Goal: Communication & Community: Answer question/provide support

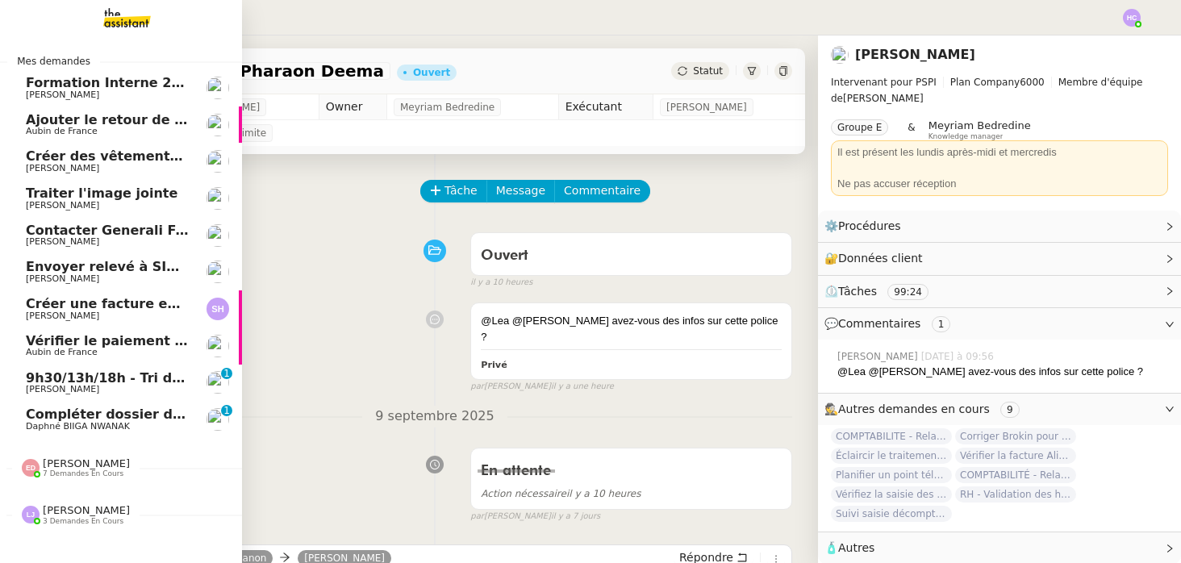
click at [43, 377] on span "9h30/13h/18h - Tri de la boite mail PRO - 12 septembre 2025" at bounding box center [246, 377] width 440 height 15
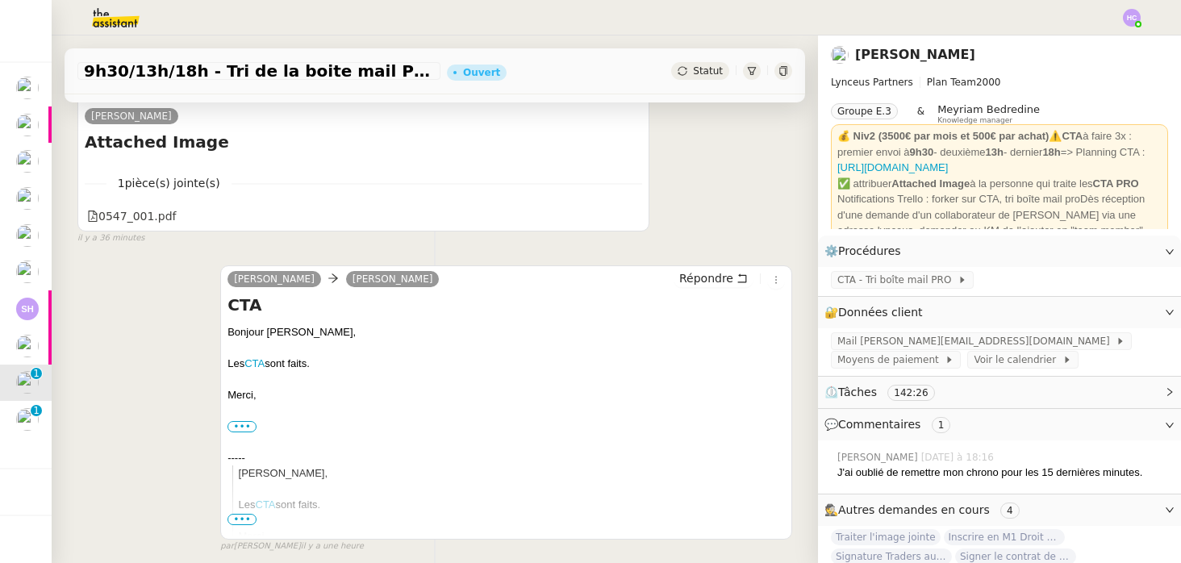
scroll to position [482, 0]
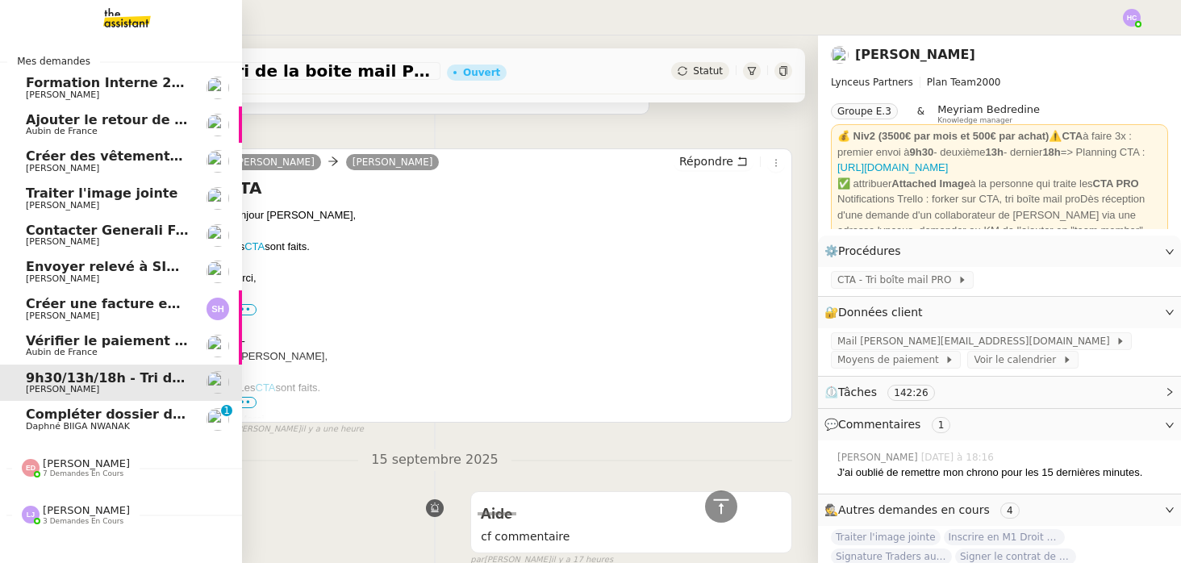
click at [68, 429] on span "Daphné BIIGA NWANAK" at bounding box center [78, 426] width 104 height 10
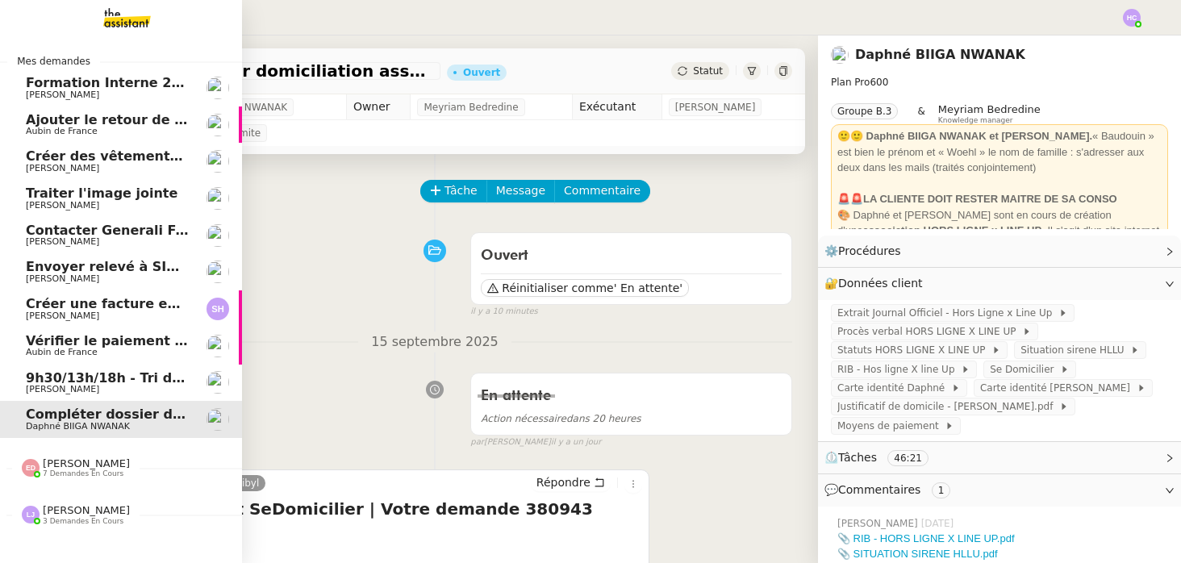
click at [94, 120] on span "Ajouter le retour de crédit à la commission" at bounding box center [182, 119] width 312 height 15
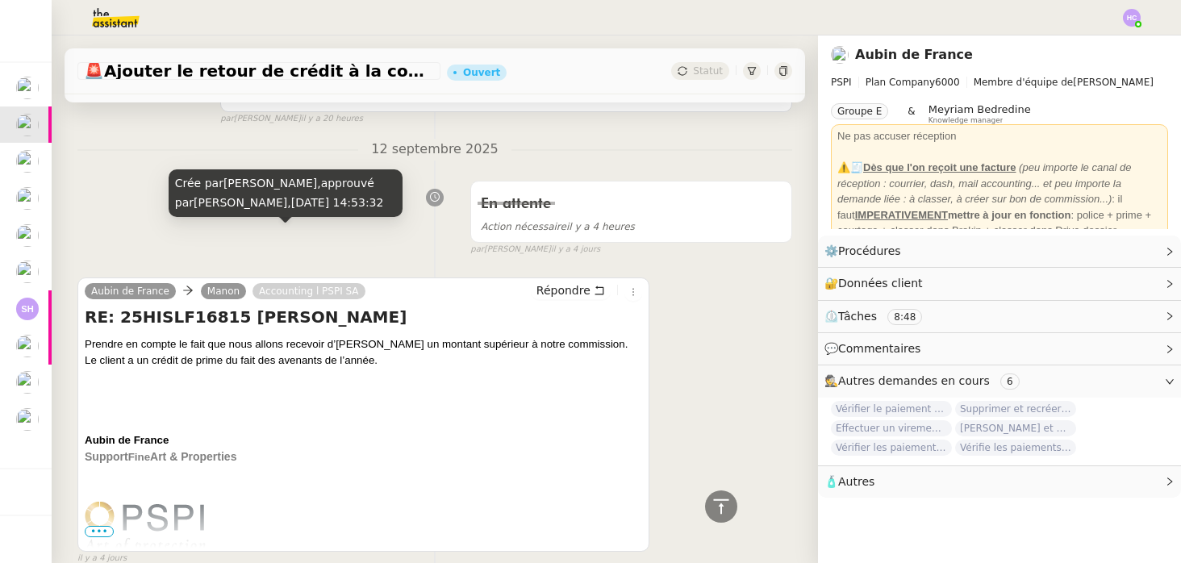
scroll to position [545, 0]
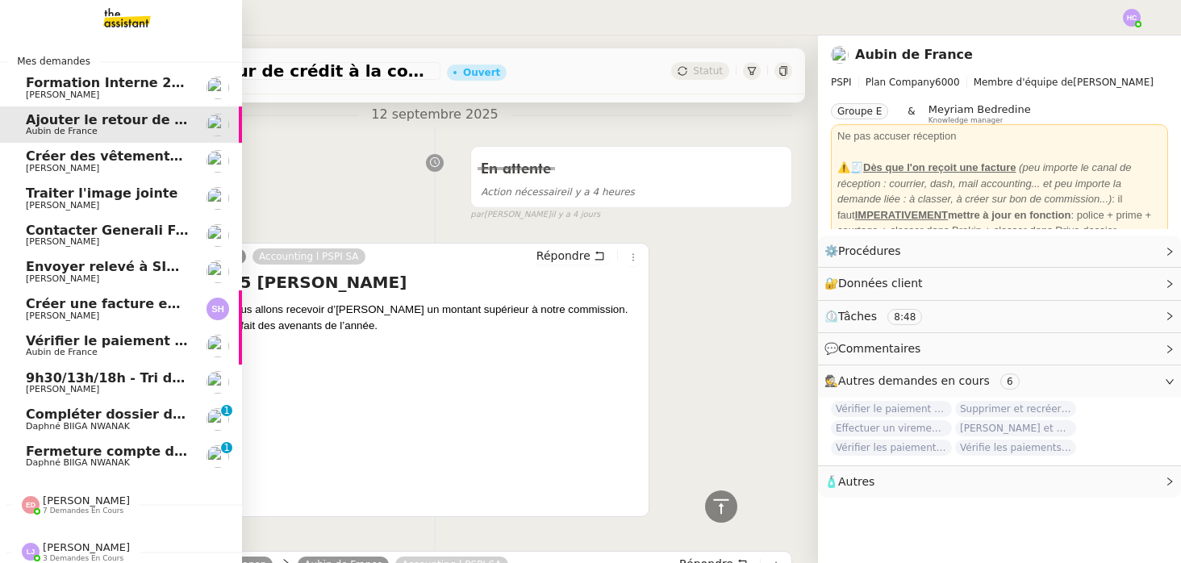
click at [97, 415] on span "Compléter dossier domiciliation asso sur Se Domicilier" at bounding box center [225, 413] width 398 height 15
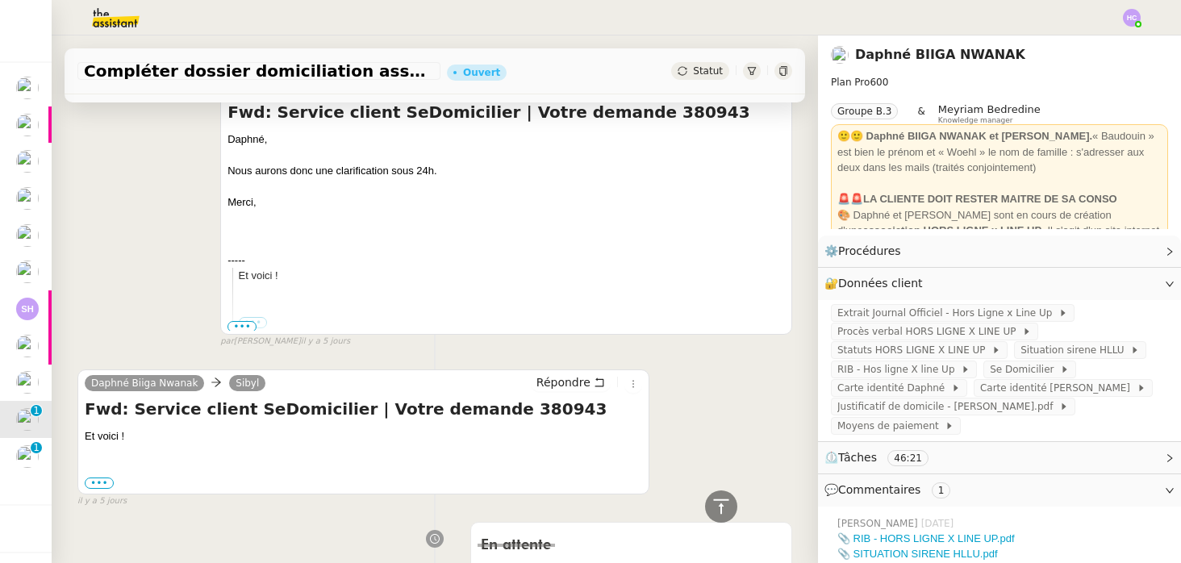
scroll to position [1243, 0]
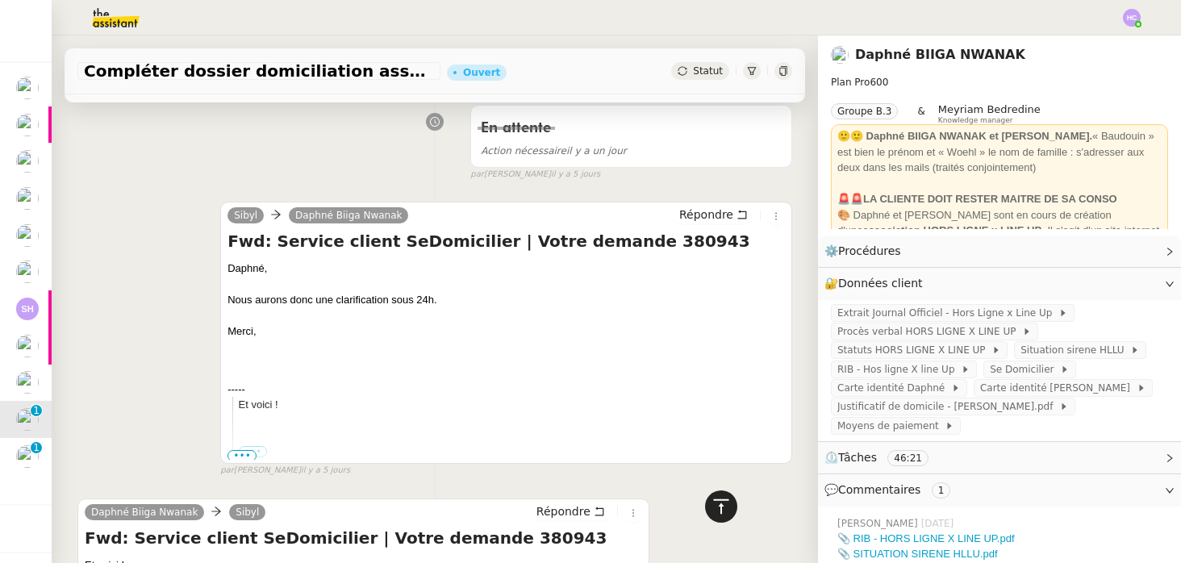
click at [723, 515] on icon at bounding box center [720, 506] width 19 height 19
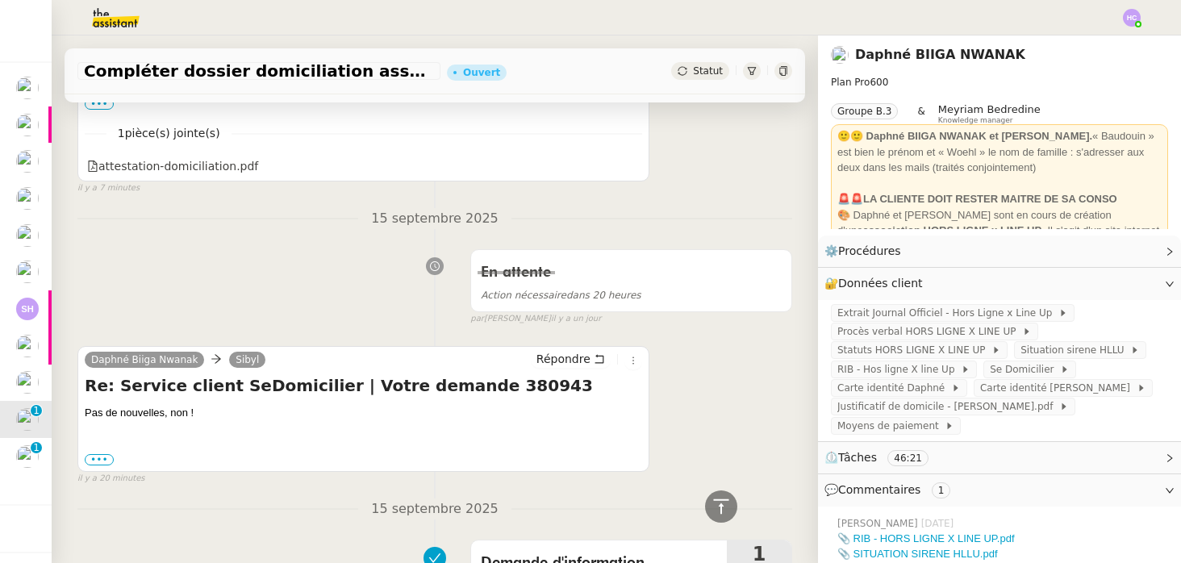
scroll to position [350, 0]
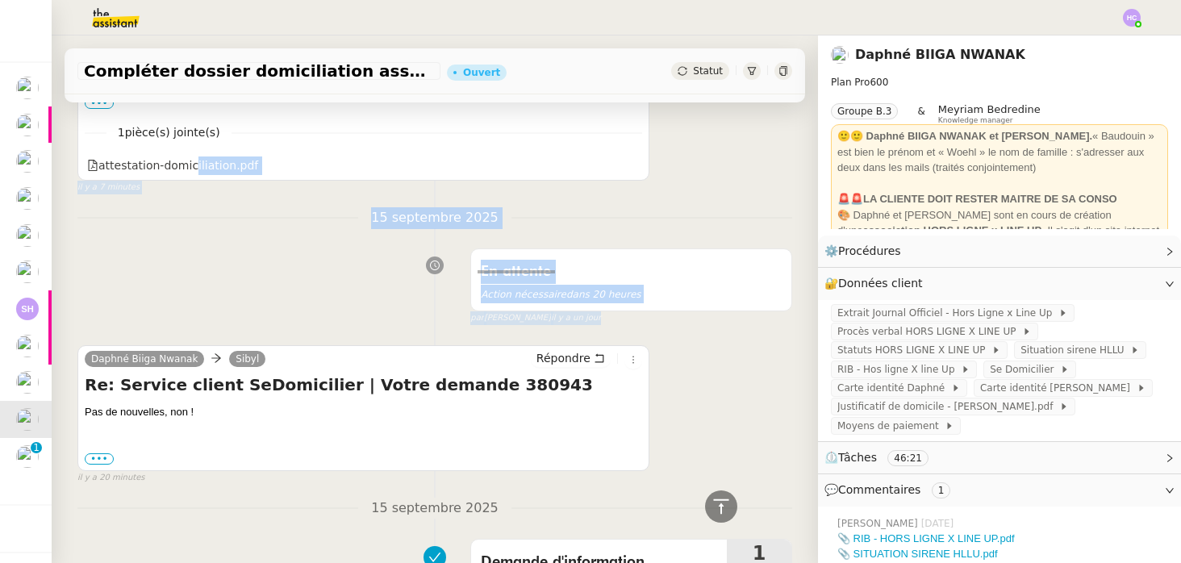
drag, startPoint x: 188, startPoint y: 164, endPoint x: 159, endPoint y: 324, distance: 163.1
click at [160, 265] on div "En attente Action nécessaire dans 20 heures false par [PERSON_NAME] [DATE]" at bounding box center [434, 282] width 715 height 83
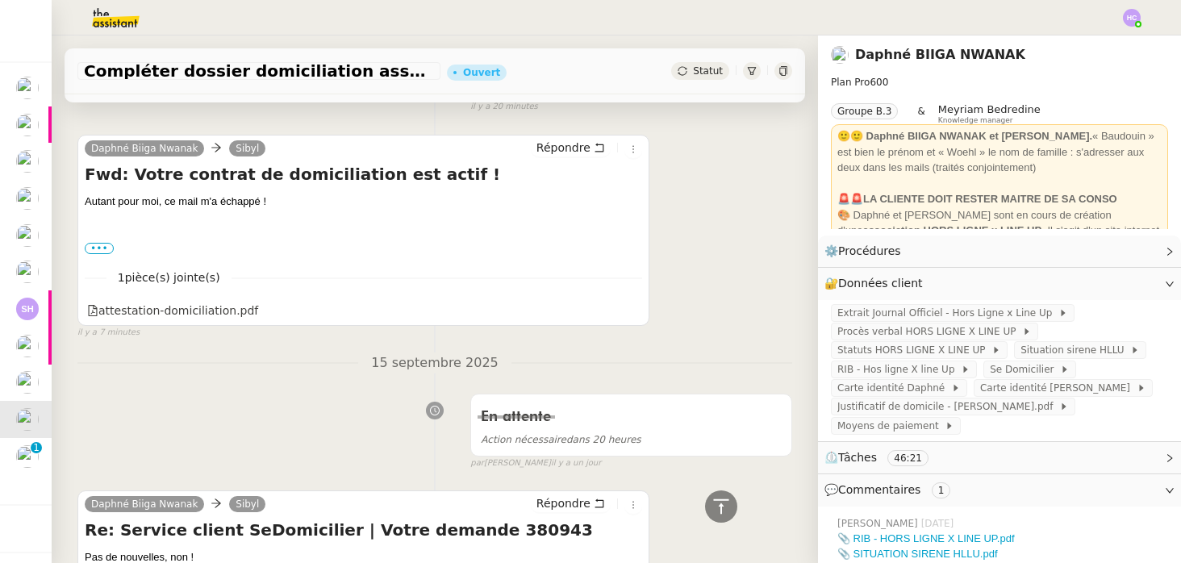
scroll to position [142, 0]
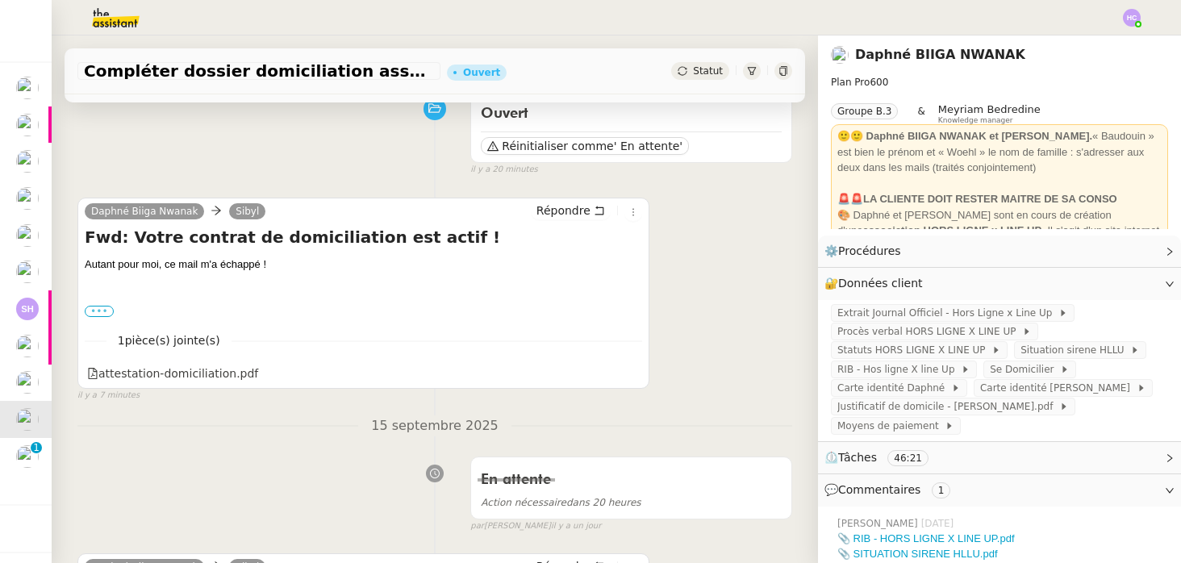
click at [102, 307] on label "•••" at bounding box center [99, 311] width 29 height 11
click at [0, 0] on input "•••" at bounding box center [0, 0] width 0 height 0
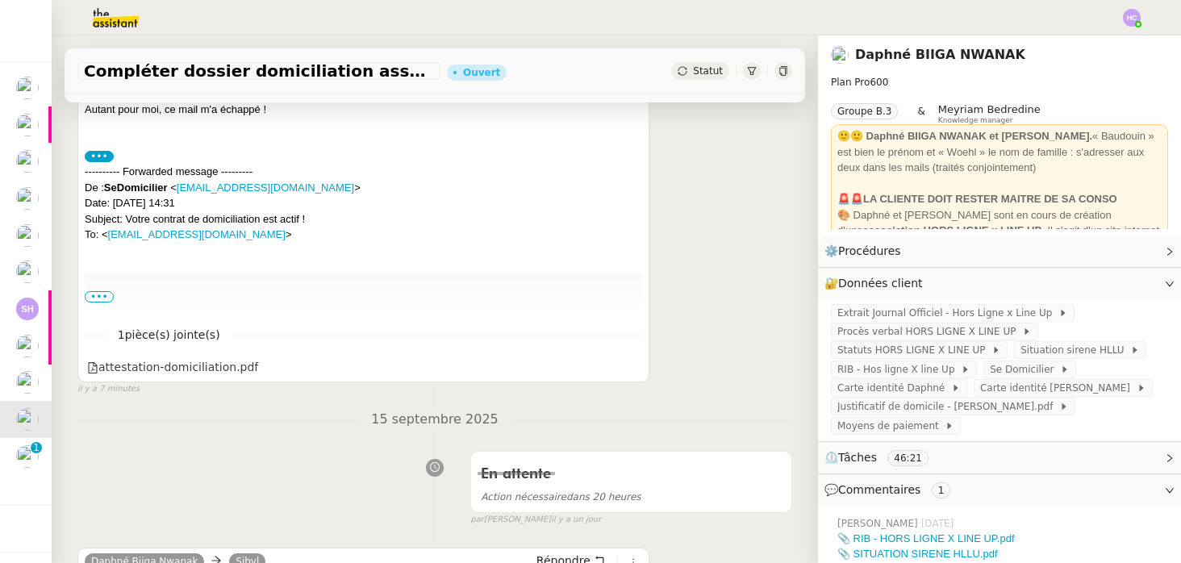
scroll to position [298, 0]
click at [109, 293] on span "•••" at bounding box center [99, 295] width 29 height 11
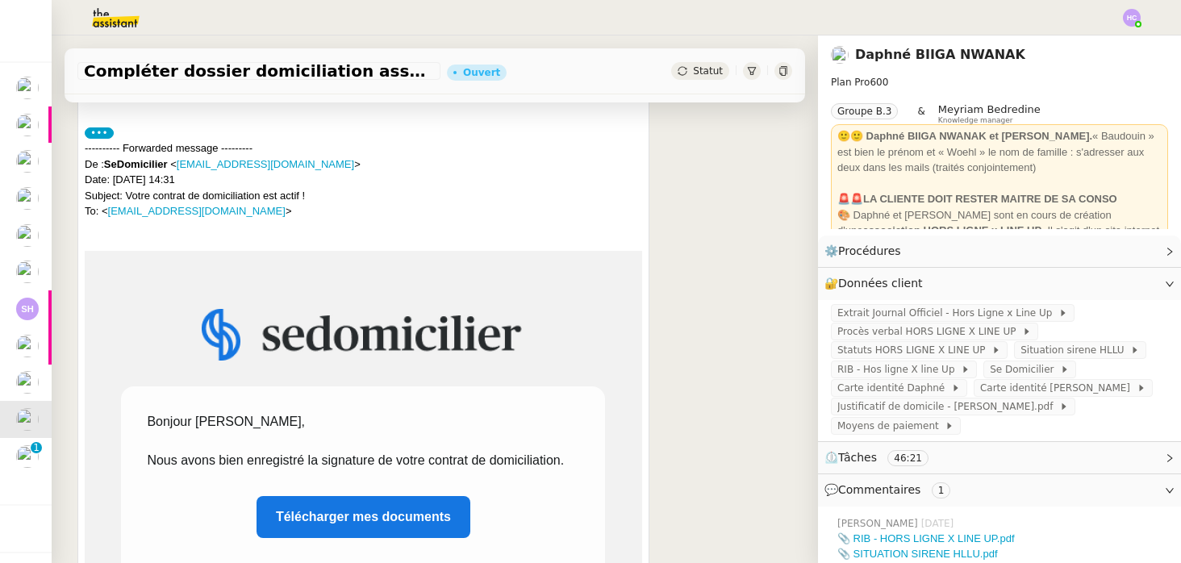
scroll to position [322, 0]
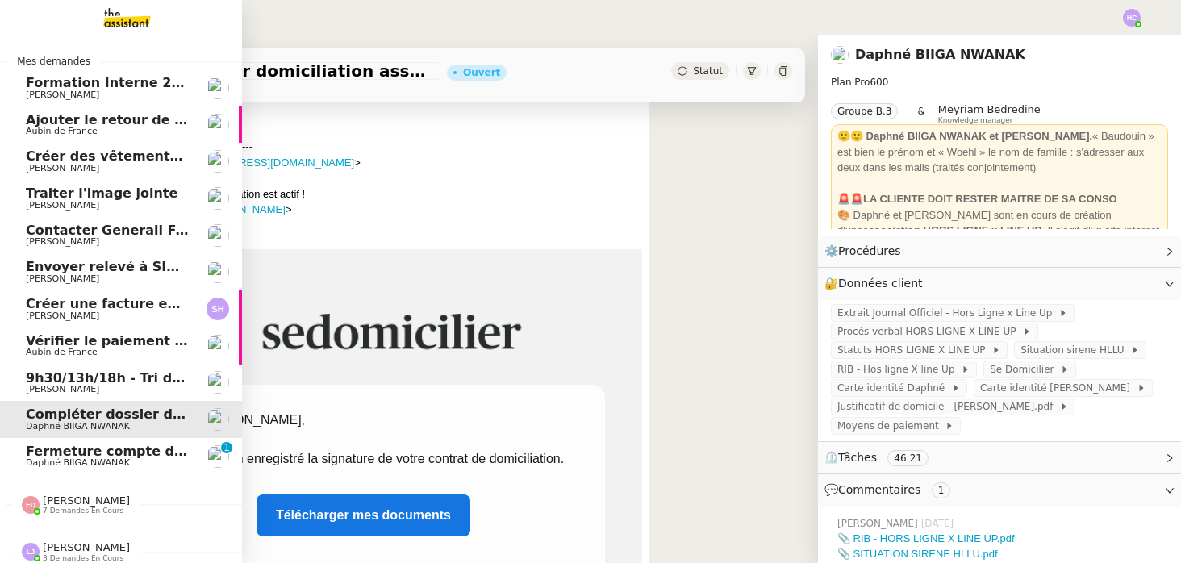
click at [34, 452] on span "Fermeture compte domiciliation Kandbaz" at bounding box center [176, 451] width 301 height 15
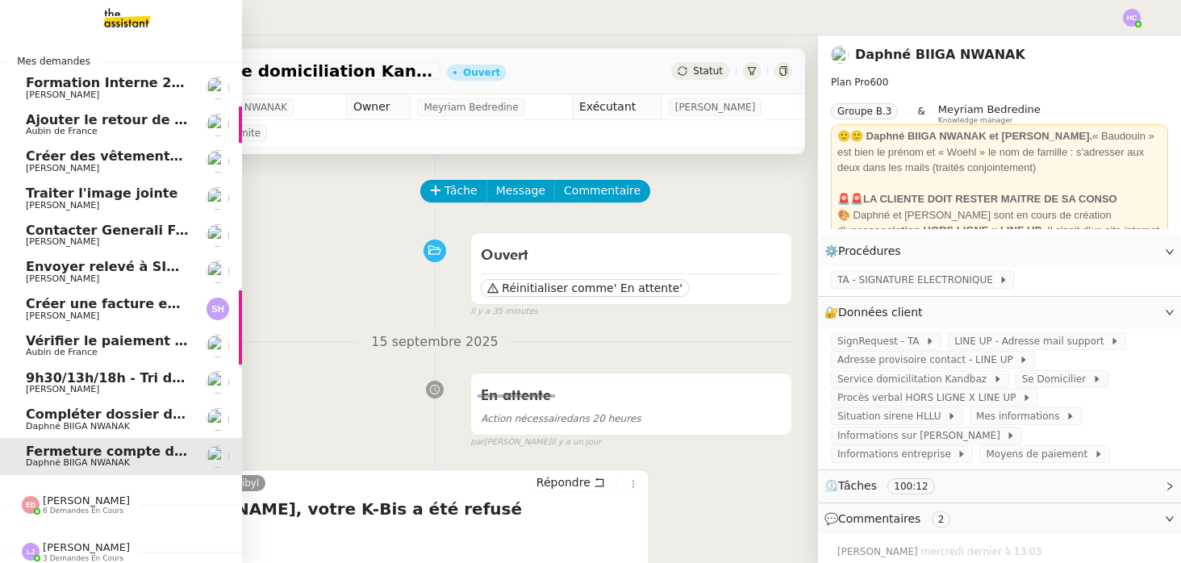
click at [73, 122] on span "Ajouter le retour de crédit à la commission" at bounding box center [182, 119] width 312 height 15
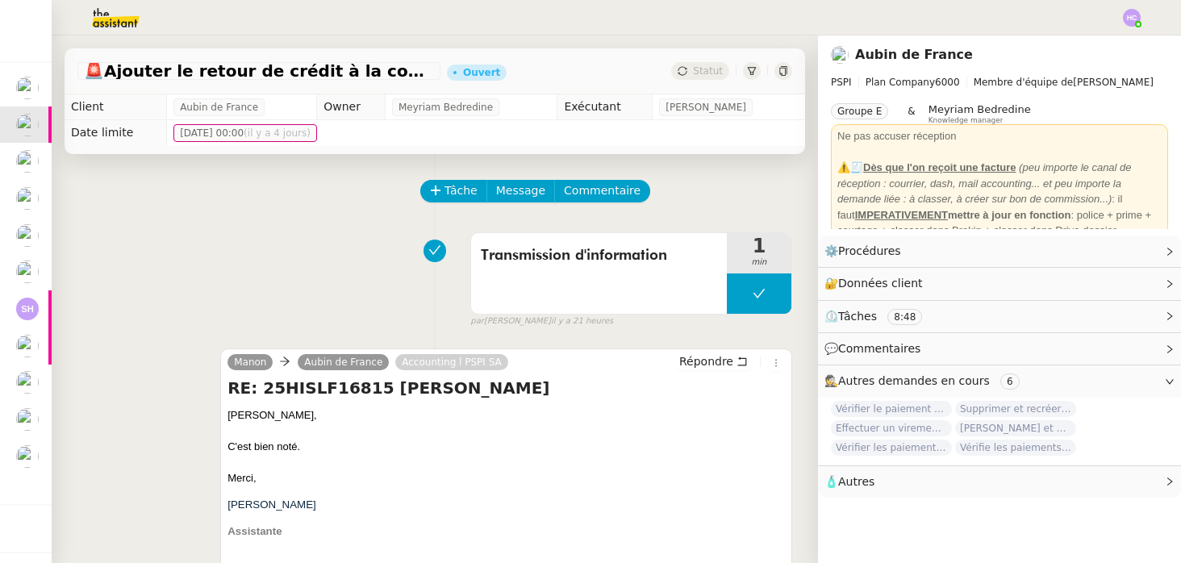
click at [319, 261] on div "Transmission d'information 1 min false par [PERSON_NAME] il y a 21 heures" at bounding box center [434, 276] width 715 height 103
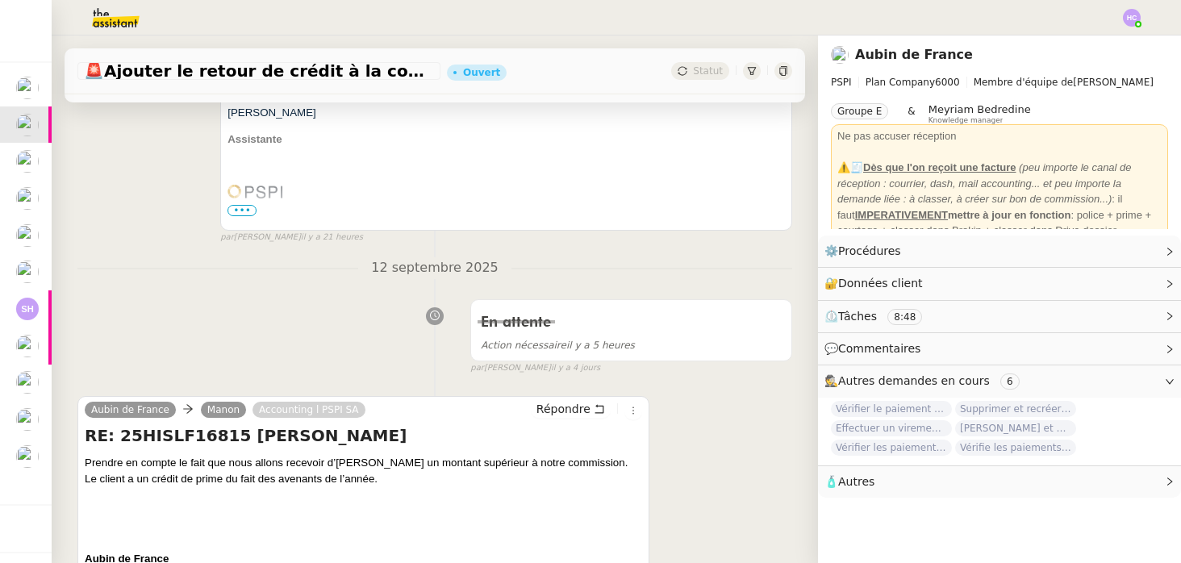
scroll to position [400, 0]
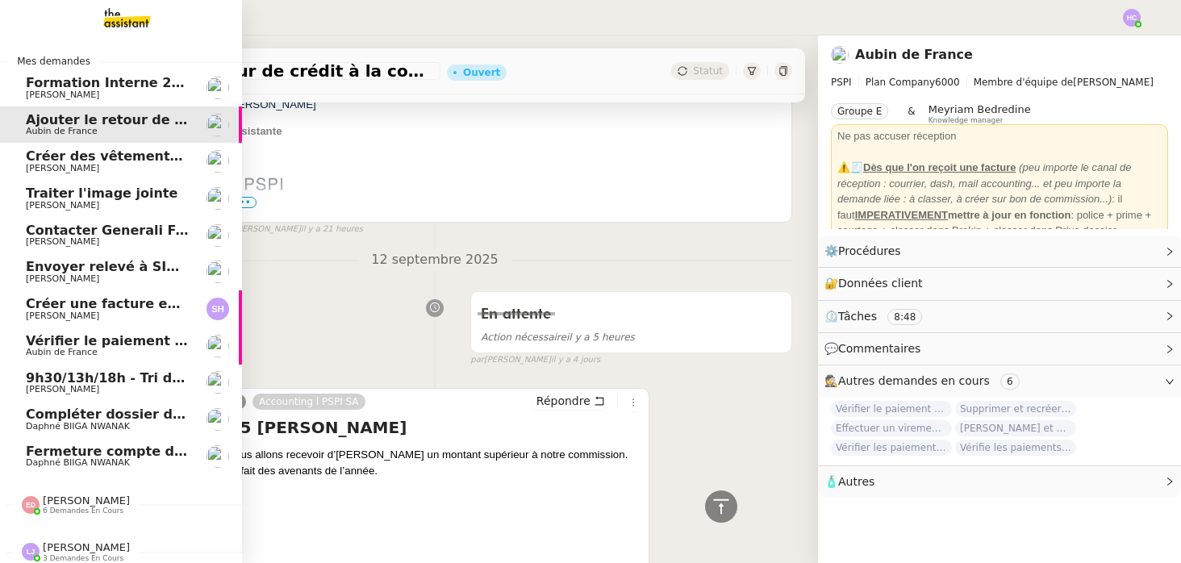
click at [69, 165] on span "[PERSON_NAME]" at bounding box center [62, 168] width 73 height 10
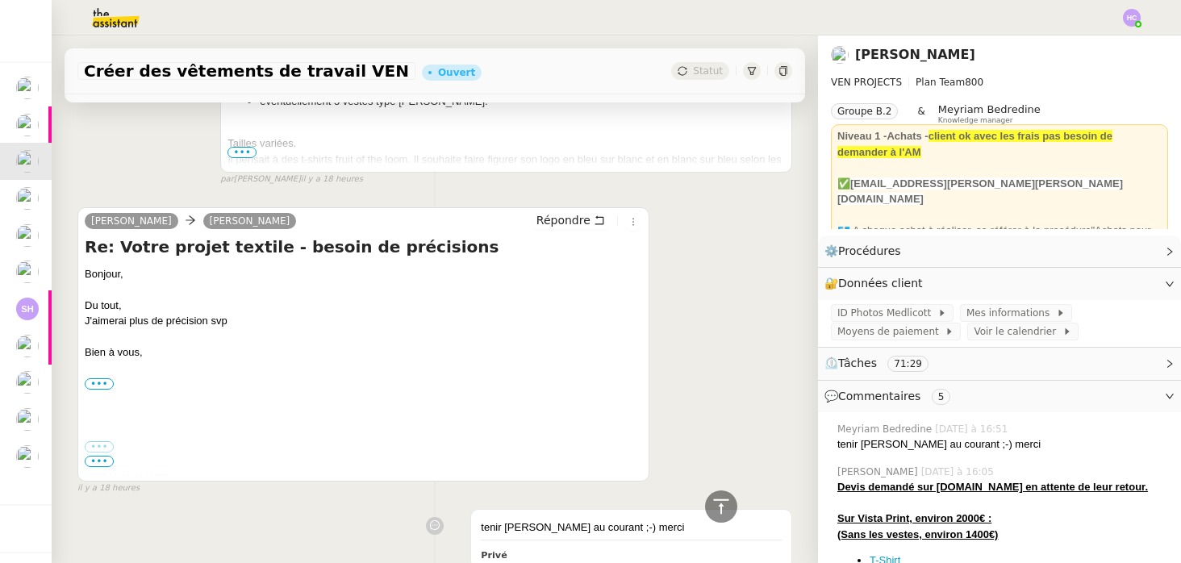
scroll to position [410, 0]
click at [101, 383] on label "•••" at bounding box center [99, 385] width 29 height 11
click at [0, 0] on input "•••" at bounding box center [0, 0] width 0 height 0
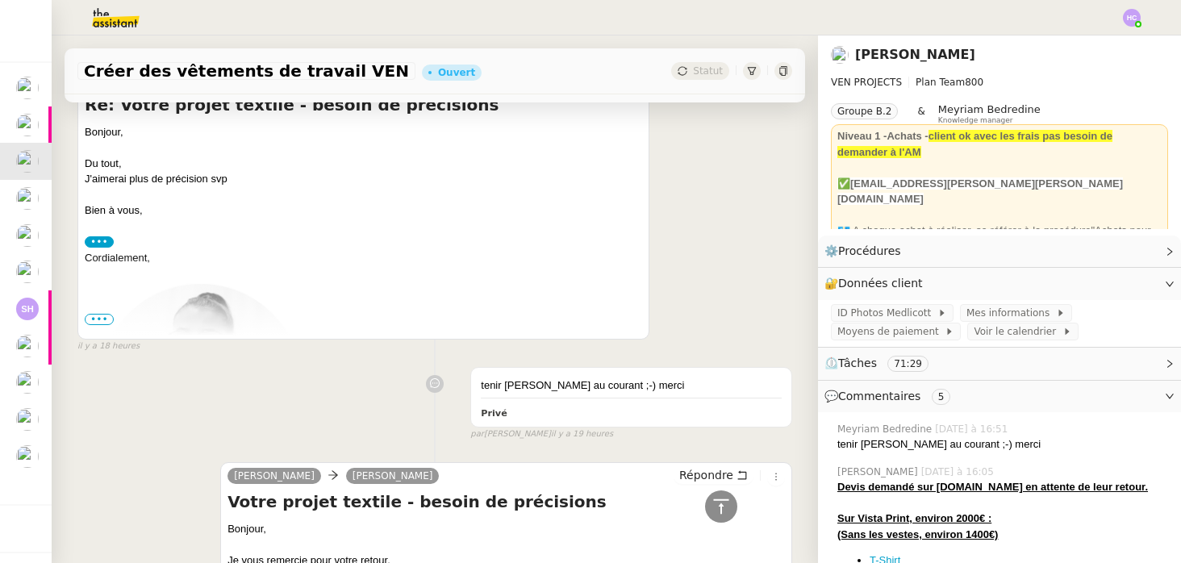
scroll to position [594, 0]
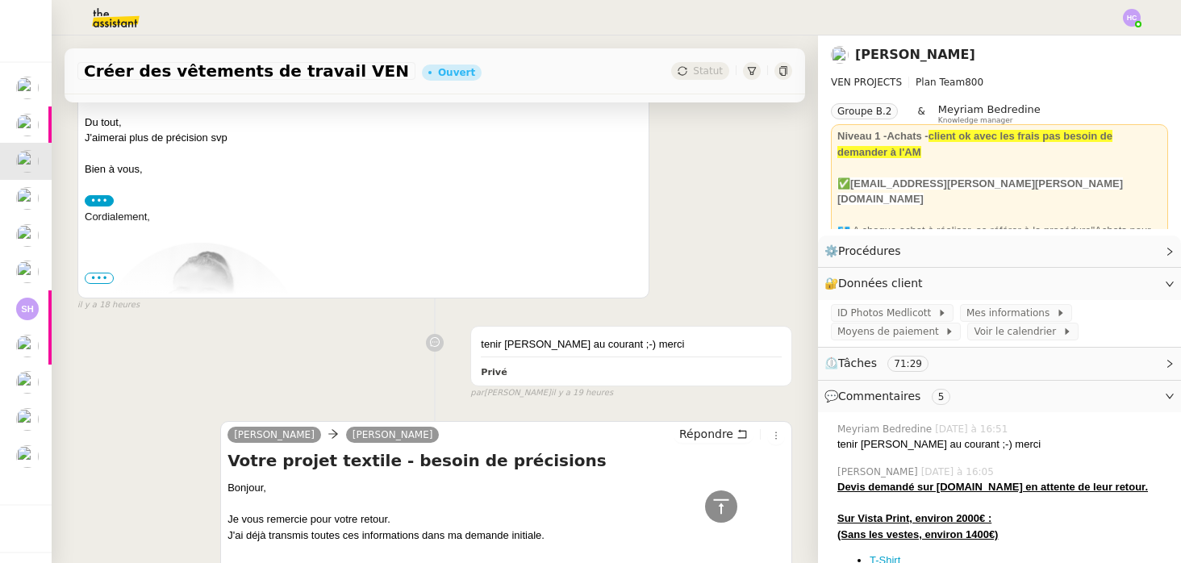
click at [105, 277] on span "•••" at bounding box center [99, 278] width 29 height 11
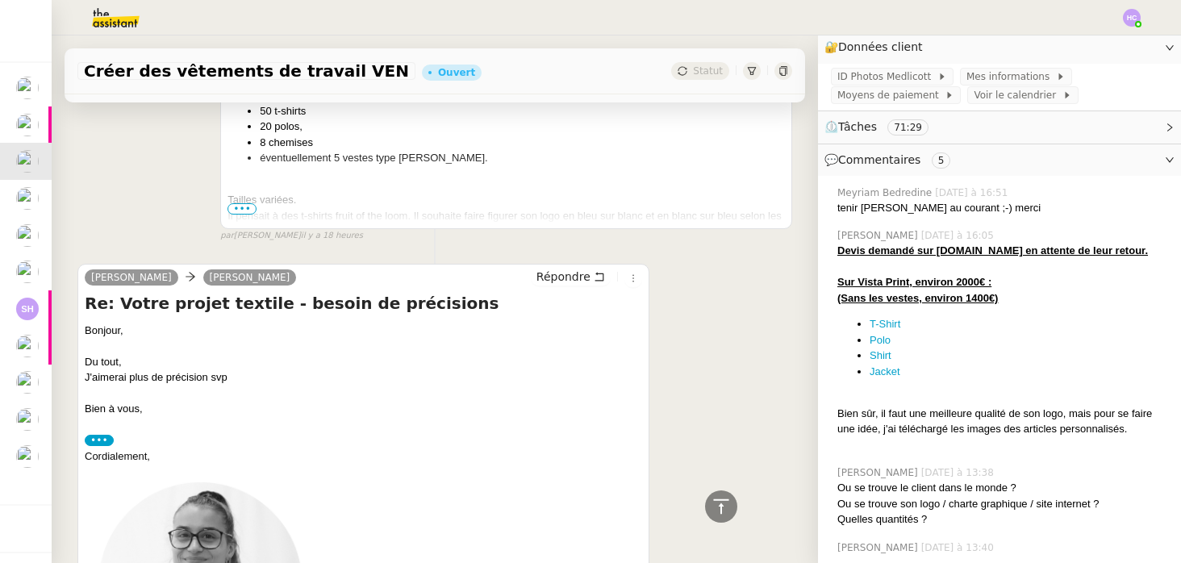
scroll to position [0, 0]
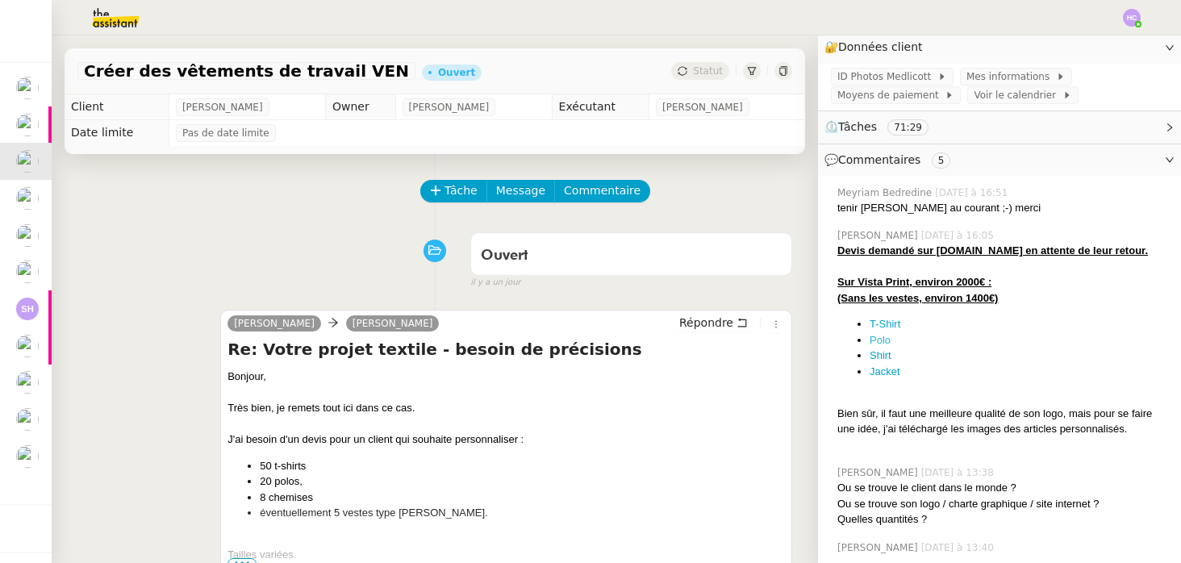
click at [882, 340] on link "Polo" at bounding box center [879, 340] width 21 height 12
click at [878, 356] on link "Shirt" at bounding box center [880, 355] width 22 height 12
click at [888, 370] on link "Jacket" at bounding box center [884, 371] width 31 height 12
click at [880, 339] on link "Polo" at bounding box center [879, 340] width 21 height 12
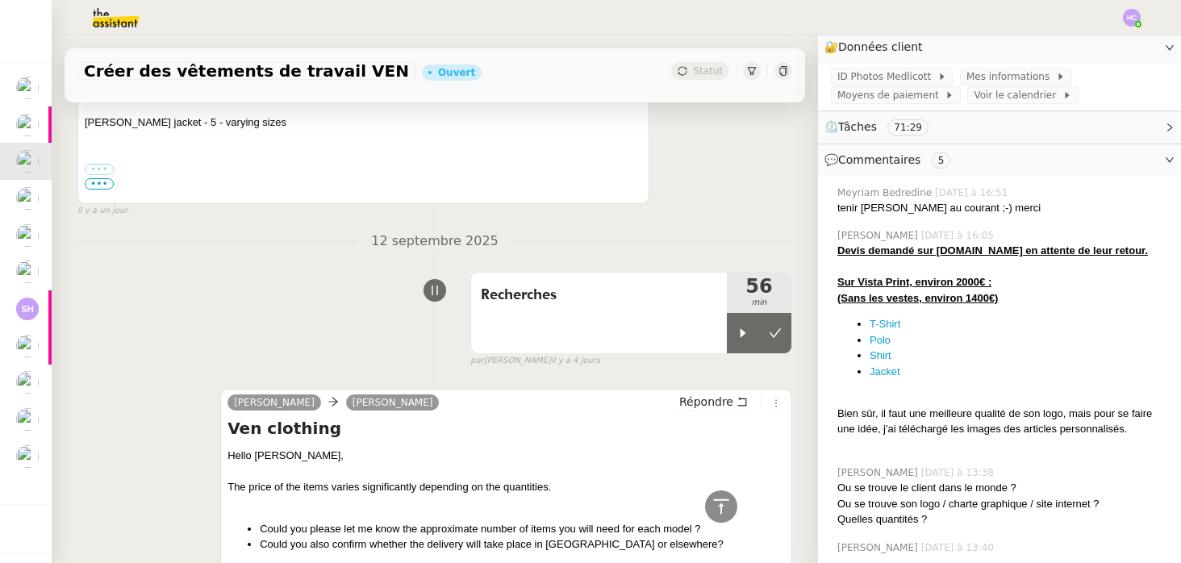
scroll to position [3062, 0]
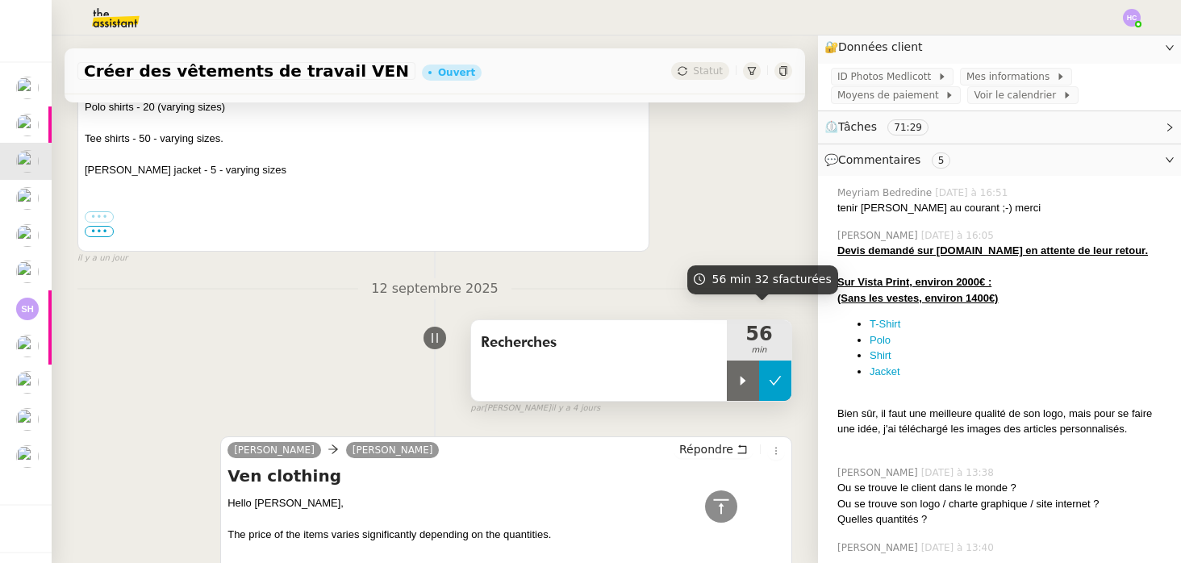
click at [769, 374] on icon at bounding box center [775, 380] width 13 height 13
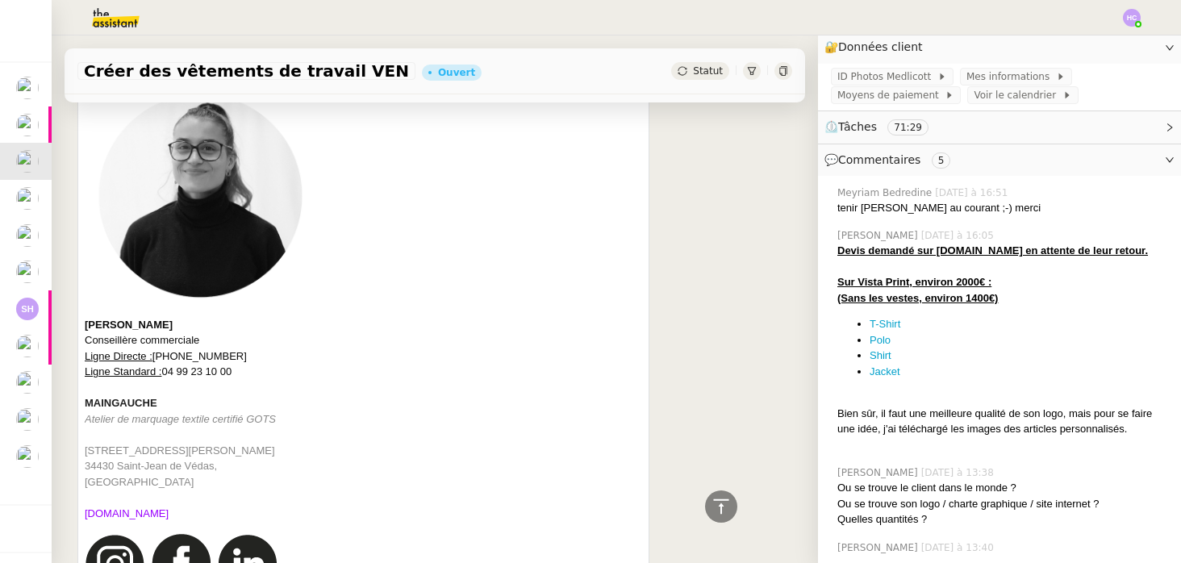
scroll to position [0, 0]
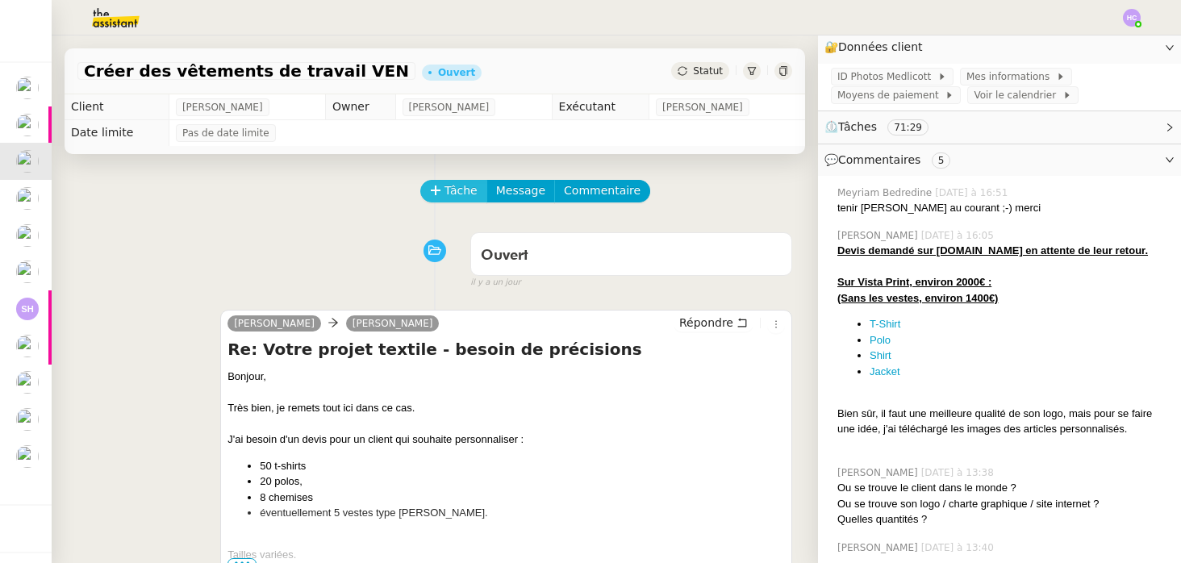
click at [459, 187] on span "Tâche" at bounding box center [460, 190] width 33 height 19
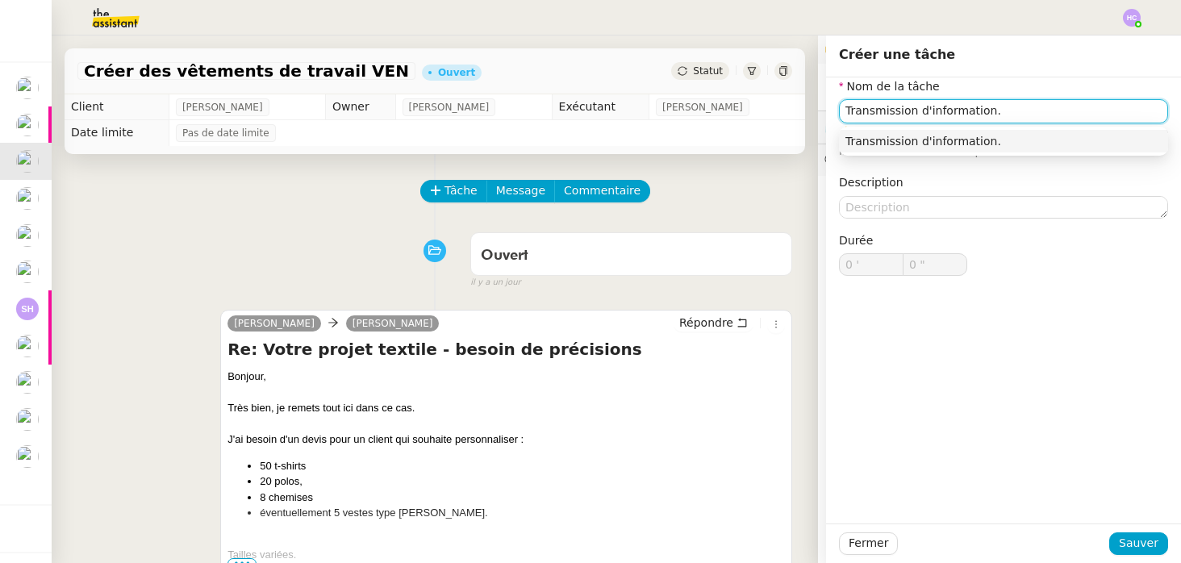
click at [906, 146] on div "Transmission d'information." at bounding box center [1003, 141] width 316 height 15
type input "Transmission d'information."
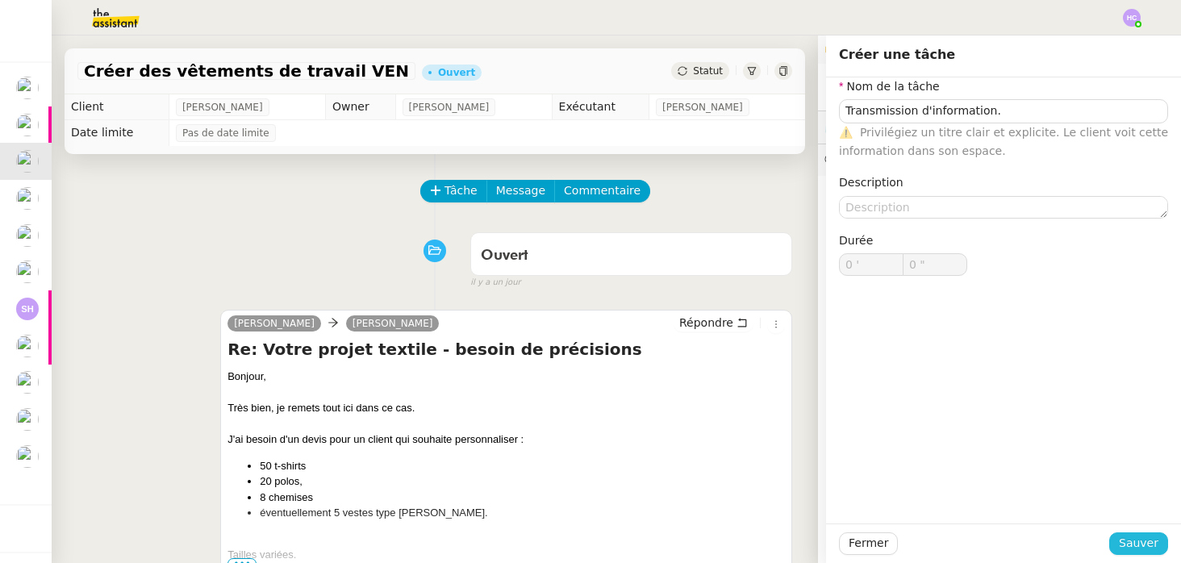
click at [1130, 532] on button "Sauver" at bounding box center [1138, 543] width 59 height 23
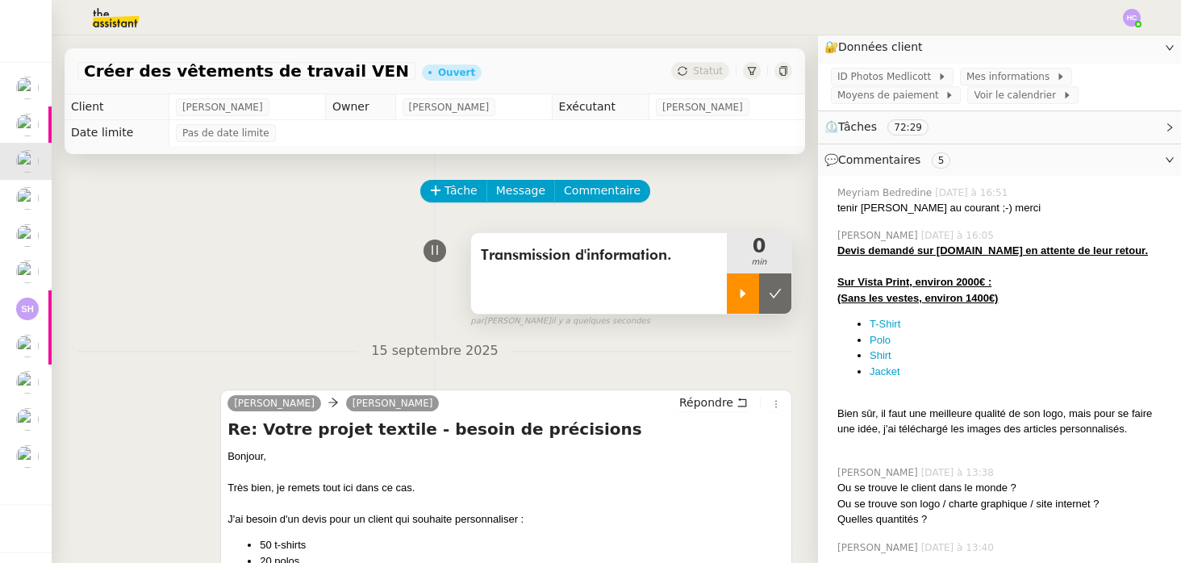
click at [737, 298] on icon at bounding box center [742, 293] width 13 height 13
click at [758, 294] on icon at bounding box center [758, 293] width 13 height 13
click at [734, 300] on div at bounding box center [743, 293] width 32 height 40
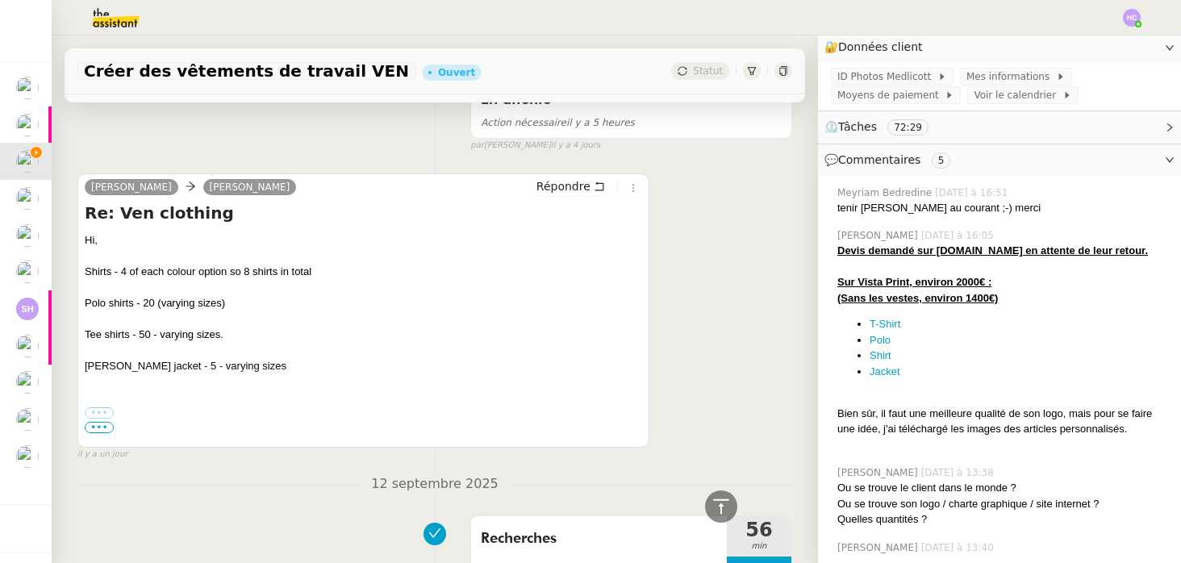
scroll to position [2948, 0]
click at [555, 177] on span "Répondre" at bounding box center [563, 185] width 54 height 16
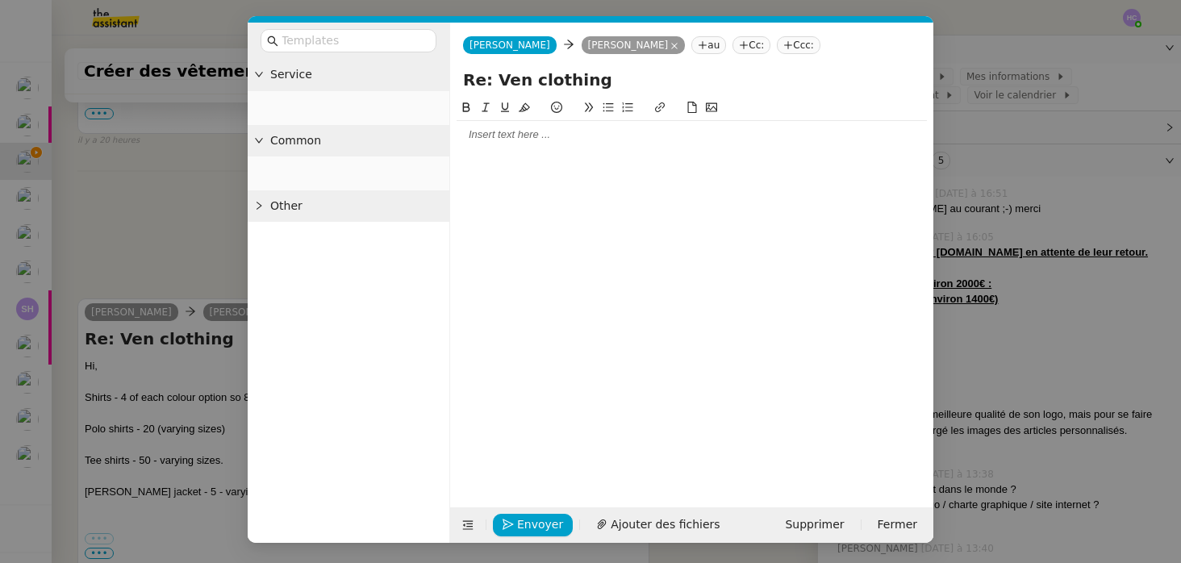
scroll to position [3074, 0]
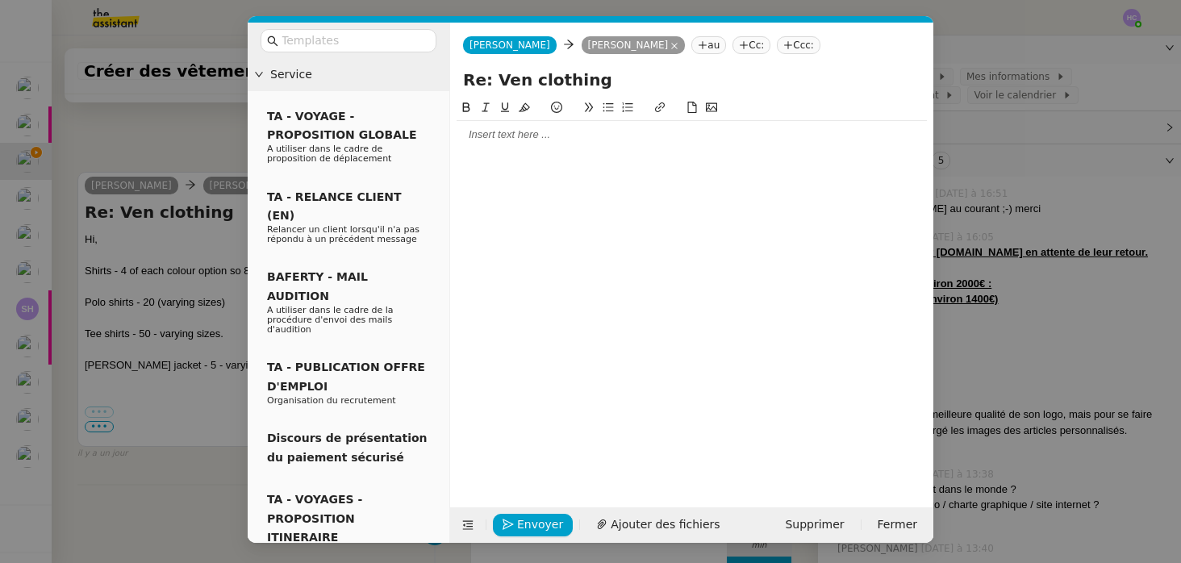
click at [521, 135] on div at bounding box center [691, 134] width 470 height 15
click at [519, 137] on div at bounding box center [691, 134] width 470 height 15
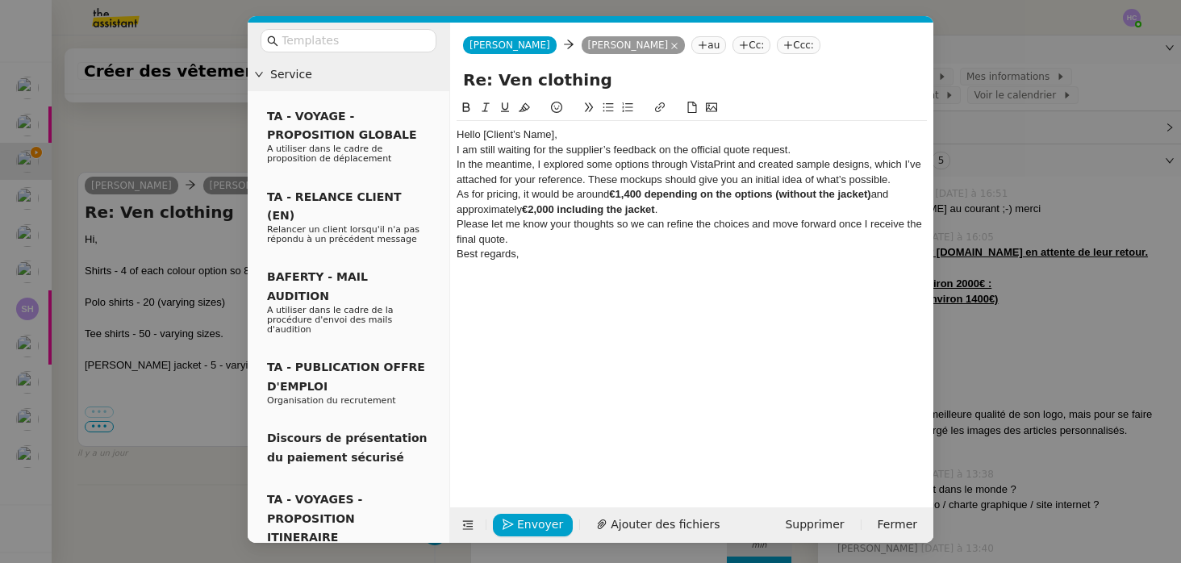
scroll to position [3216, 0]
click at [561, 133] on div "Hello [Client’s Name]," at bounding box center [691, 134] width 470 height 15
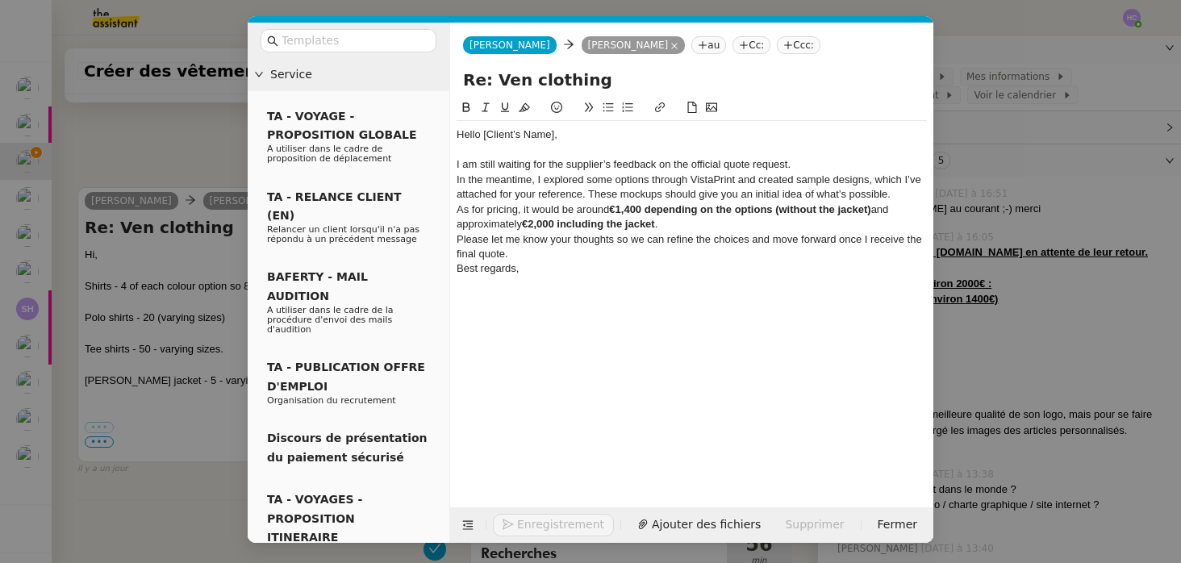
scroll to position [3232, 0]
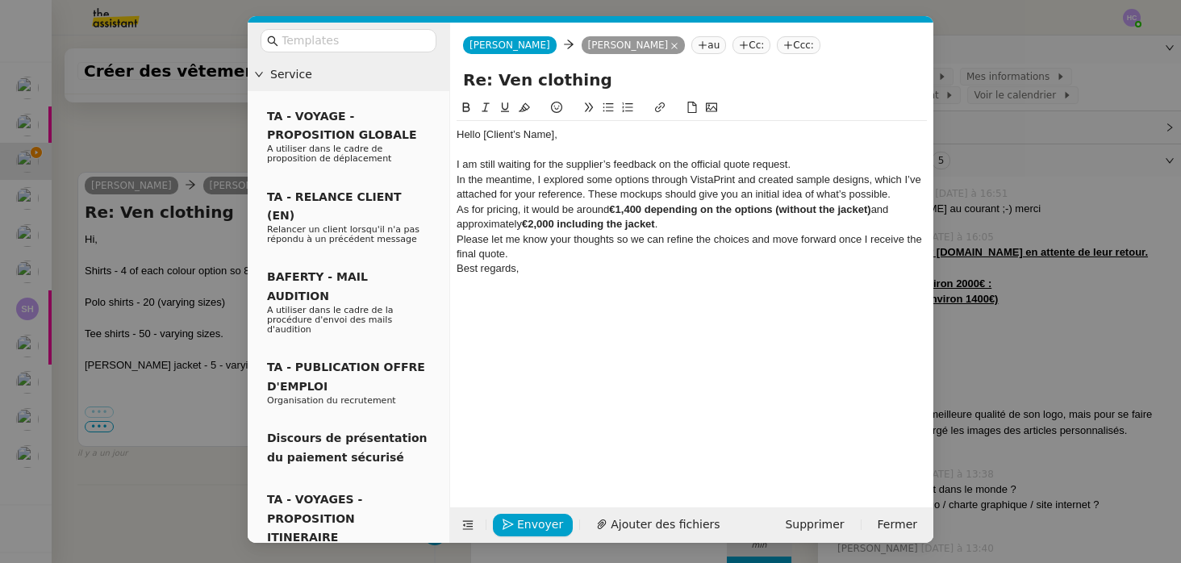
click at [550, 131] on div "Hello [Client’s Name]," at bounding box center [691, 134] width 470 height 15
drag, startPoint x: 554, startPoint y: 135, endPoint x: 484, endPoint y: 135, distance: 70.2
click at [484, 135] on div "Hello [Client’s Name]," at bounding box center [691, 134] width 470 height 15
click at [541, 134] on div "Hello [PERSON_NAME]," at bounding box center [691, 134] width 470 height 15
click at [486, 162] on div "I am still waiting for the supplier’s feedback on the official quote request." at bounding box center [691, 164] width 470 height 15
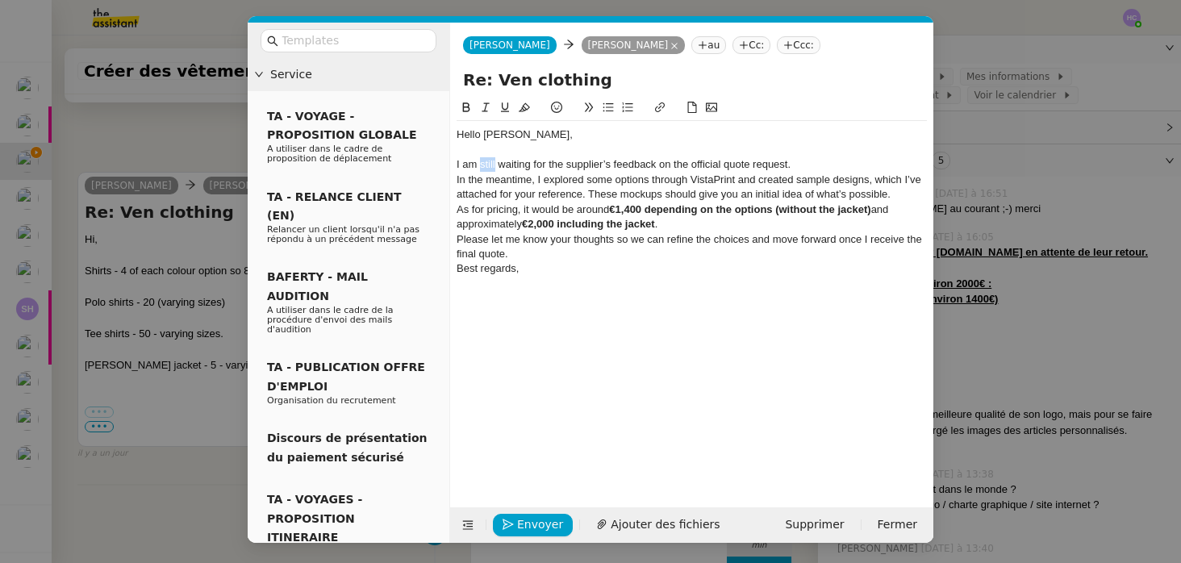
click at [486, 162] on div "I am still waiting for the supplier’s feedback on the official quote request." at bounding box center [691, 164] width 470 height 15
click at [580, 162] on div "I am currently waiting for the supplier’s feedback on the official quote reques…" at bounding box center [691, 164] width 470 height 15
drag, startPoint x: 736, startPoint y: 165, endPoint x: 690, endPoint y: 163, distance: 46.0
click at [690, 163] on div "I am currently waiting for a supplier’s feedback on the official quote request." at bounding box center [691, 164] width 470 height 15
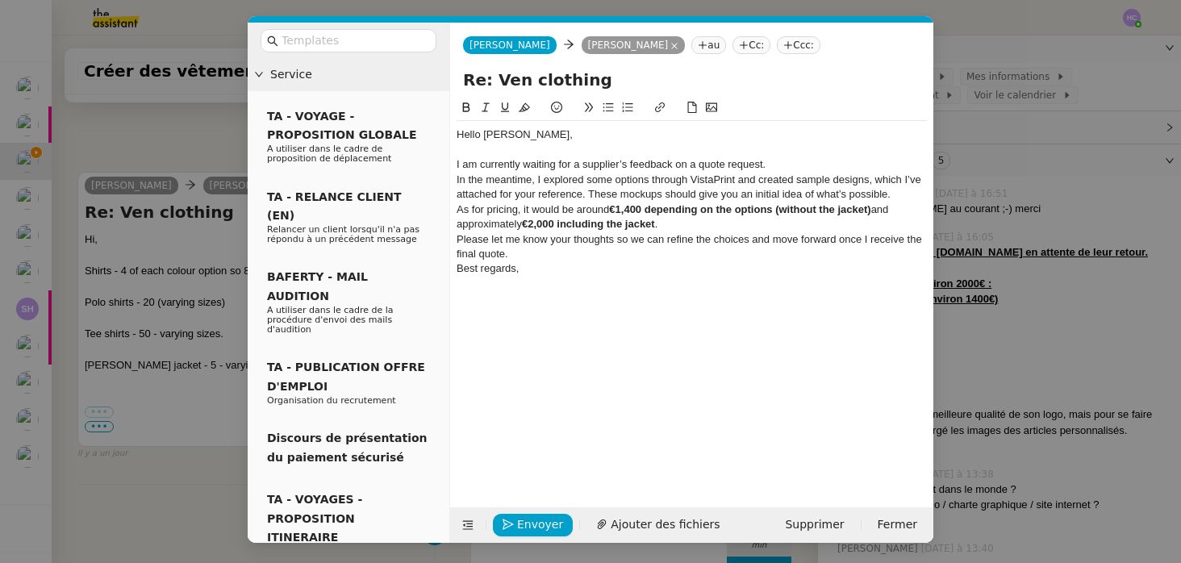
click at [792, 163] on div "I am currently waiting for a supplier’s feedback on a quote request." at bounding box center [691, 164] width 470 height 15
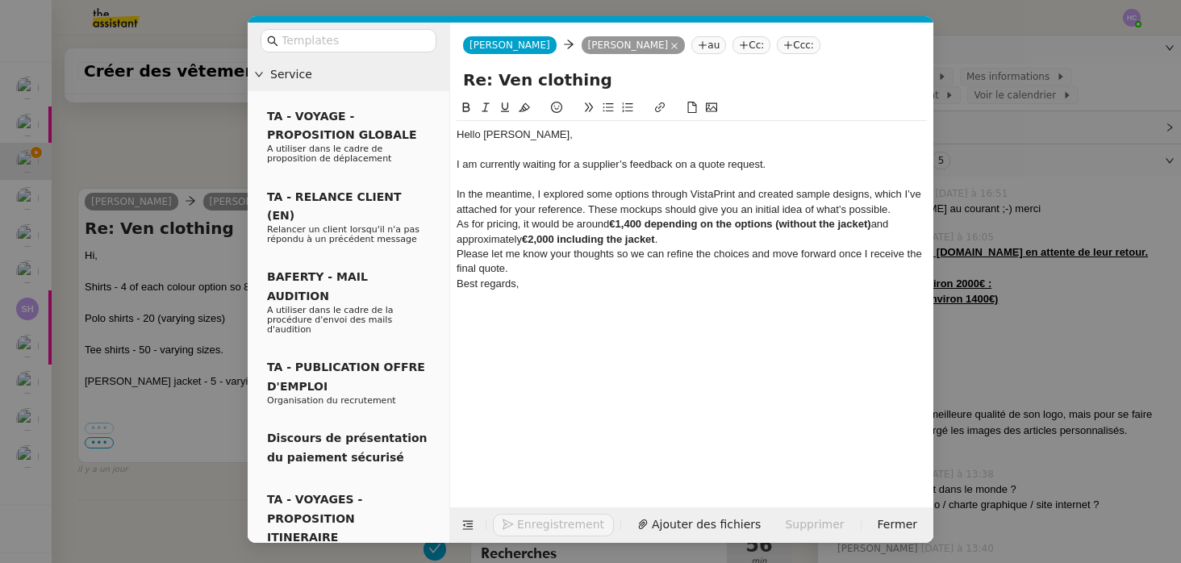
scroll to position [3248, 0]
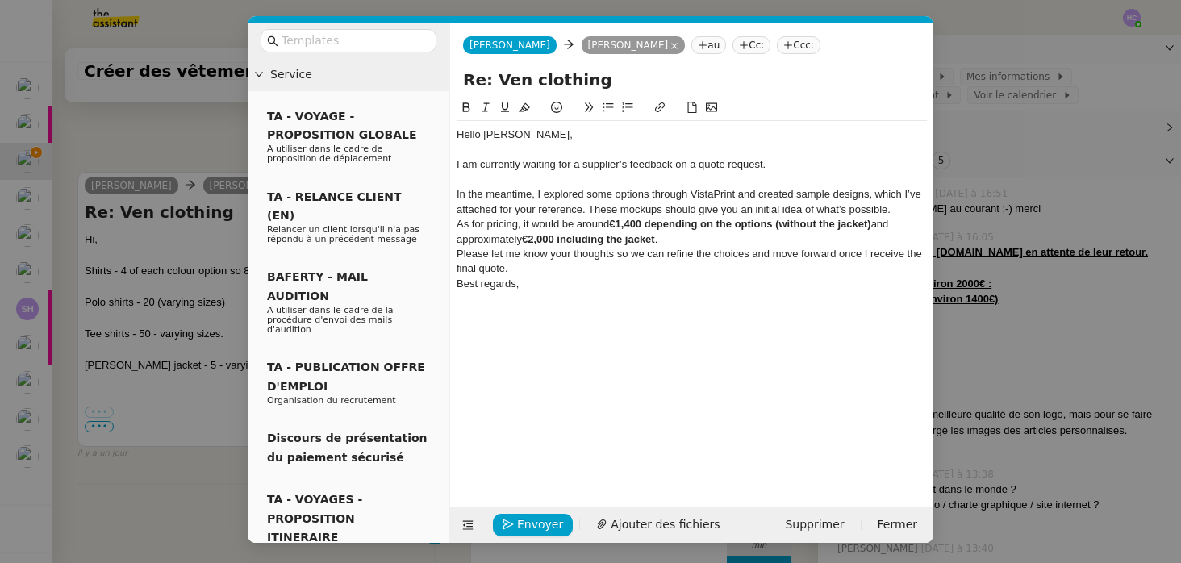
click at [693, 243] on div "As for pricing, it would be around €1,400 depending on the options (without the…" at bounding box center [691, 232] width 470 height 30
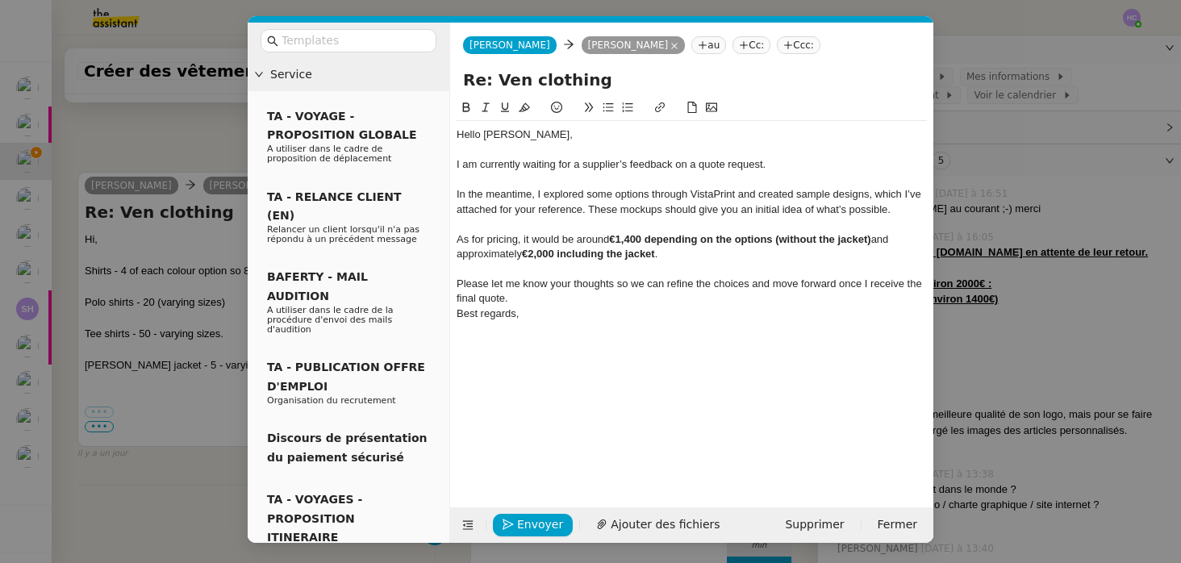
scroll to position [3279, 0]
click at [519, 239] on div "As for pricing, it would be around €1,400 depending on the options (without the…" at bounding box center [691, 247] width 470 height 30
click at [533, 299] on div "Please let me know your thoughts so we can refine the choices and move forward …" at bounding box center [691, 292] width 470 height 30
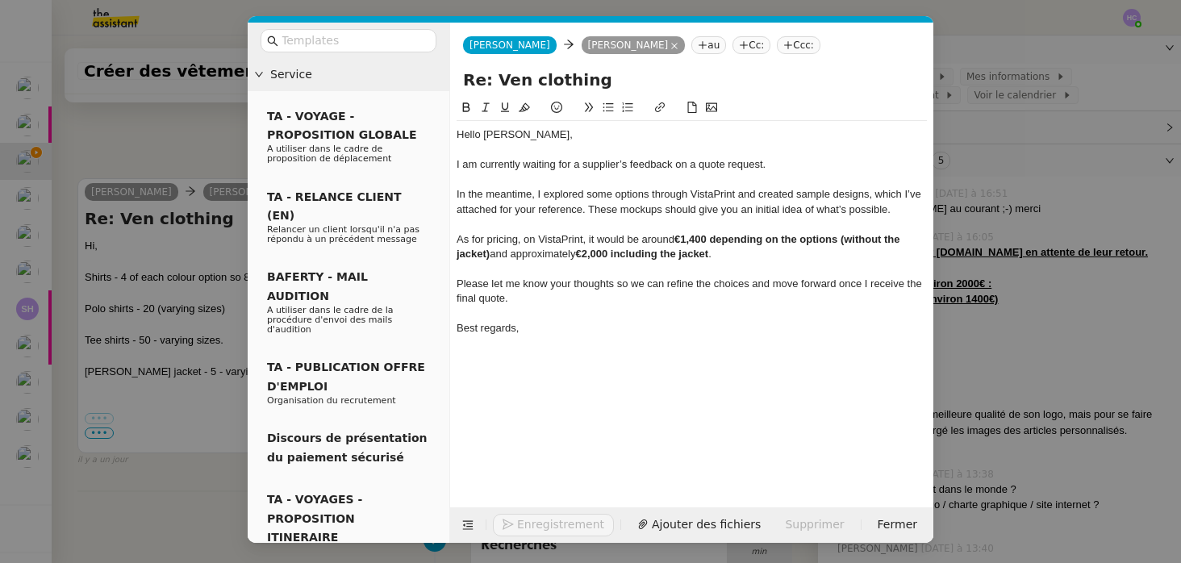
scroll to position [3286, 0]
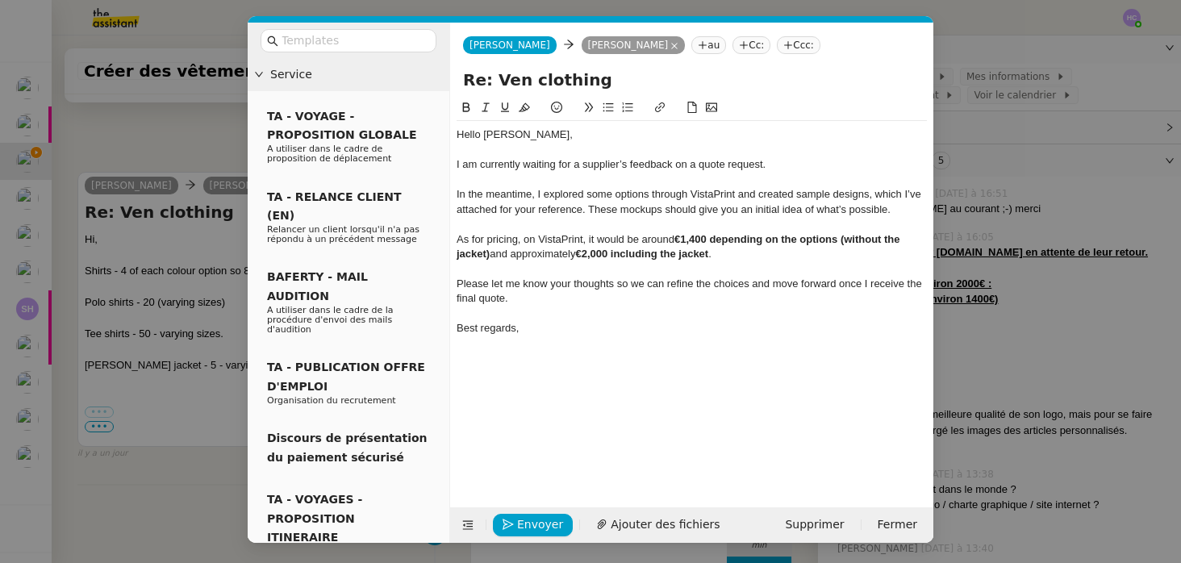
click at [490, 273] on div at bounding box center [691, 268] width 470 height 15
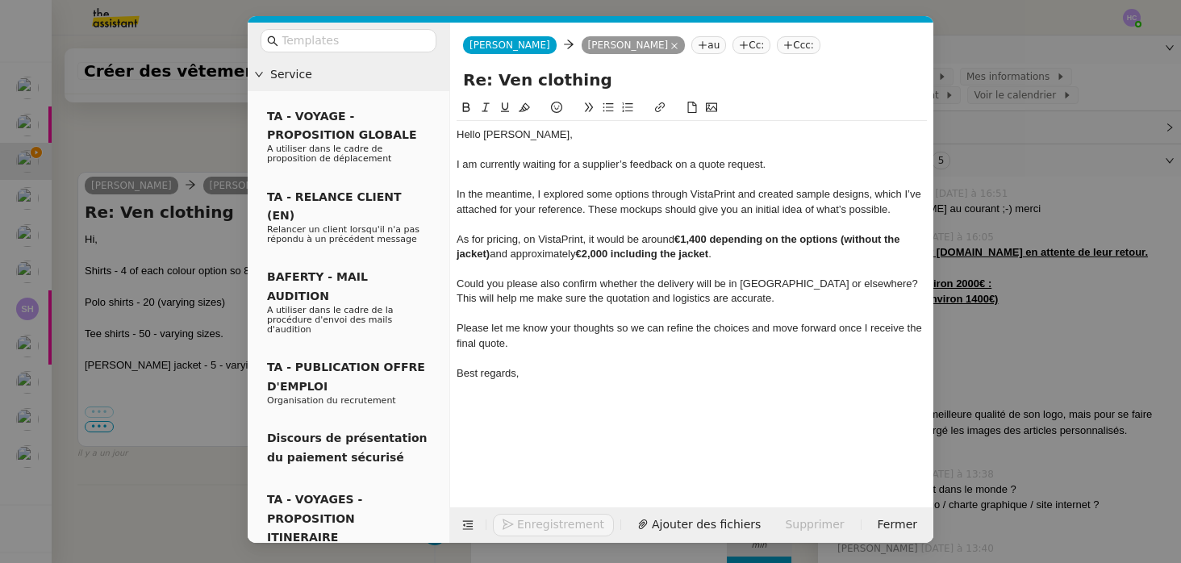
scroll to position [0, 0]
click at [457, 285] on div "Could you please also confirm whether the delivery will be in [GEOGRAPHIC_DATA]…" at bounding box center [691, 292] width 470 height 30
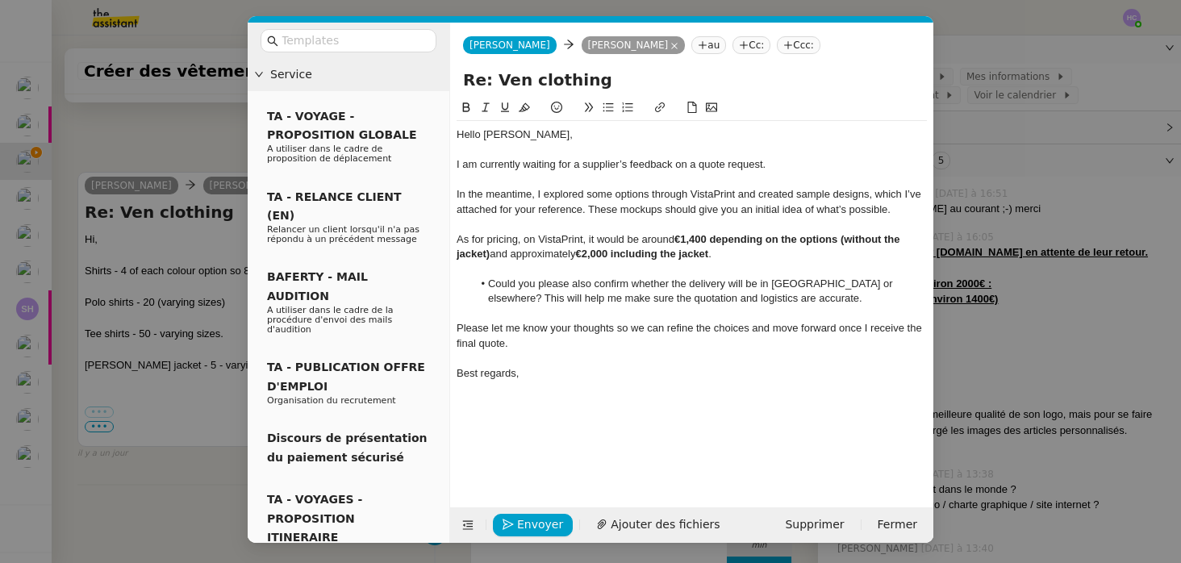
click at [525, 174] on div at bounding box center [691, 180] width 470 height 15
click at [798, 161] on div "I am currently waiting for a supplier’s feedback on a quote request." at bounding box center [691, 164] width 470 height 15
click at [632, 518] on span "Ajouter des fichiers" at bounding box center [665, 524] width 109 height 19
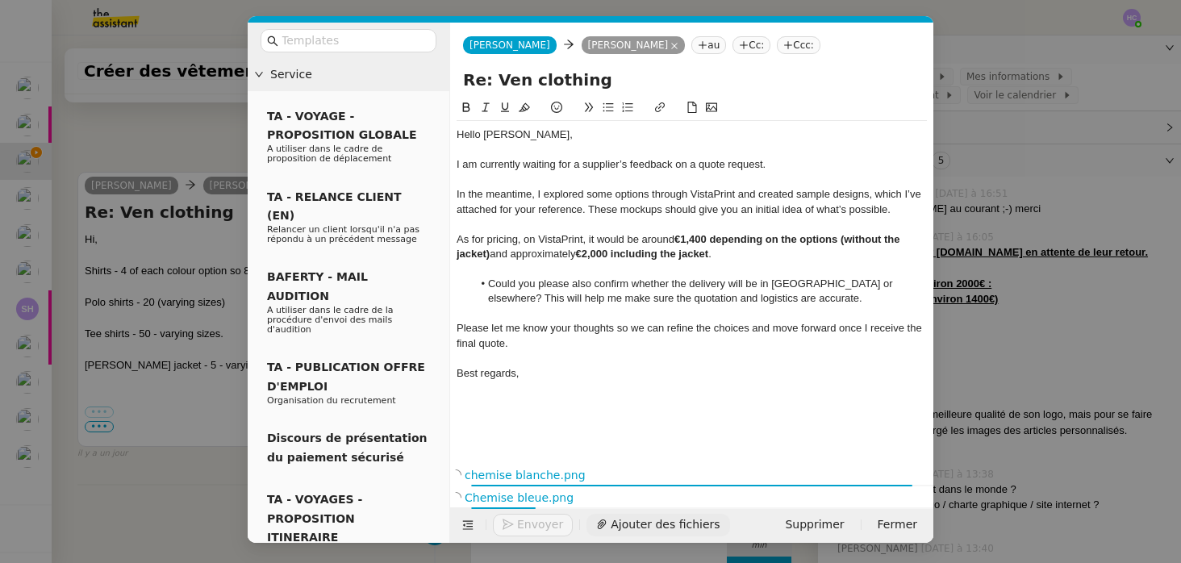
click at [626, 523] on span "Ajouter des fichiers" at bounding box center [665, 524] width 109 height 19
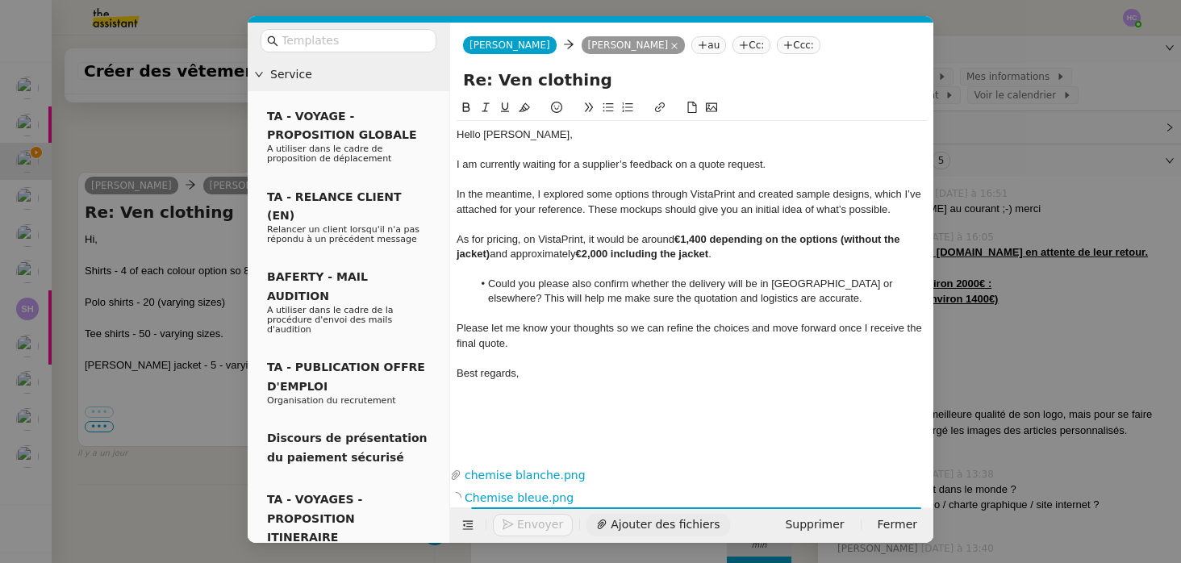
scroll to position [3373, 0]
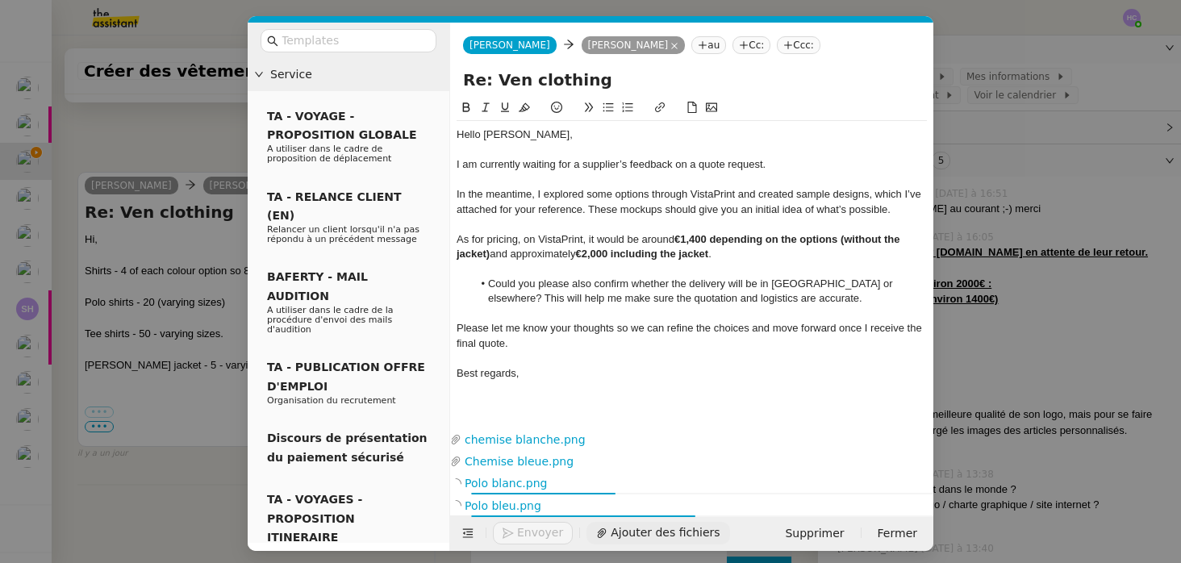
click at [649, 527] on span "Ajouter des fichiers" at bounding box center [665, 532] width 109 height 19
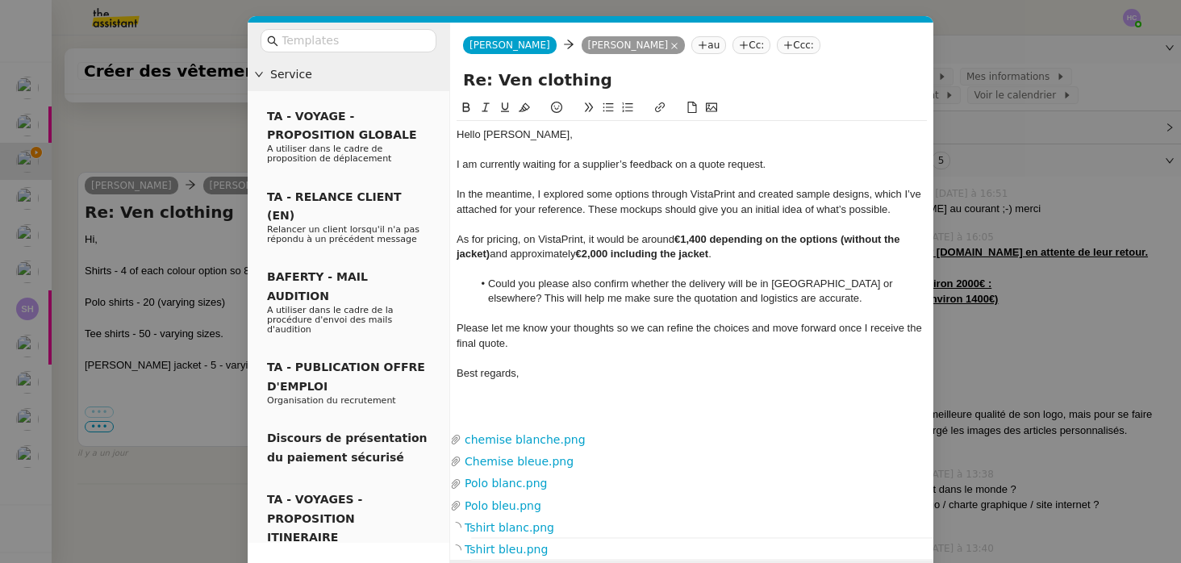
scroll to position [52, 0]
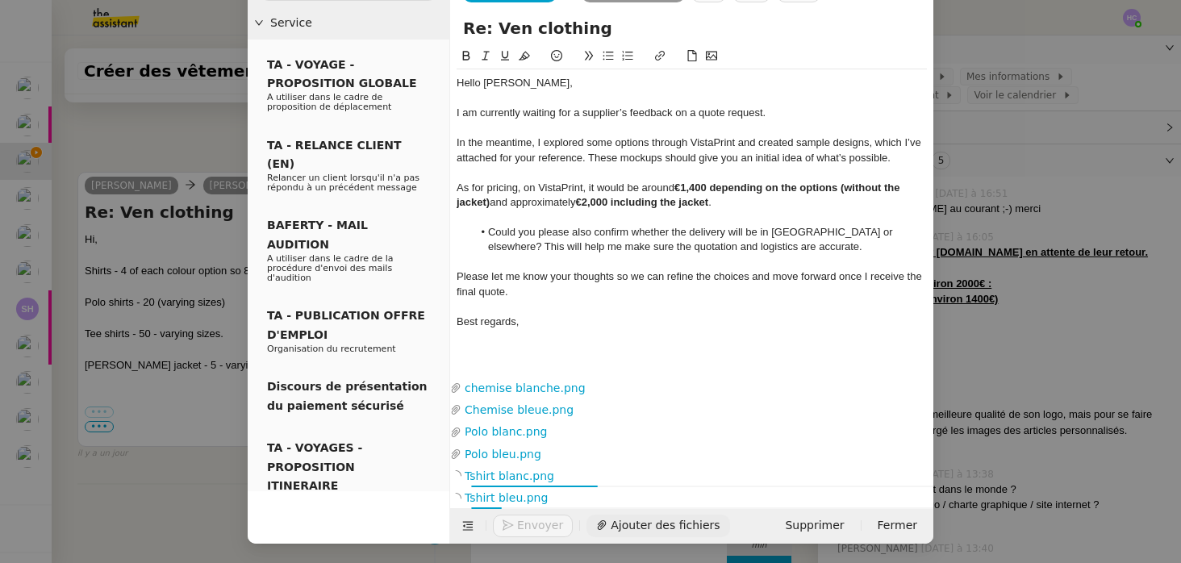
click at [632, 522] on span "Ajouter des fichiers" at bounding box center [665, 525] width 109 height 19
click at [531, 523] on span "Envoyer" at bounding box center [540, 525] width 46 height 19
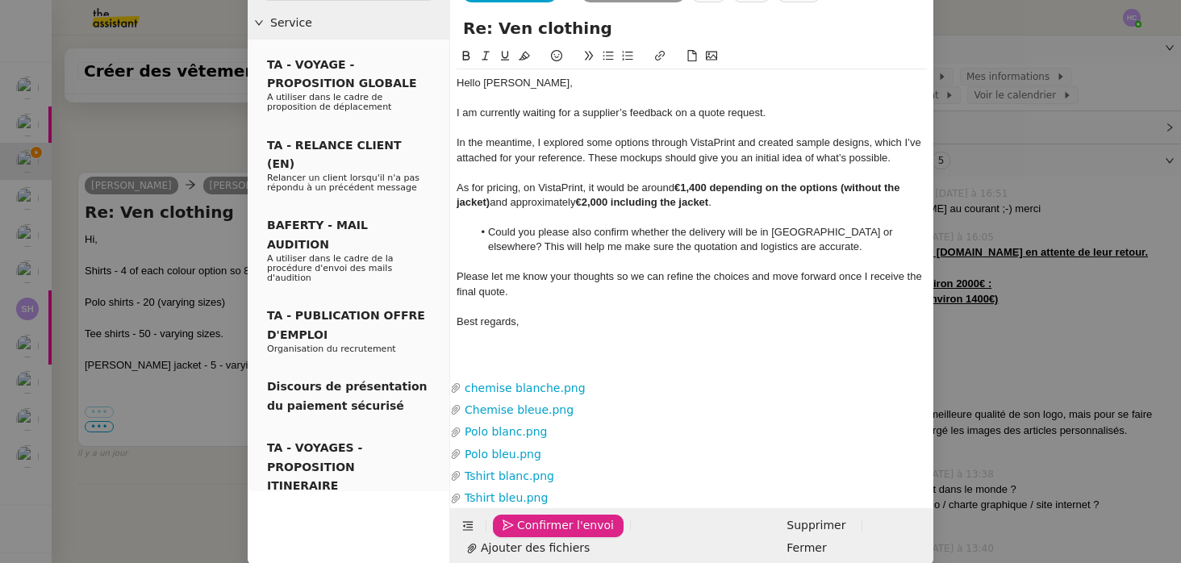
click at [530, 523] on span "Confirmer l'envoi" at bounding box center [565, 525] width 97 height 19
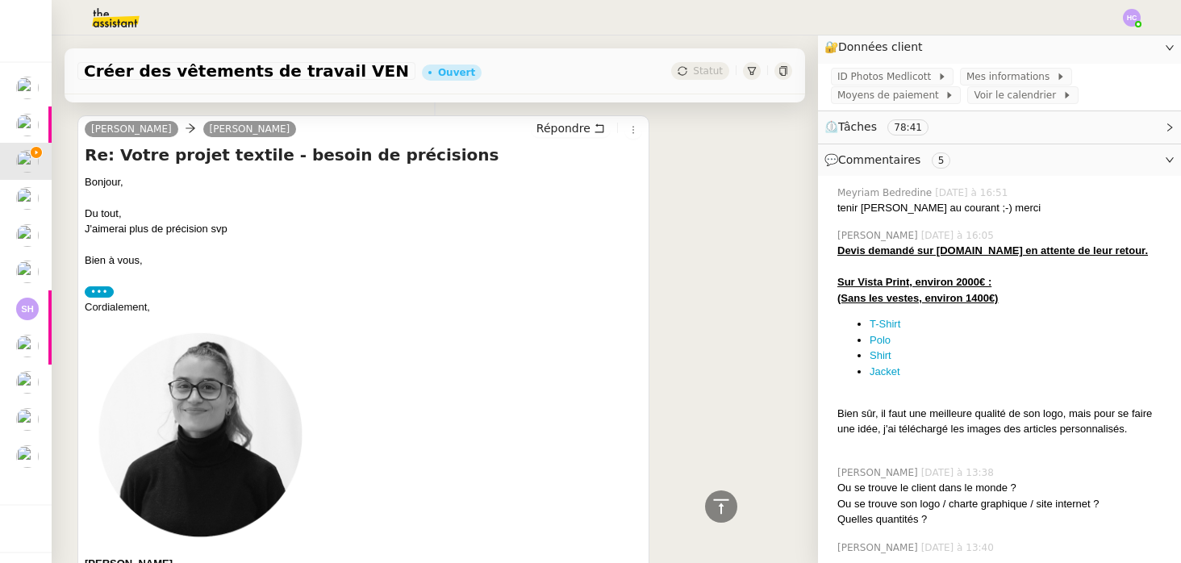
scroll to position [0, 0]
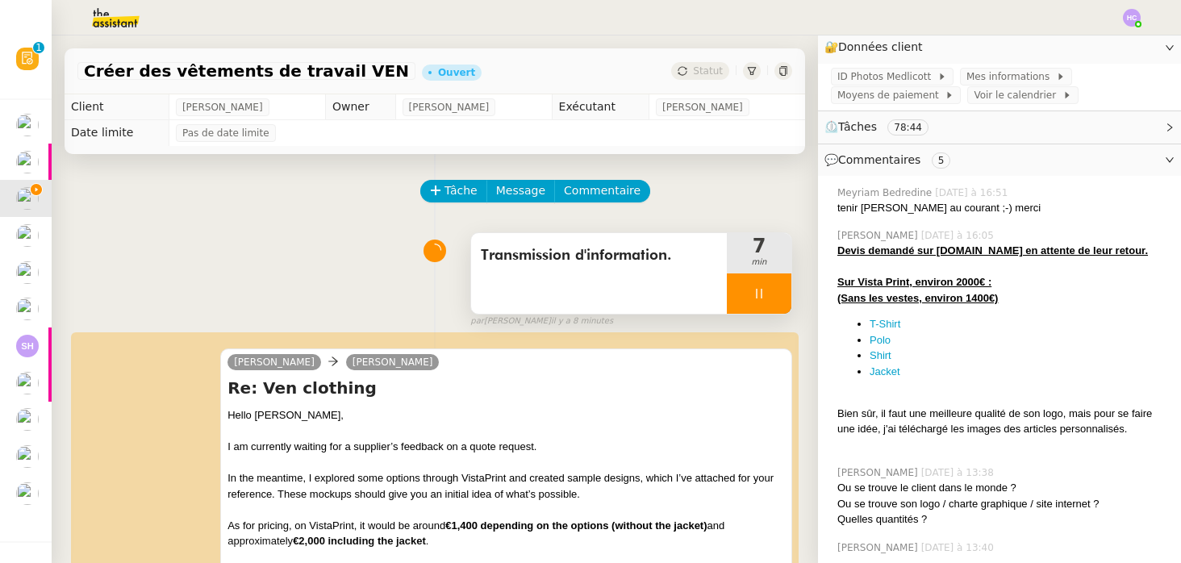
click at [746, 298] on div at bounding box center [759, 293] width 65 height 40
click at [769, 298] on icon at bounding box center [775, 293] width 13 height 13
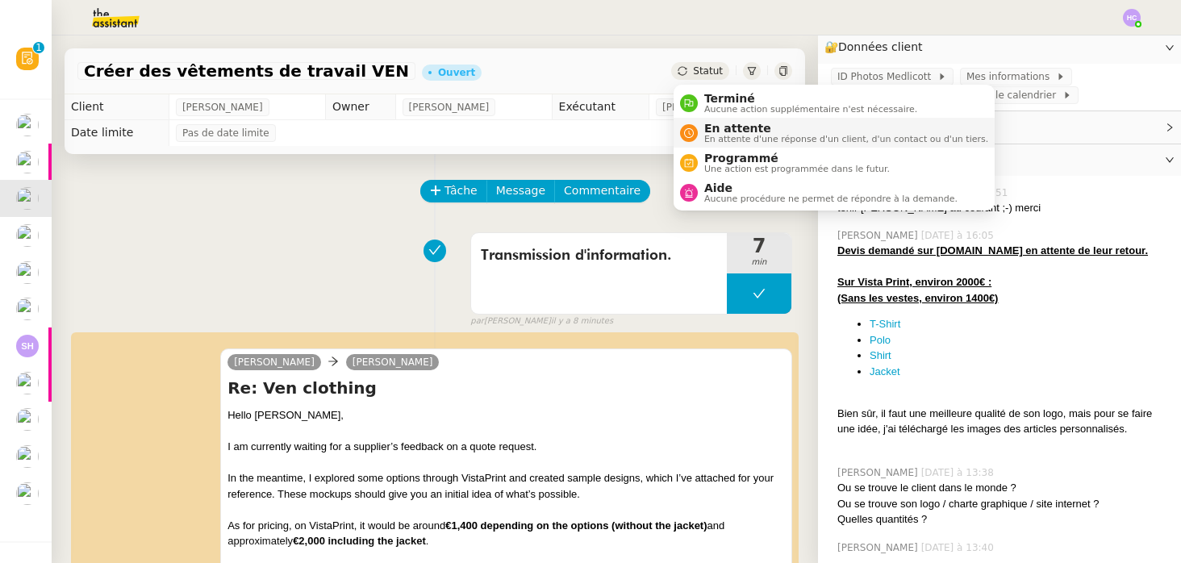
click at [702, 129] on div "En attente En attente d'une réponse d'un client, d'un contact ou d'un tiers." at bounding box center [843, 133] width 290 height 22
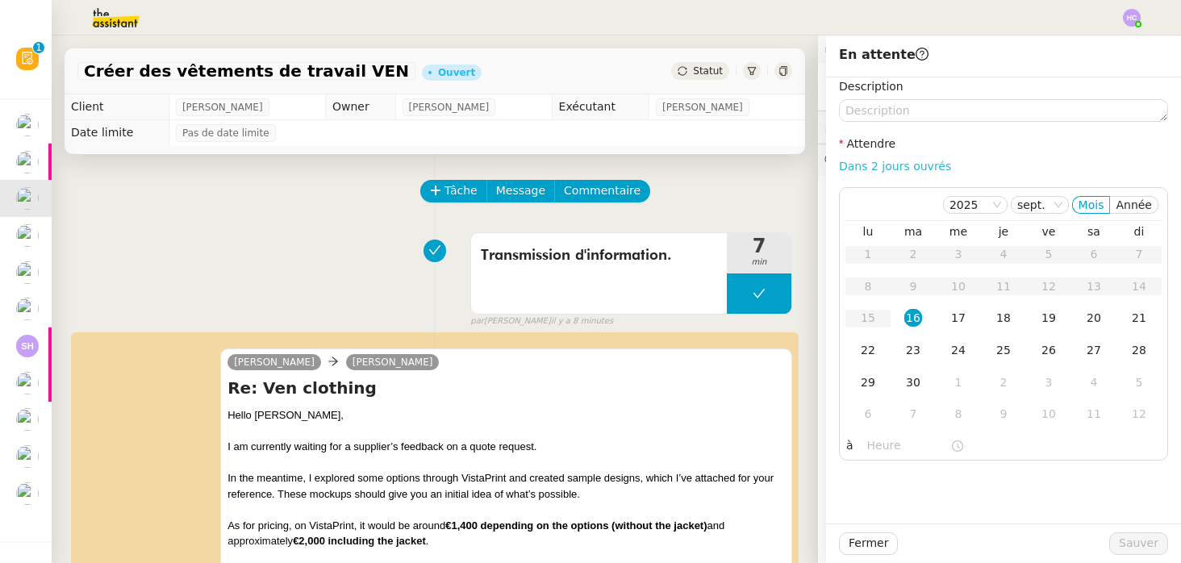
click at [848, 160] on link "Dans 2 jours ouvrés" at bounding box center [895, 166] width 112 height 13
type input "07:00"
click at [1125, 551] on span "Sauver" at bounding box center [1139, 543] width 40 height 19
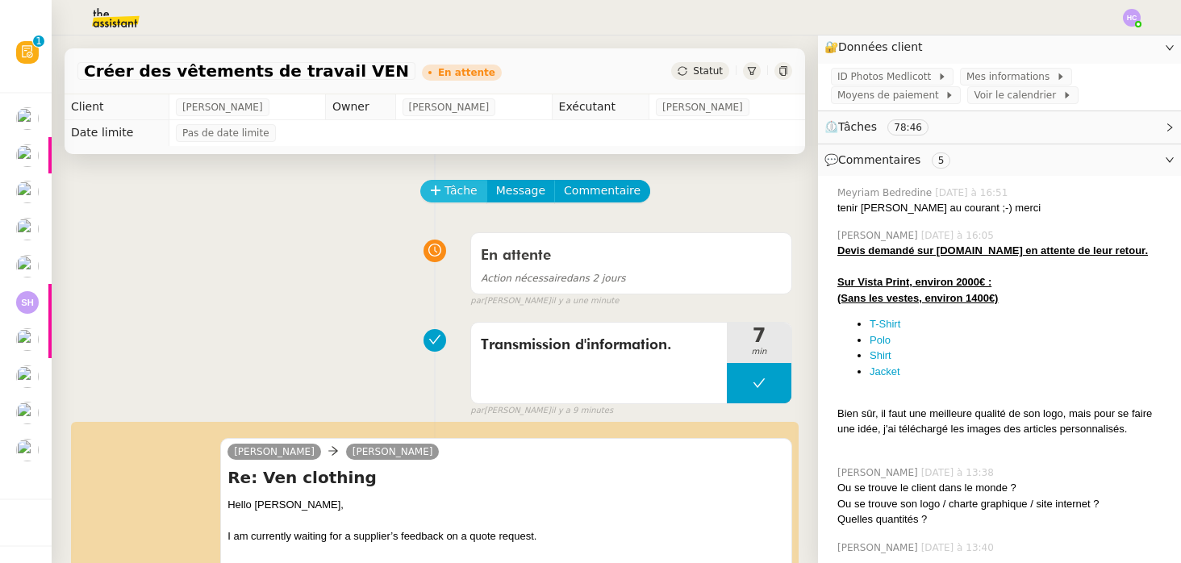
click at [453, 190] on span "Tâche" at bounding box center [460, 190] width 33 height 19
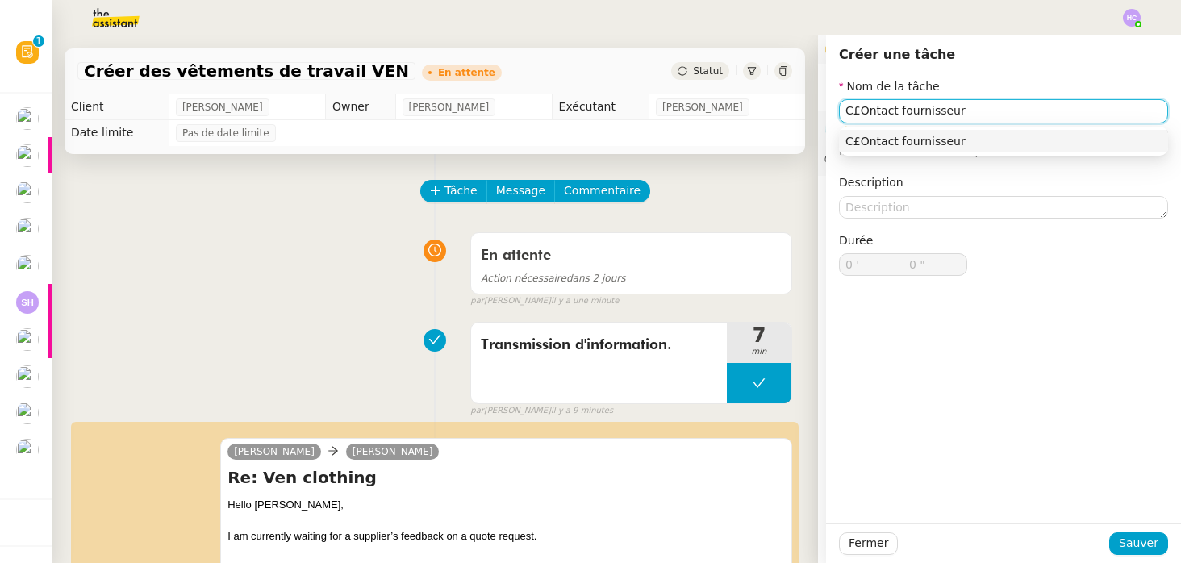
drag, startPoint x: 865, startPoint y: 111, endPoint x: 853, endPoint y: 110, distance: 12.2
click at [853, 110] on input "C£Ontact fournisseur" at bounding box center [1003, 110] width 329 height 23
click at [928, 142] on div "Contact fournisseur" at bounding box center [1003, 141] width 316 height 15
type input "Contact fournisseur"
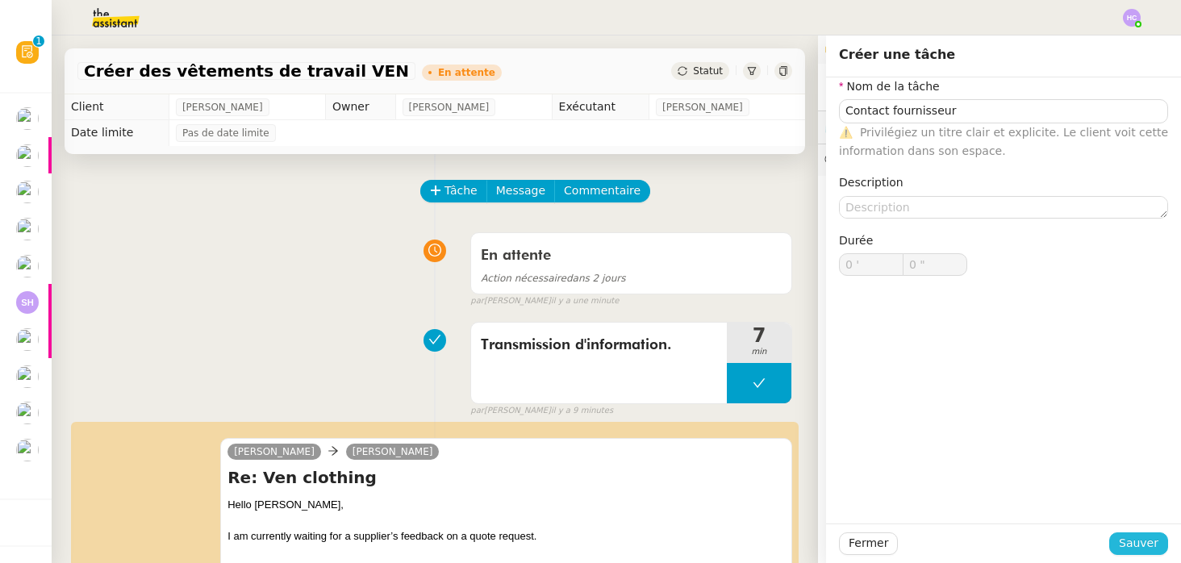
click at [1119, 546] on button "Sauver" at bounding box center [1138, 543] width 59 height 23
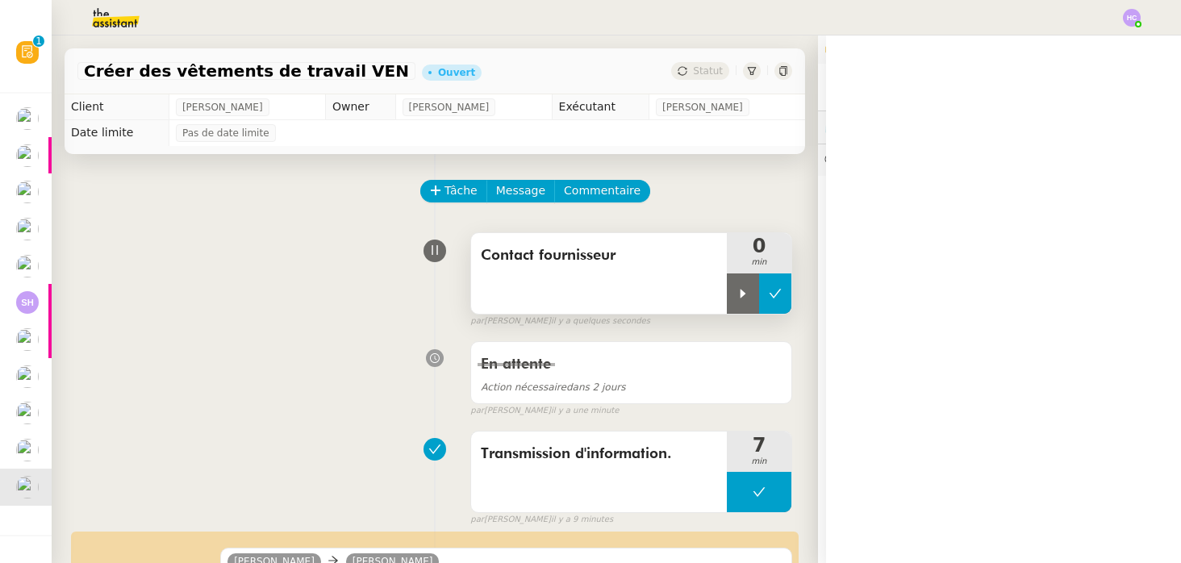
click at [765, 283] on button at bounding box center [775, 293] width 32 height 40
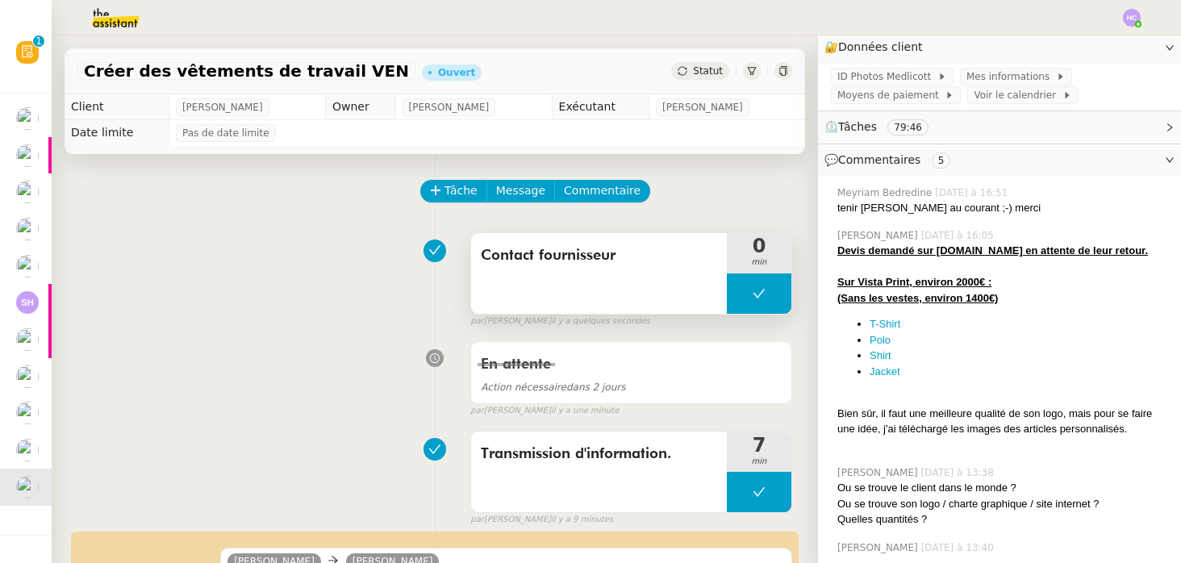
click at [751, 285] on button at bounding box center [759, 293] width 65 height 40
click at [749, 285] on div at bounding box center [743, 293] width 32 height 40
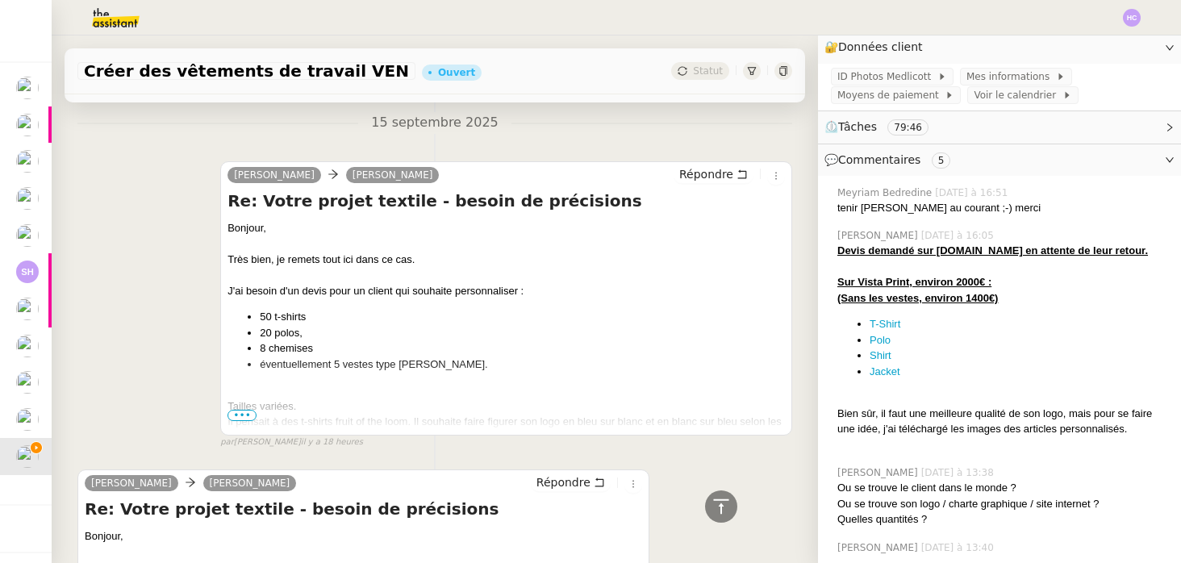
scroll to position [909, 0]
click at [239, 415] on span "•••" at bounding box center [241, 414] width 29 height 11
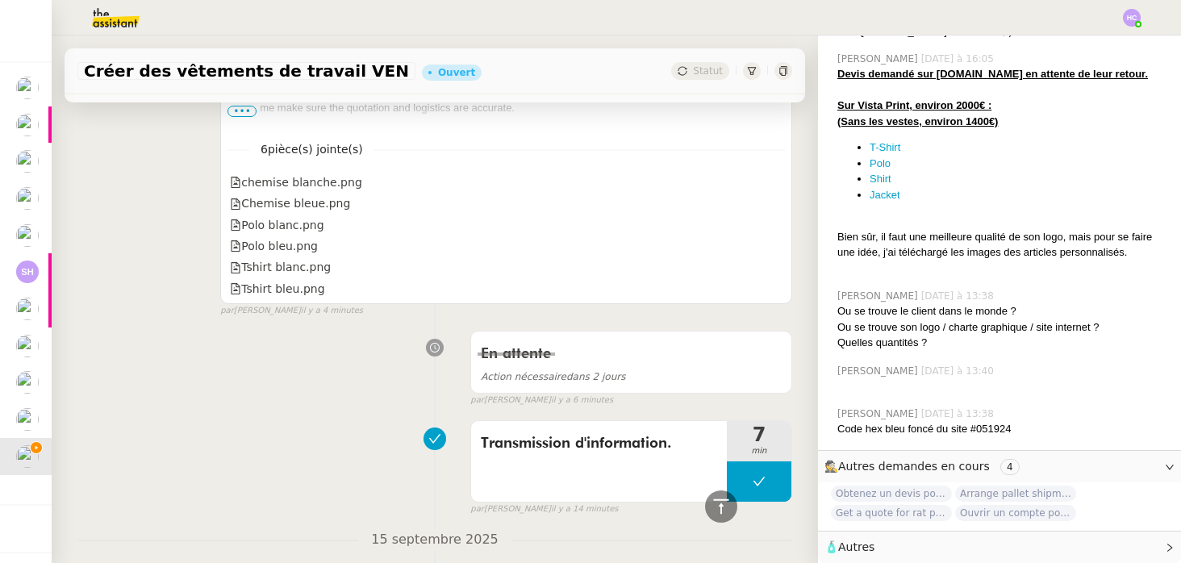
scroll to position [0, 0]
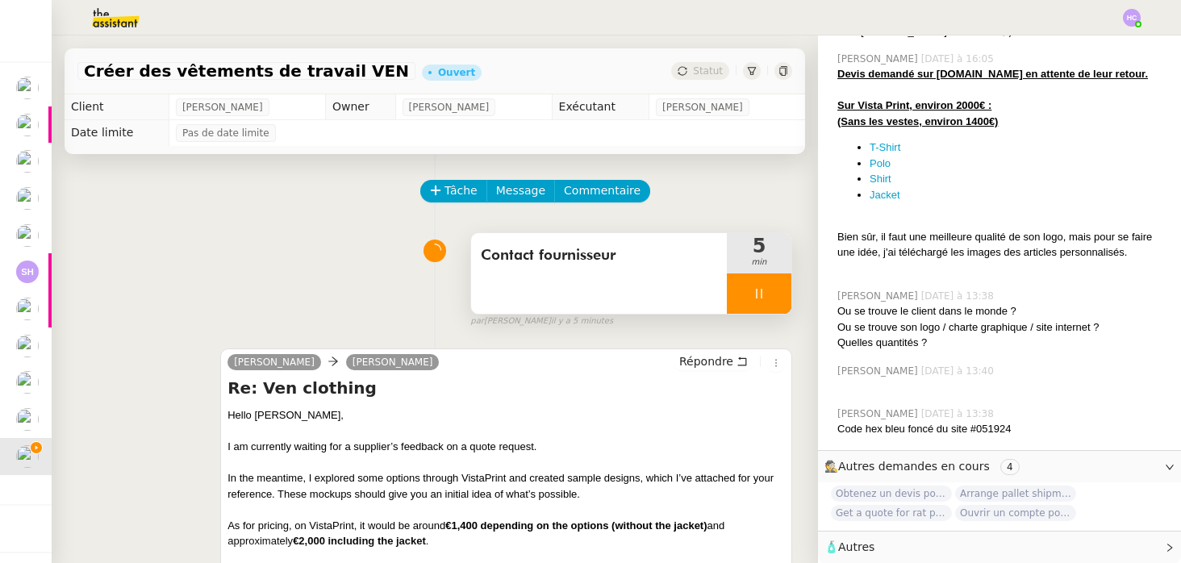
click at [757, 302] on div at bounding box center [759, 293] width 65 height 40
click at [771, 294] on icon at bounding box center [775, 293] width 12 height 9
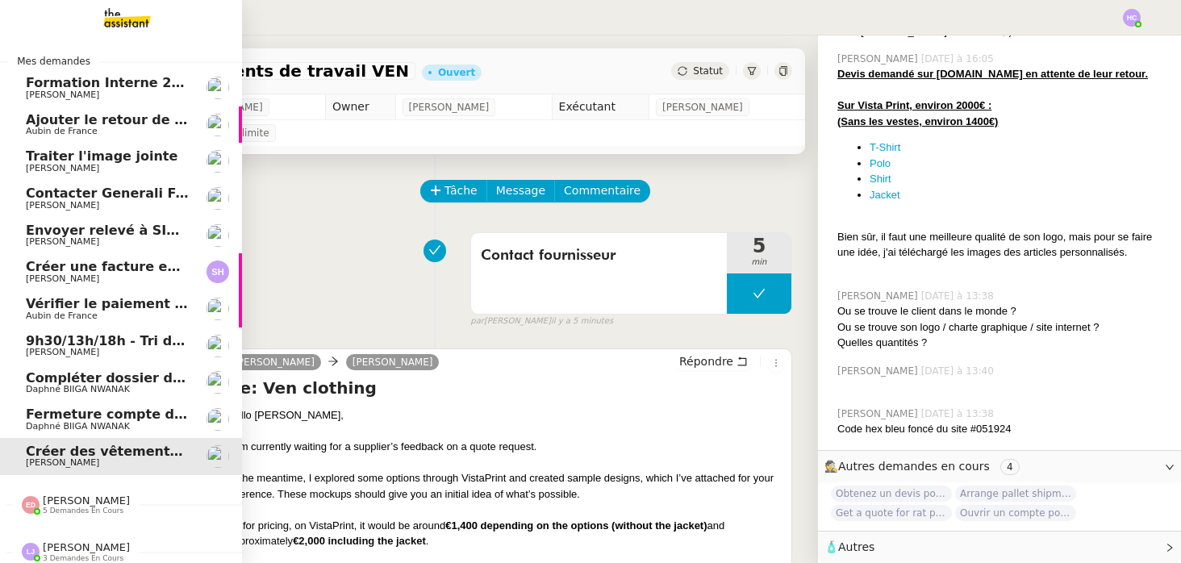
click at [90, 126] on span "Ajouter le retour de crédit à la commission" at bounding box center [182, 119] width 312 height 15
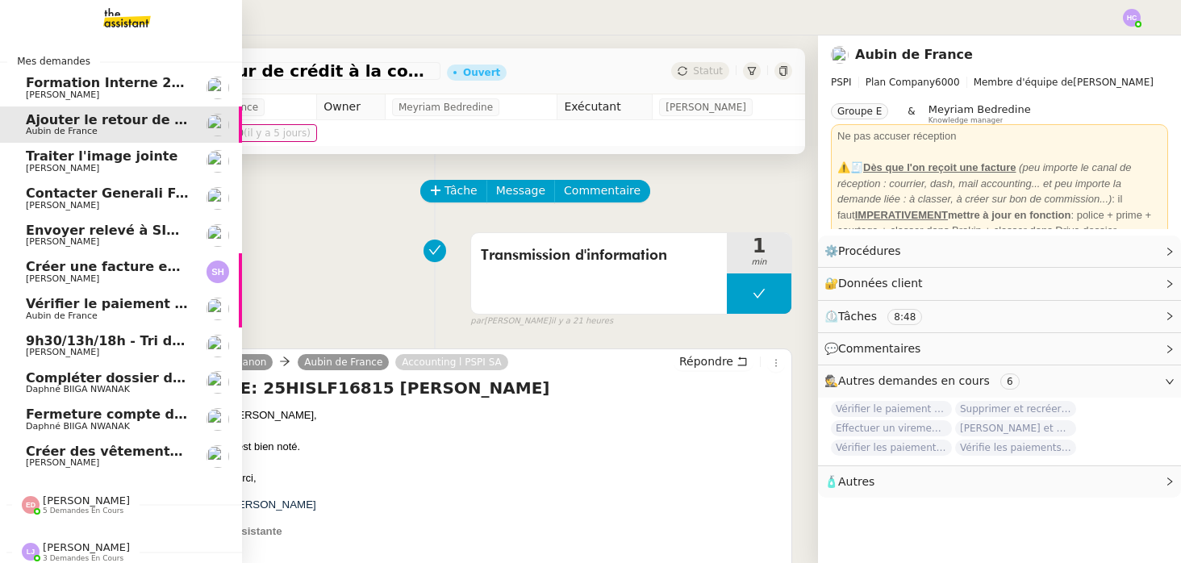
click at [105, 156] on span "Traiter l'image jointe" at bounding box center [102, 155] width 152 height 15
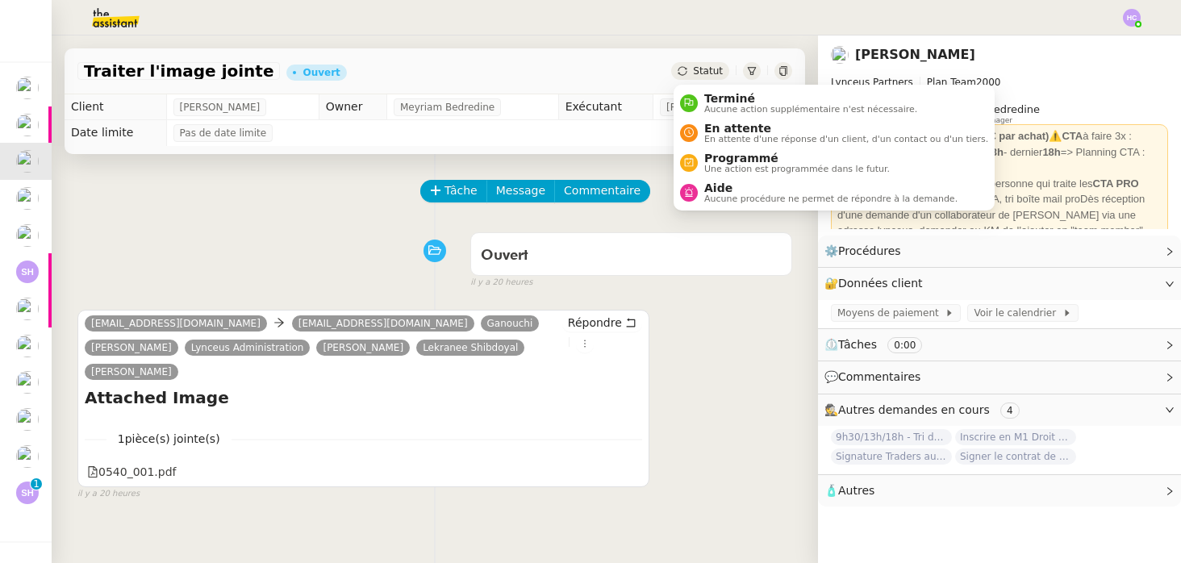
click at [690, 76] on div "Statut" at bounding box center [700, 71] width 58 height 18
click at [704, 102] on span "Terminé" at bounding box center [810, 98] width 213 height 13
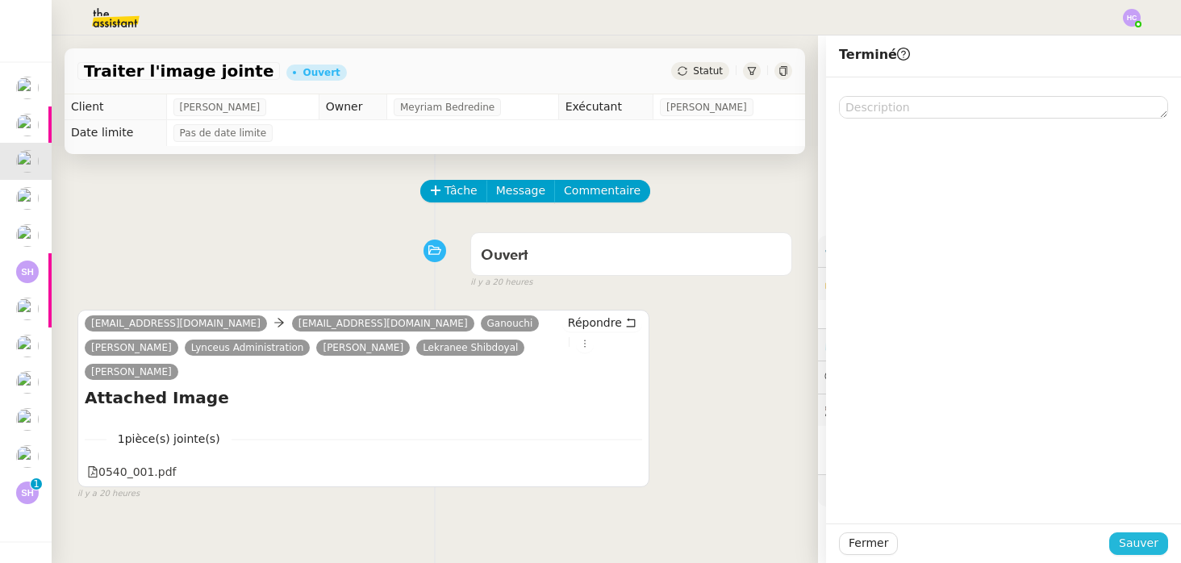
click at [1128, 551] on span "Sauver" at bounding box center [1139, 543] width 40 height 19
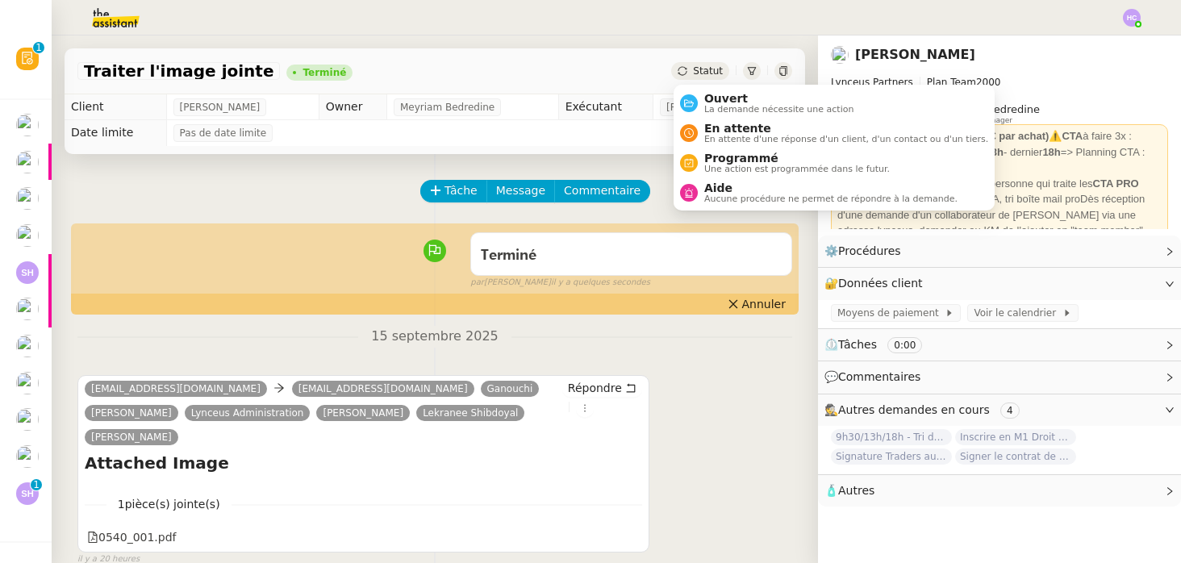
click at [698, 69] on span "Statut" at bounding box center [708, 70] width 30 height 11
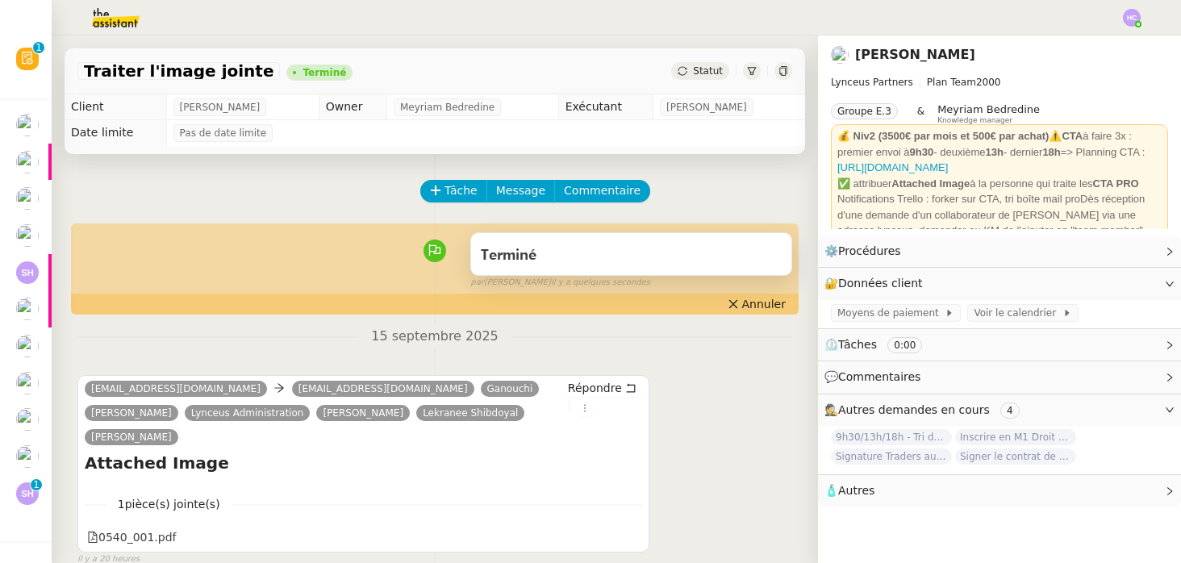
click at [615, 252] on div "Terminé" at bounding box center [631, 256] width 301 height 26
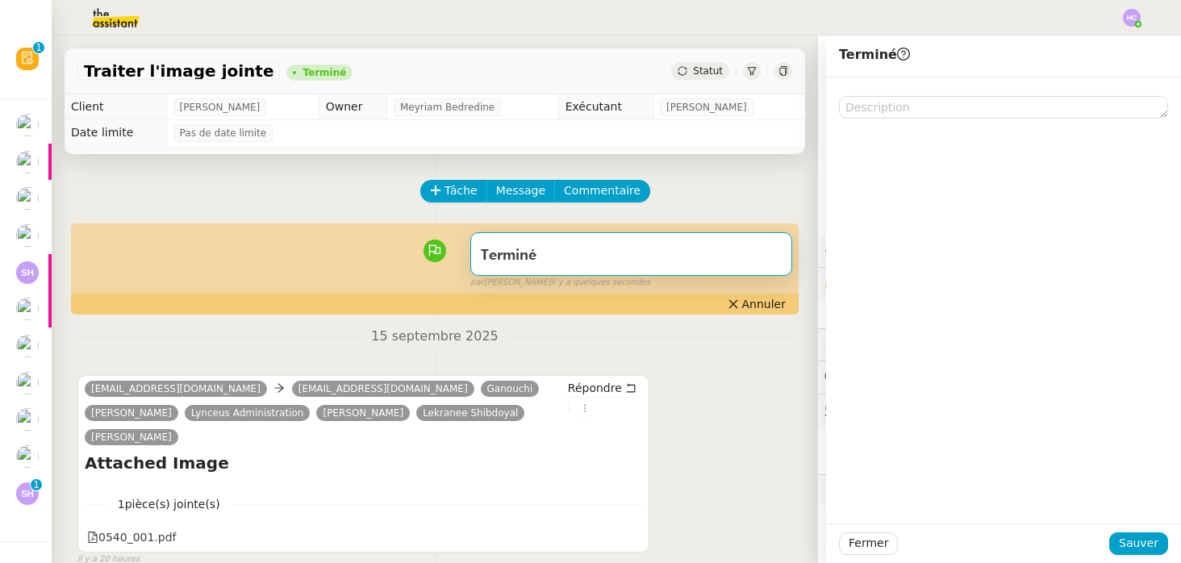
click at [903, 94] on div at bounding box center [1003, 97] width 329 height 41
click at [890, 104] on textarea at bounding box center [1003, 107] width 329 height 23
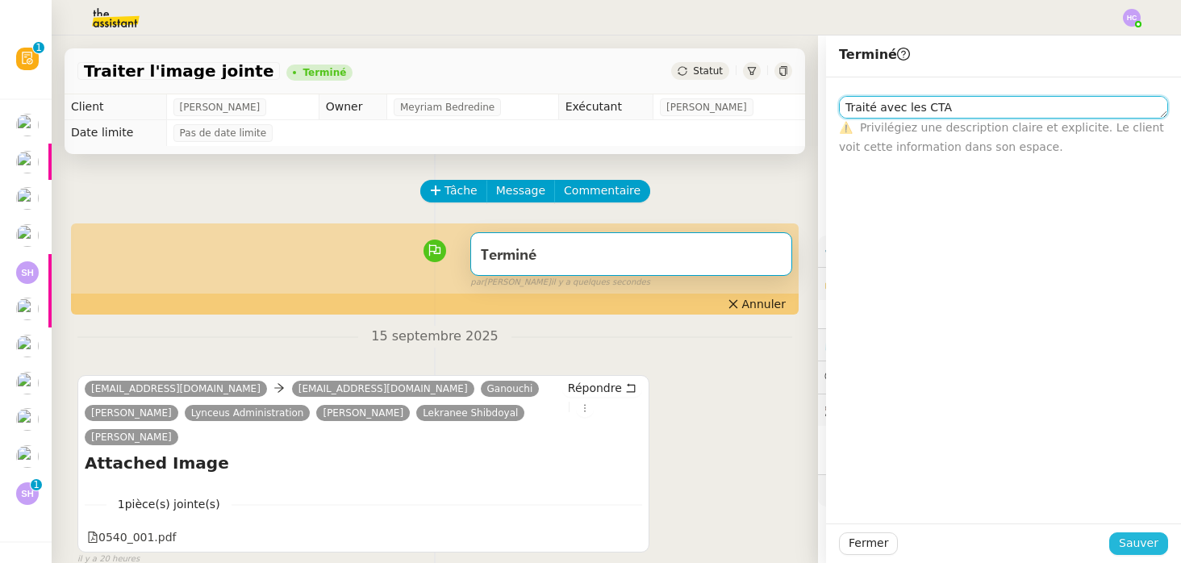
type textarea "Traité avec les CTA"
click at [1147, 539] on span "Sauver" at bounding box center [1139, 543] width 40 height 19
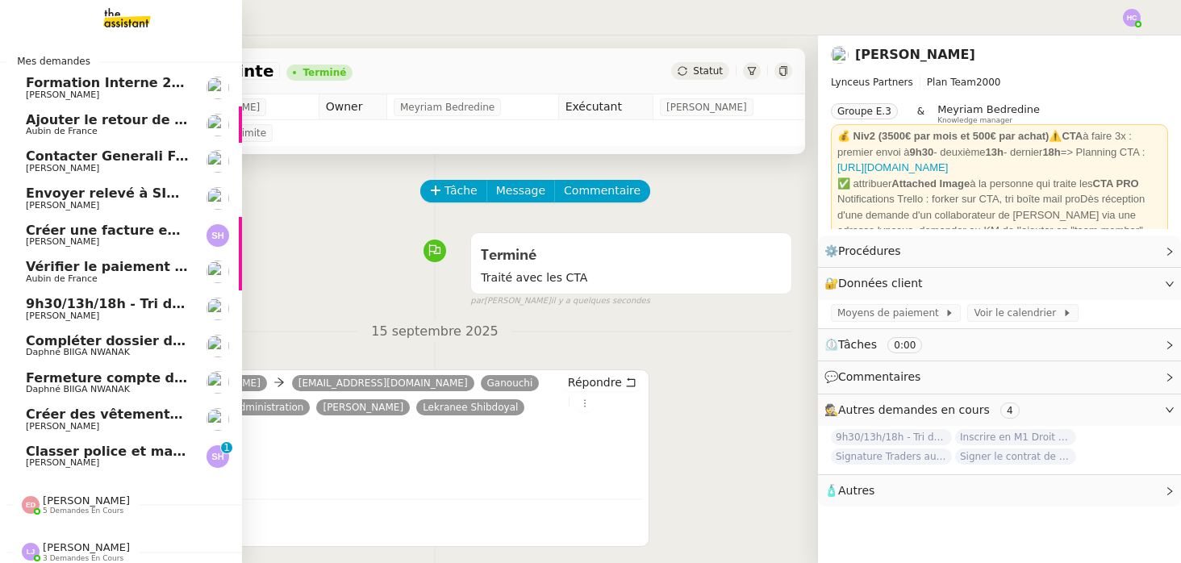
click at [71, 119] on span "Ajouter le retour de crédit à la commission" at bounding box center [182, 119] width 312 height 15
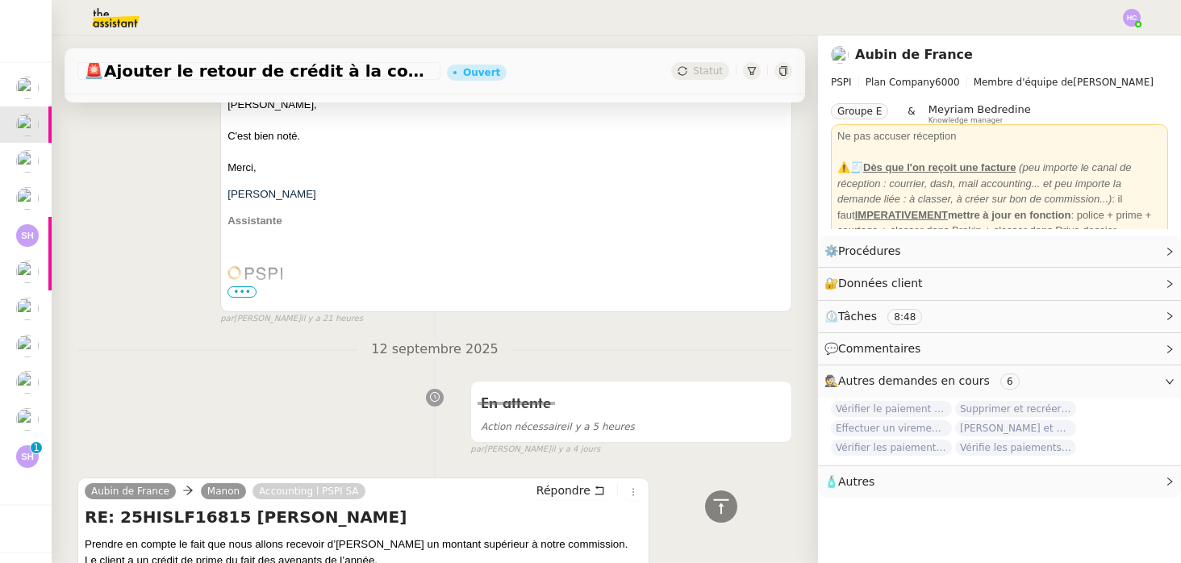
scroll to position [325, 0]
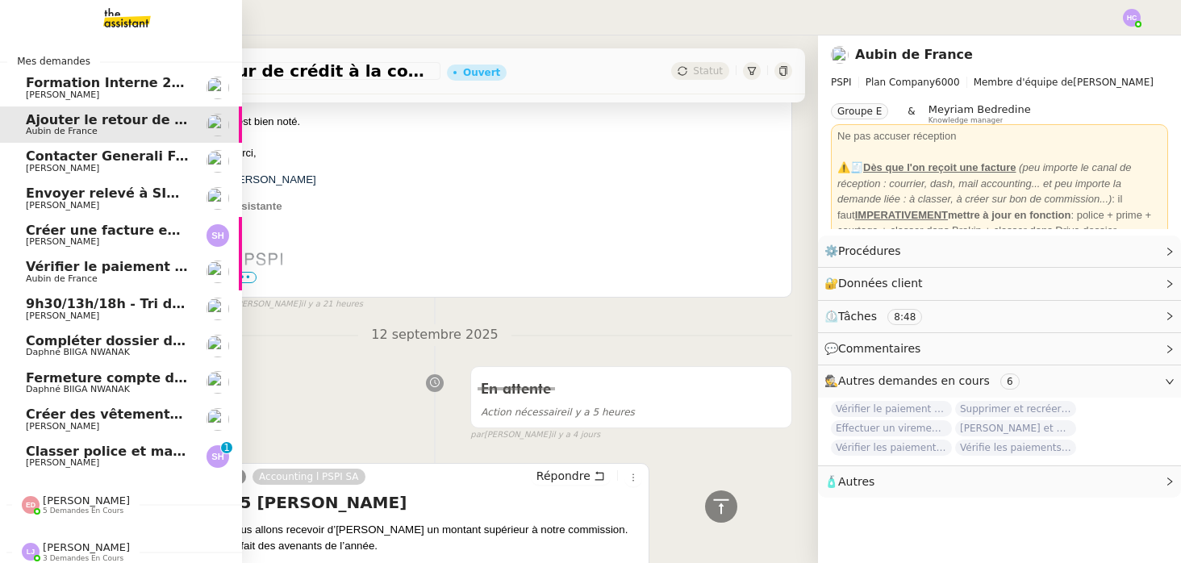
click at [59, 161] on span "Contacter Generali France pour demande AU094424" at bounding box center [215, 155] width 378 height 15
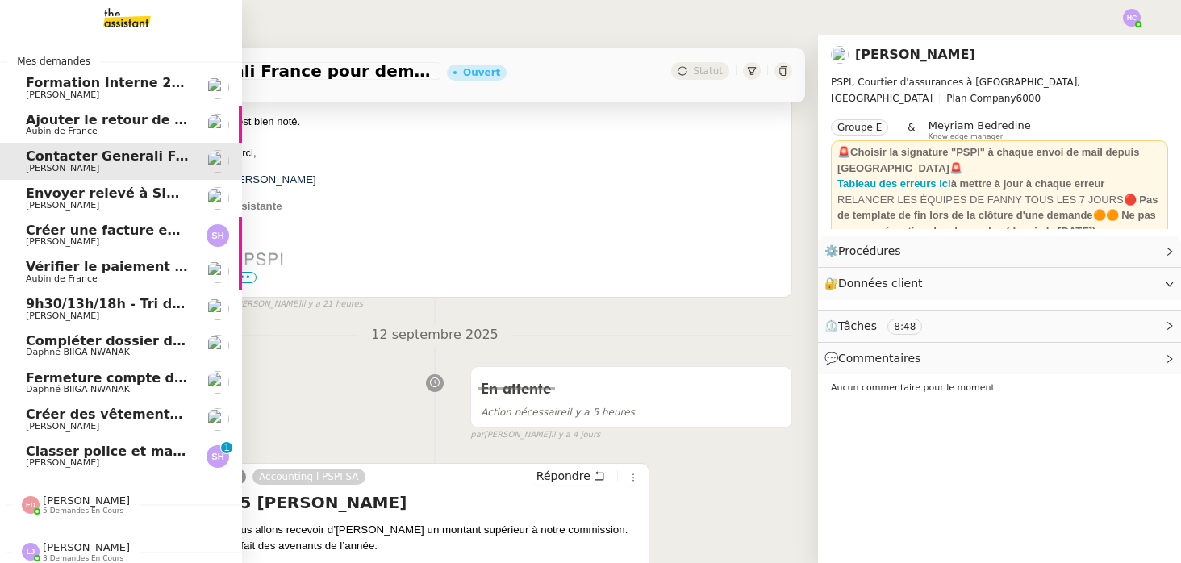
scroll to position [205, 0]
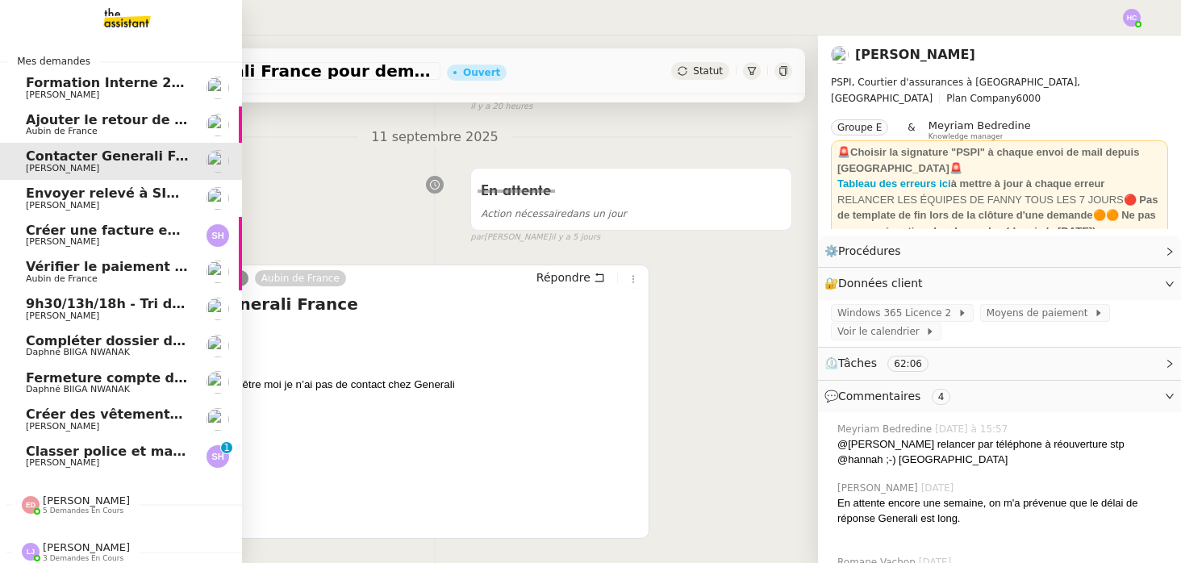
click at [69, 458] on span "[PERSON_NAME]" at bounding box center [62, 462] width 73 height 10
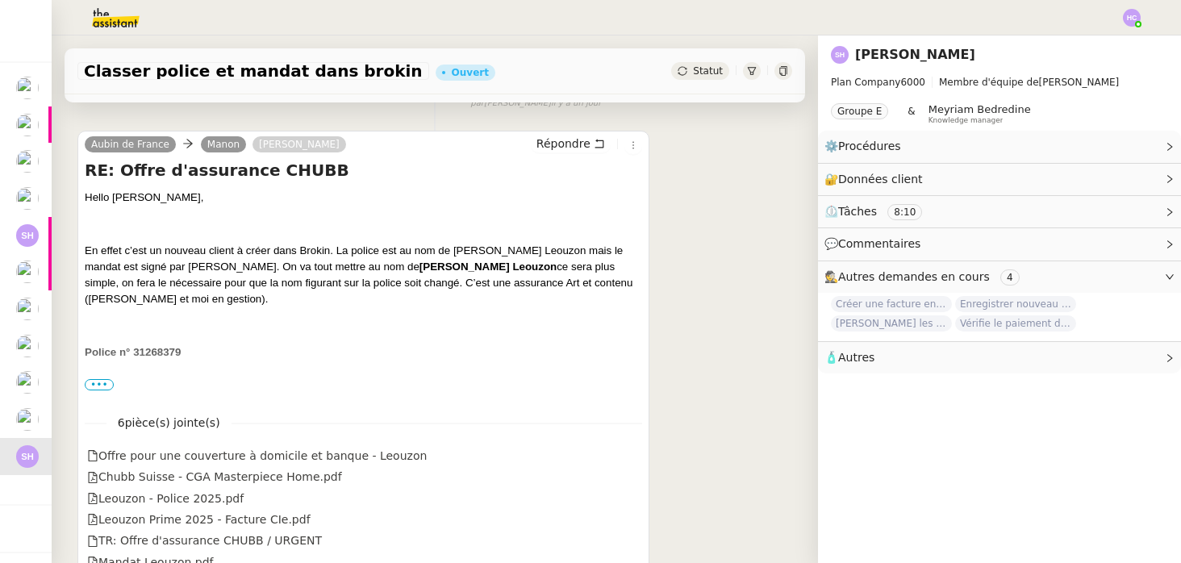
scroll to position [341, 0]
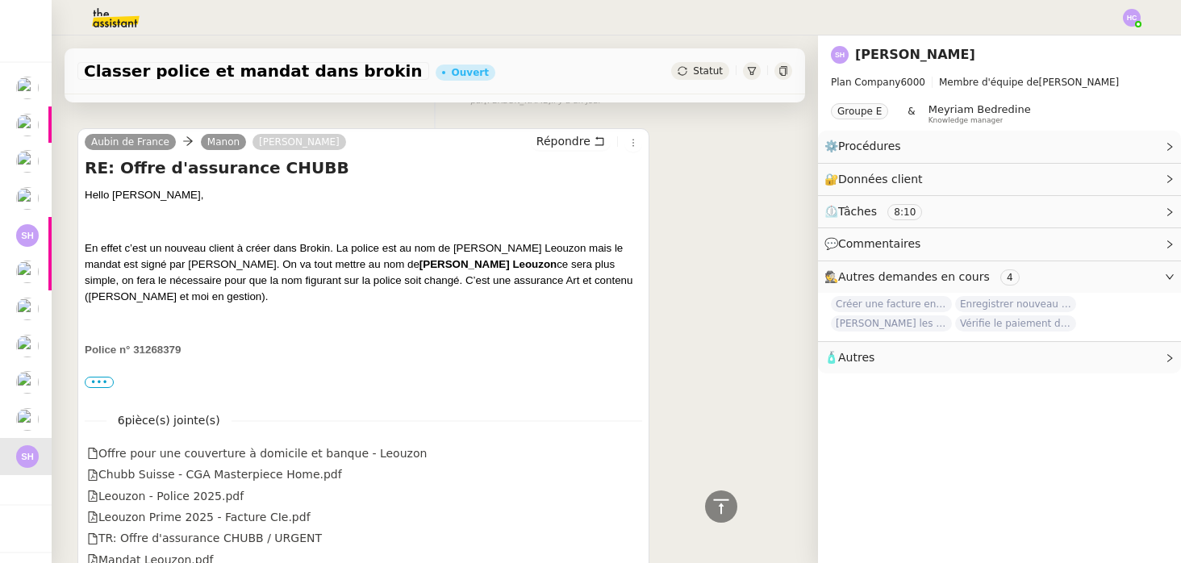
click at [105, 378] on span "•••" at bounding box center [99, 382] width 29 height 11
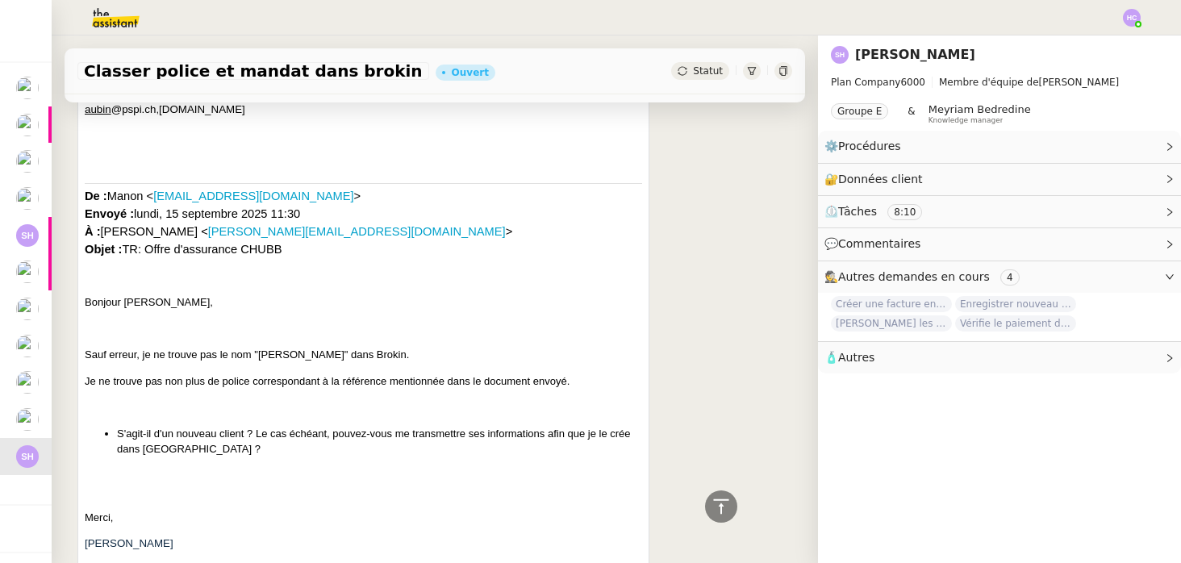
scroll to position [1480, 0]
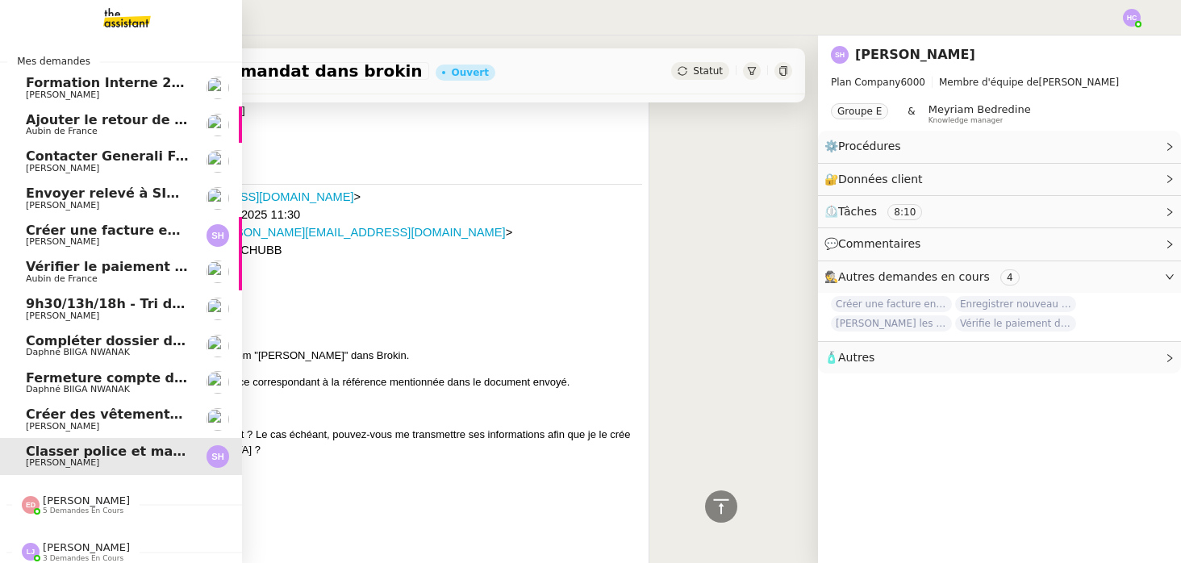
click at [28, 158] on span "Contacter Generali France pour demande AU094424" at bounding box center [215, 155] width 378 height 15
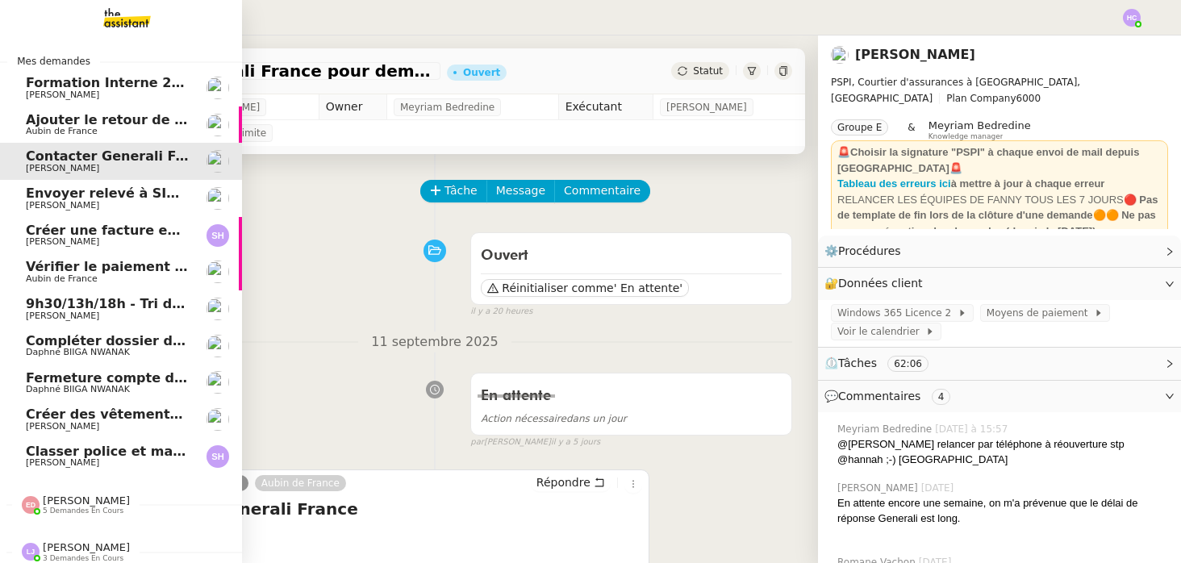
click at [60, 194] on span "Envoyer relevé à SIP pour [PERSON_NAME]" at bounding box center [182, 193] width 313 height 15
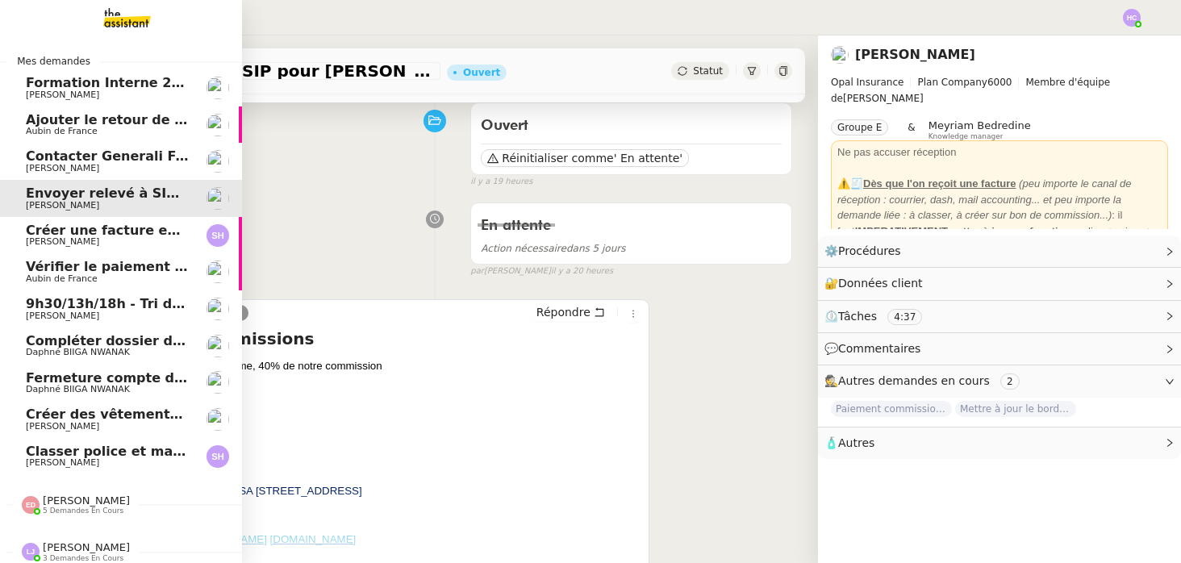
scroll to position [6, 0]
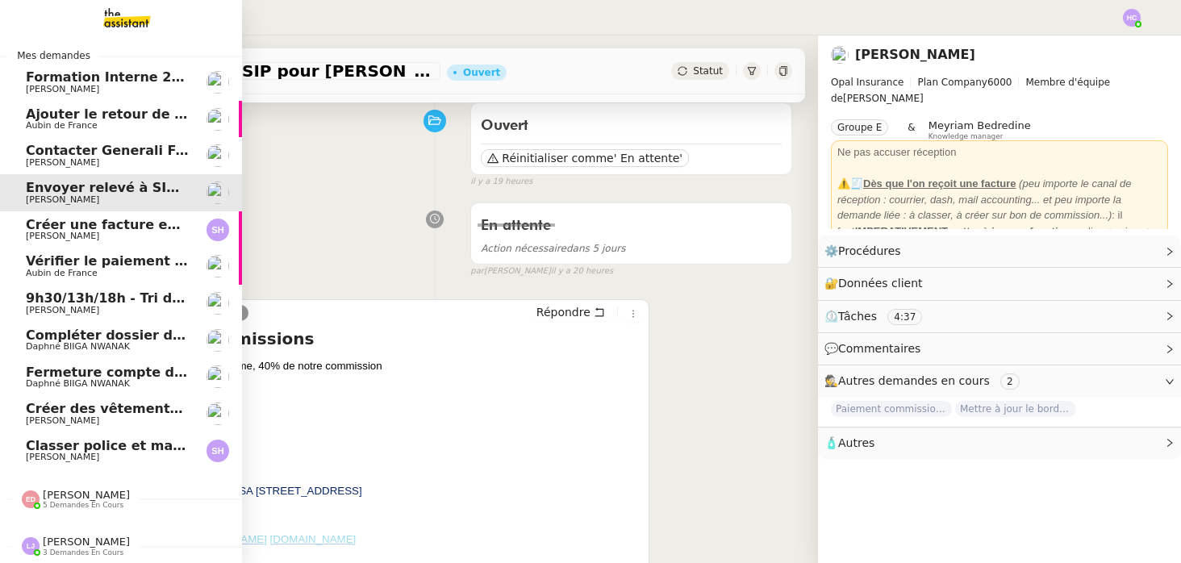
click at [76, 497] on span "[PERSON_NAME]" at bounding box center [86, 495] width 87 height 12
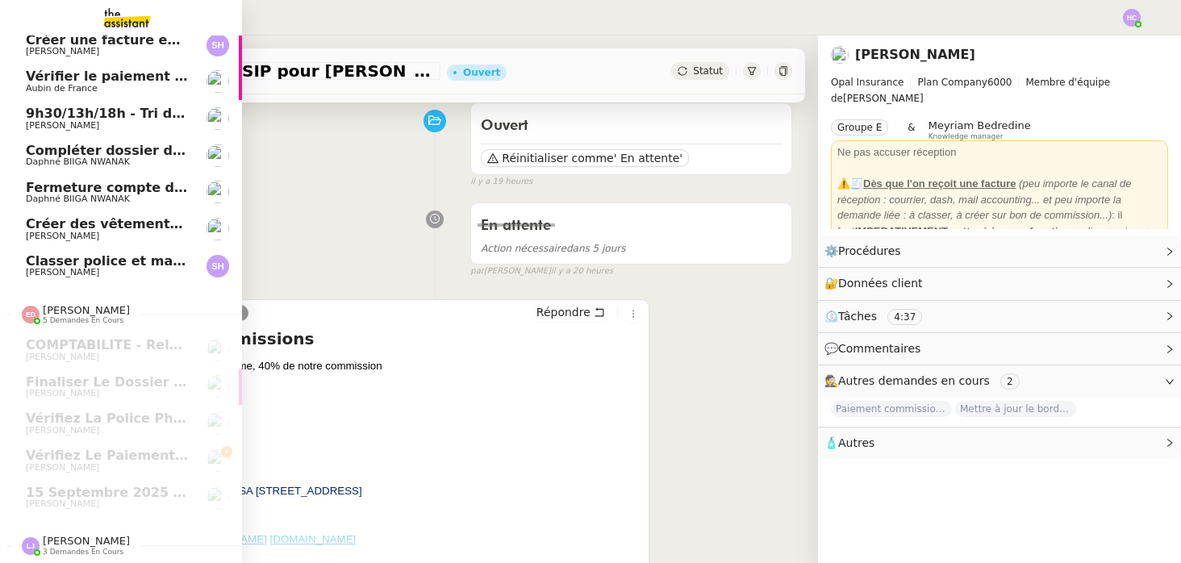
click at [65, 545] on span "[PERSON_NAME]" at bounding box center [86, 541] width 87 height 12
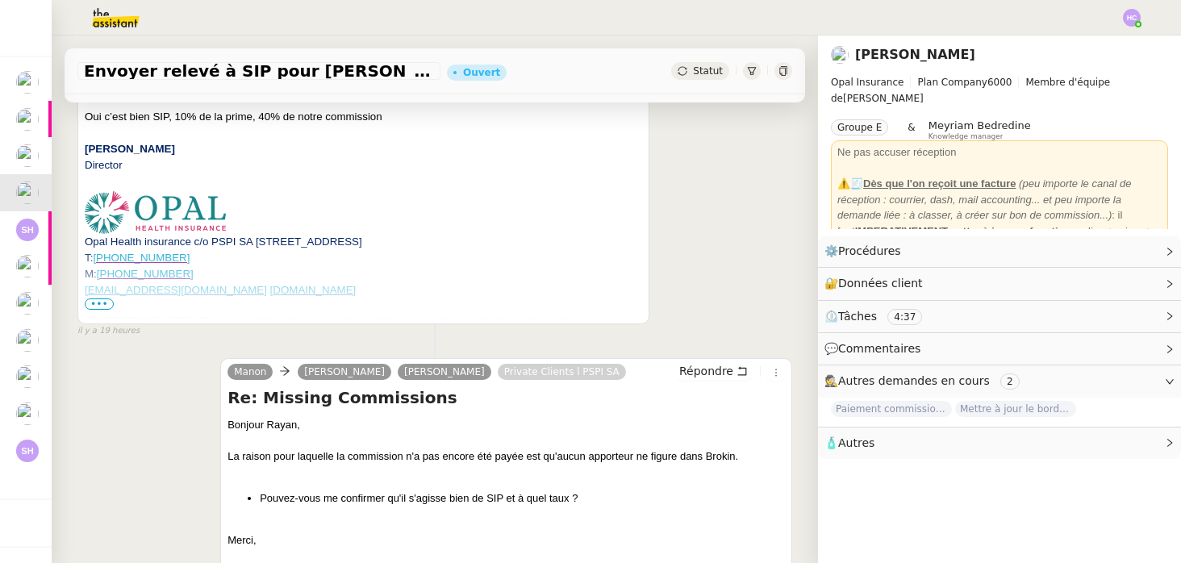
scroll to position [390, 0]
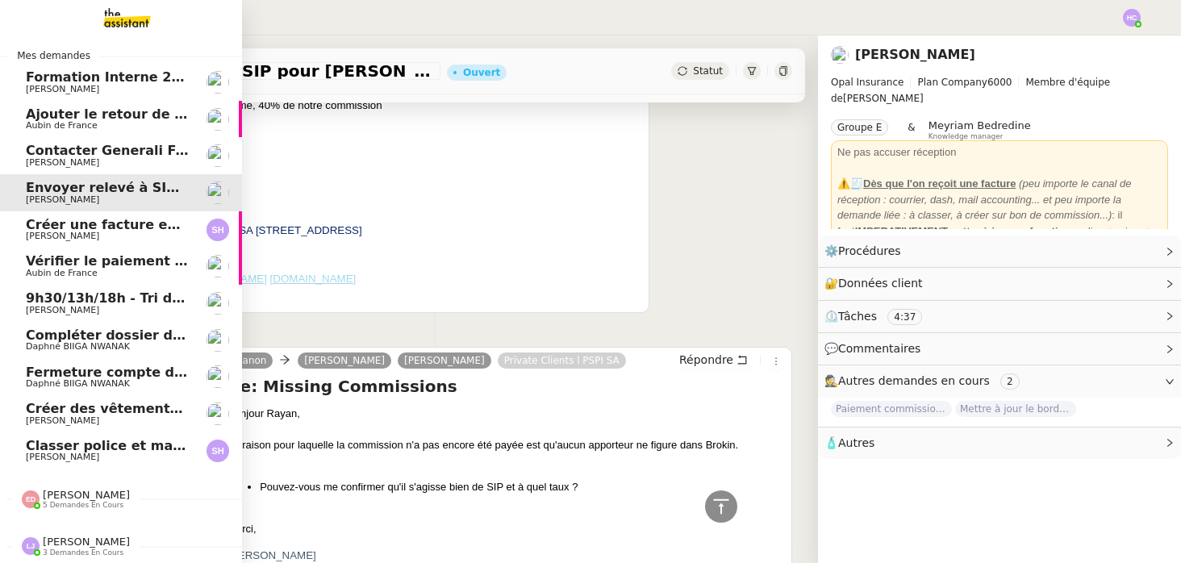
click at [48, 234] on span "[PERSON_NAME]" at bounding box center [62, 236] width 73 height 10
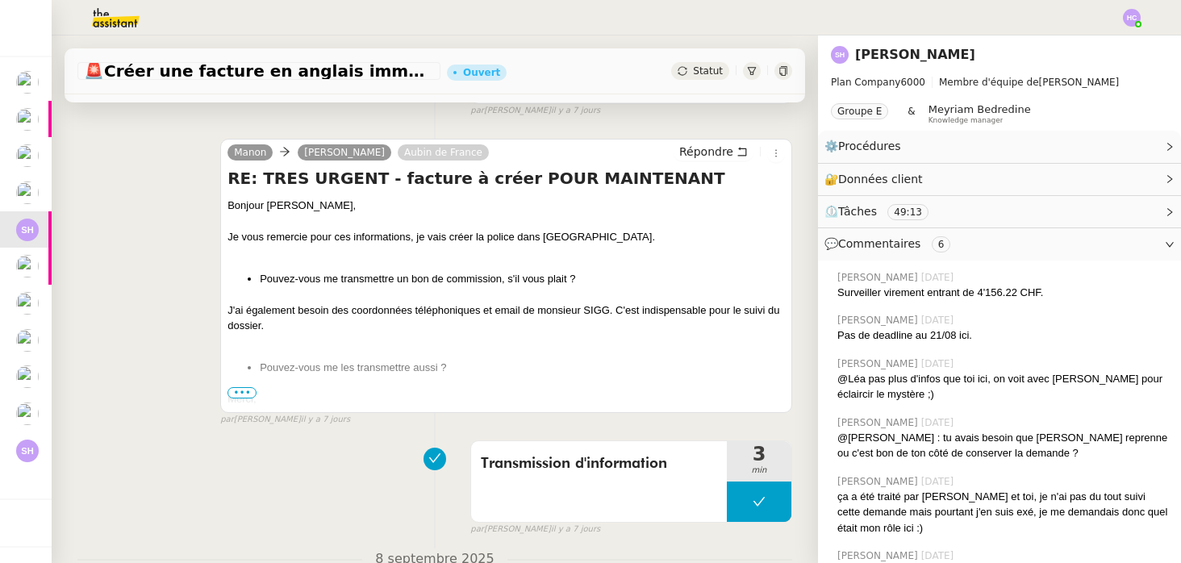
scroll to position [302, 0]
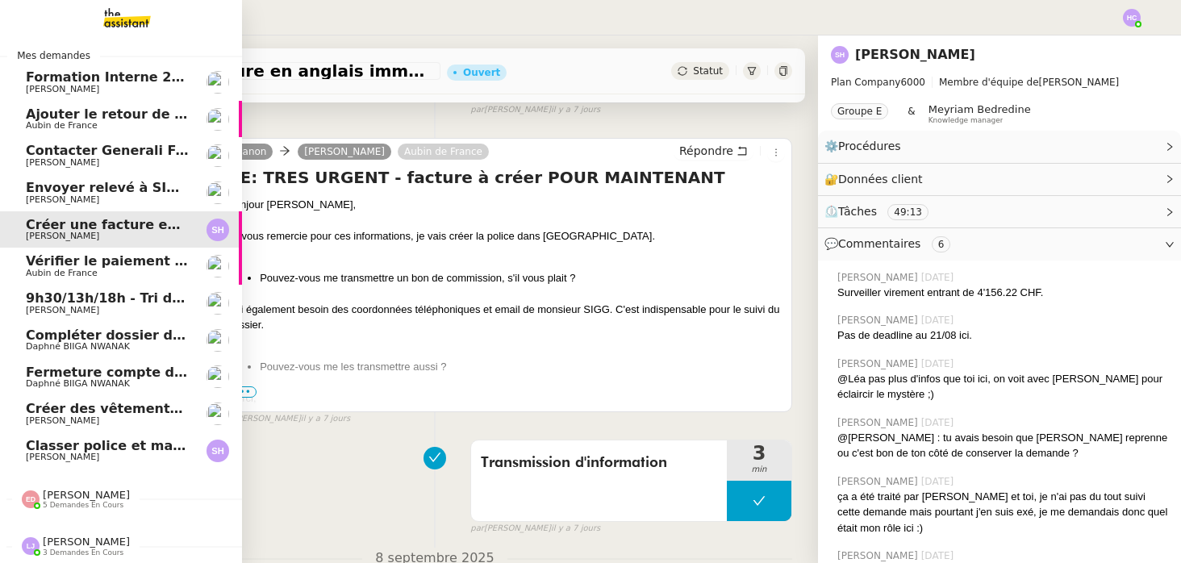
click at [109, 264] on span "Vérifier le paiement Sambouk Properties" at bounding box center [174, 260] width 297 height 15
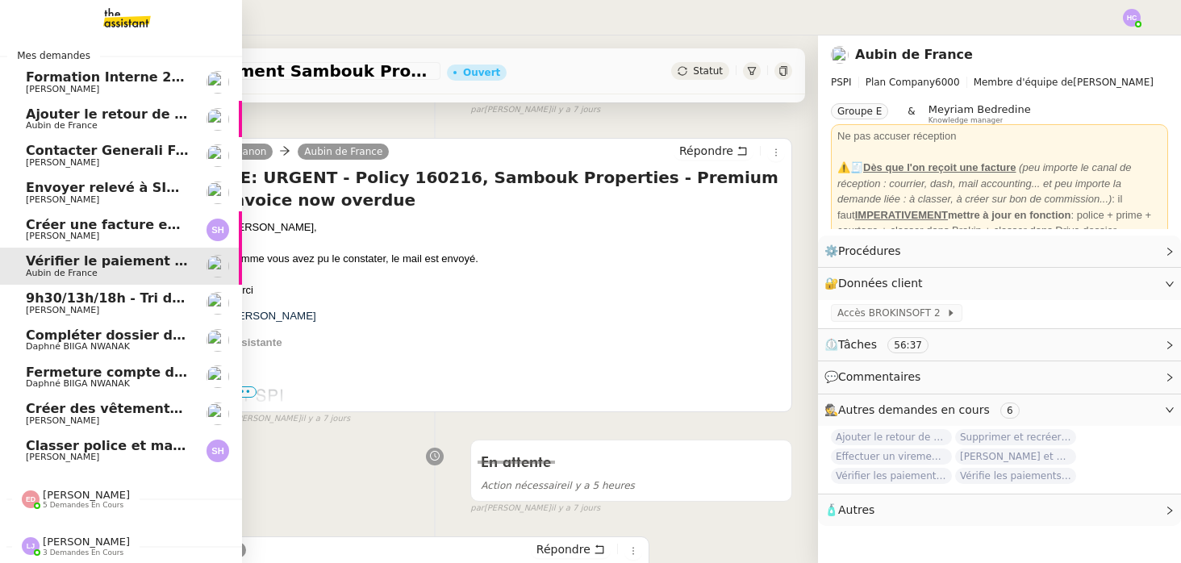
click at [113, 236] on span "[PERSON_NAME]" at bounding box center [107, 236] width 163 height 10
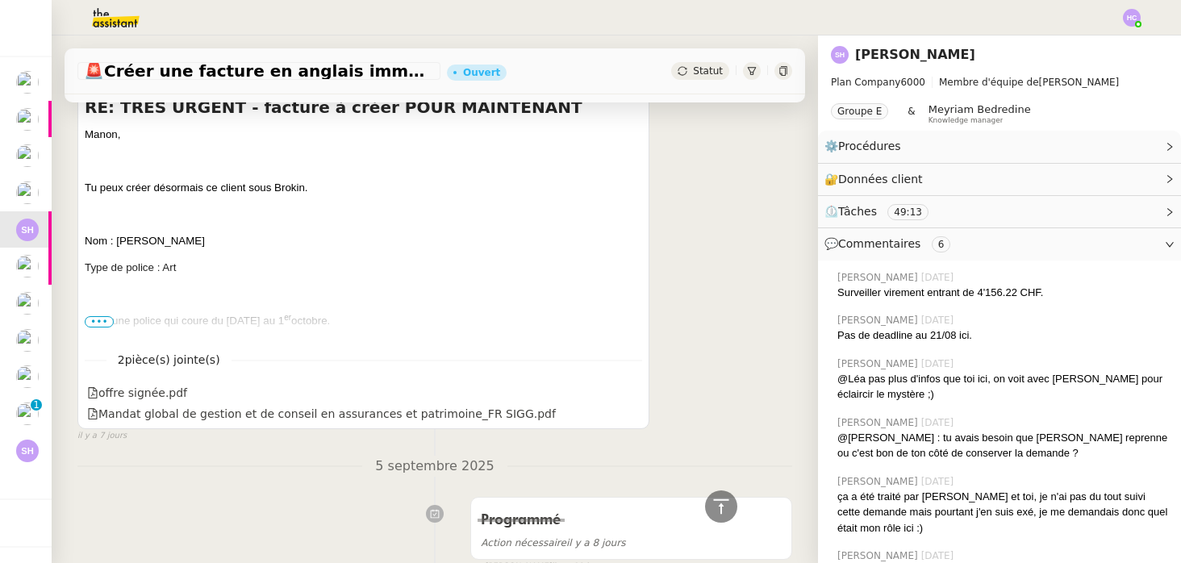
scroll to position [953, 0]
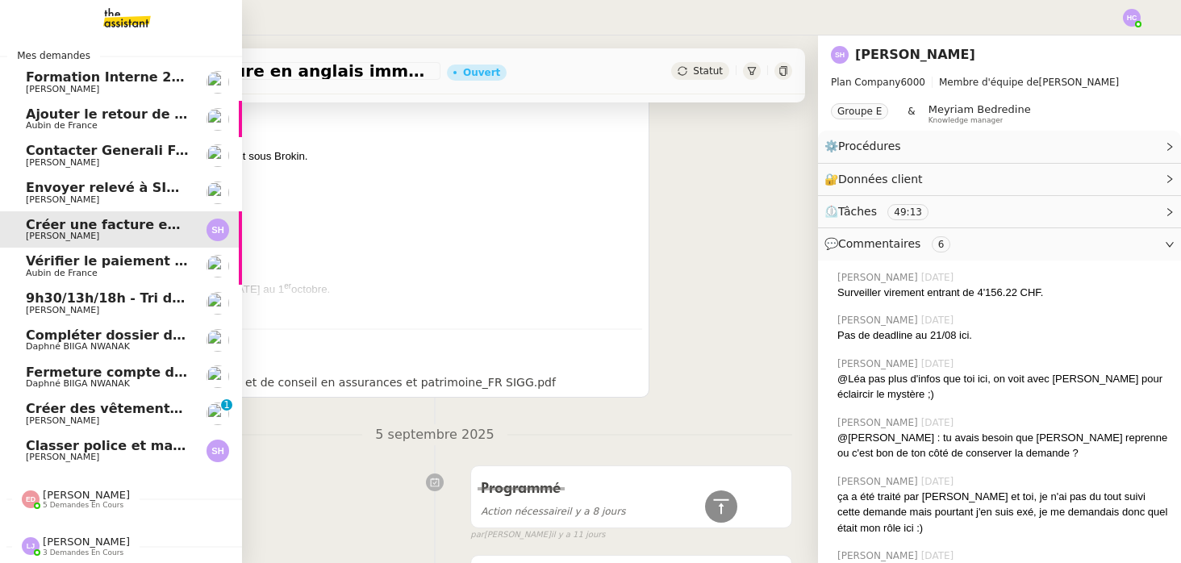
click at [55, 407] on span "Créer des vêtements de travail VEN" at bounding box center [156, 408] width 260 height 15
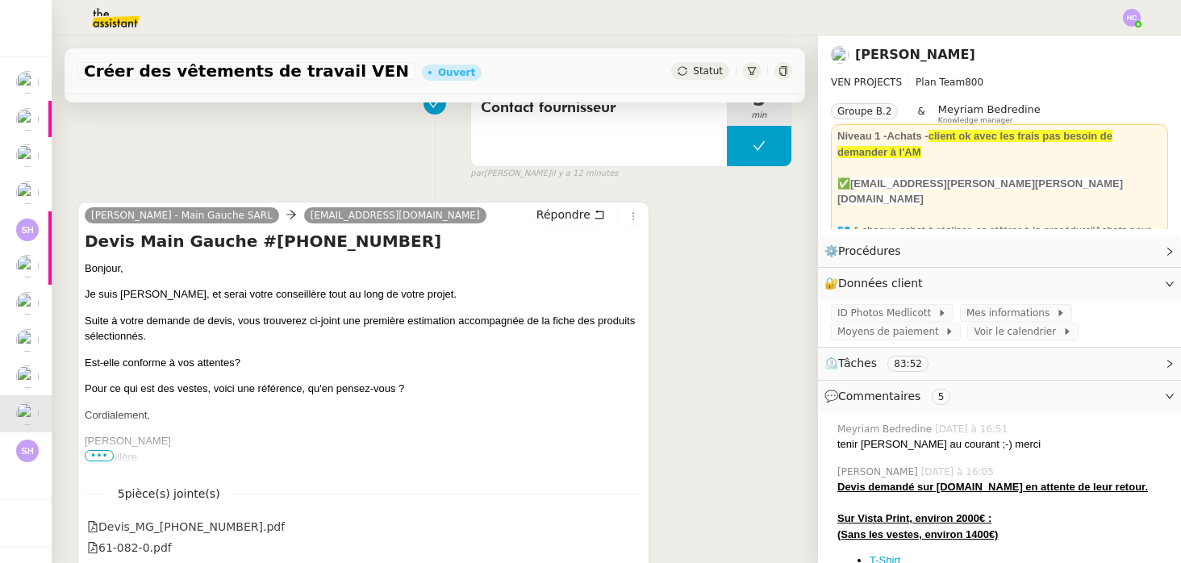
scroll to position [229, 0]
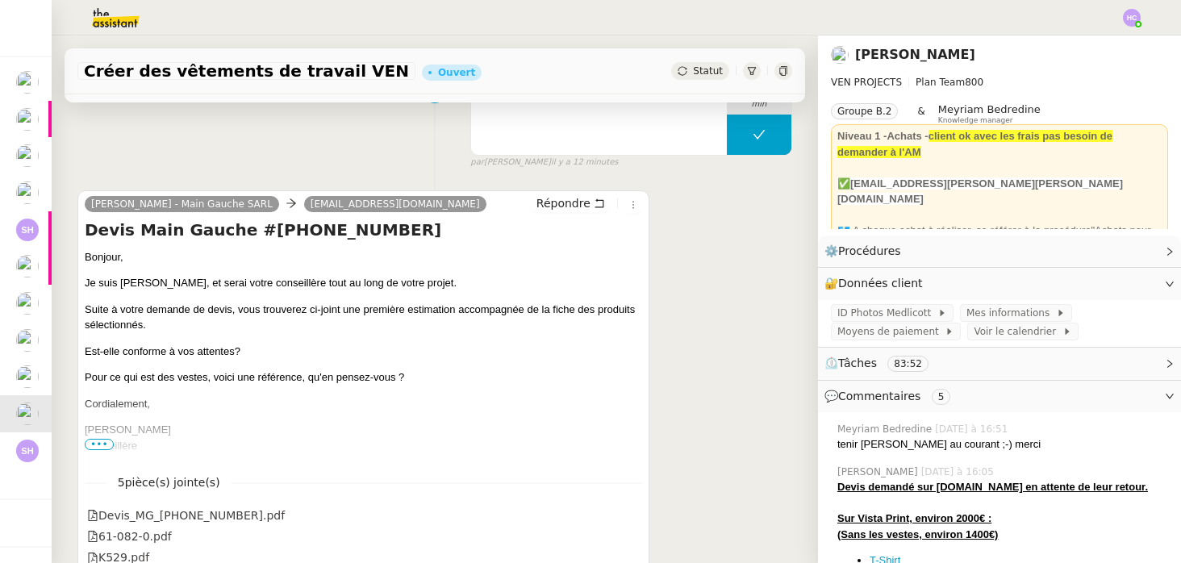
click at [102, 441] on span "•••" at bounding box center [99, 444] width 29 height 11
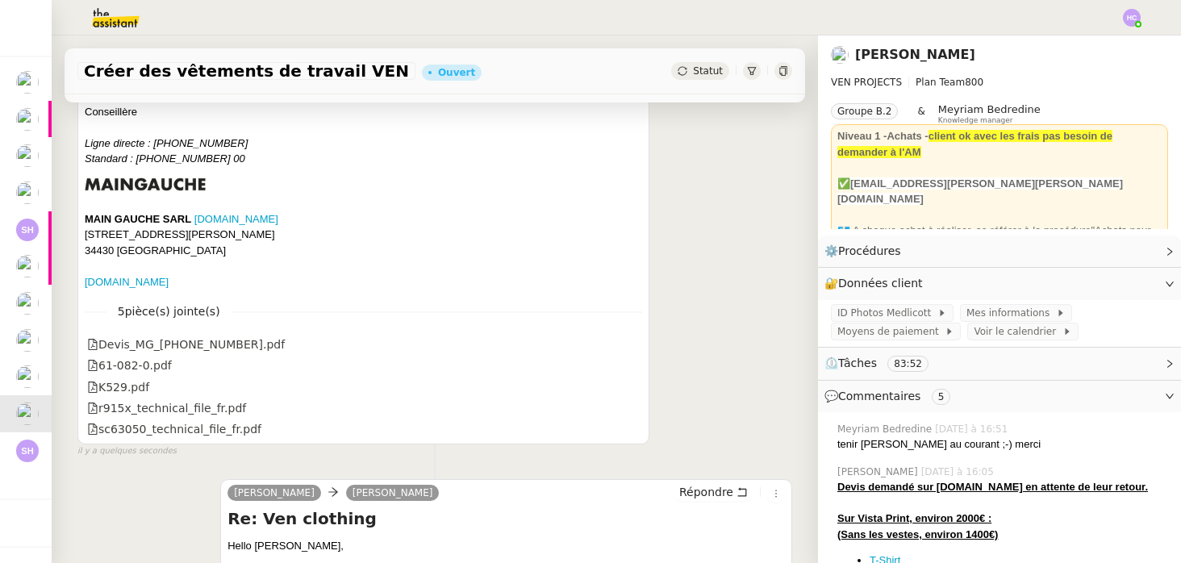
scroll to position [689, 0]
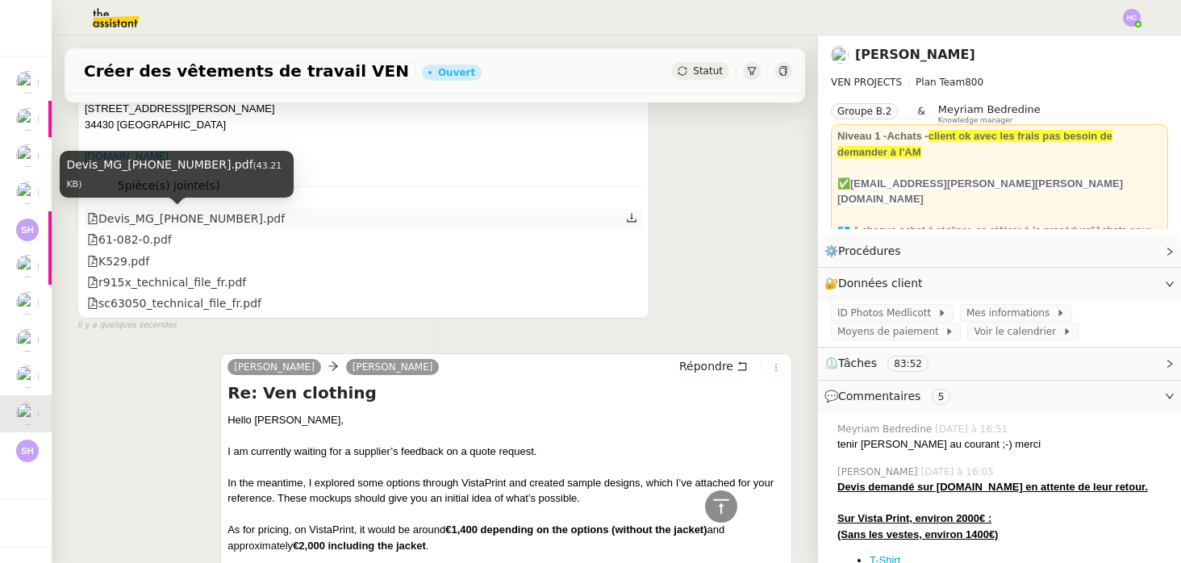
click at [159, 216] on div "Devis_MG_[PHONE_NUMBER].pdf" at bounding box center [186, 219] width 198 height 19
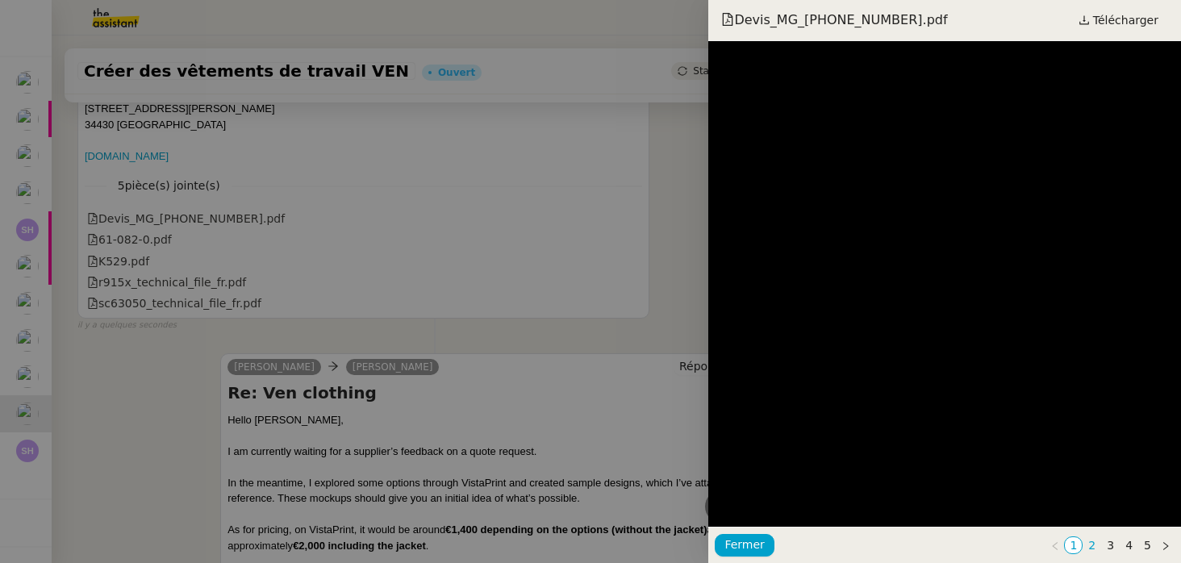
click at [1097, 544] on link "2" at bounding box center [1091, 545] width 17 height 16
click at [1112, 544] on link "3" at bounding box center [1110, 545] width 17 height 16
click at [1128, 544] on link "4" at bounding box center [1128, 545] width 17 height 16
click at [1131, 547] on link "4" at bounding box center [1128, 545] width 17 height 16
click at [1115, 546] on link "3" at bounding box center [1110, 545] width 17 height 16
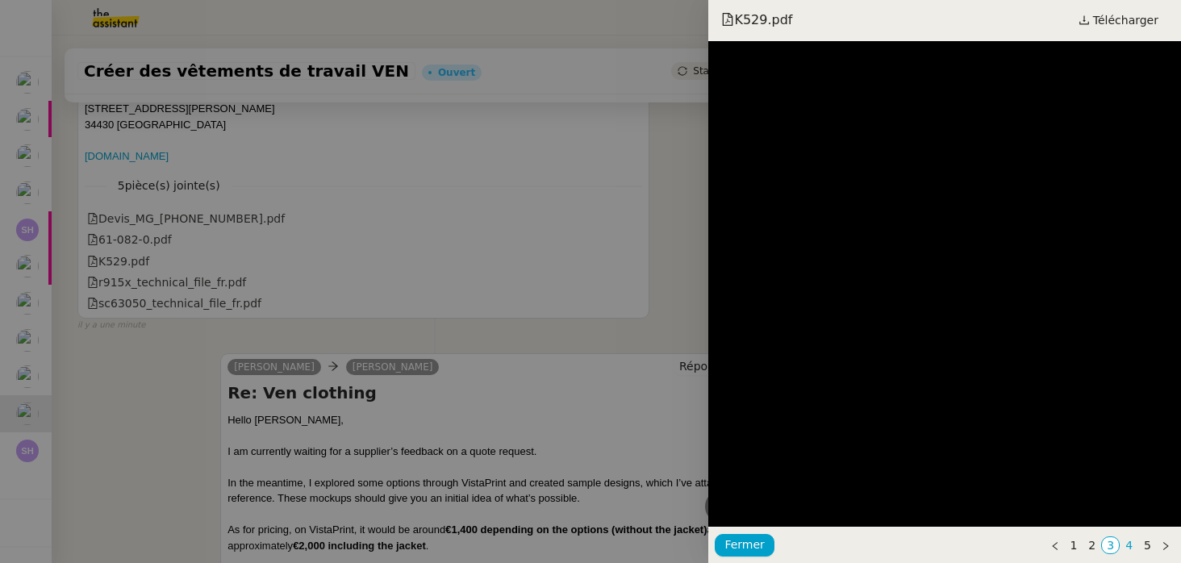
click at [1130, 544] on link "4" at bounding box center [1128, 545] width 17 height 16
click at [1152, 545] on link "5" at bounding box center [1147, 545] width 17 height 16
click at [607, 183] on div at bounding box center [590, 281] width 1181 height 563
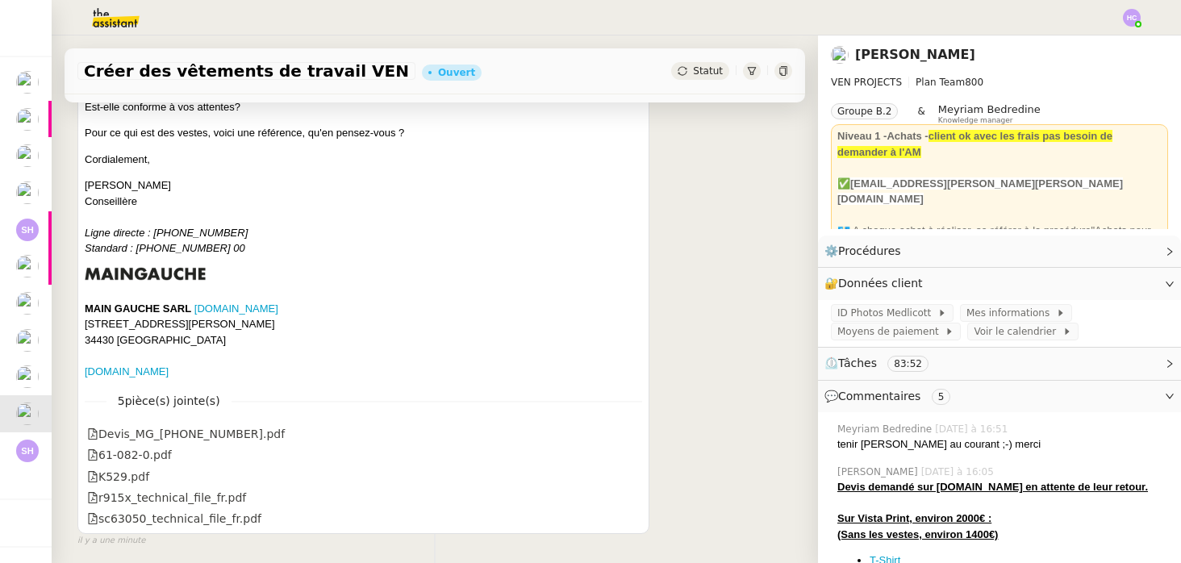
scroll to position [491, 0]
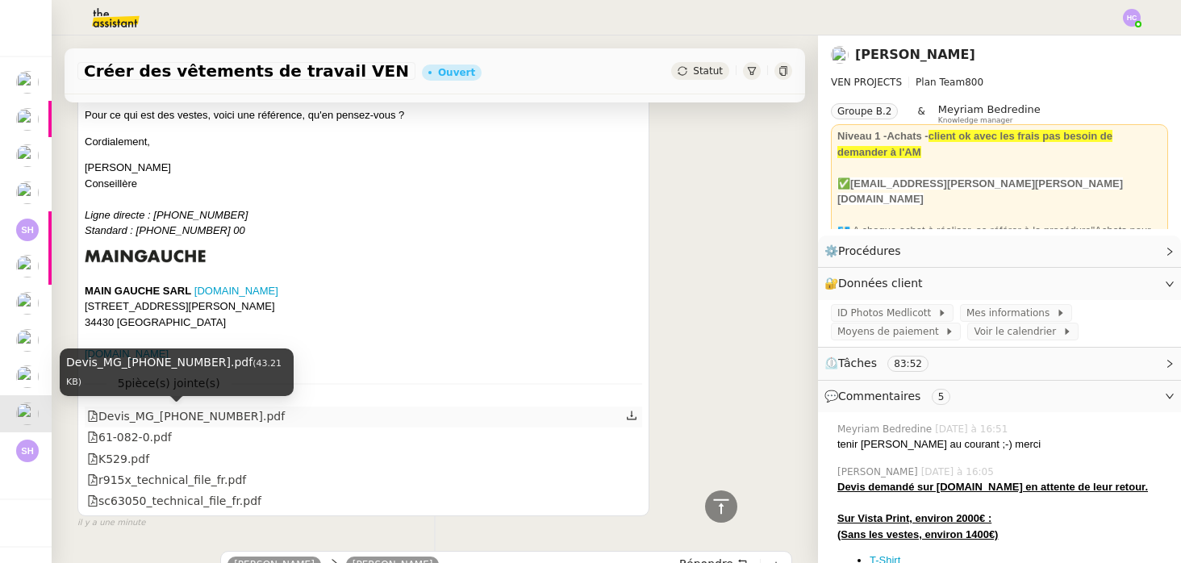
click at [141, 417] on div "Devis_MG_[PHONE_NUMBER].pdf" at bounding box center [186, 416] width 198 height 19
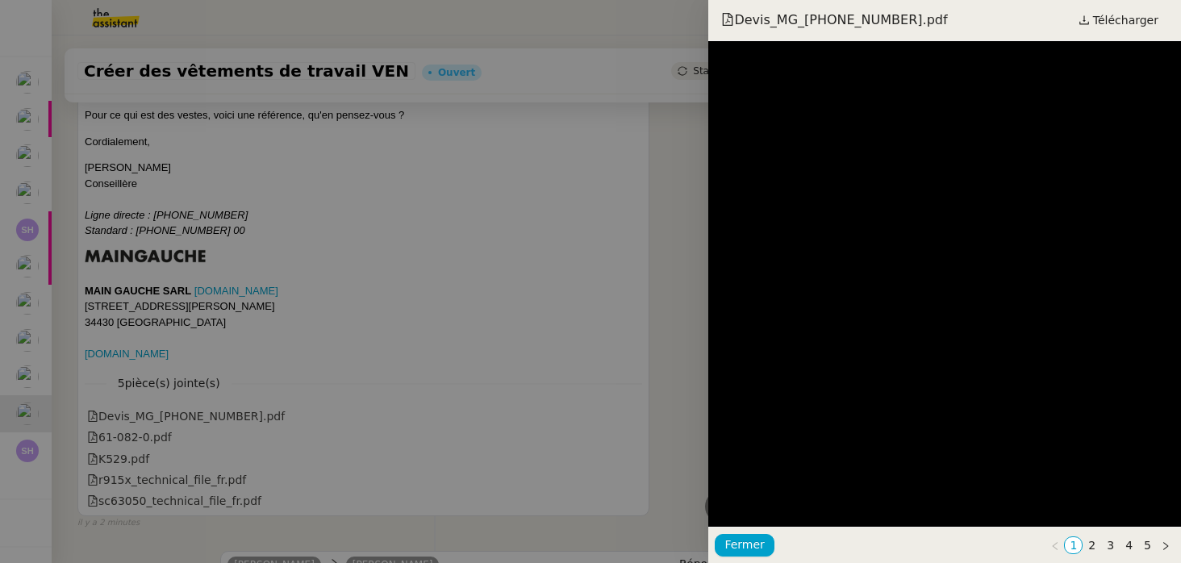
click at [513, 349] on div at bounding box center [590, 281] width 1181 height 563
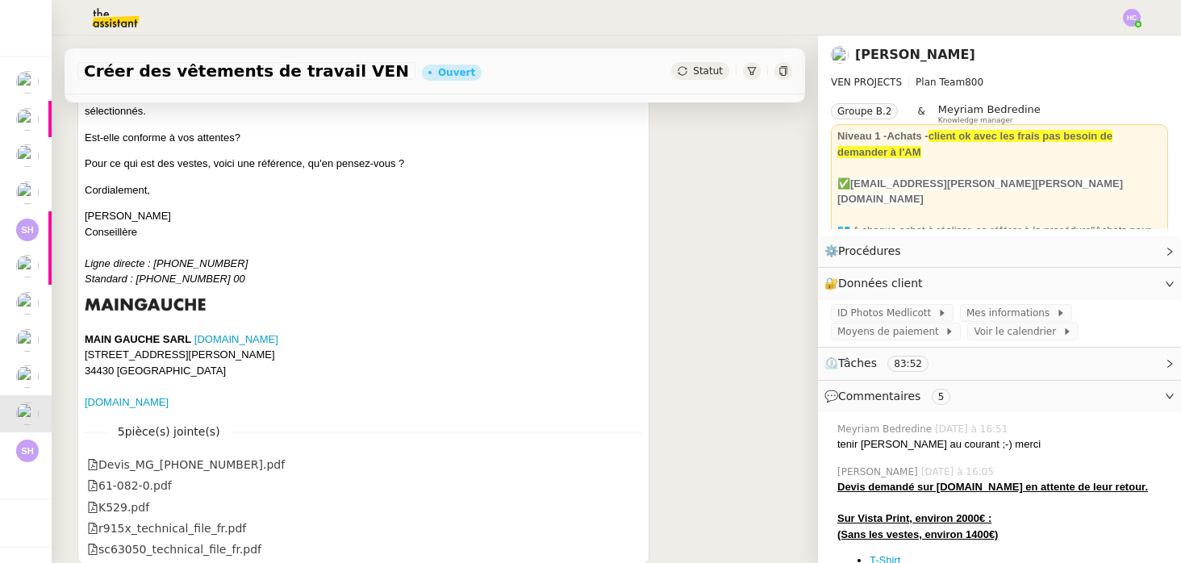
scroll to position [460, 0]
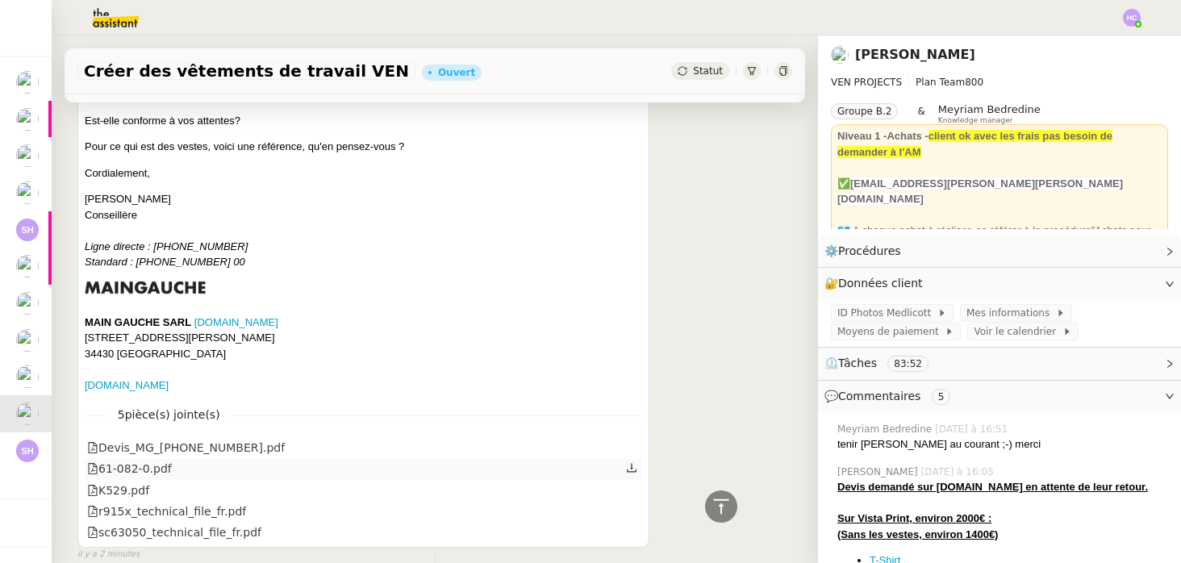
click at [221, 465] on div "61-082-0.pdf" at bounding box center [363, 469] width 557 height 21
click at [143, 469] on div "61-082-0.pdf" at bounding box center [129, 469] width 85 height 19
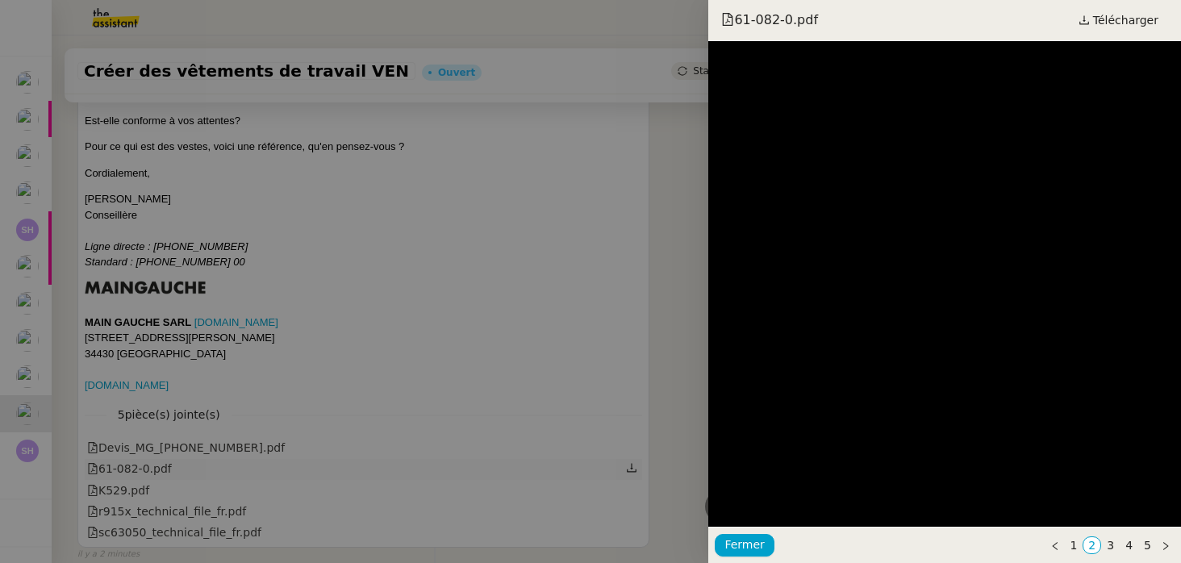
click at [143, 469] on div at bounding box center [590, 281] width 1181 height 563
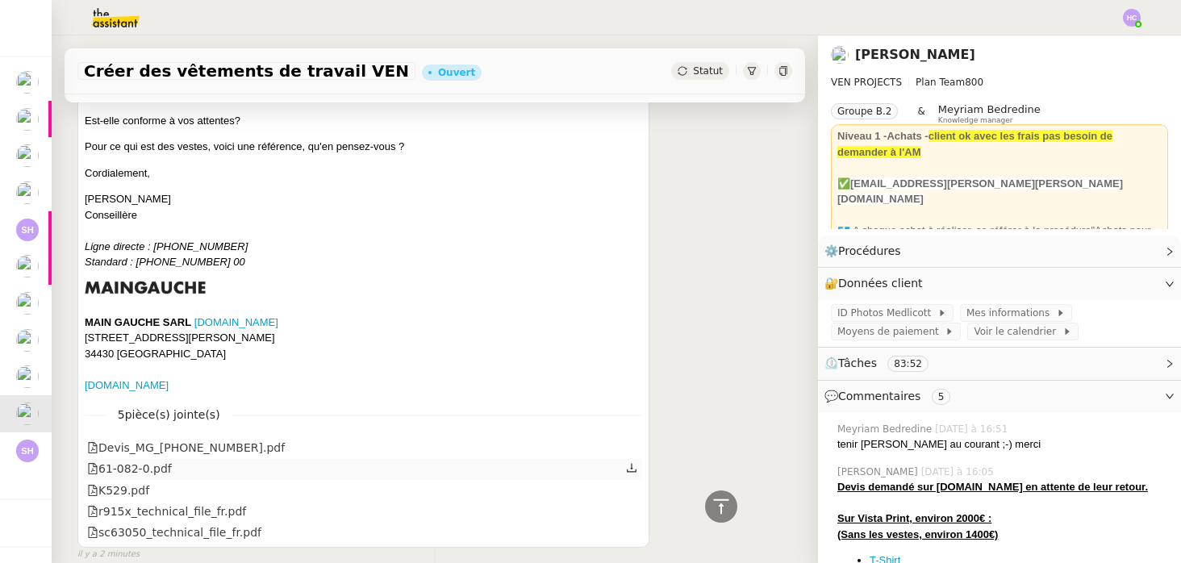
click at [634, 465] on icon at bounding box center [631, 467] width 11 height 11
click at [633, 466] on icon at bounding box center [631, 467] width 11 height 11
click at [627, 492] on icon at bounding box center [631, 488] width 11 height 11
click at [631, 509] on icon at bounding box center [632, 510] width 10 height 9
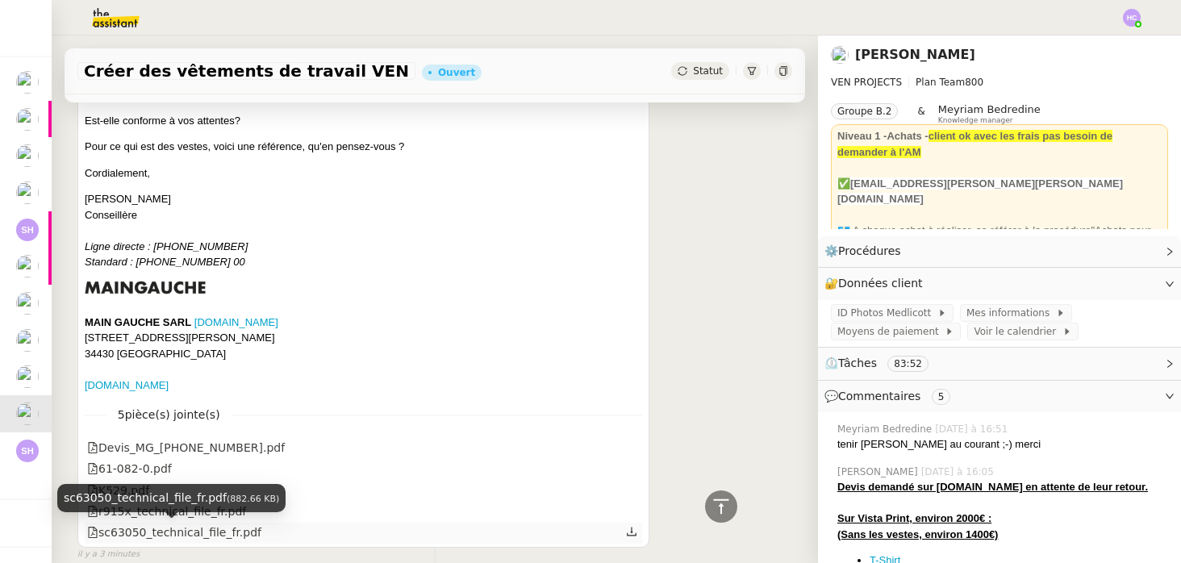
scroll to position [486, 0]
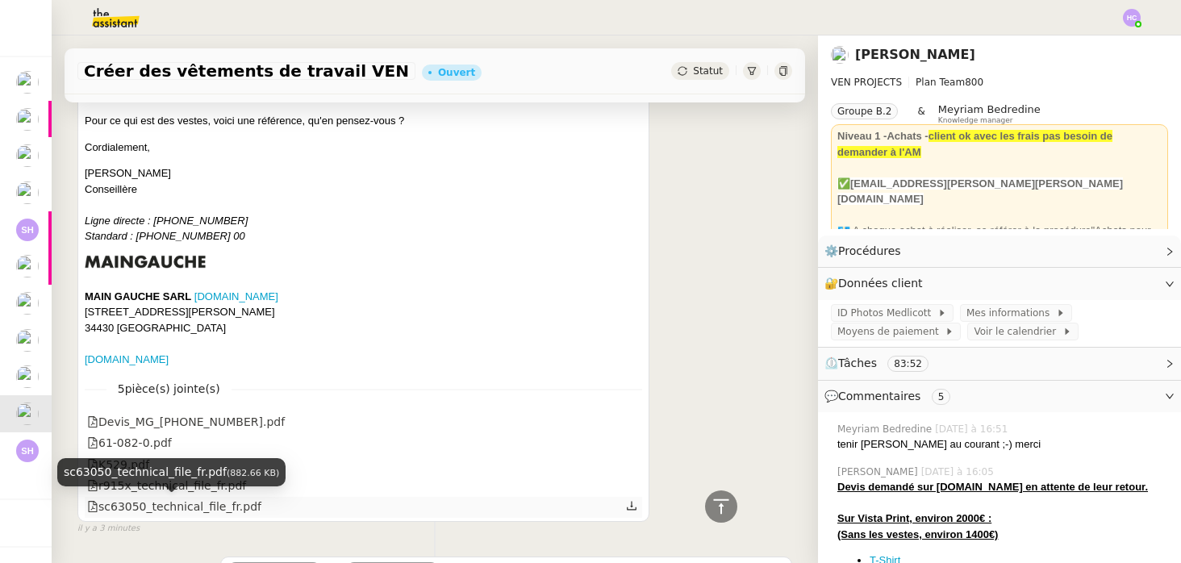
click at [217, 507] on div "sc63050_technical_file_fr.pdf" at bounding box center [174, 507] width 174 height 19
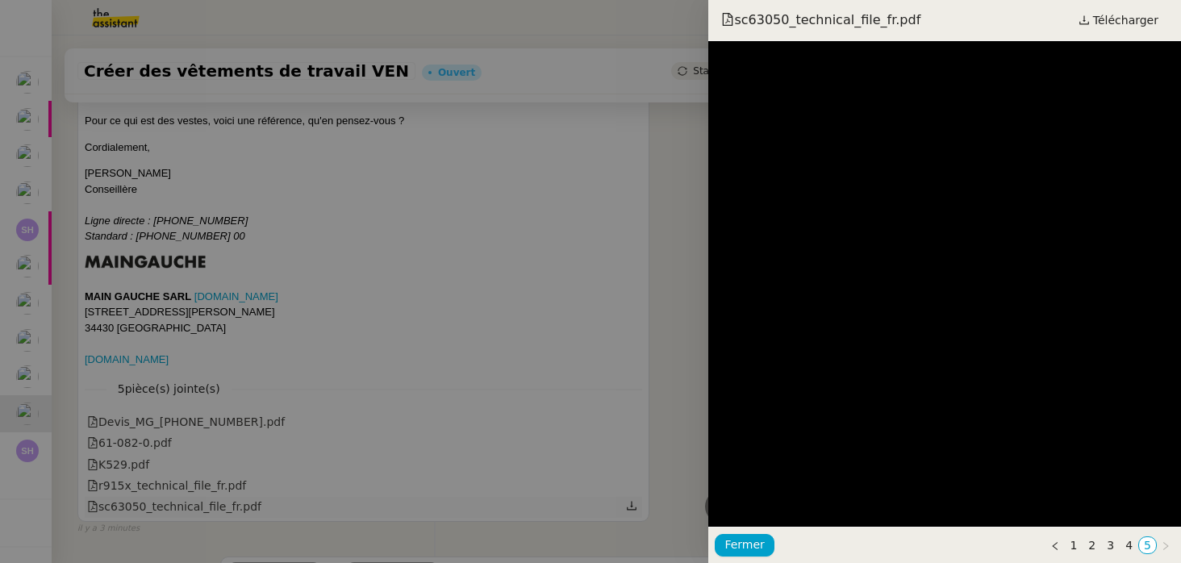
click at [217, 507] on div at bounding box center [590, 281] width 1181 height 563
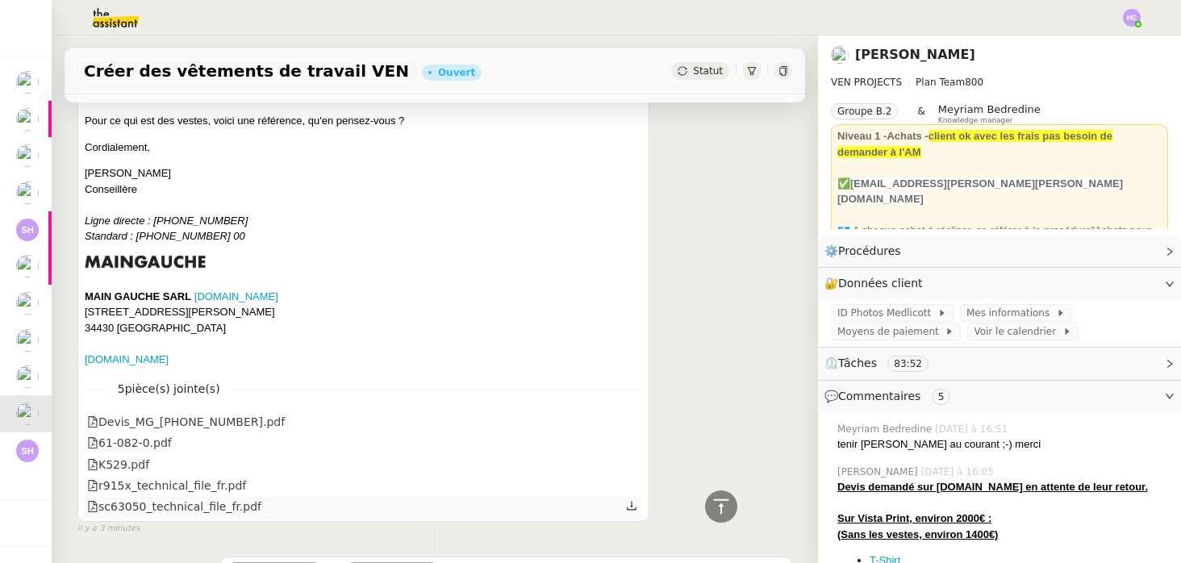
click at [632, 505] on icon at bounding box center [631, 505] width 11 height 11
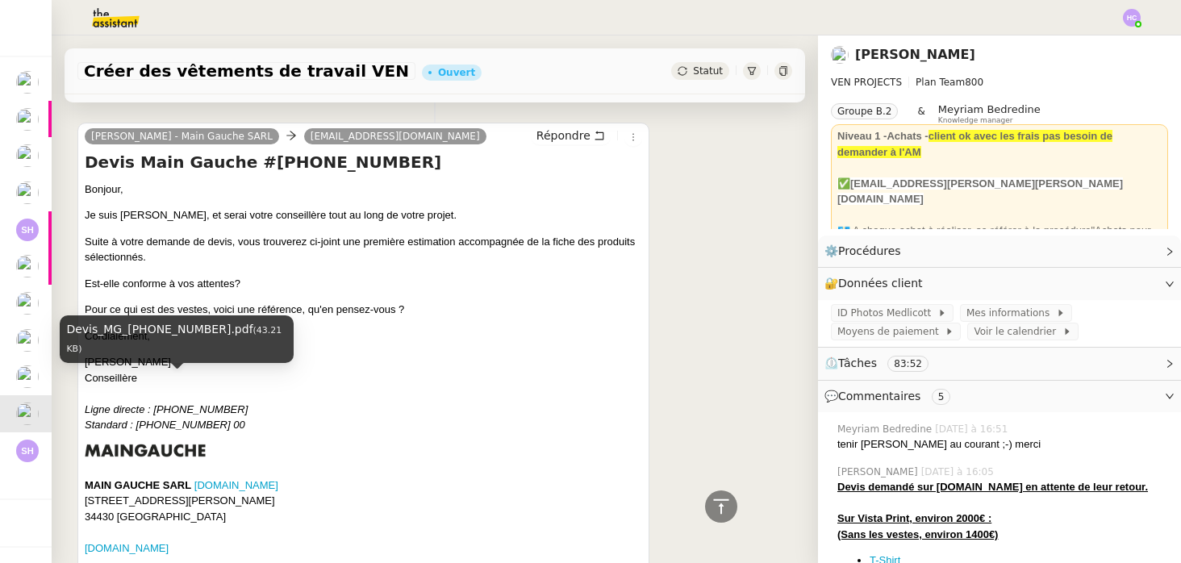
scroll to position [0, 0]
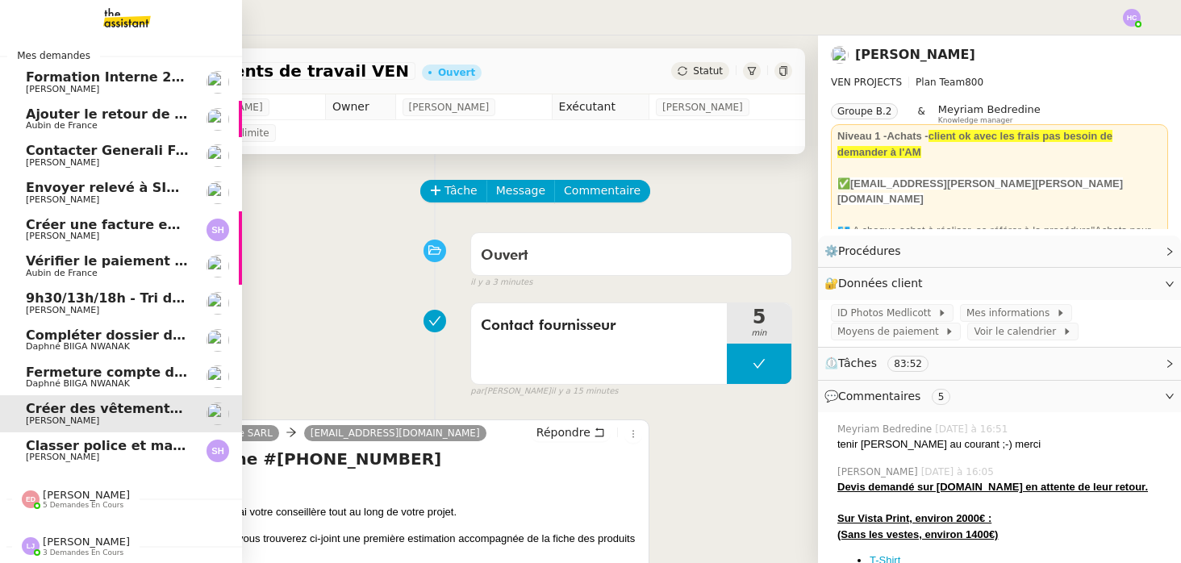
click at [67, 454] on span "[PERSON_NAME]" at bounding box center [62, 457] width 73 height 10
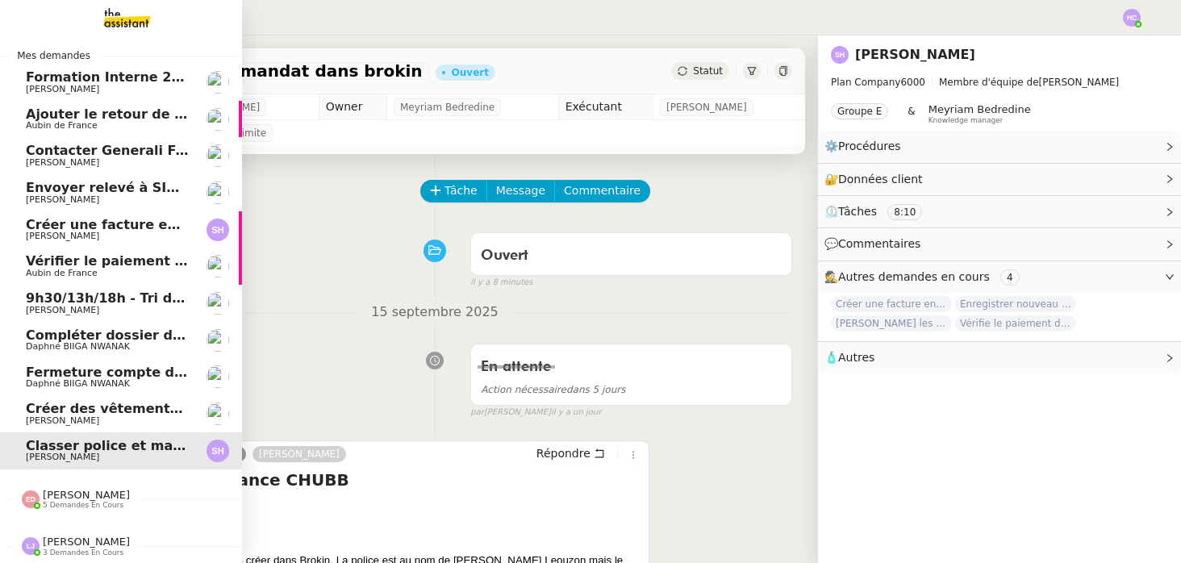
click at [69, 418] on span "[PERSON_NAME]" at bounding box center [62, 420] width 73 height 10
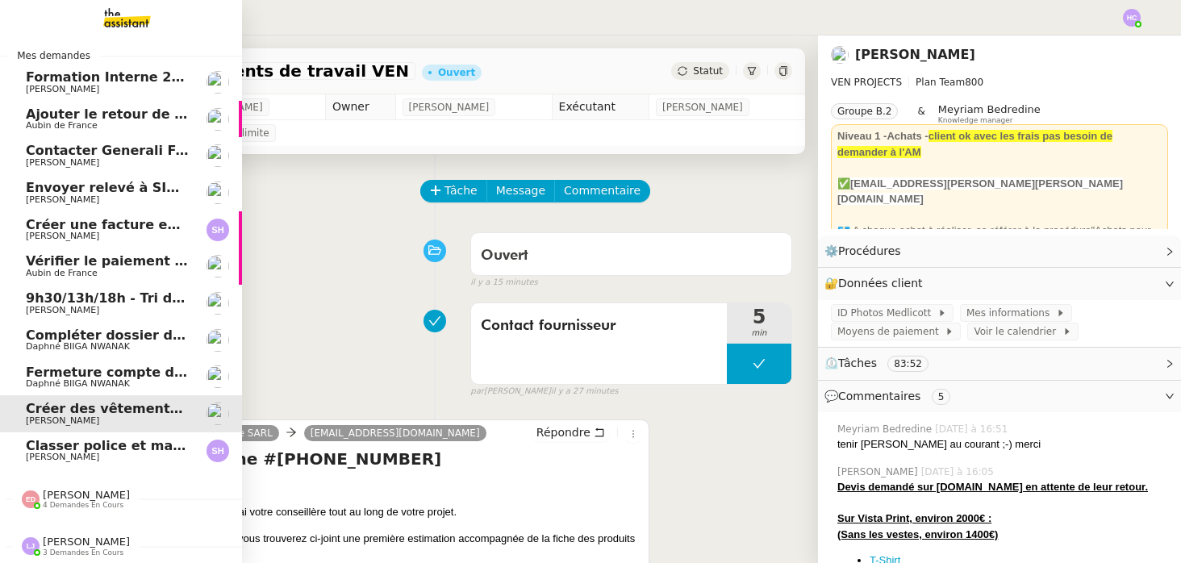
click at [61, 145] on span "Contacter Generali France pour demande AU094424" at bounding box center [215, 150] width 378 height 15
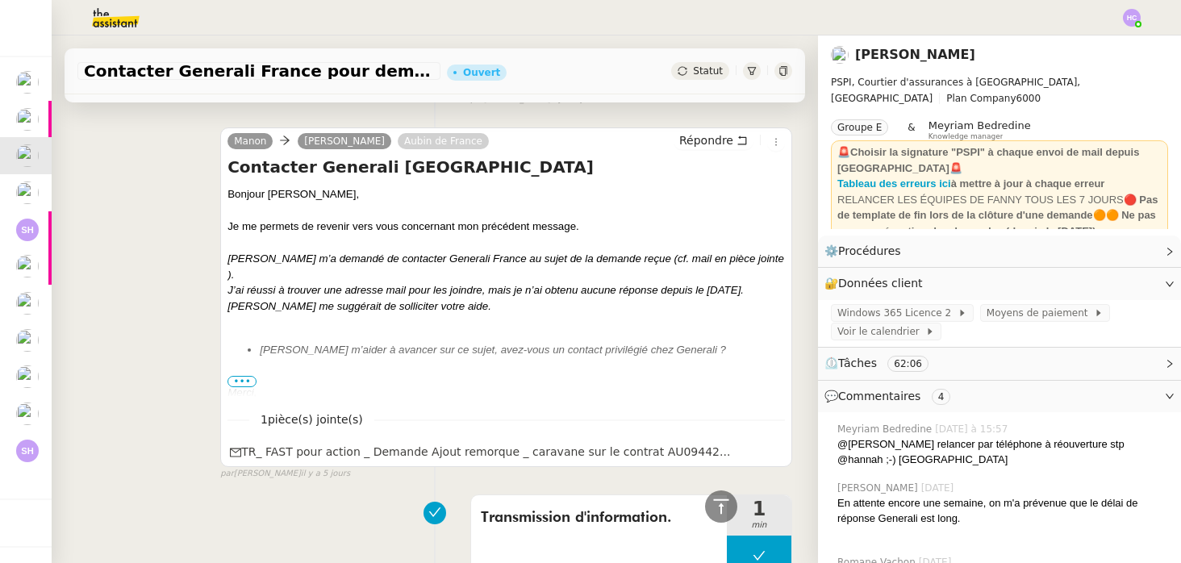
scroll to position [798, 0]
click at [236, 379] on span "•••" at bounding box center [241, 379] width 29 height 11
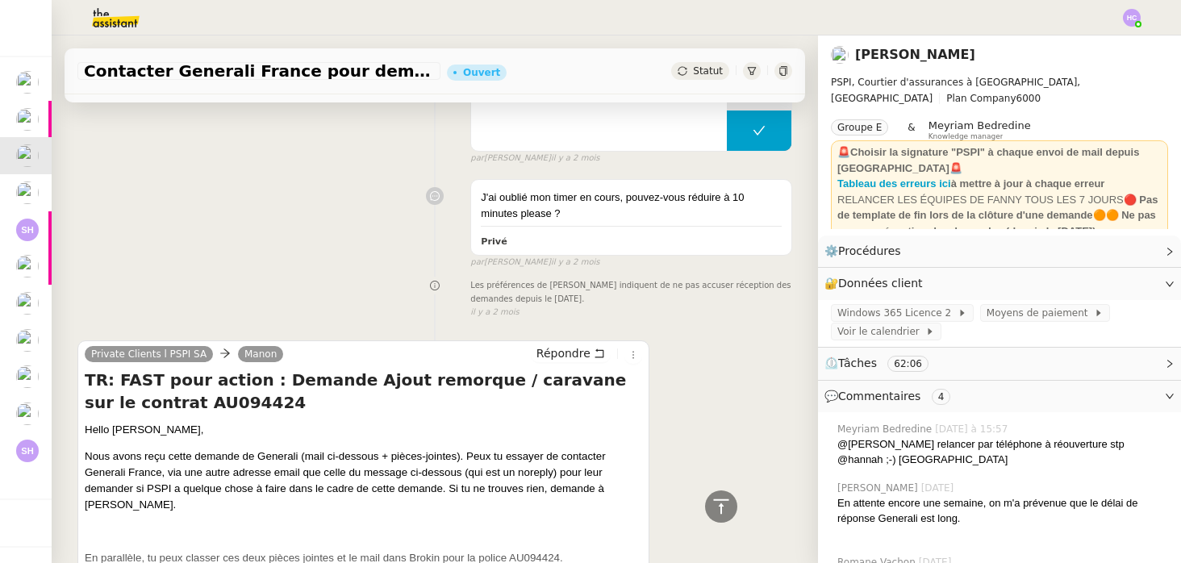
scroll to position [7826, 0]
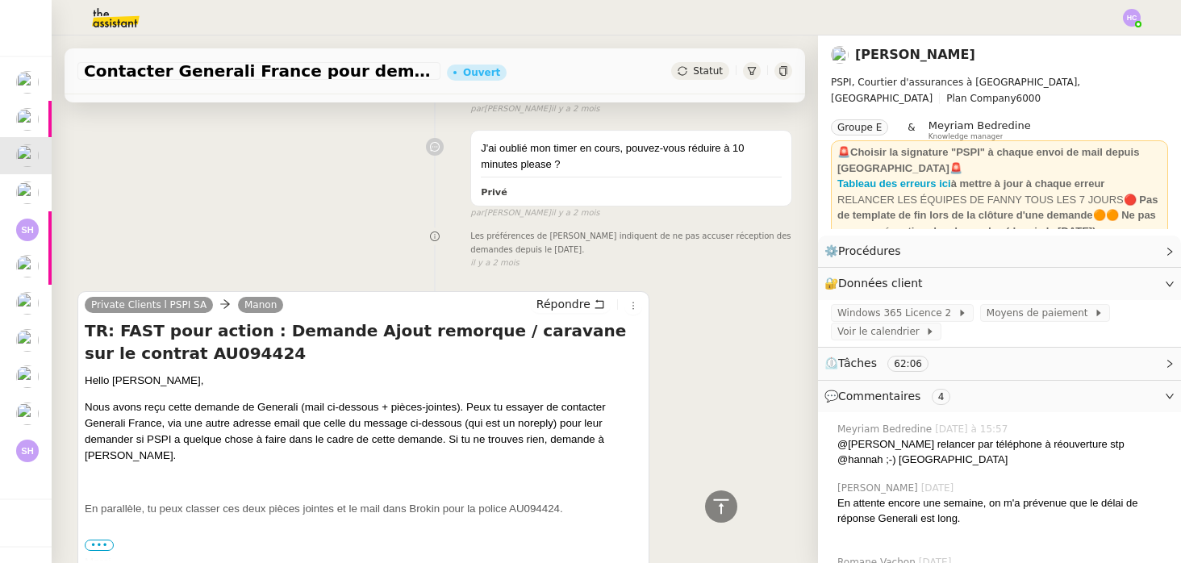
click at [98, 540] on span "•••" at bounding box center [99, 545] width 29 height 11
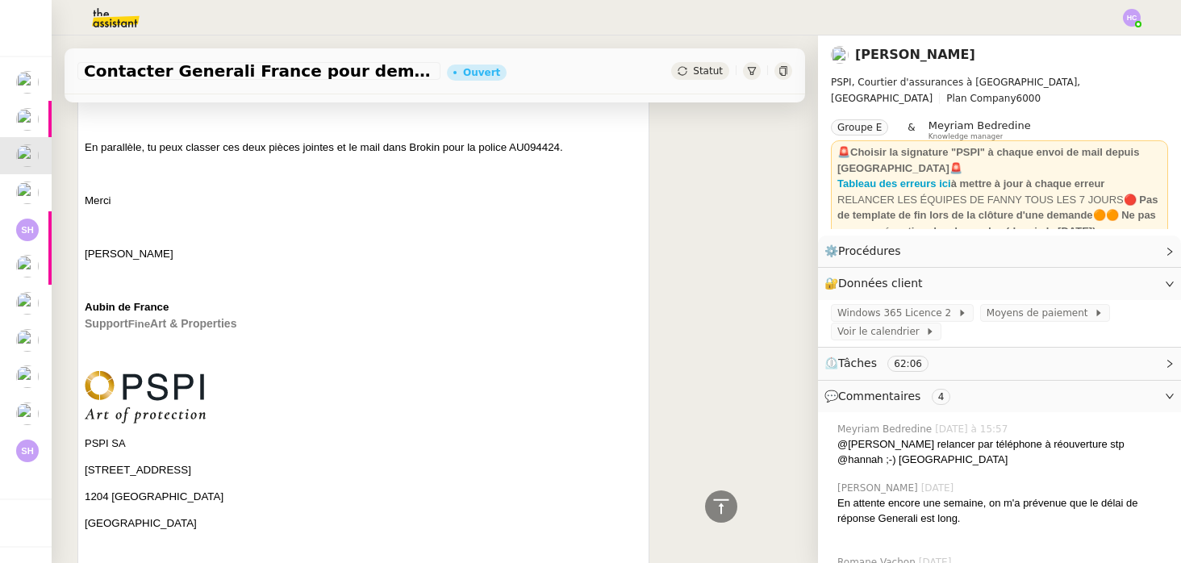
scroll to position [7902, 0]
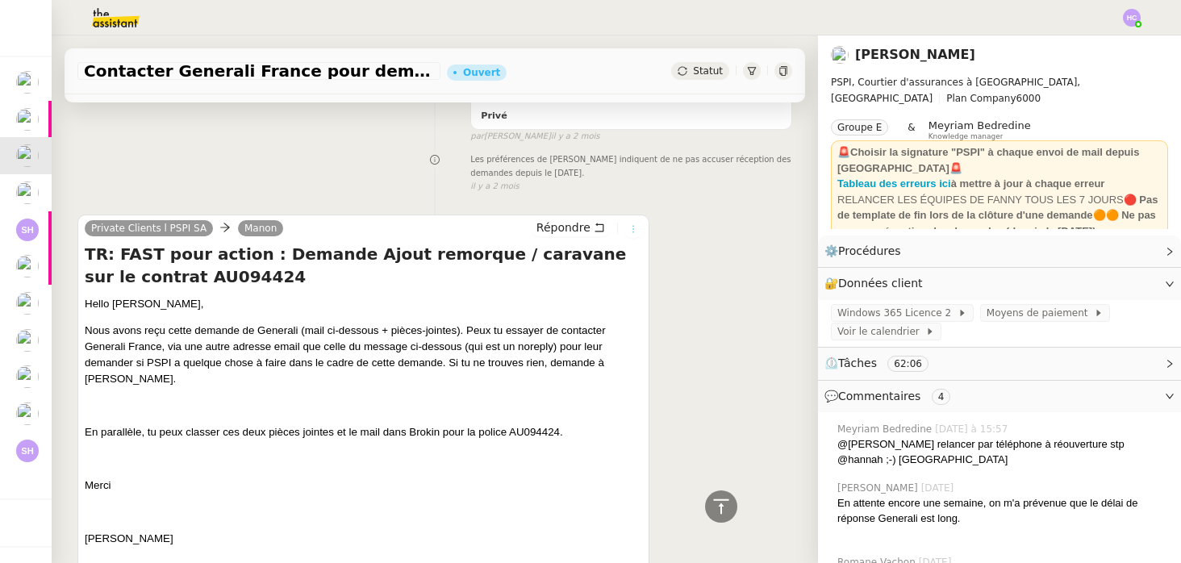
click at [632, 224] on icon at bounding box center [633, 229] width 10 height 10
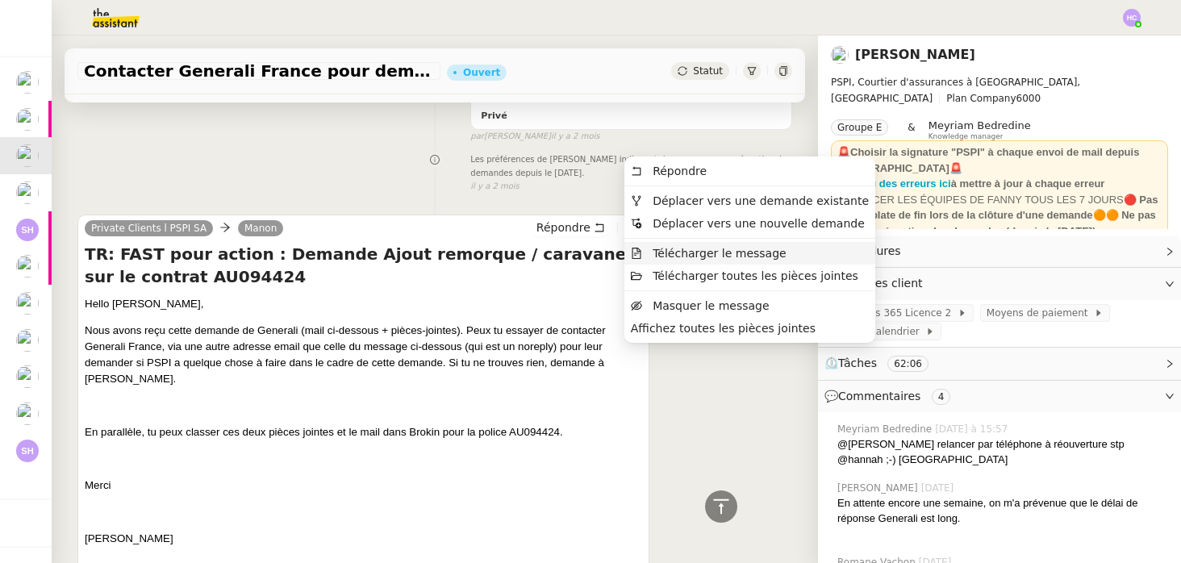
click at [694, 247] on span "Télécharger le message" at bounding box center [719, 253] width 134 height 13
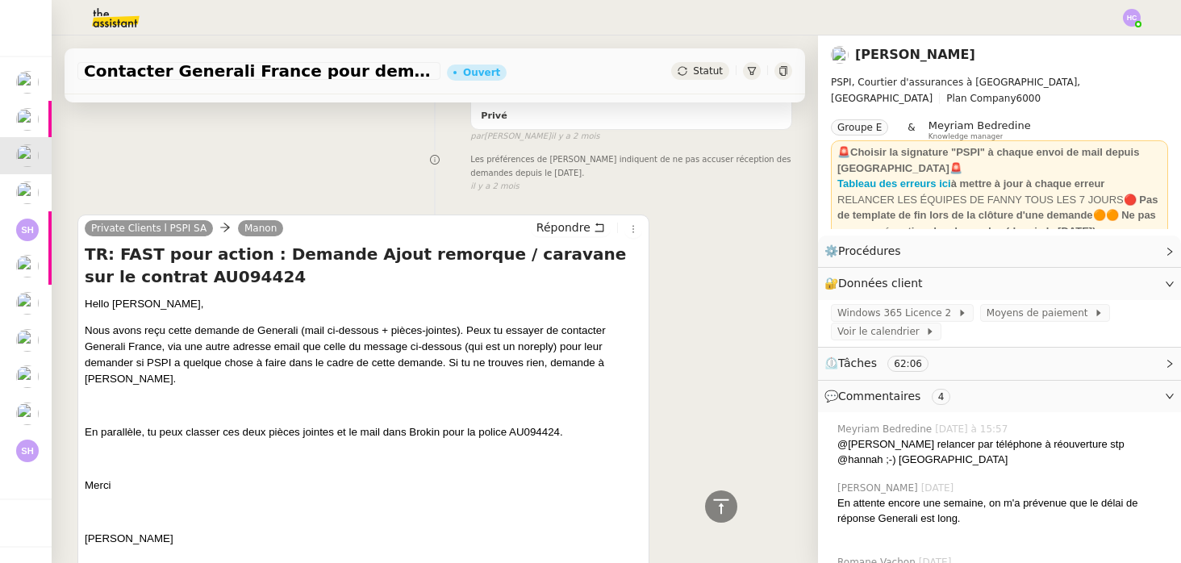
click at [638, 219] on div "Répondre" at bounding box center [586, 228] width 111 height 19
click at [635, 224] on icon at bounding box center [633, 229] width 10 height 10
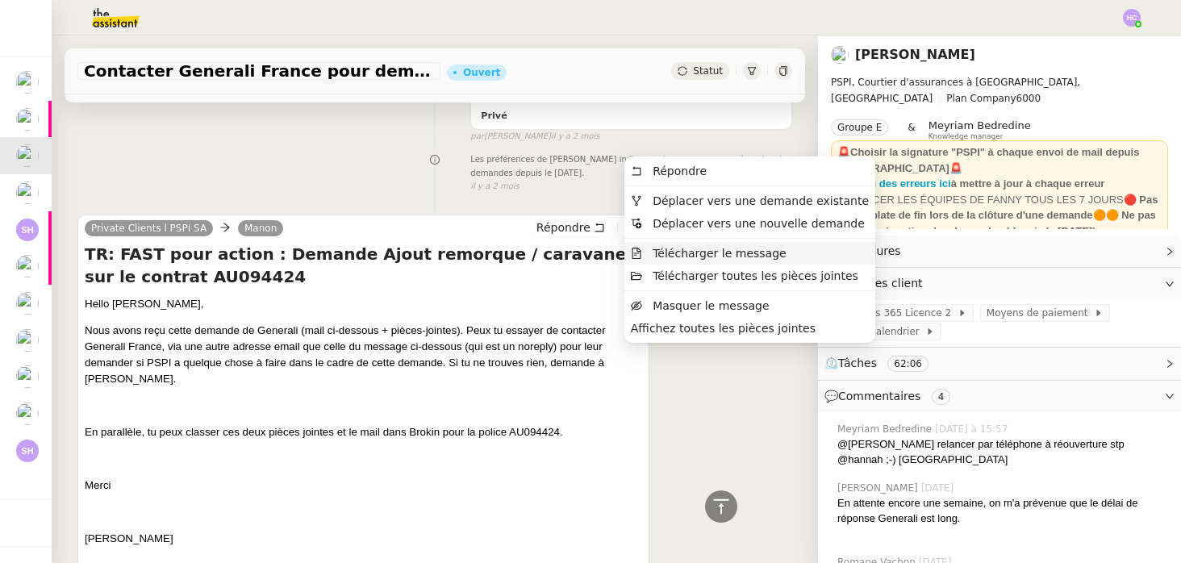
click at [665, 252] on span "Télécharger le message" at bounding box center [719, 253] width 134 height 13
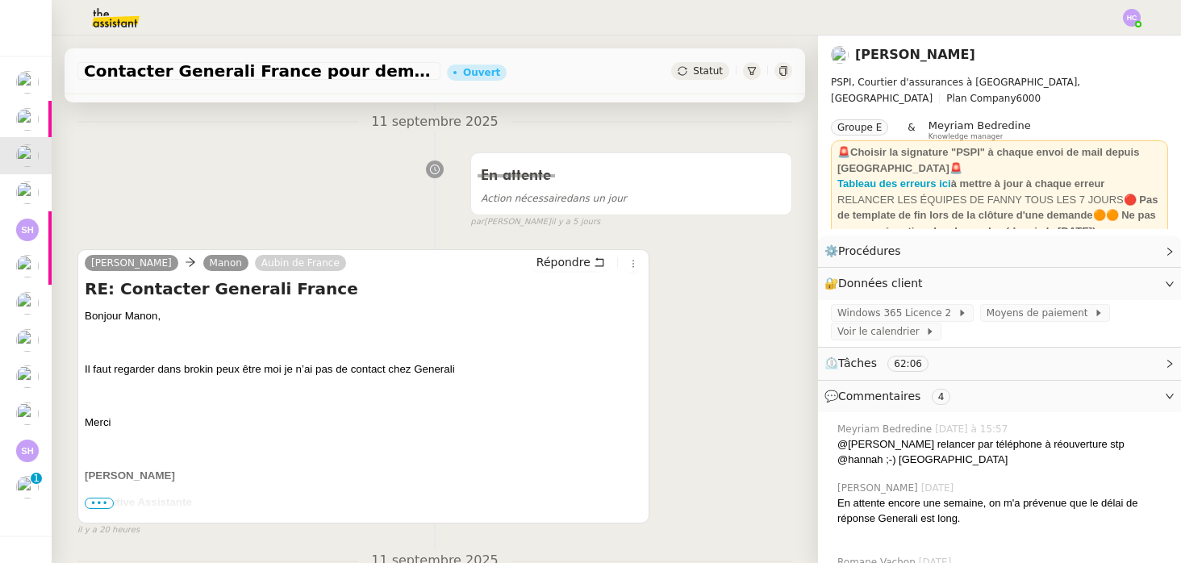
scroll to position [0, 0]
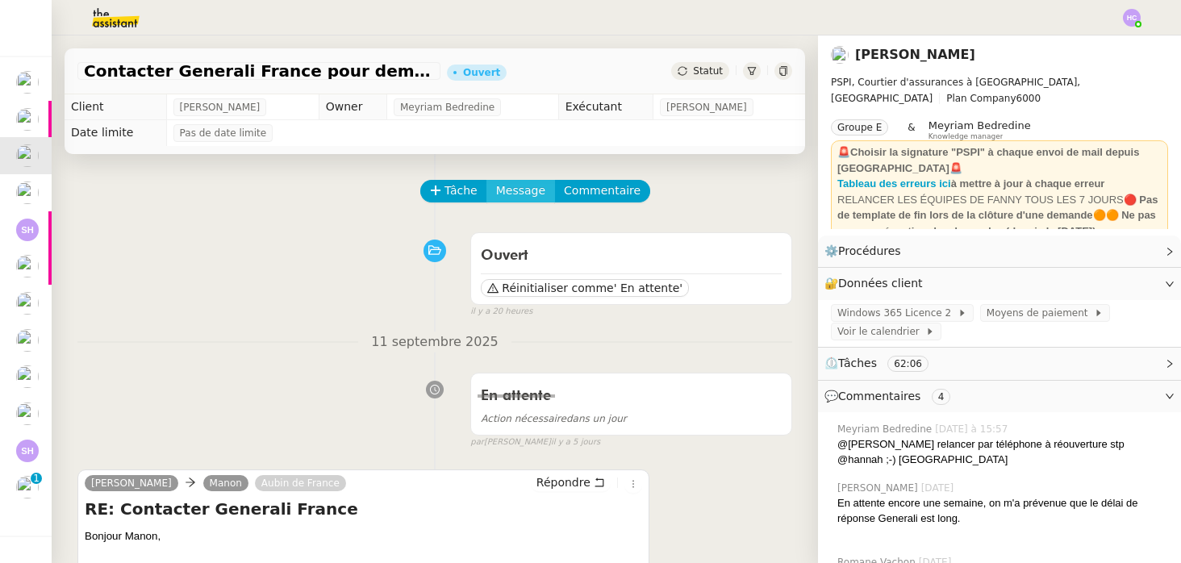
click at [519, 194] on span "Message" at bounding box center [520, 190] width 49 height 19
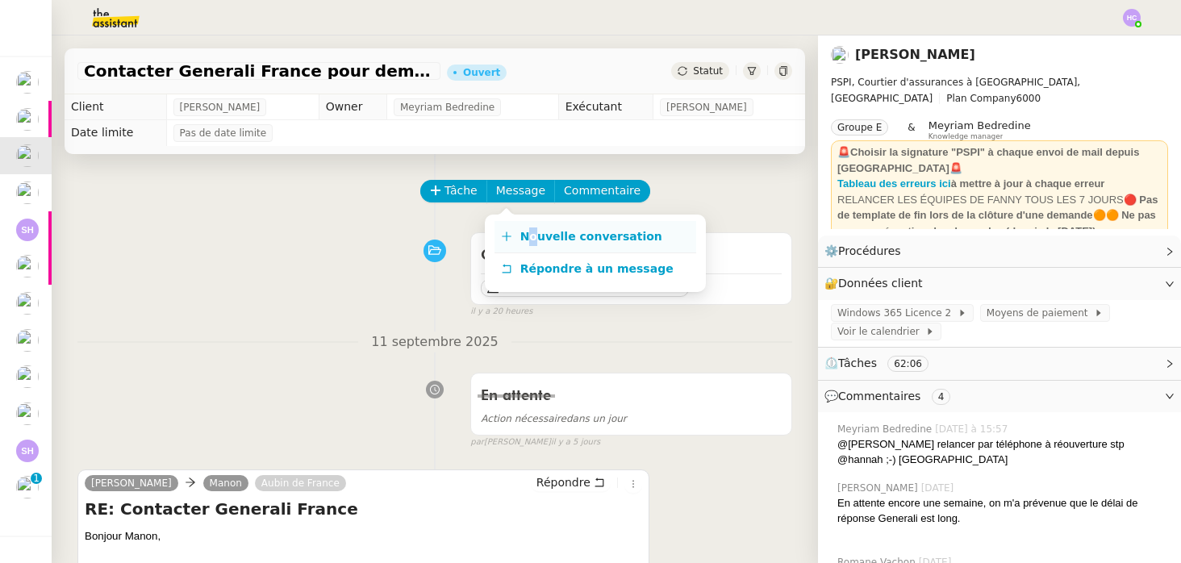
click at [529, 239] on span "Nouvelle conversation" at bounding box center [591, 236] width 142 height 13
click at [544, 244] on link "Nouvelle conversation" at bounding box center [595, 237] width 202 height 32
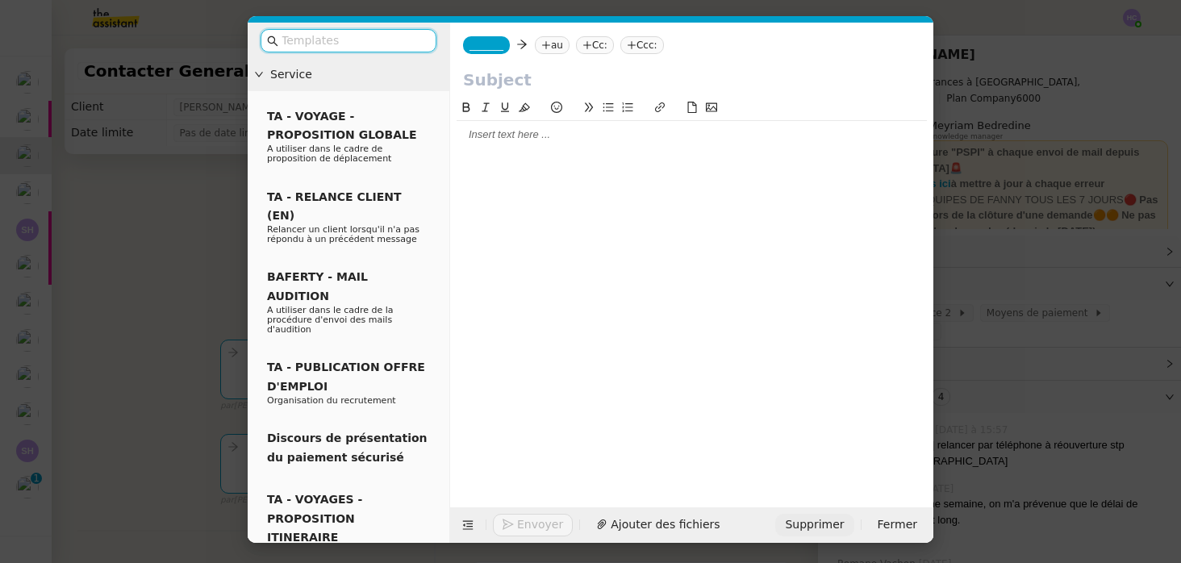
click at [816, 528] on span "Supprimer" at bounding box center [814, 524] width 59 height 19
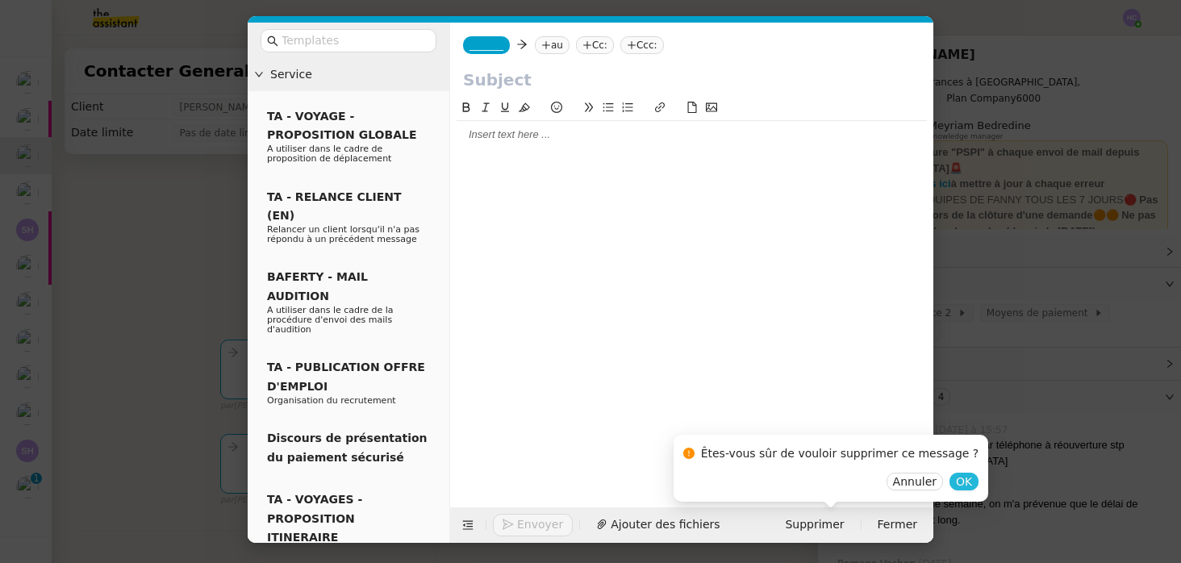
click at [949, 481] on button "OK" at bounding box center [963, 482] width 29 height 18
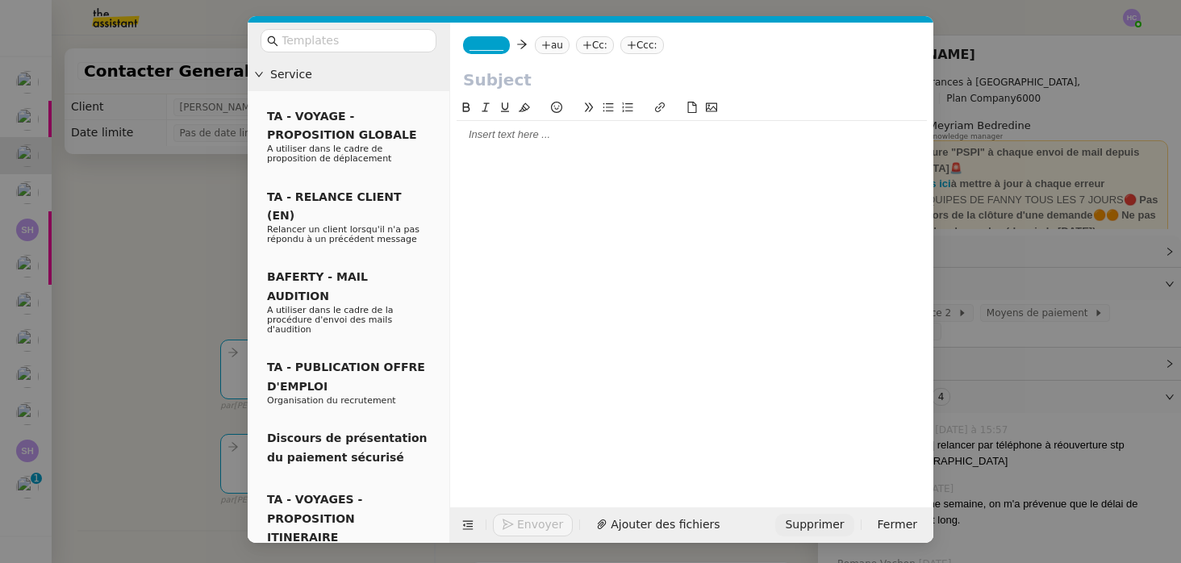
click at [812, 527] on span "Supprimer" at bounding box center [814, 524] width 59 height 19
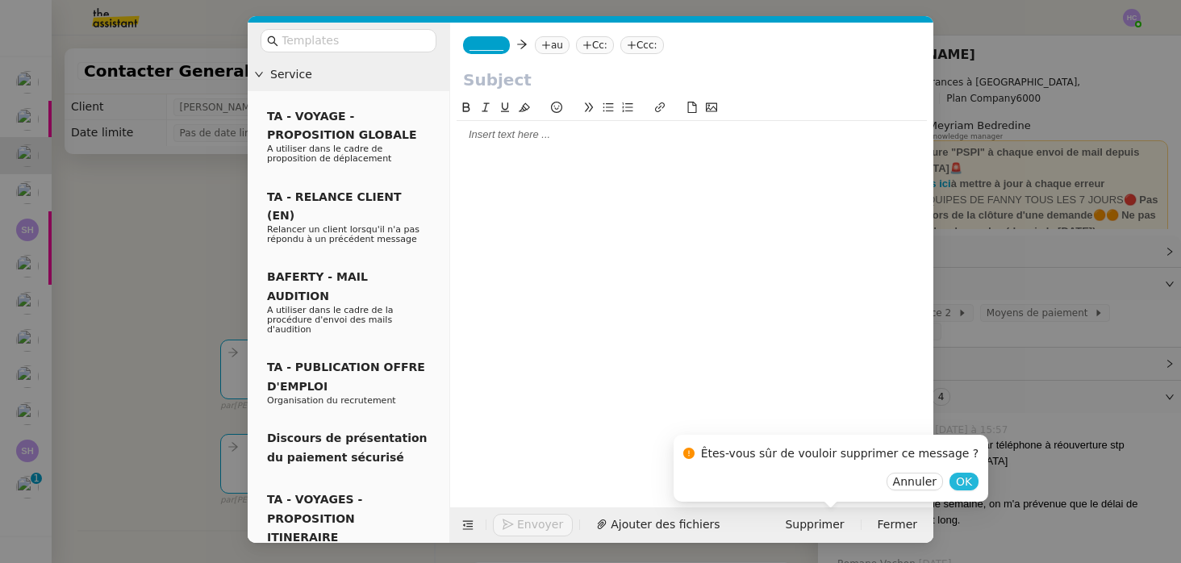
click at [956, 478] on span "OK" at bounding box center [964, 481] width 16 height 16
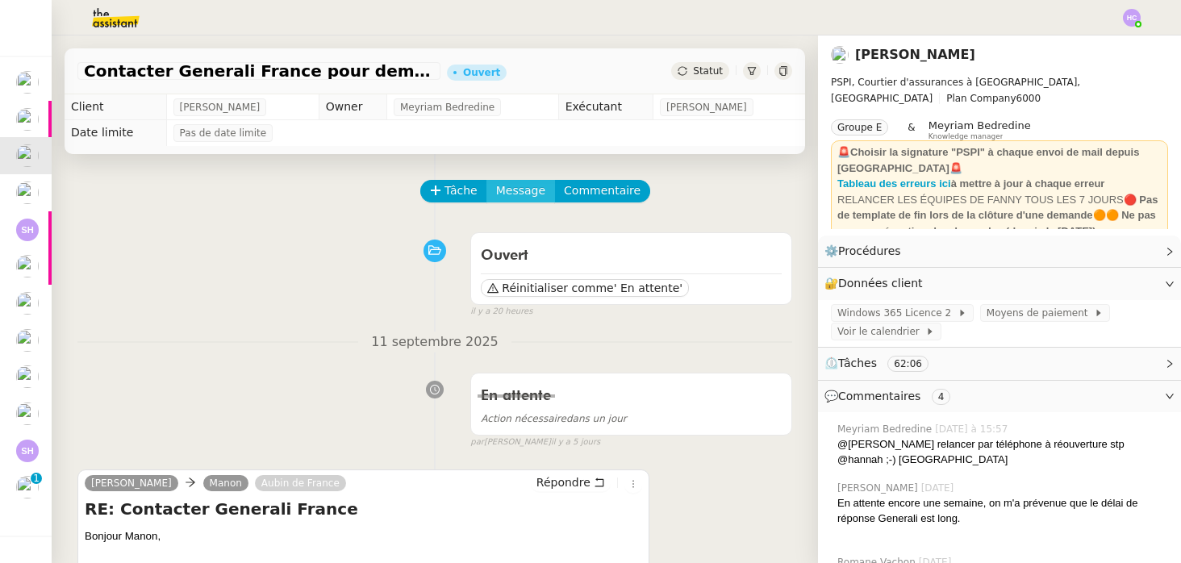
click at [527, 188] on span "Message" at bounding box center [520, 190] width 49 height 19
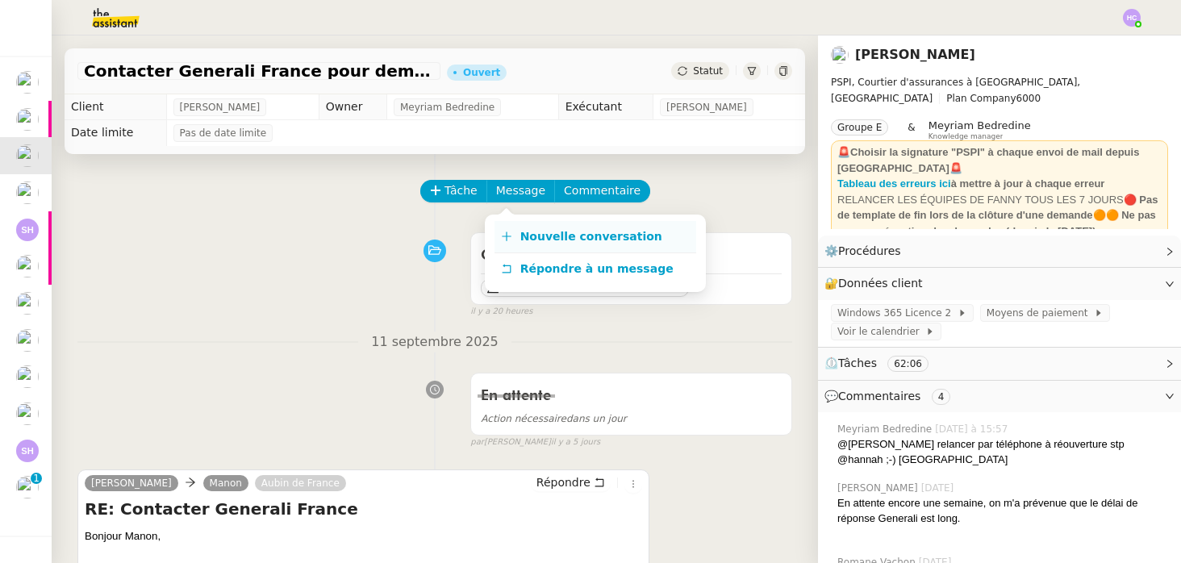
click at [540, 241] on span "Nouvelle conversation" at bounding box center [591, 236] width 142 height 13
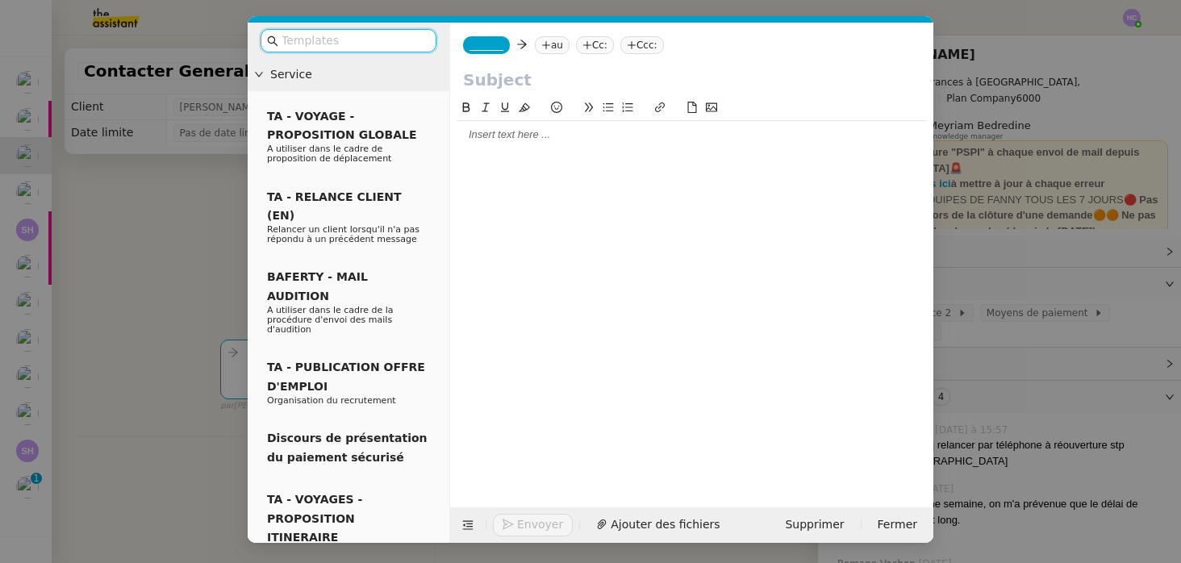
click at [493, 140] on div at bounding box center [691, 134] width 470 height 15
click at [496, 44] on span "_______" at bounding box center [486, 45] width 34 height 11
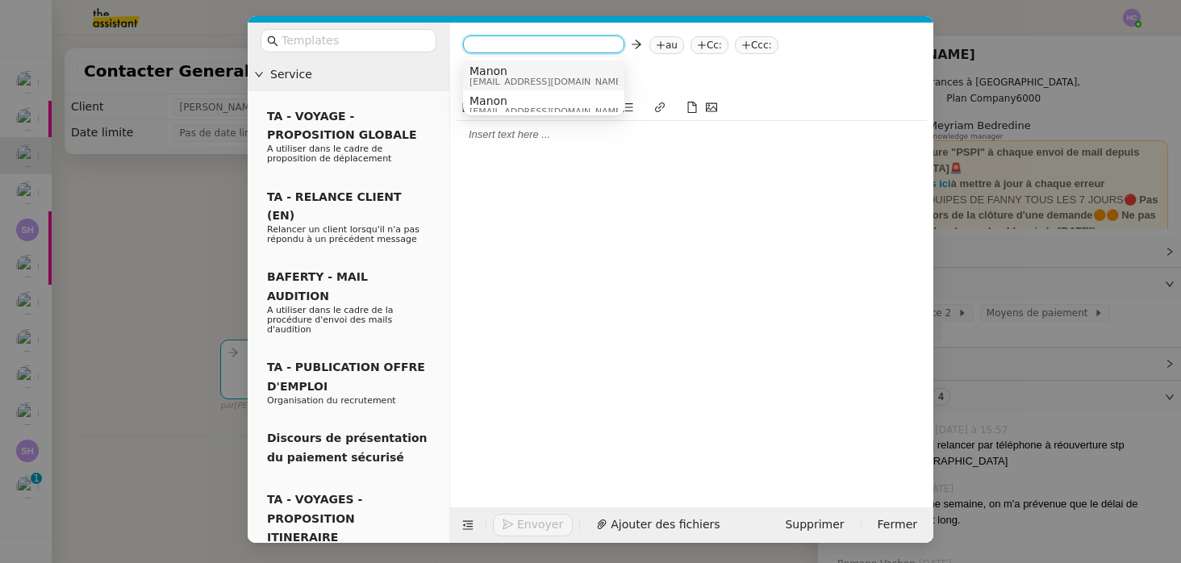
click at [500, 77] on span "[EMAIL_ADDRESS][DOMAIN_NAME]" at bounding box center [546, 81] width 155 height 9
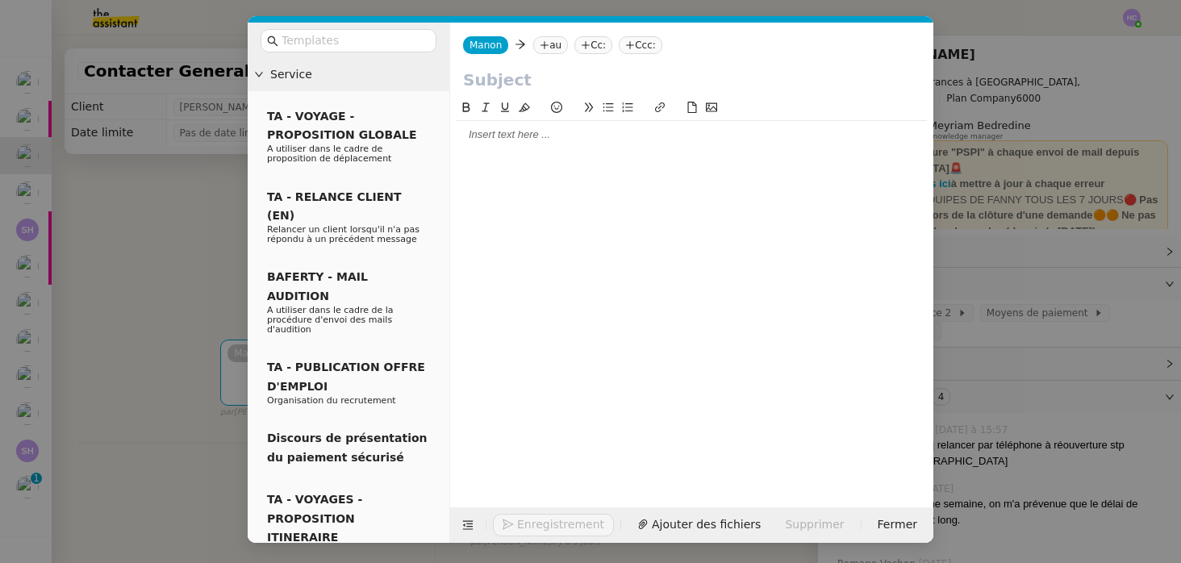
click at [545, 46] on icon at bounding box center [545, 45] width 10 height 10
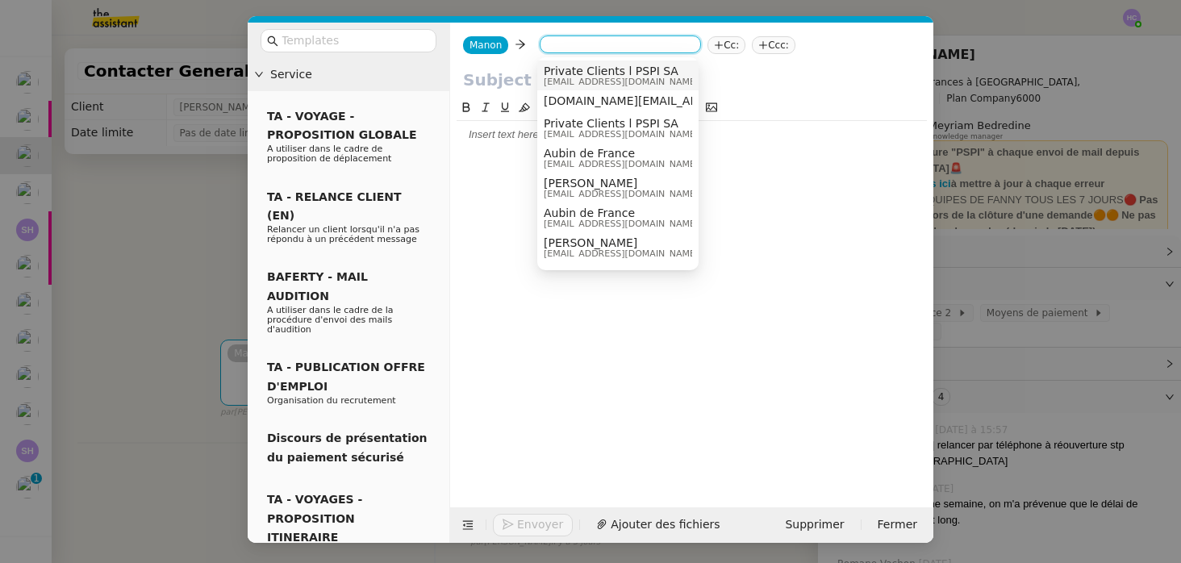
paste input "[EMAIL_ADDRESS][DOMAIN_NAME]"
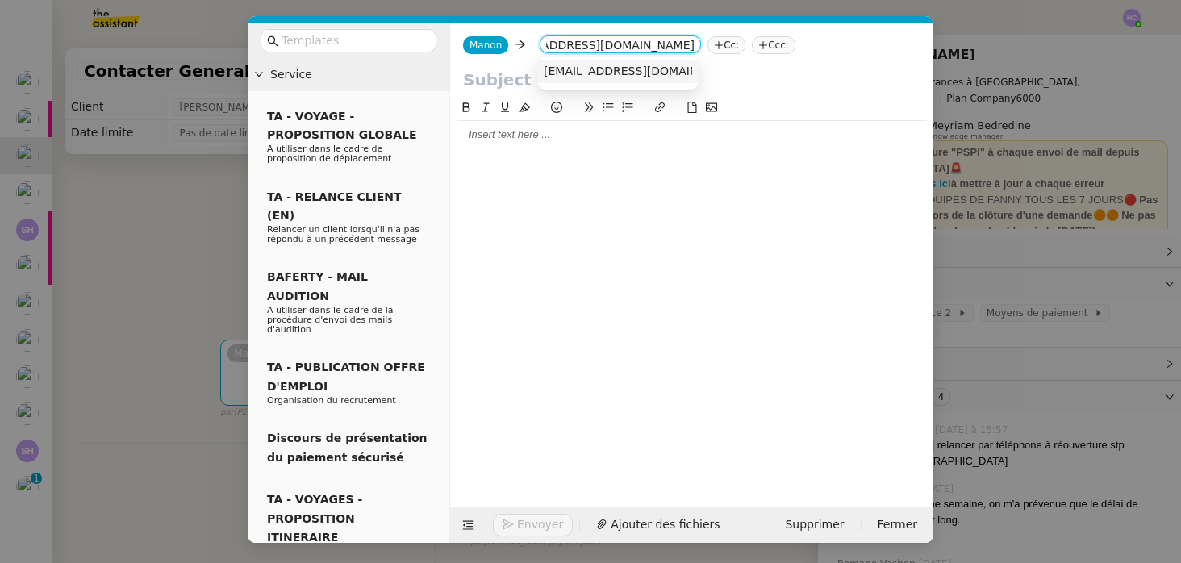
type input "[EMAIL_ADDRESS][DOMAIN_NAME]"
click at [593, 72] on span "[EMAIL_ADDRESS][DOMAIN_NAME]" at bounding box center [643, 71] width 198 height 13
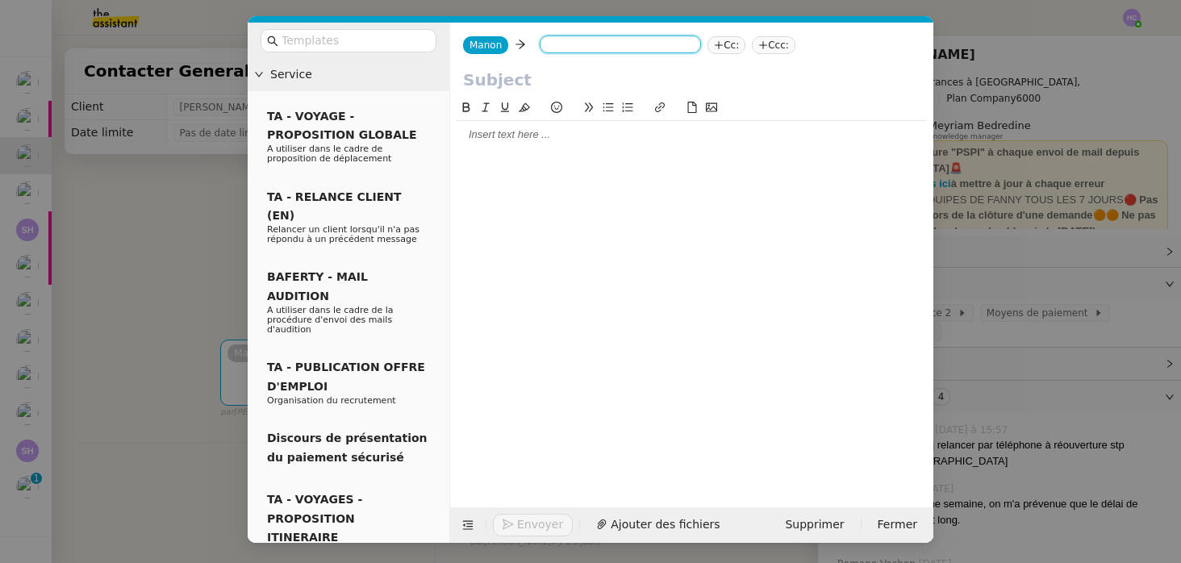
scroll to position [0, 0]
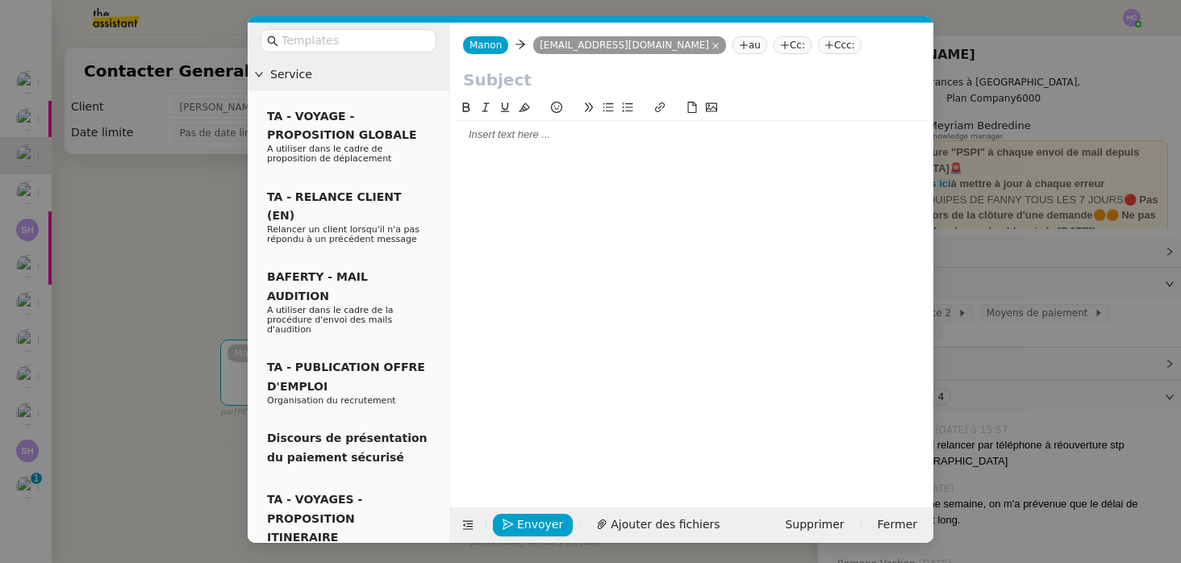
click at [501, 81] on input "text" at bounding box center [691, 80] width 457 height 24
click at [158, 264] on nz-modal-container "Service TA - VOYAGE - PROPOSITION GLOBALE A utiliser dans le cadre de propositi…" at bounding box center [590, 281] width 1181 height 563
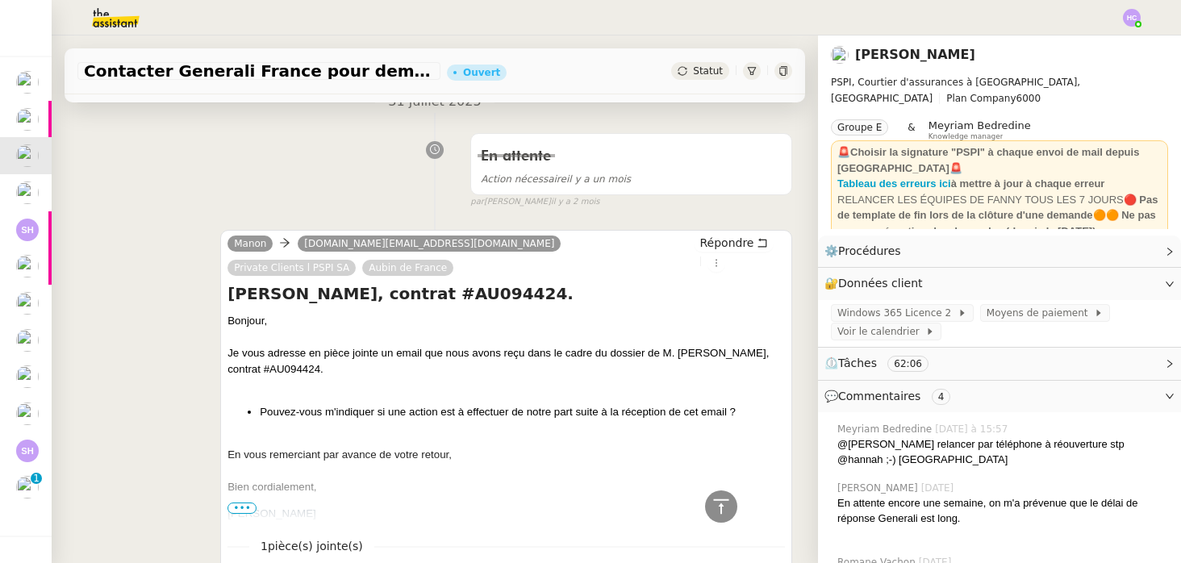
scroll to position [7038, 0]
click at [241, 502] on span "•••" at bounding box center [241, 507] width 29 height 11
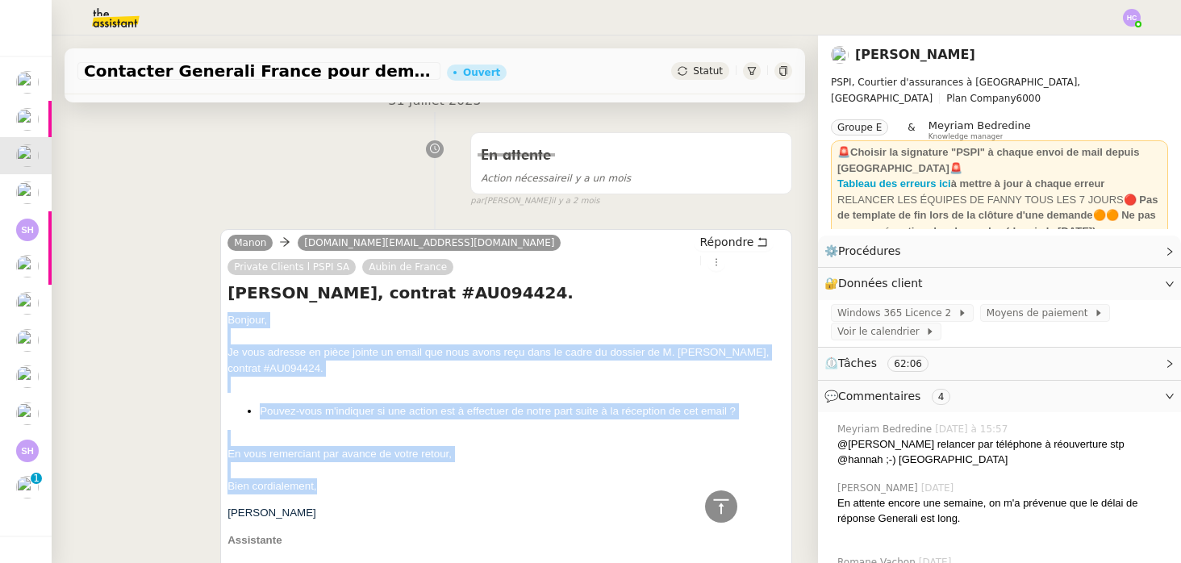
drag, startPoint x: 230, startPoint y: 233, endPoint x: 334, endPoint y: 418, distance: 212.0
copy span "Bonjour, Je vous adresse en pièce jointe un email que nous avons reçu dans le c…"
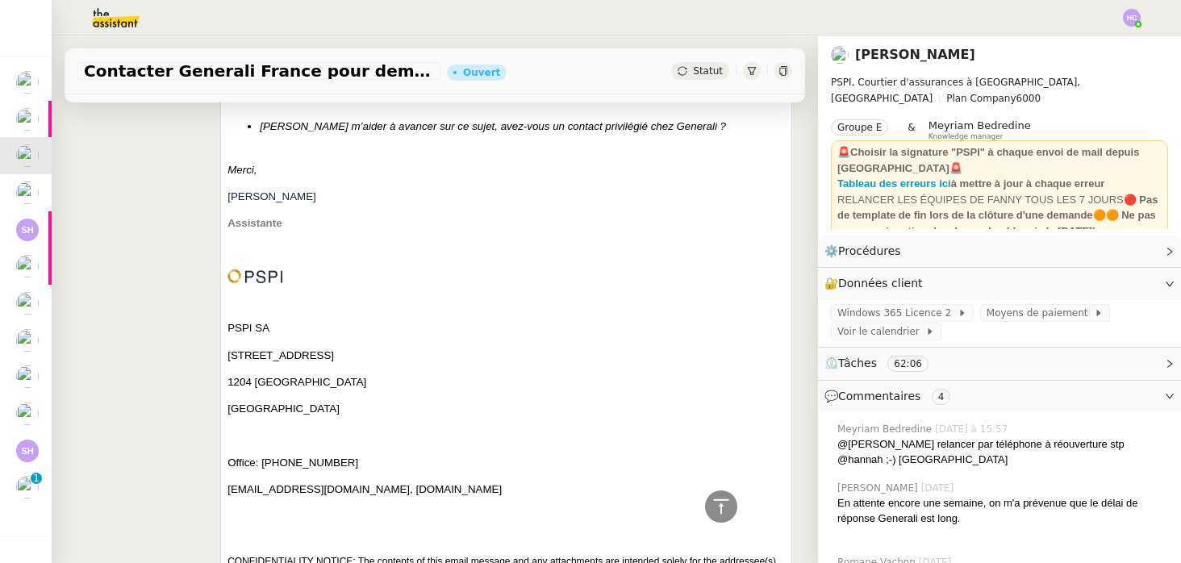
scroll to position [0, 0]
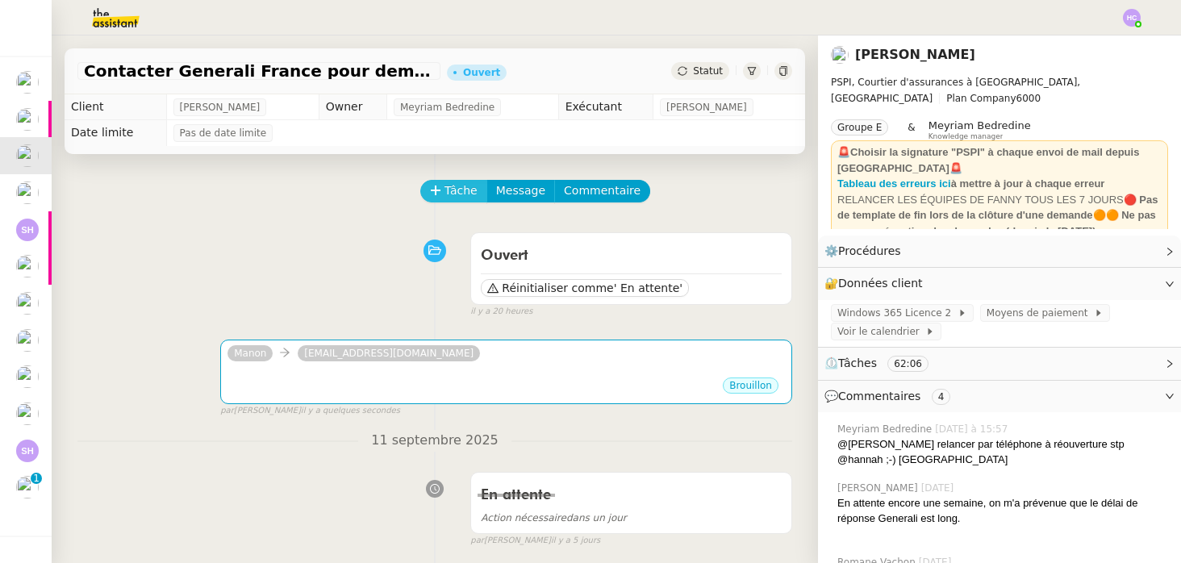
click at [462, 185] on span "Tâche" at bounding box center [460, 190] width 33 height 19
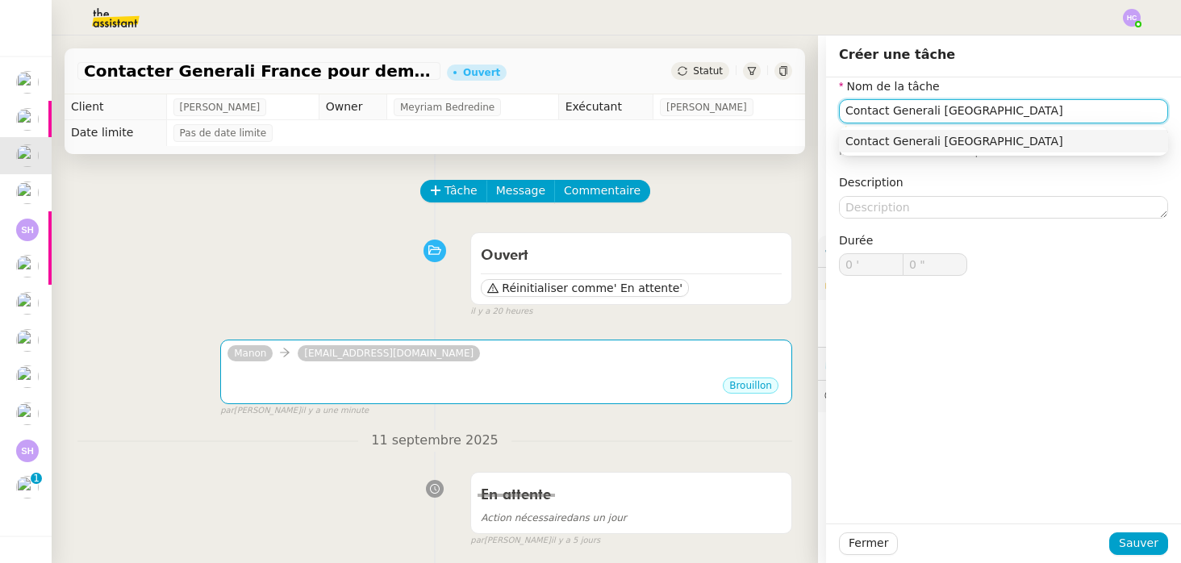
click at [920, 139] on div "Contact Generali [GEOGRAPHIC_DATA]" at bounding box center [1003, 141] width 316 height 15
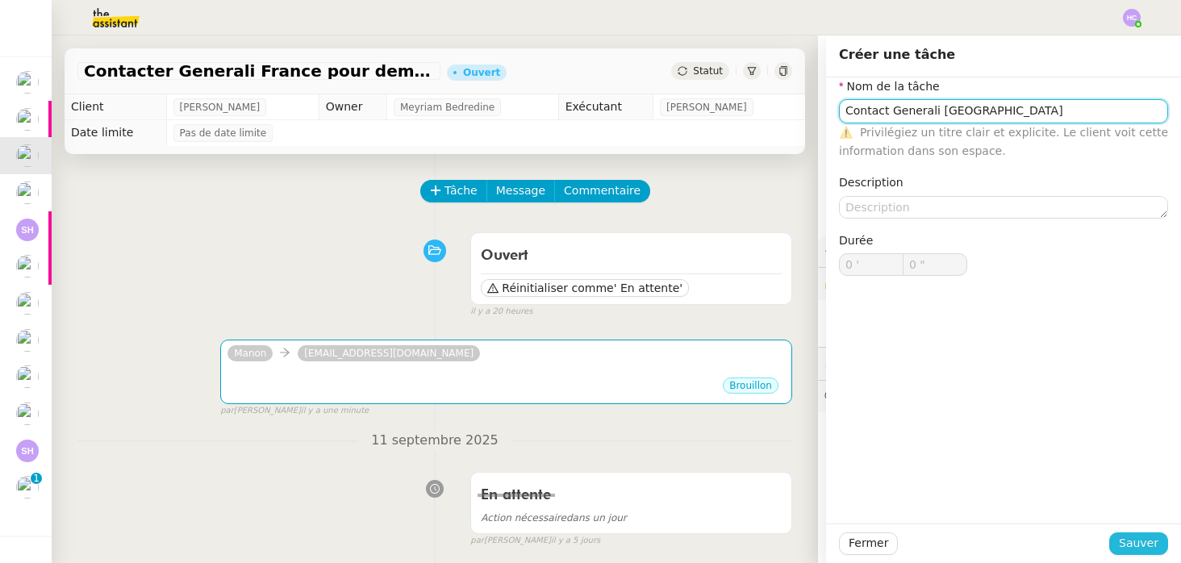
type input "Contact Generali [GEOGRAPHIC_DATA]"
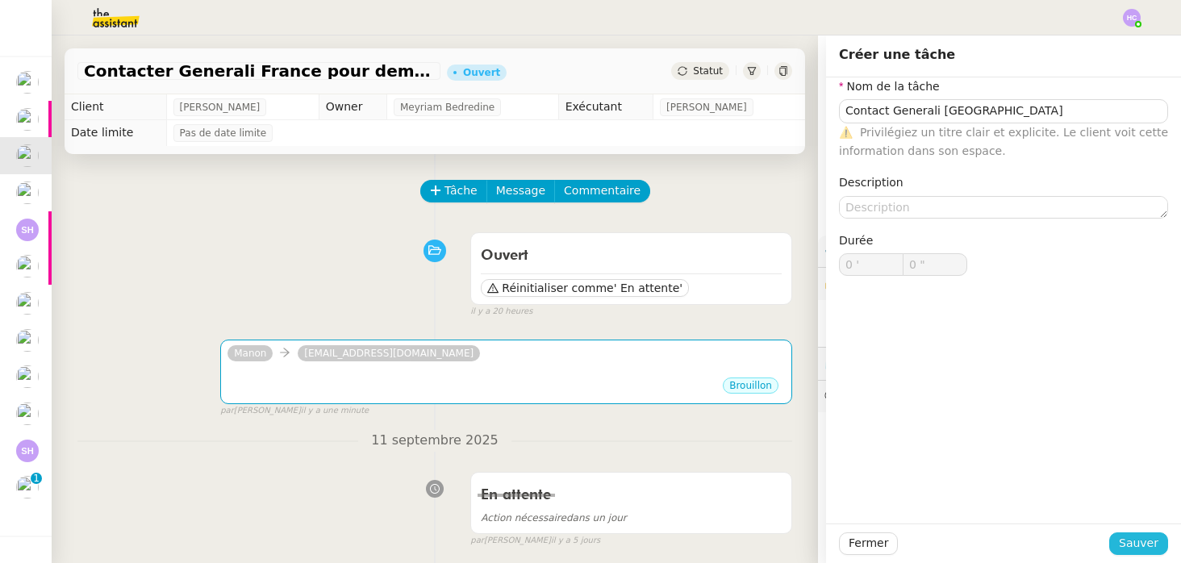
click at [1136, 538] on span "Sauver" at bounding box center [1139, 543] width 40 height 19
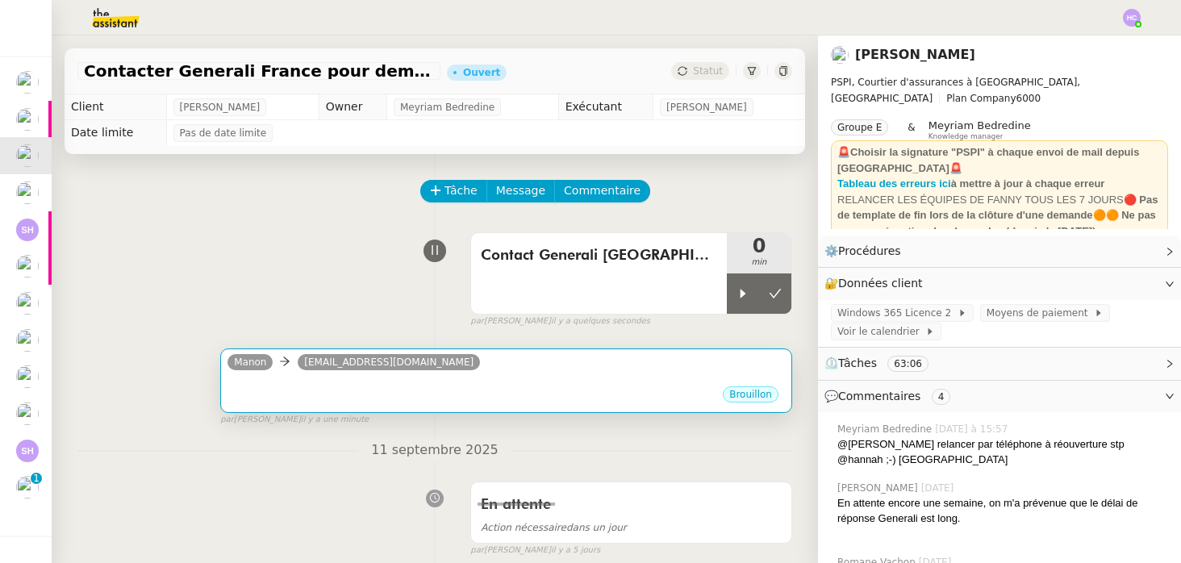
click at [516, 384] on div "•••" at bounding box center [505, 381] width 557 height 8
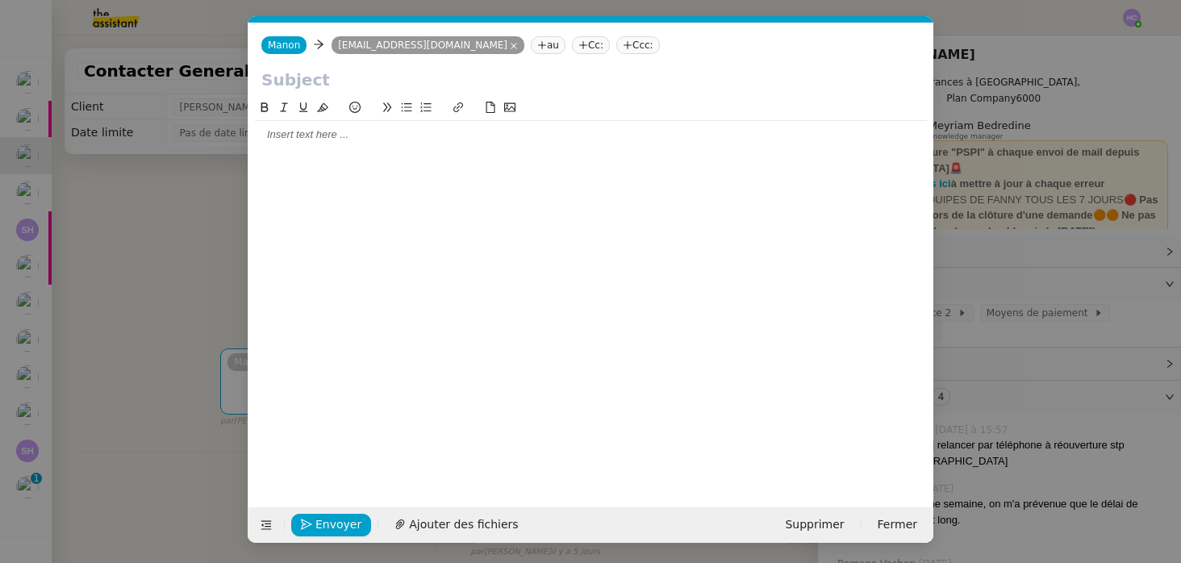
scroll to position [0, 34]
click at [400, 138] on div at bounding box center [591, 134] width 672 height 15
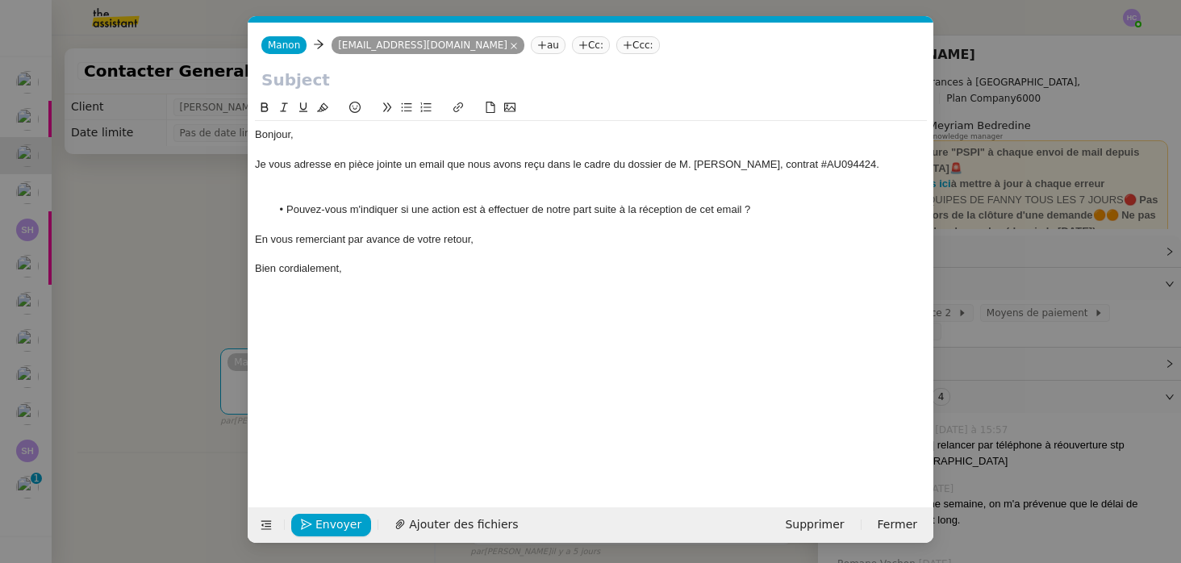
scroll to position [0, 0]
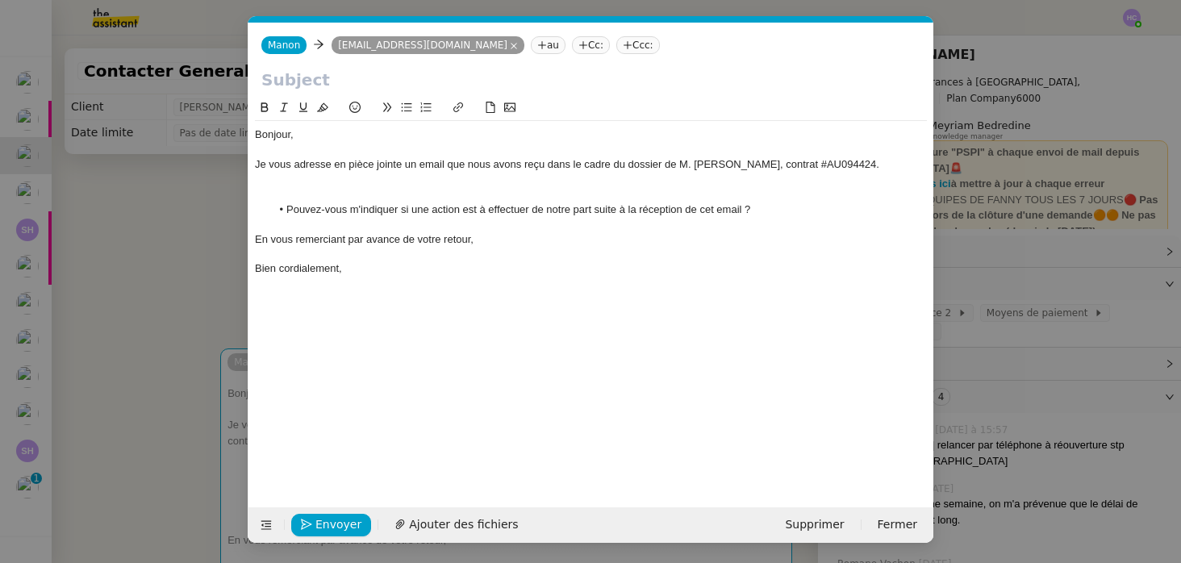
click at [303, 183] on div at bounding box center [591, 180] width 672 height 15
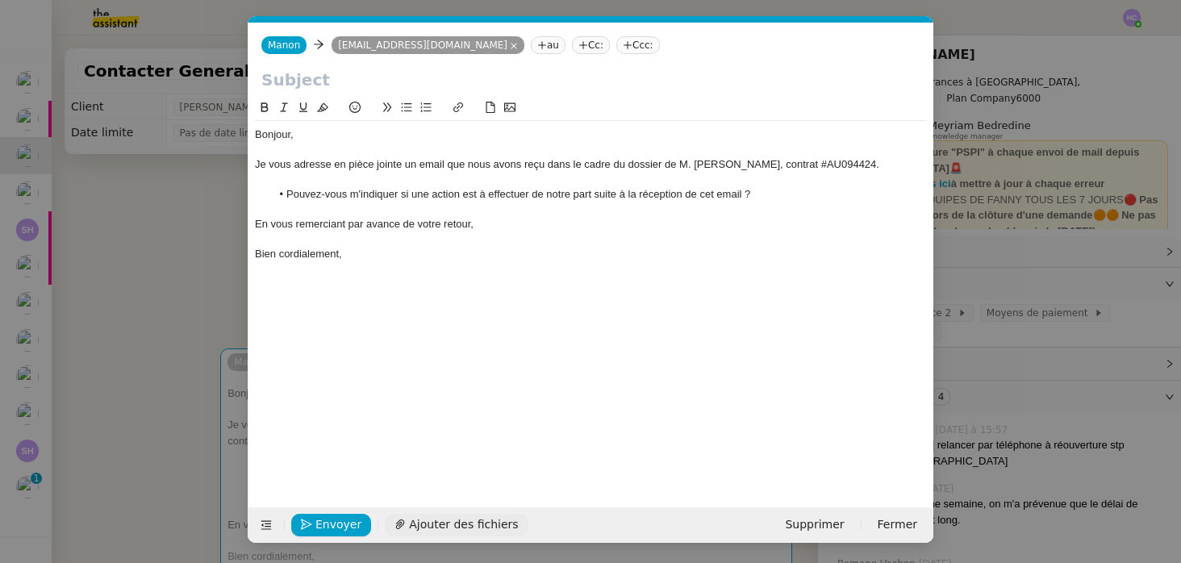
click at [471, 526] on span "Ajouter des fichiers" at bounding box center [463, 524] width 109 height 19
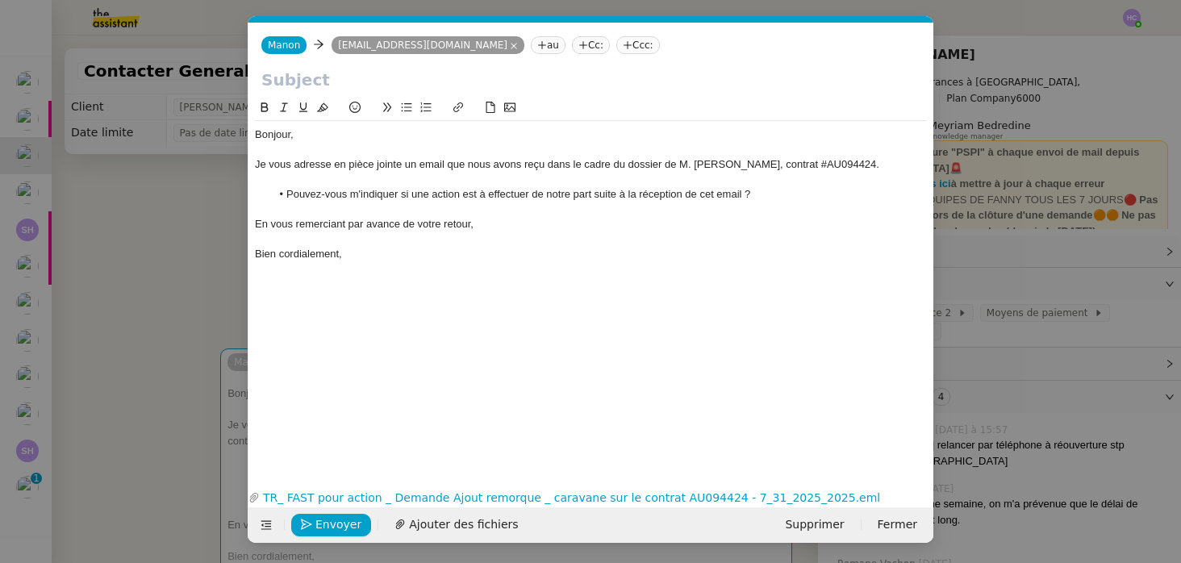
click at [182, 255] on nz-modal-container "Service TA - VOYAGE - PROPOSITION GLOBALE A utiliser dans le cadre de propositi…" at bounding box center [590, 281] width 1181 height 563
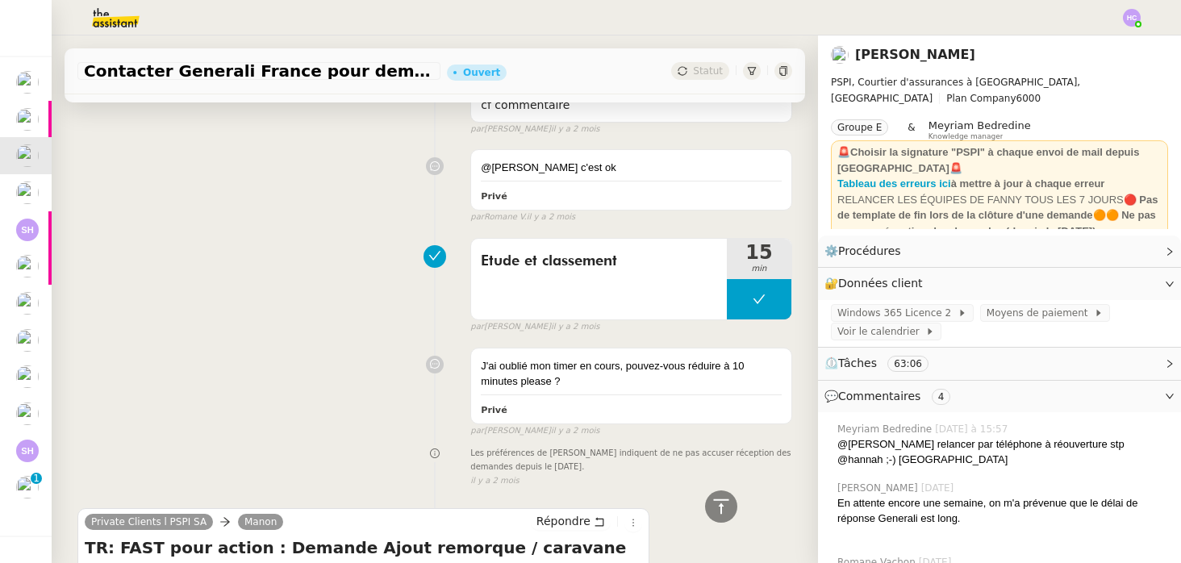
scroll to position [8419, 0]
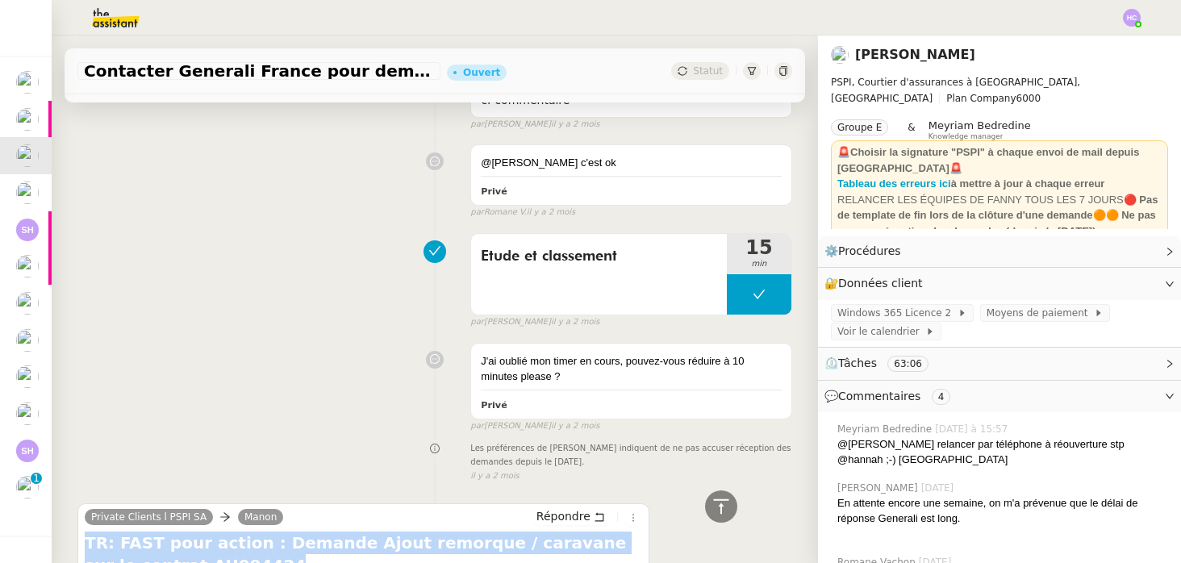
drag, startPoint x: 167, startPoint y: 478, endPoint x: 85, endPoint y: 461, distance: 84.0
click at [85, 532] on h4 "TR: FAST pour action : Demande Ajout remorque / caravane sur le contrat AU094424" at bounding box center [363, 554] width 557 height 45
copy h4 "TR: FAST pour action : Demande Ajout remorque / caravane sur le contrat AU094424"
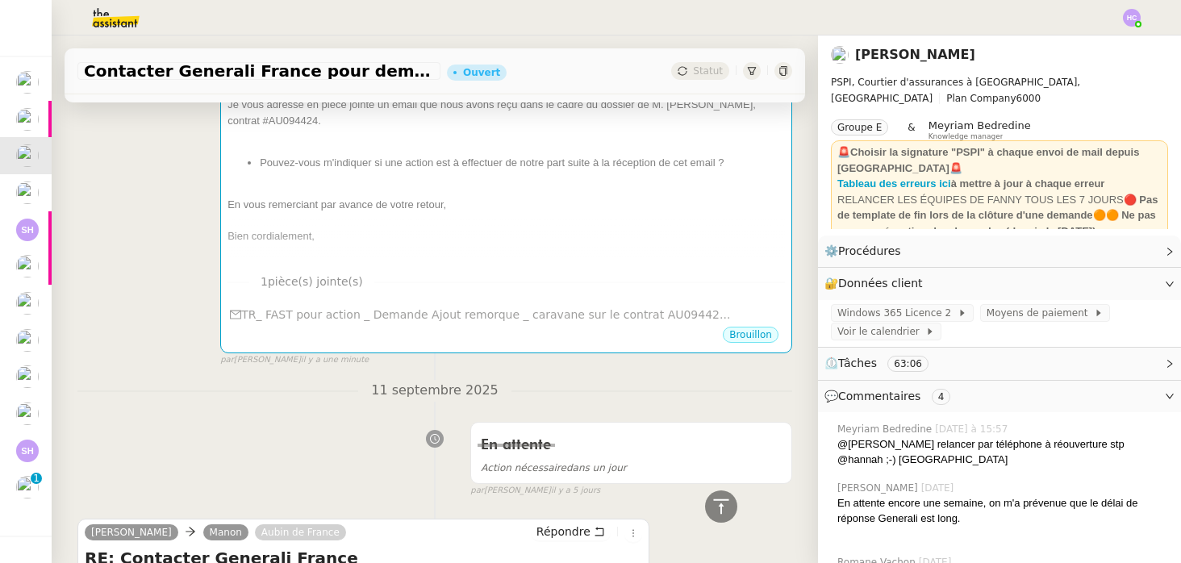
scroll to position [0, 0]
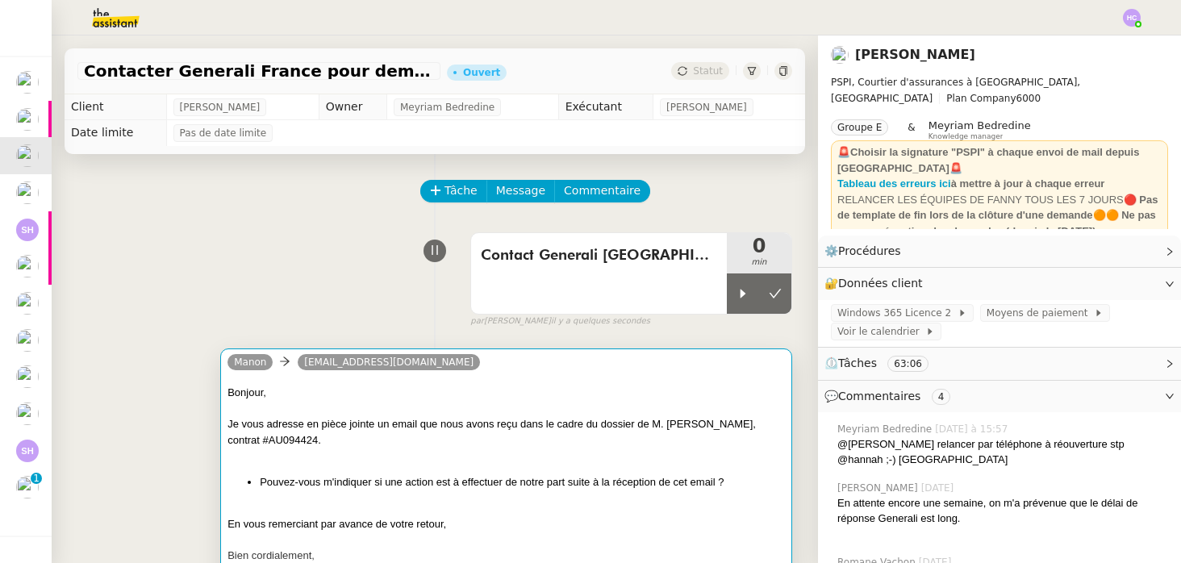
click at [476, 416] on div "Je vous adresse en pièce jointe un email que nous avons reçu dans le cadre du d…" at bounding box center [505, 431] width 557 height 31
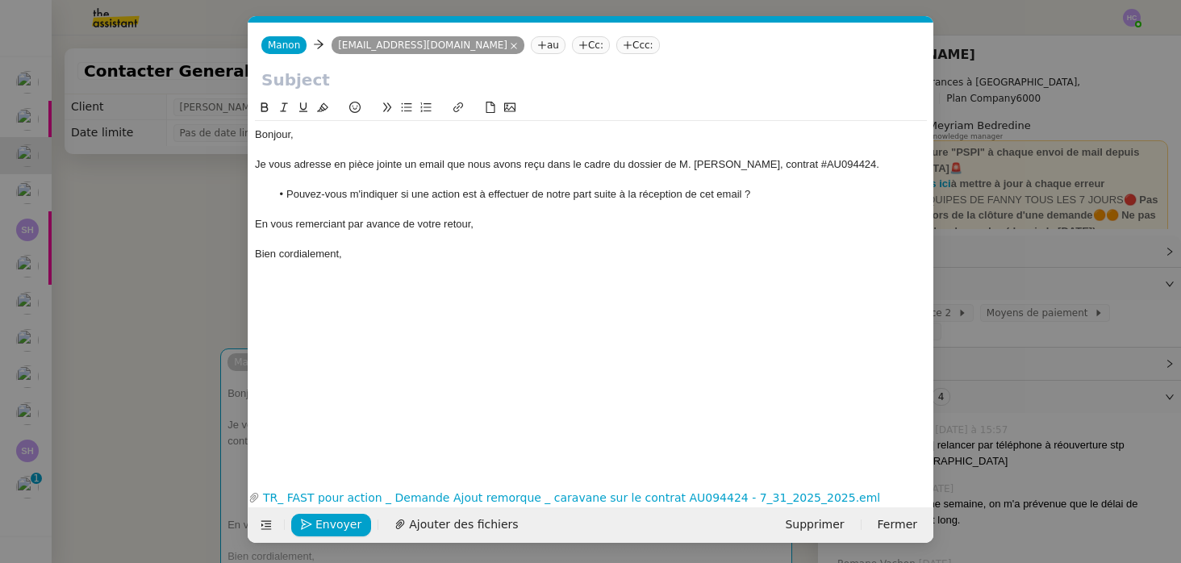
scroll to position [0, 34]
click at [352, 78] on input "text" at bounding box center [590, 80] width 659 height 24
paste input "TR: FAST pour action : Demande Ajout remorque / caravane sur le contrat AU094424"
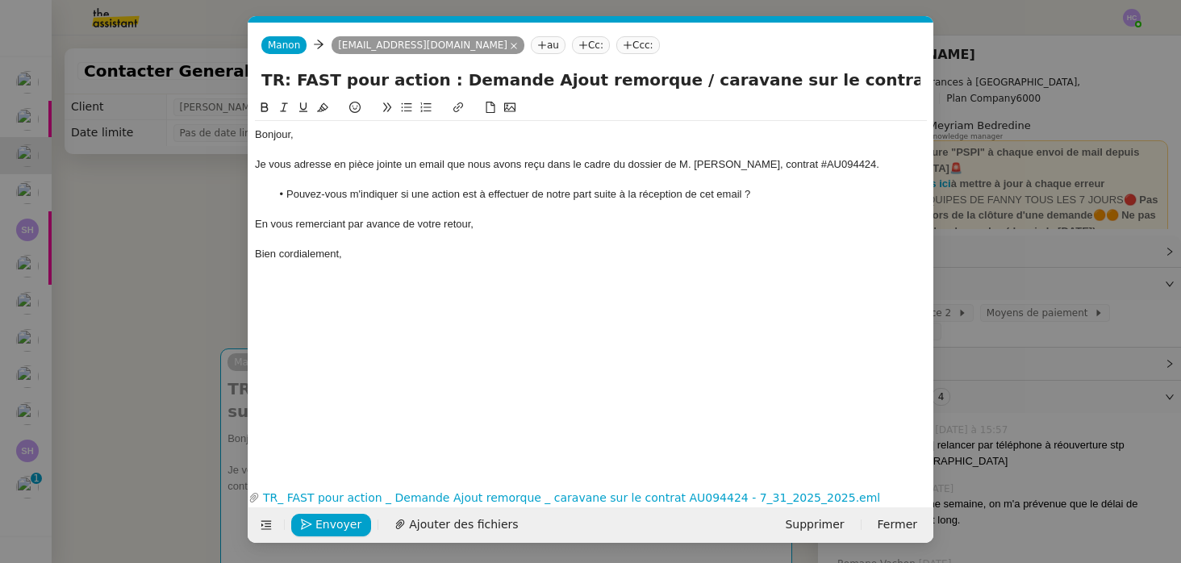
type input "TR: FAST pour action : Demande Ajout remorque / caravane sur le contrat AU094424"
click at [322, 140] on div "Bonjour," at bounding box center [591, 134] width 672 height 15
click at [263, 217] on div "En vous remerciant par avance de votre retour," at bounding box center [591, 224] width 672 height 15
click at [504, 224] on div "En vous remerciant par avance de votre retour," at bounding box center [591, 224] width 672 height 15
click at [339, 520] on span "Envoyer" at bounding box center [338, 524] width 46 height 19
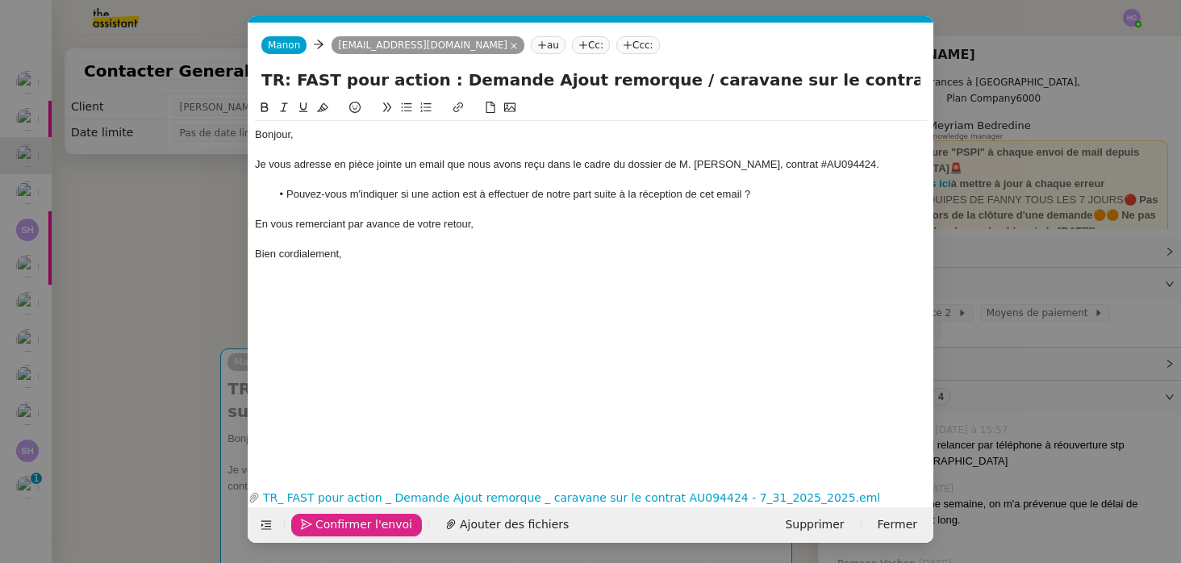
click at [338, 519] on span "Confirmer l'envoi" at bounding box center [363, 524] width 97 height 19
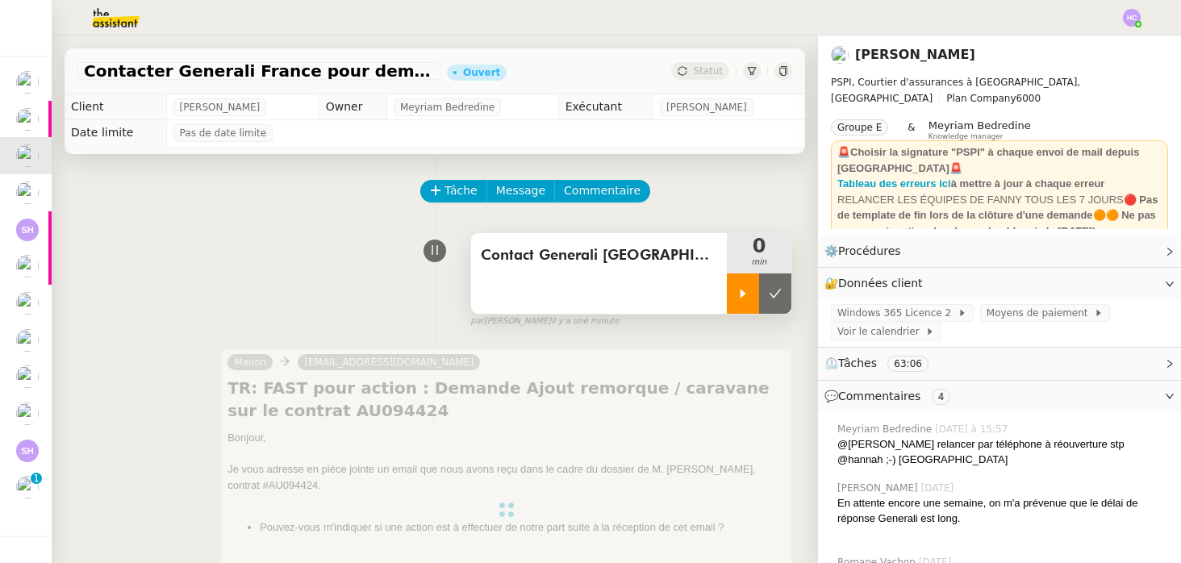
click at [743, 294] on icon at bounding box center [743, 293] width 6 height 9
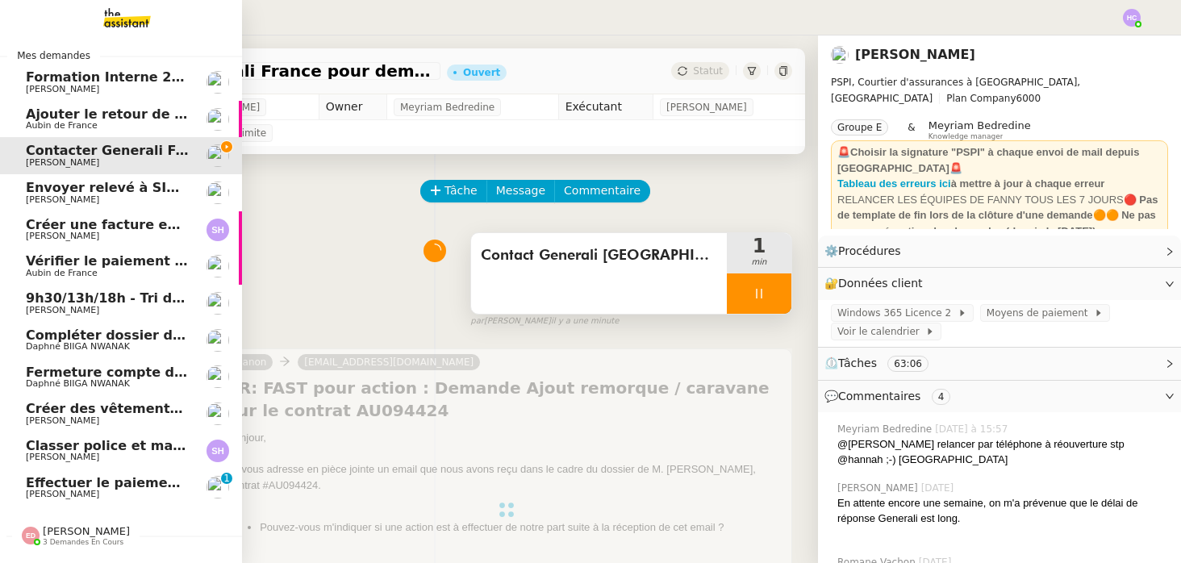
click at [96, 486] on span "Effectuer le paiement des primes [PERSON_NAME]" at bounding box center [209, 482] width 366 height 15
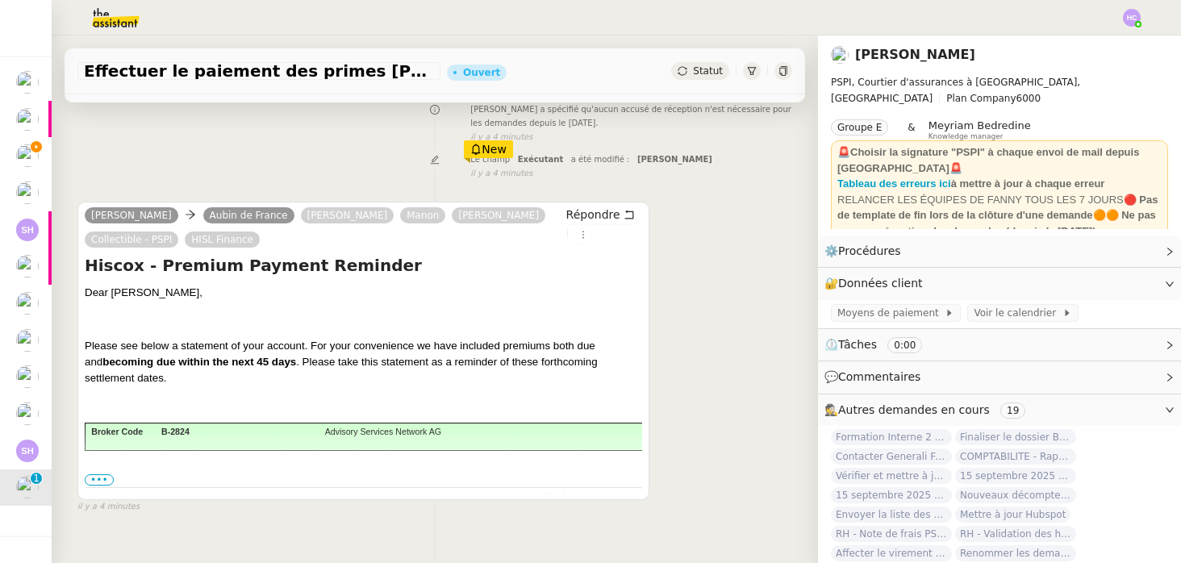
scroll to position [223, 0]
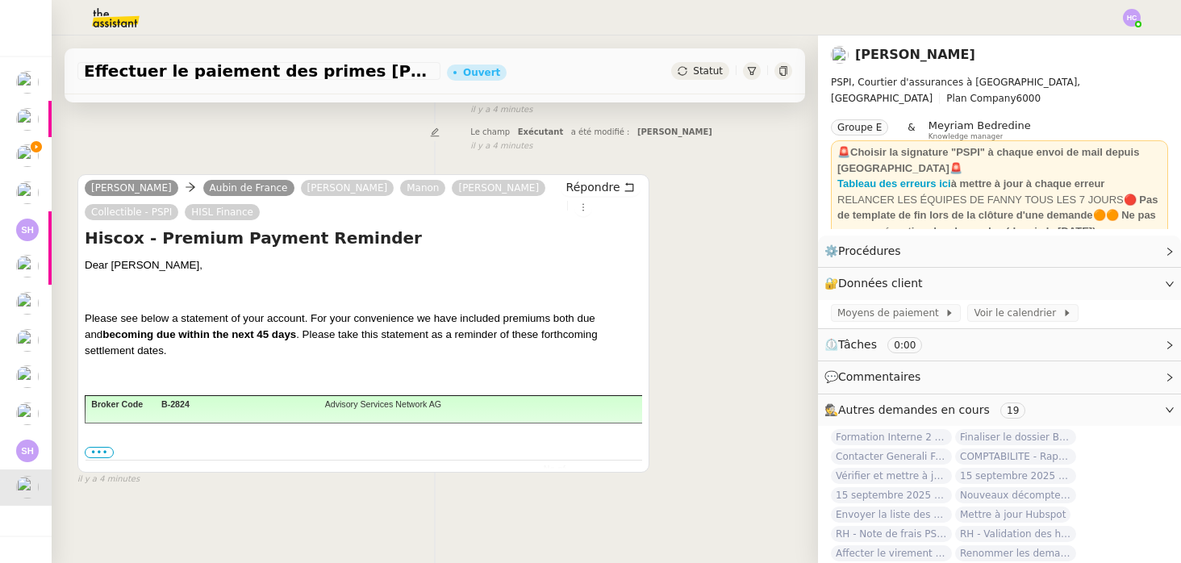
click at [101, 455] on span "•••" at bounding box center [99, 452] width 29 height 11
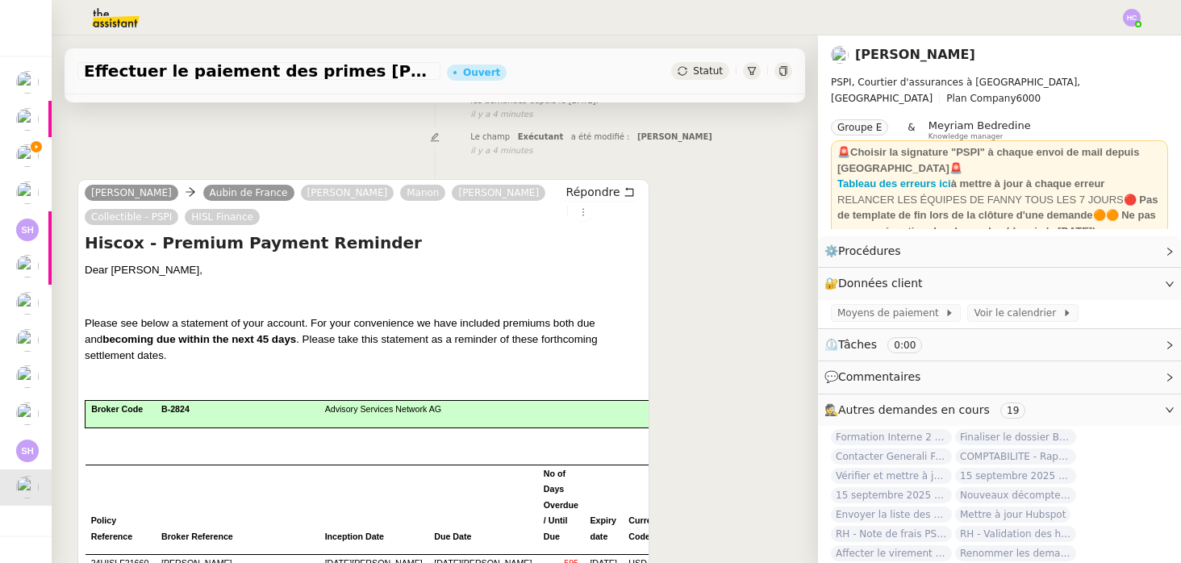
scroll to position [0, 0]
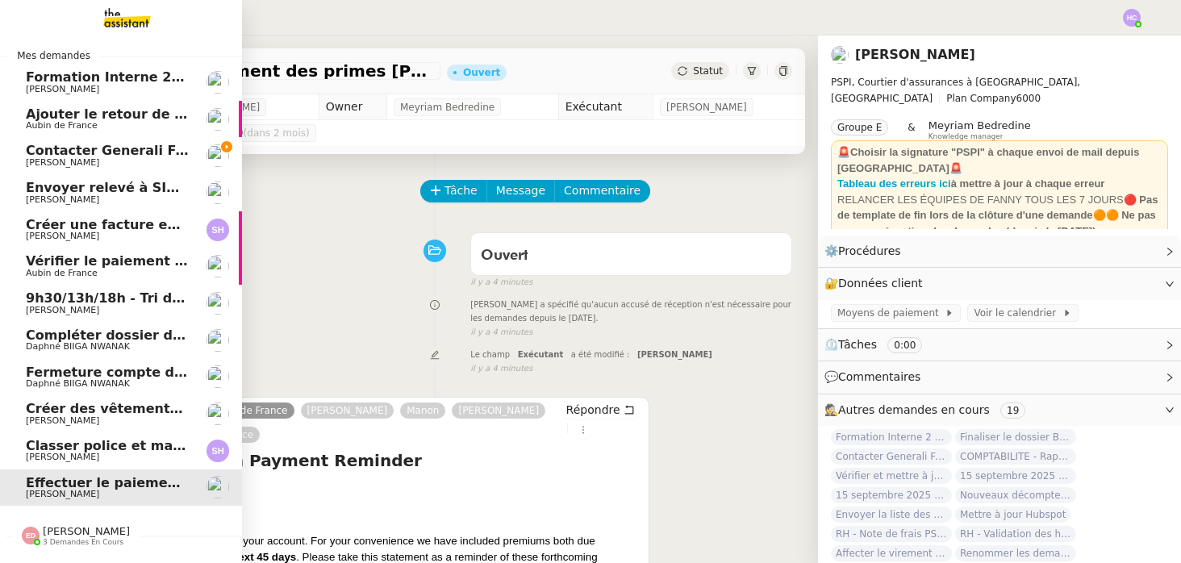
click at [49, 155] on span "Contacter Generali France pour demande AU094424" at bounding box center [215, 150] width 378 height 15
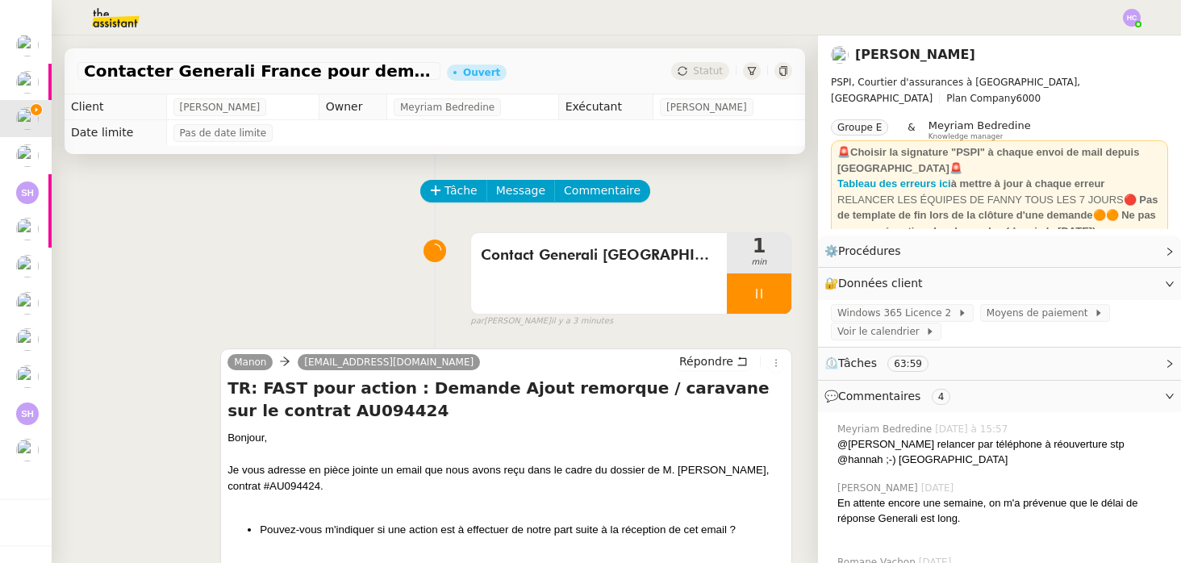
scroll to position [6, 0]
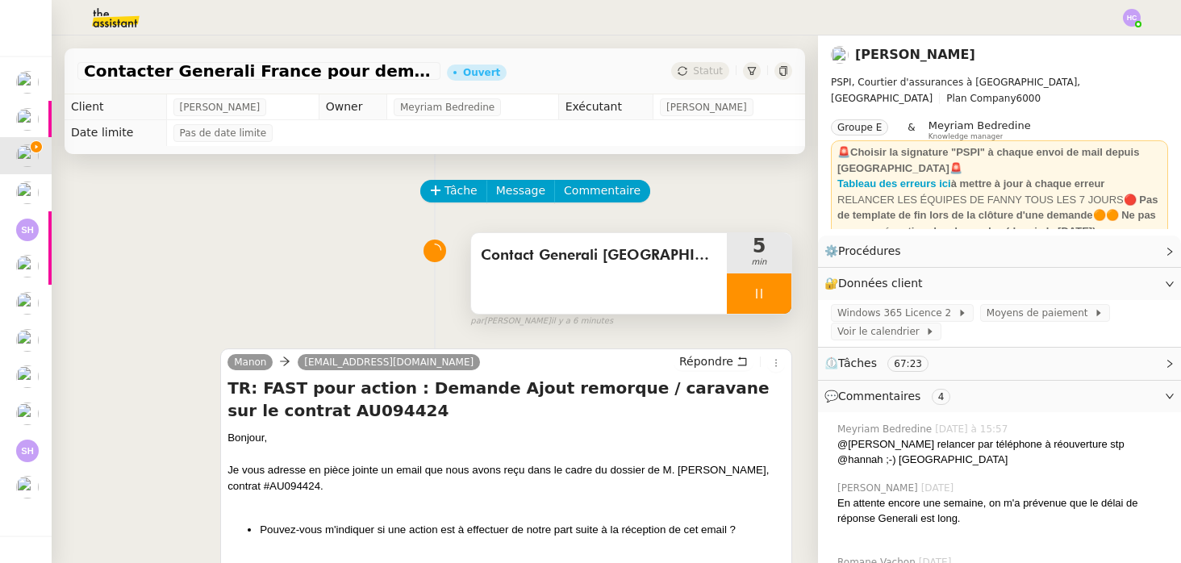
click at [727, 303] on div at bounding box center [759, 293] width 65 height 40
click at [776, 290] on icon at bounding box center [775, 293] width 13 height 13
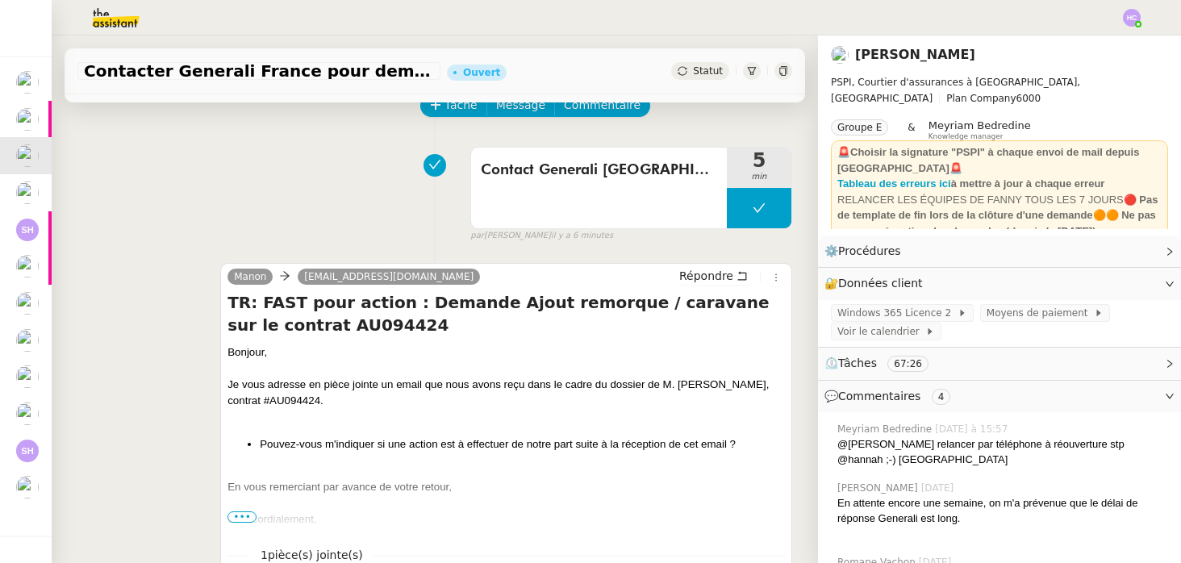
scroll to position [232, 0]
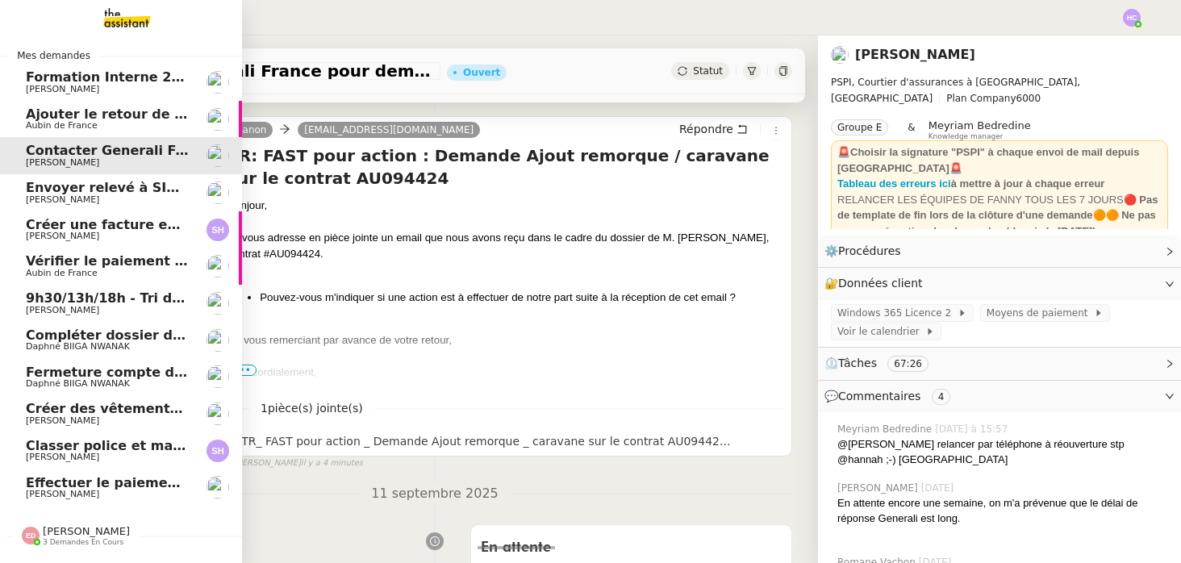
click at [177, 297] on span "9h30/13h/18h - Tri de la boite mail PRO - 12 septembre 2025" at bounding box center [246, 297] width 440 height 15
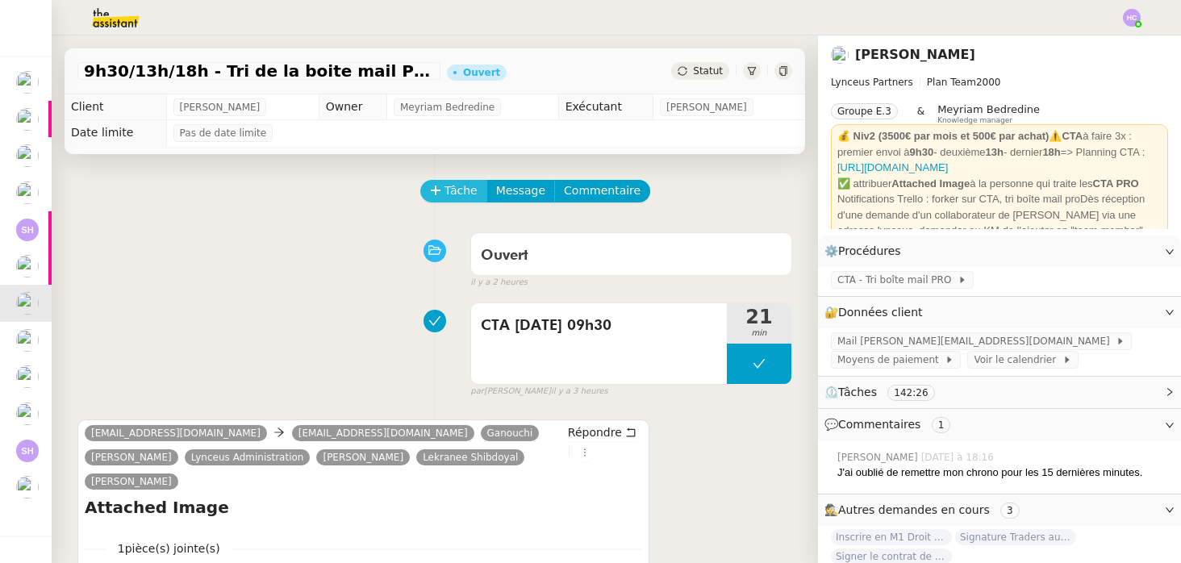
click at [442, 190] on button "Tâche" at bounding box center [453, 191] width 67 height 23
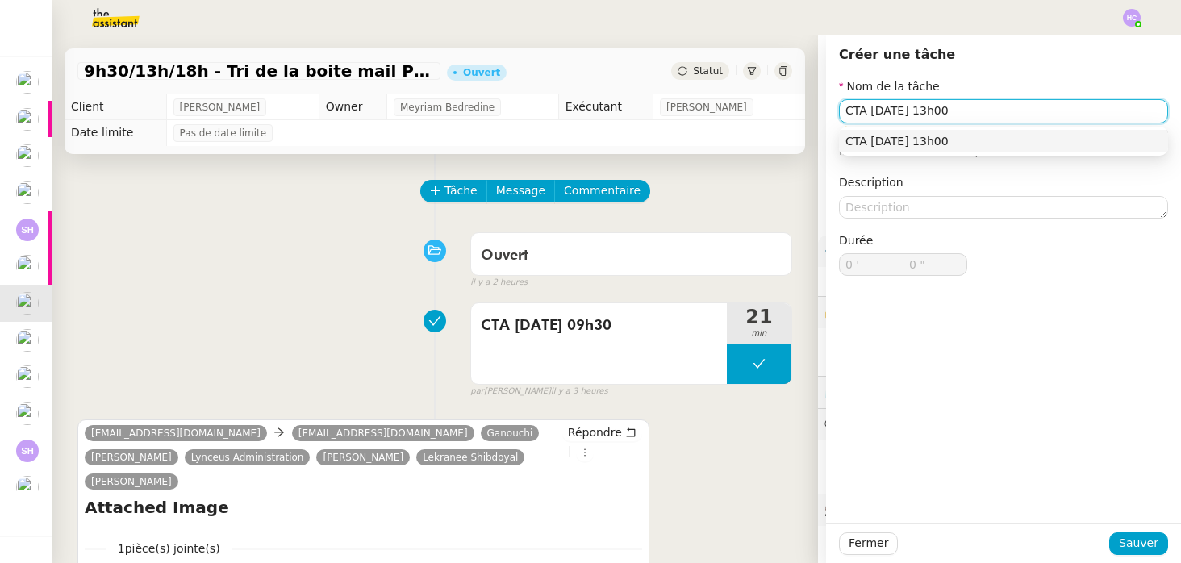
click at [1050, 140] on div "CTA [DATE] 13h00" at bounding box center [1003, 141] width 316 height 15
type input "CTA [DATE] 13h00"
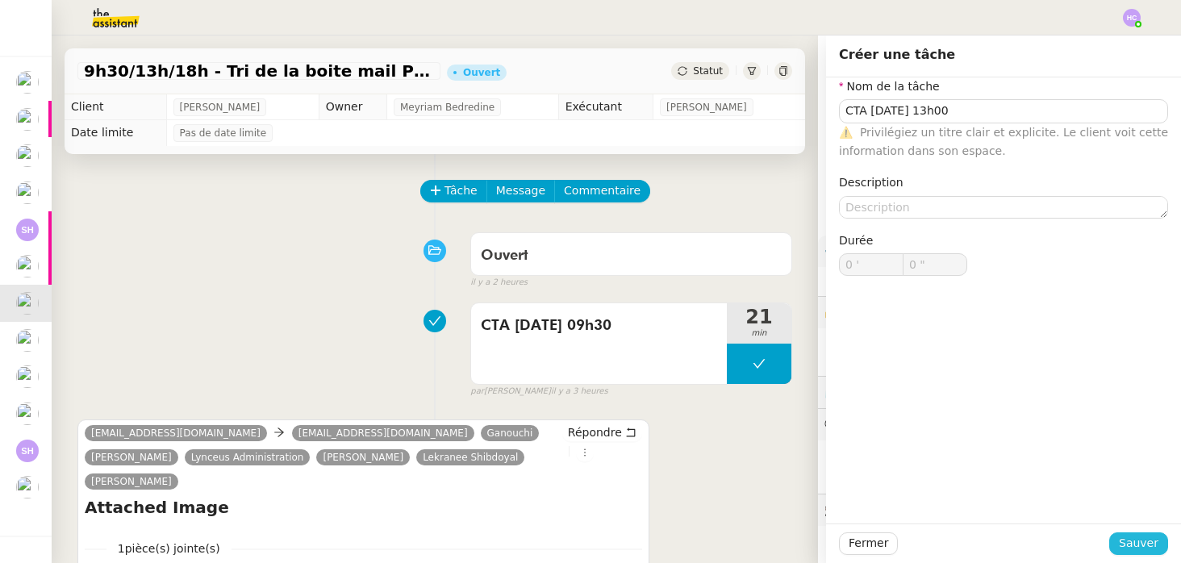
drag, startPoint x: 1133, startPoint y: 541, endPoint x: 1085, endPoint y: 557, distance: 50.8
click at [1133, 541] on span "Sauver" at bounding box center [1139, 543] width 40 height 19
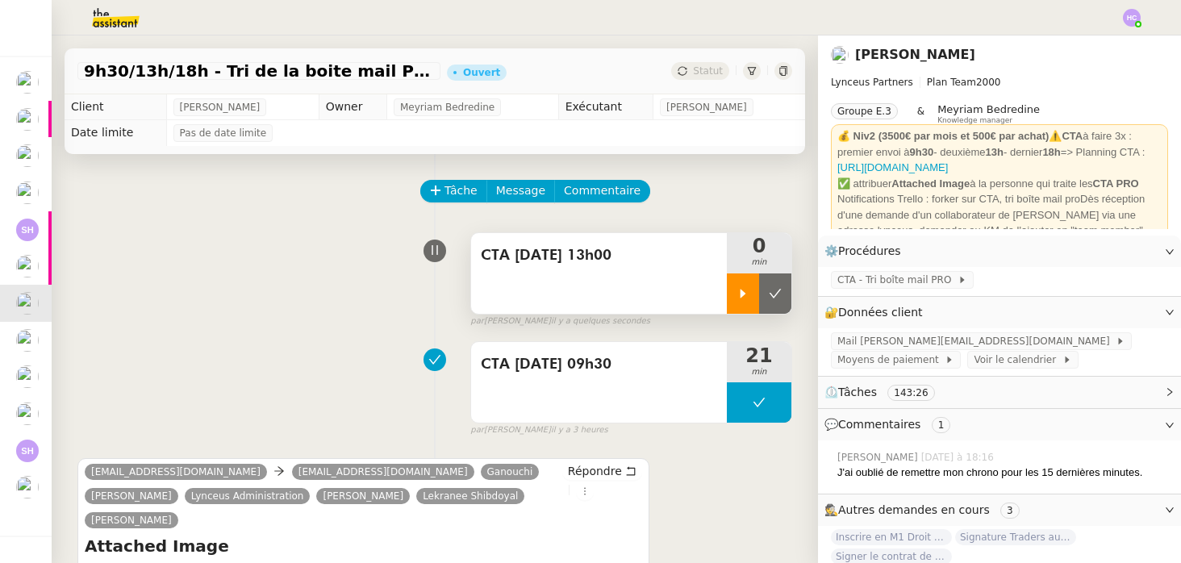
click at [738, 301] on div at bounding box center [743, 293] width 32 height 40
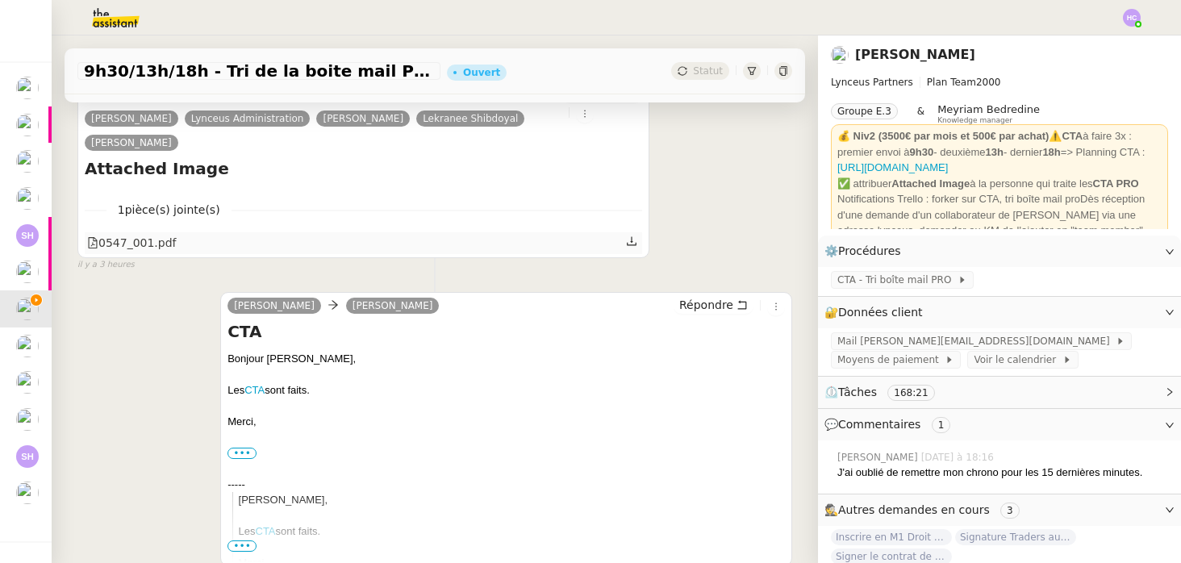
scroll to position [506, 0]
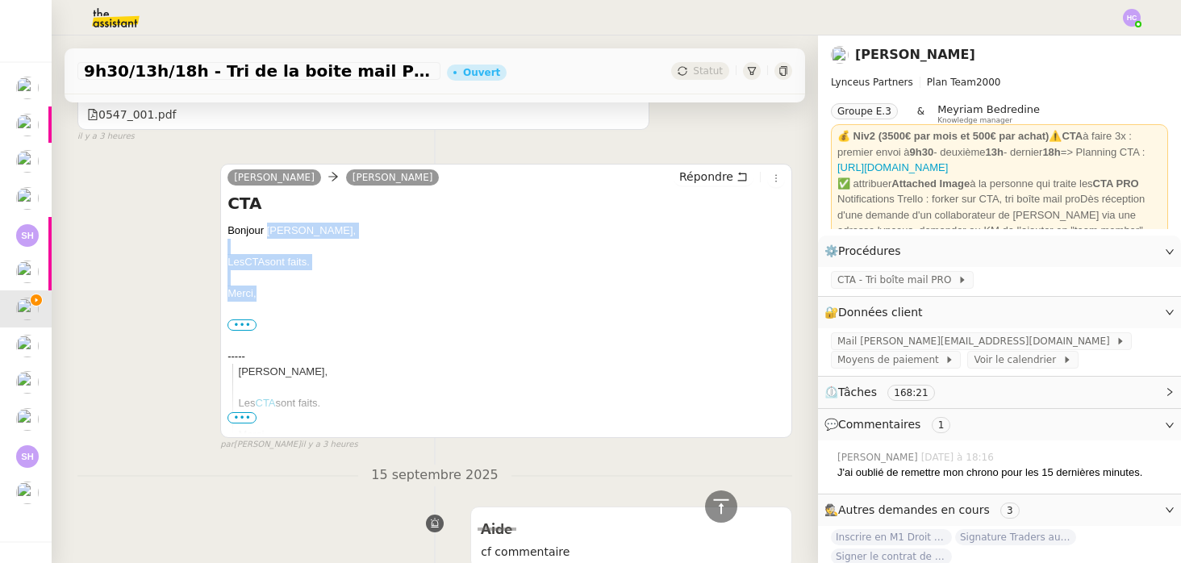
drag, startPoint x: 265, startPoint y: 269, endPoint x: 269, endPoint y: 207, distance: 61.4
click at [269, 223] on div "Bonjour [PERSON_NAME], Les CTA sont faits. [GEOGRAPHIC_DATA], ••• Iris Assistan…" at bounding box center [505, 497] width 557 height 549
copy div "[PERSON_NAME], Les CTA sont faits. [GEOGRAPHIC_DATA],"
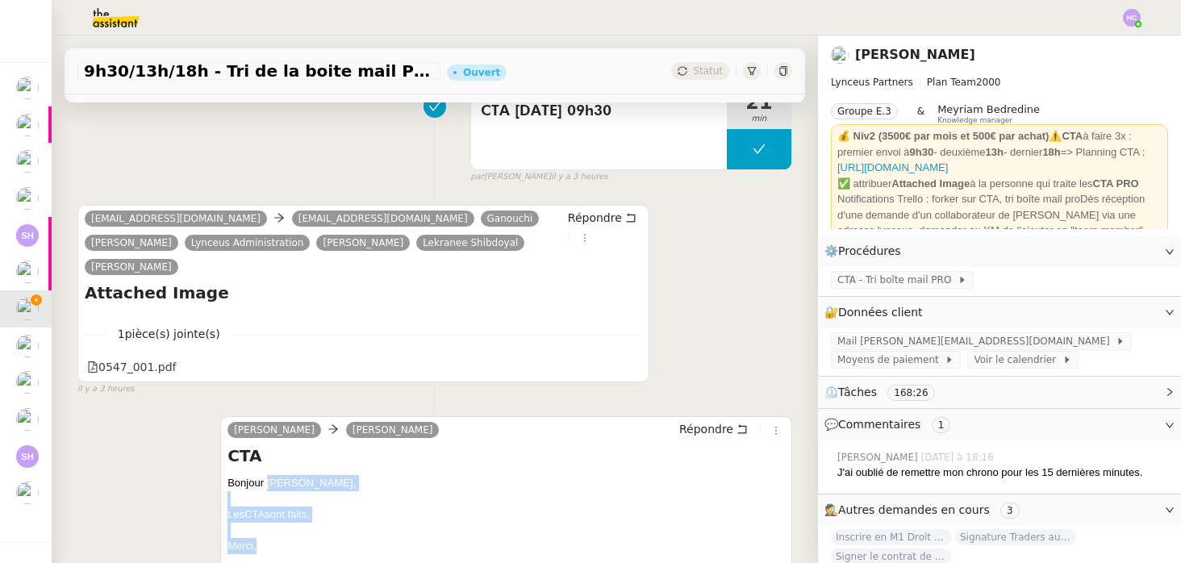
scroll to position [369, 0]
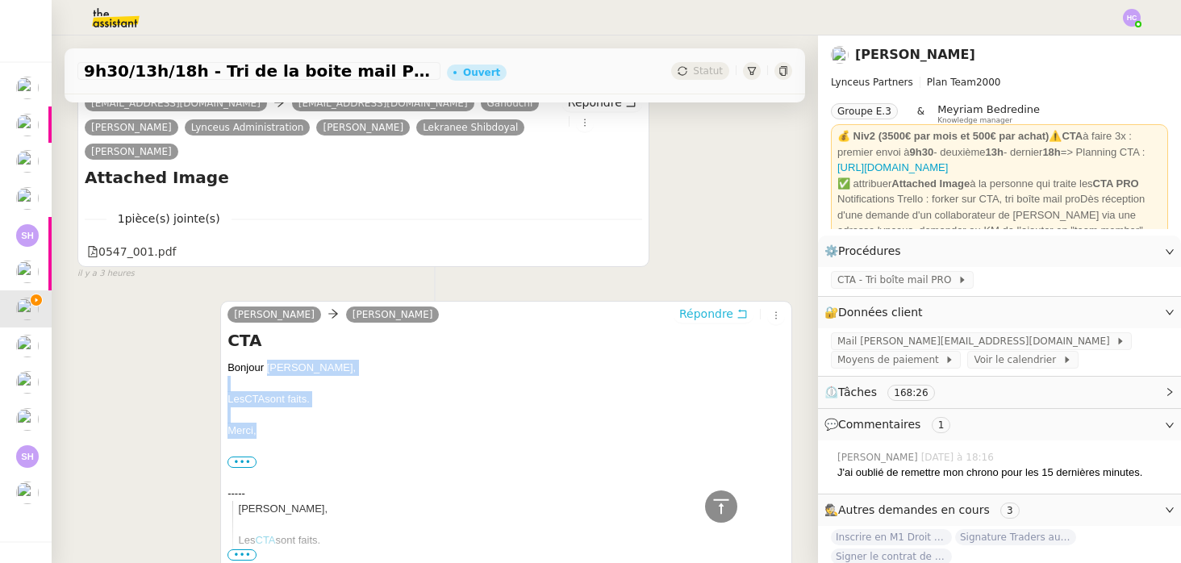
click at [699, 306] on span "Répondre" at bounding box center [706, 314] width 54 height 16
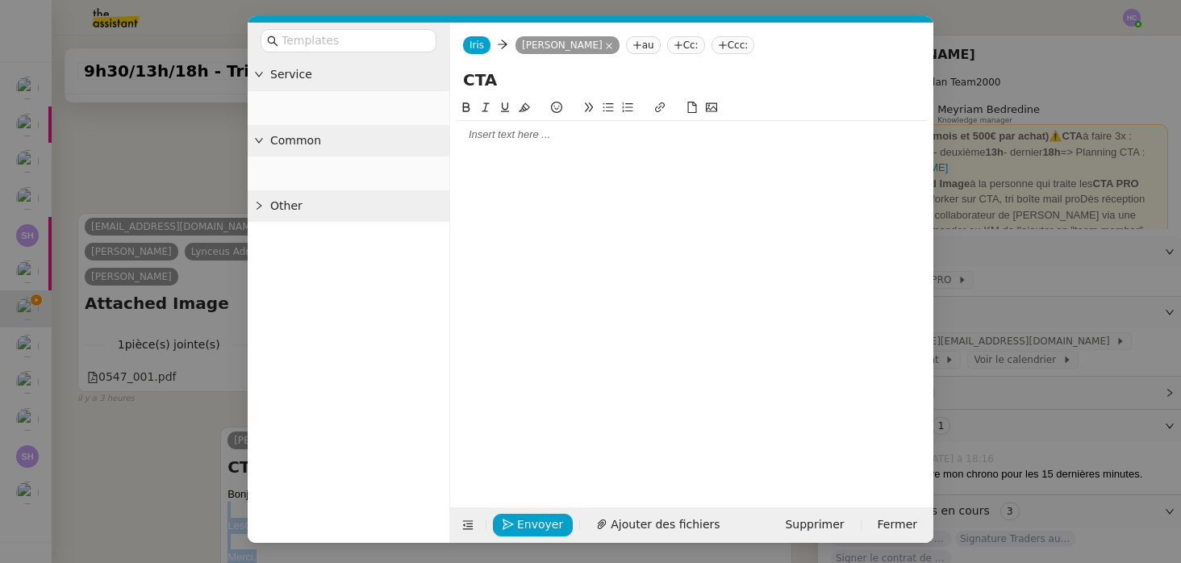
scroll to position [491, 0]
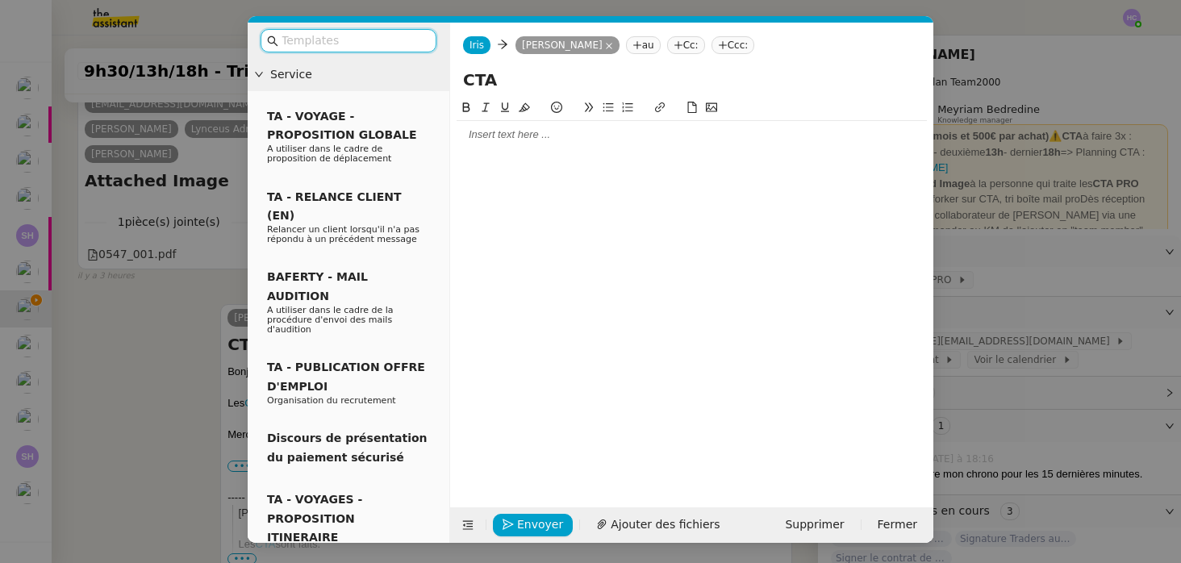
click at [578, 141] on div at bounding box center [691, 134] width 470 height 15
click at [552, 141] on div "[PERSON_NAME]," at bounding box center [691, 134] width 470 height 15
click at [560, 168] on div "Les CTA sont faits." at bounding box center [691, 164] width 470 height 15
click at [522, 196] on div "Merci," at bounding box center [691, 194] width 470 height 15
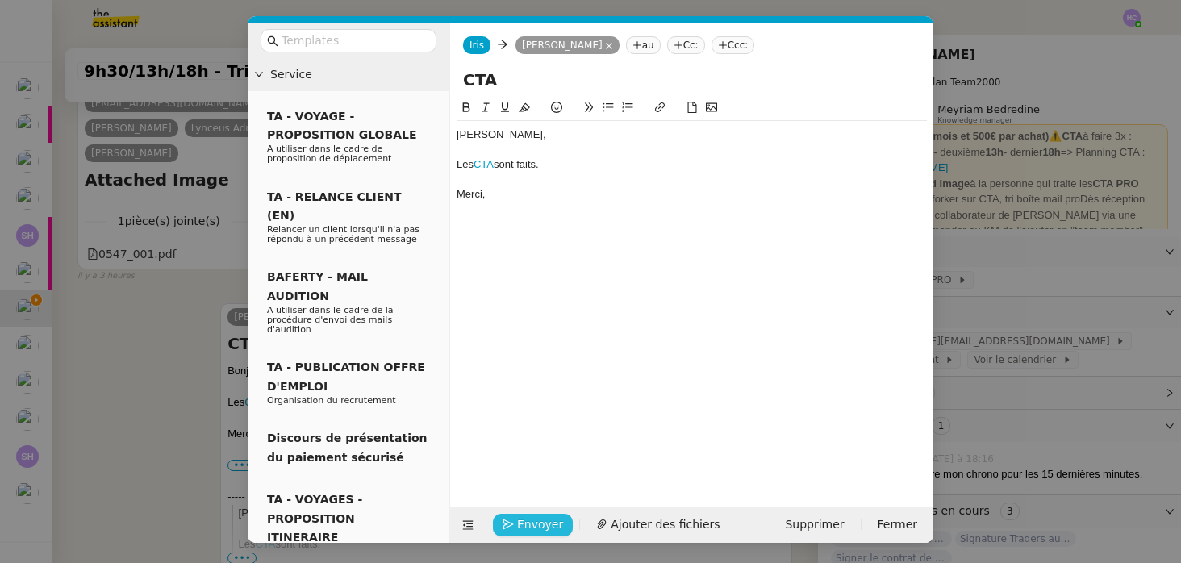
click at [540, 519] on span "Envoyer" at bounding box center [540, 524] width 46 height 19
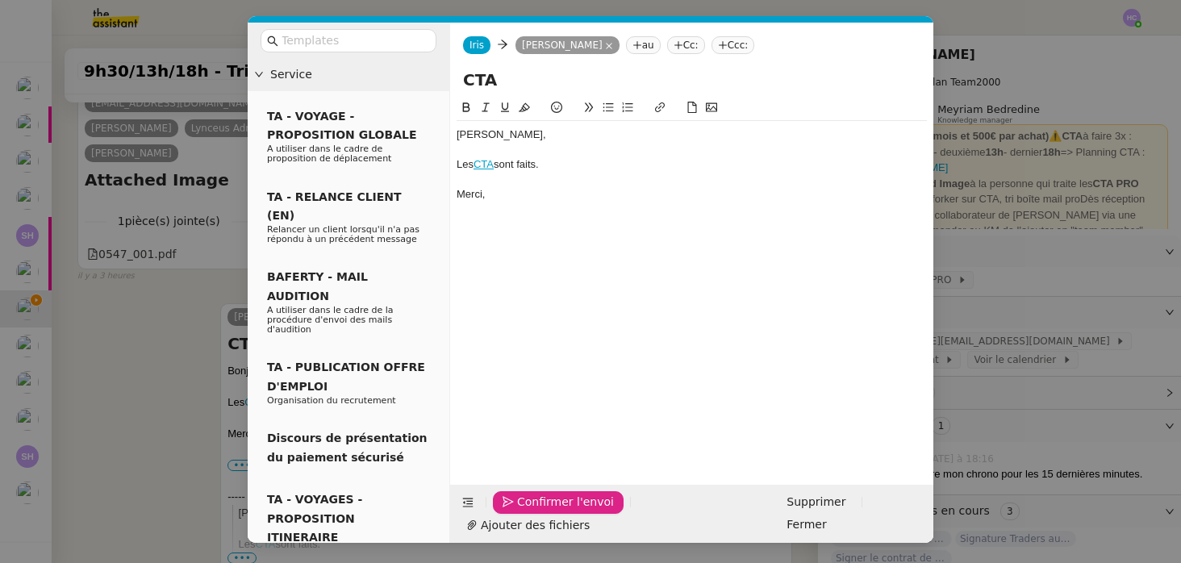
click at [540, 511] on span "Confirmer l'envoi" at bounding box center [565, 502] width 97 height 19
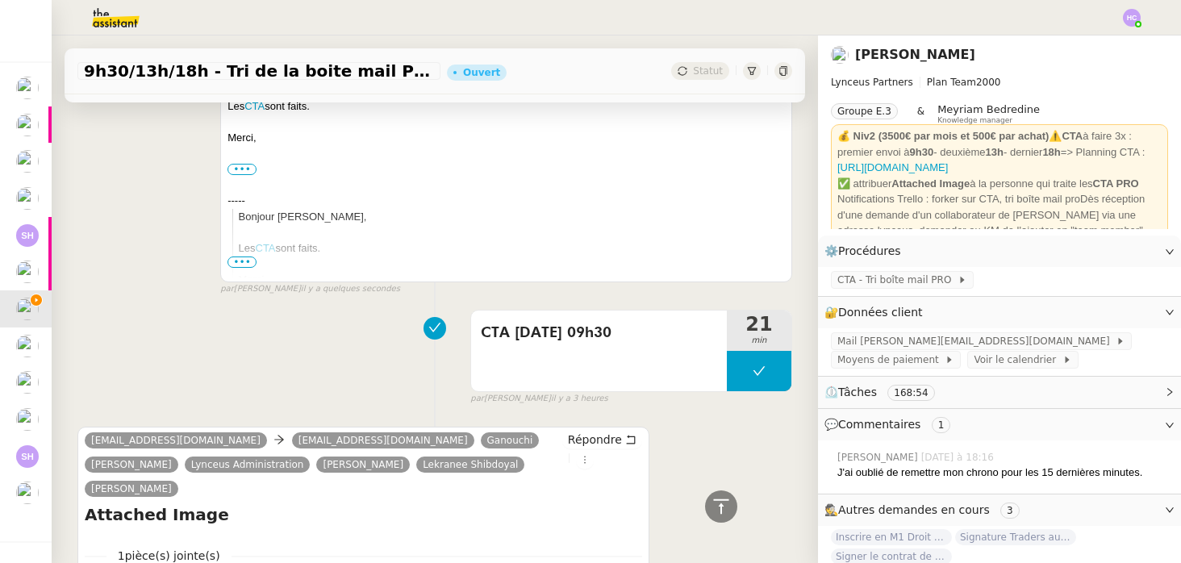
scroll to position [0, 0]
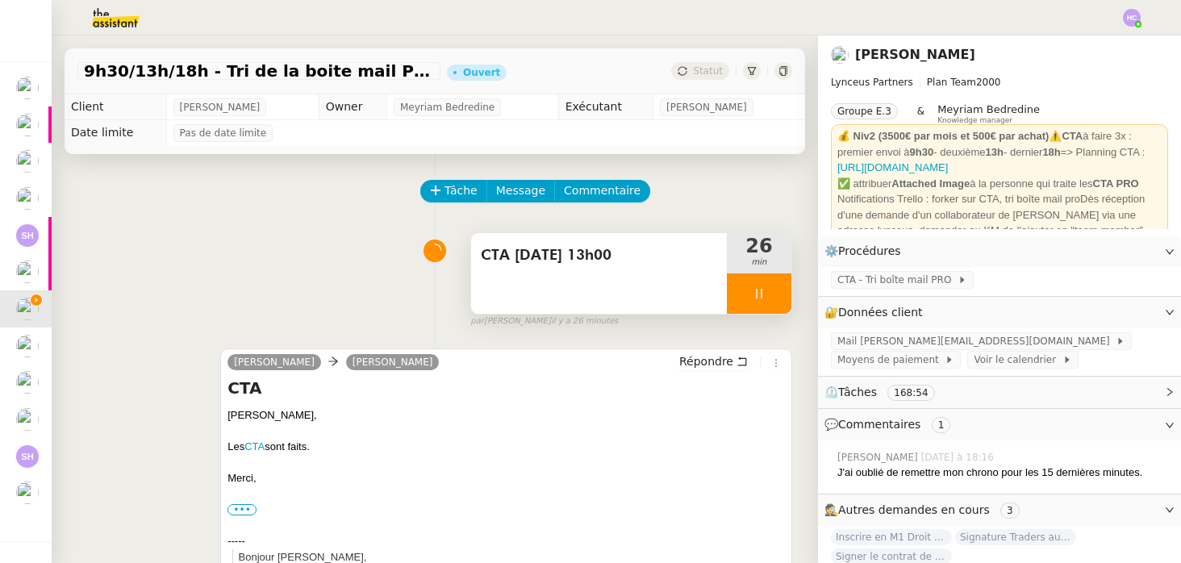
click at [751, 286] on div at bounding box center [759, 293] width 65 height 40
click at [785, 292] on button at bounding box center [775, 293] width 32 height 40
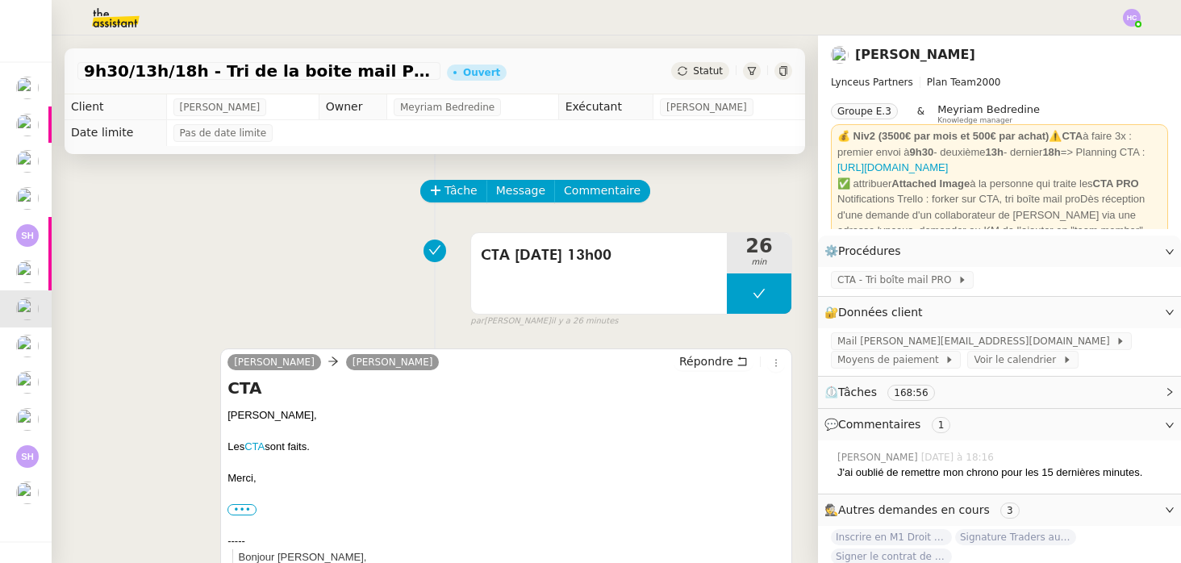
click at [702, 68] on span "Statut" at bounding box center [708, 70] width 30 height 11
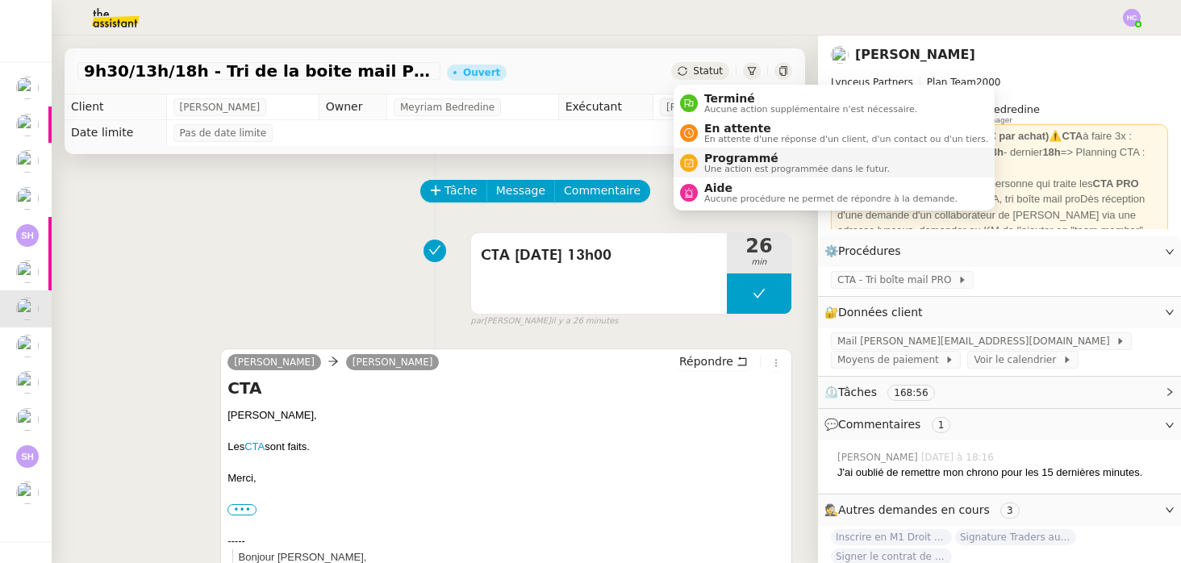
click at [740, 157] on span "Programmé" at bounding box center [797, 158] width 186 height 13
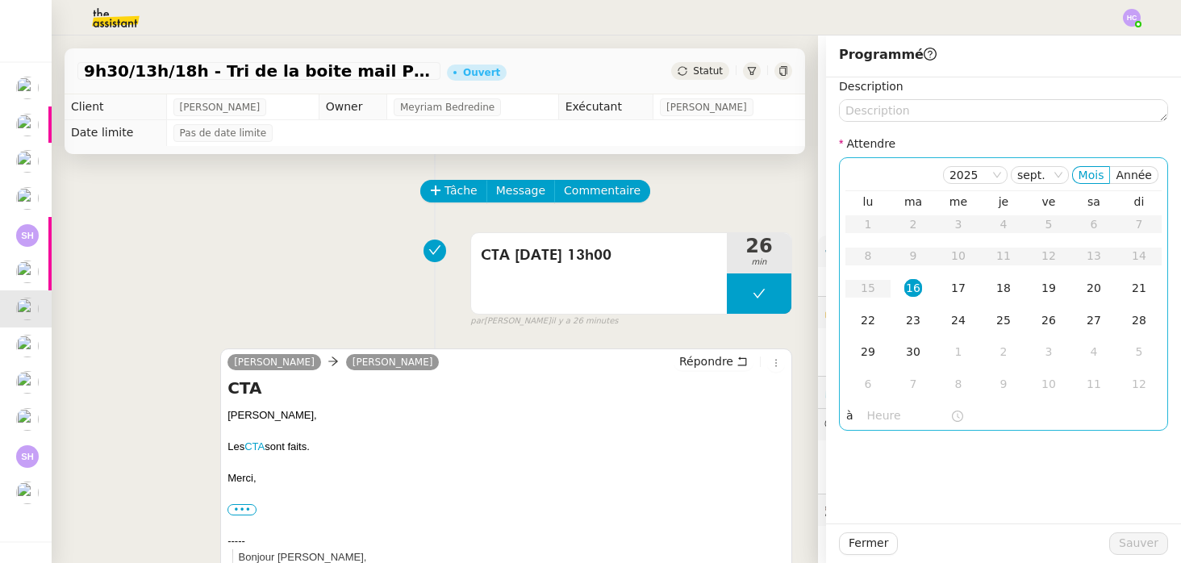
click at [913, 287] on div "16" at bounding box center [913, 288] width 18 height 18
click at [873, 415] on input "text" at bounding box center [908, 415] width 83 height 19
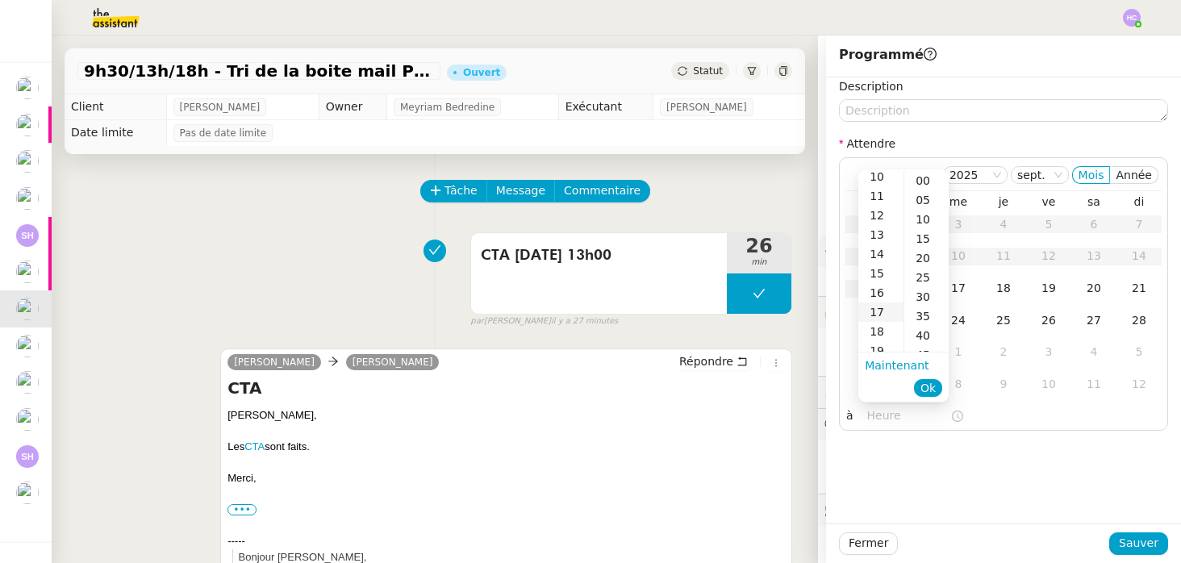
click at [878, 315] on div "17" at bounding box center [880, 311] width 45 height 19
click at [925, 177] on div "00" at bounding box center [926, 180] width 44 height 19
type input "17:00"
click at [924, 390] on span "Ok" at bounding box center [927, 388] width 15 height 16
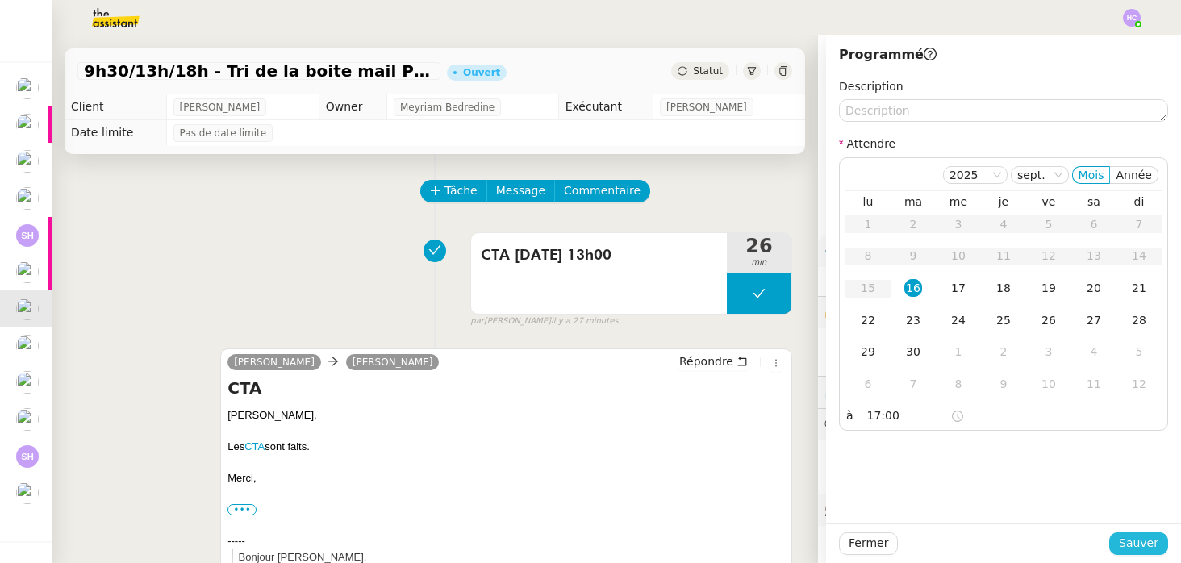
click at [1139, 548] on span "Sauver" at bounding box center [1139, 543] width 40 height 19
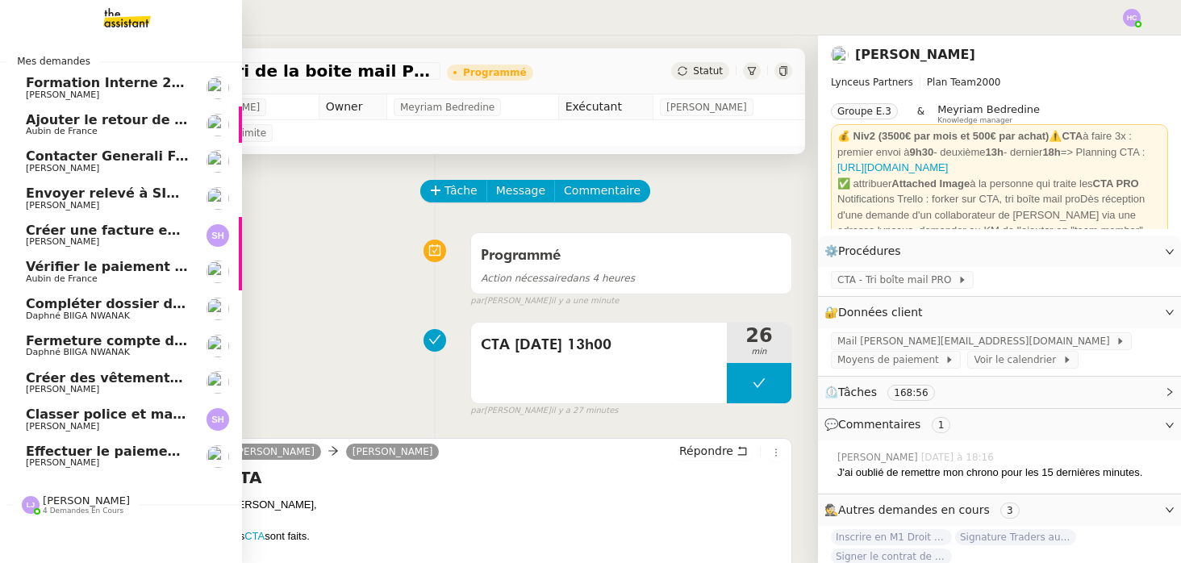
click at [78, 133] on span "Aubin de France" at bounding box center [62, 131] width 72 height 10
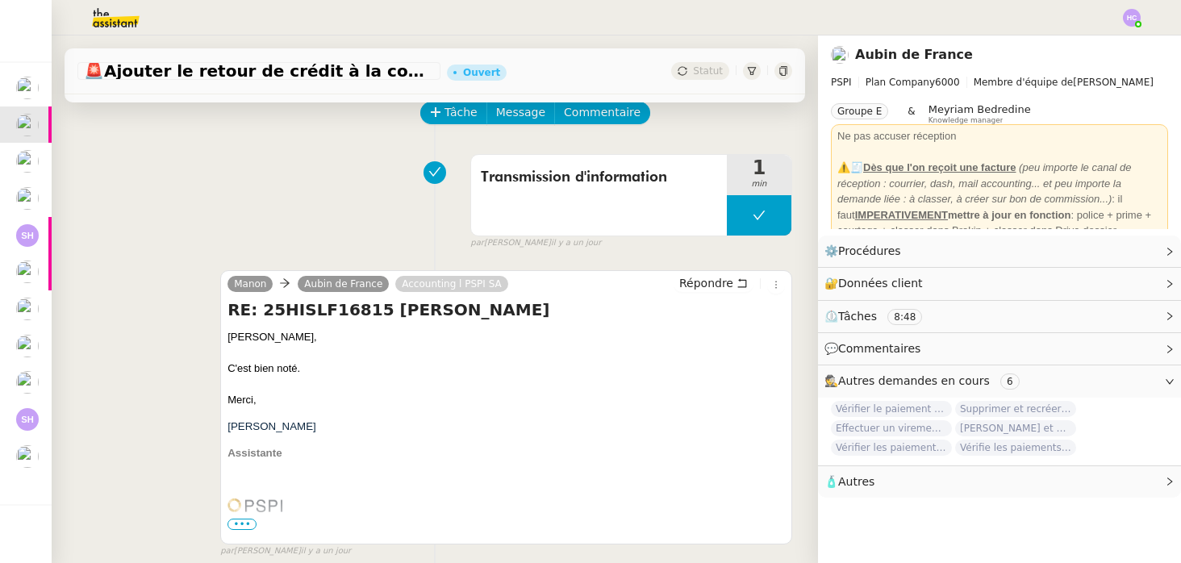
scroll to position [159, 0]
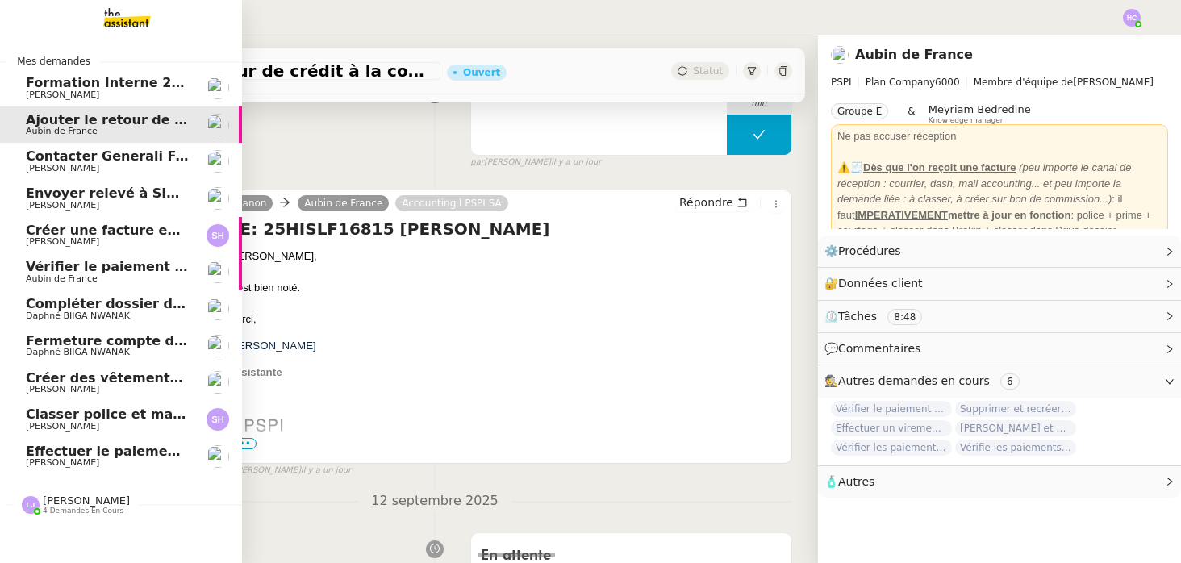
click at [74, 160] on span "Contacter Generali France pour demande AU094424" at bounding box center [215, 155] width 378 height 15
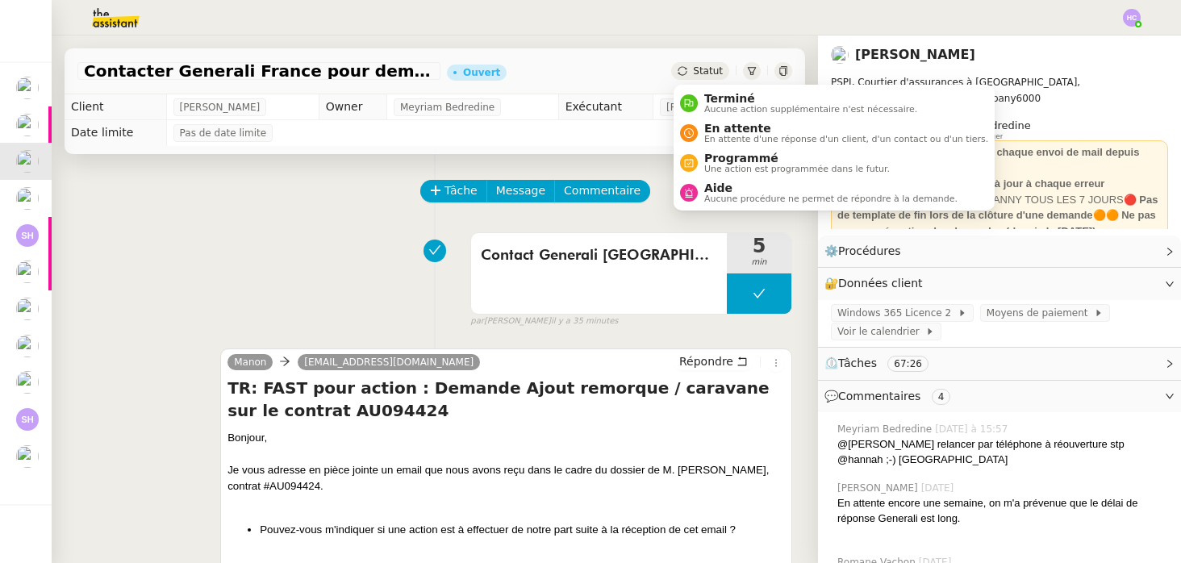
click at [717, 68] on span "Statut" at bounding box center [708, 70] width 30 height 11
click at [713, 129] on span "En attente" at bounding box center [846, 128] width 284 height 13
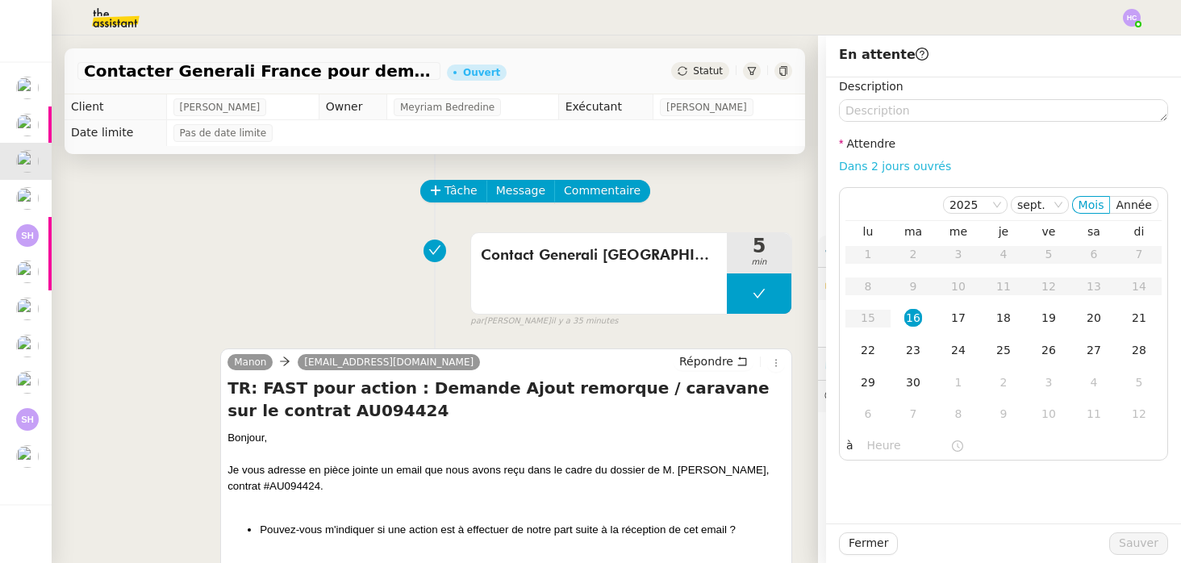
click at [883, 165] on link "Dans 2 jours ouvrés" at bounding box center [895, 166] width 112 height 13
type input "07:00"
click at [1128, 538] on span "Sauver" at bounding box center [1139, 543] width 40 height 19
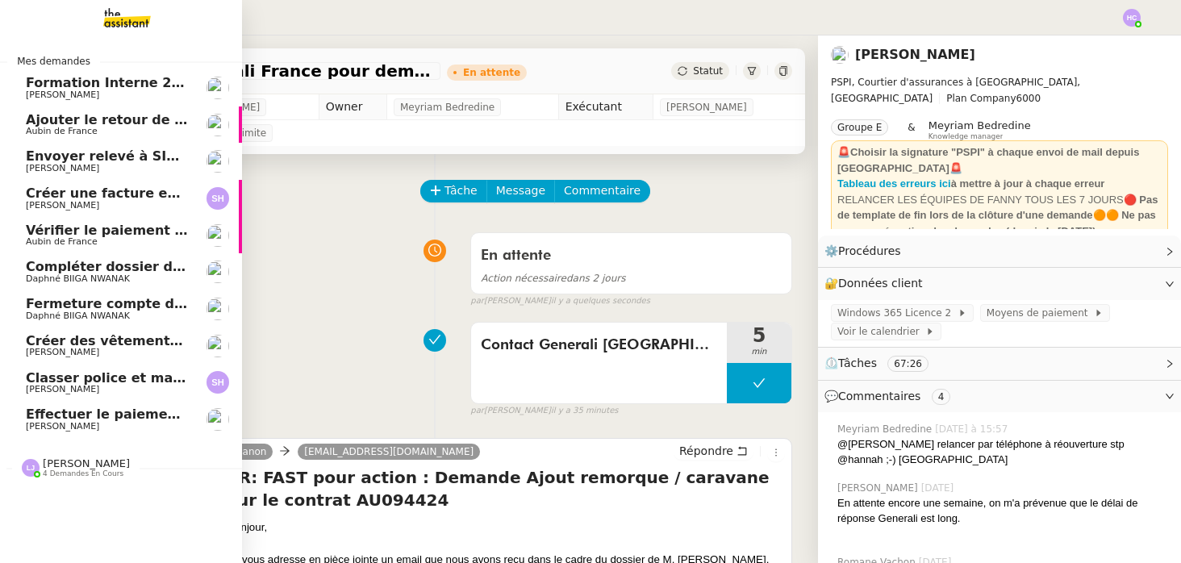
click at [115, 127] on span "Aubin de France" at bounding box center [107, 132] width 163 height 10
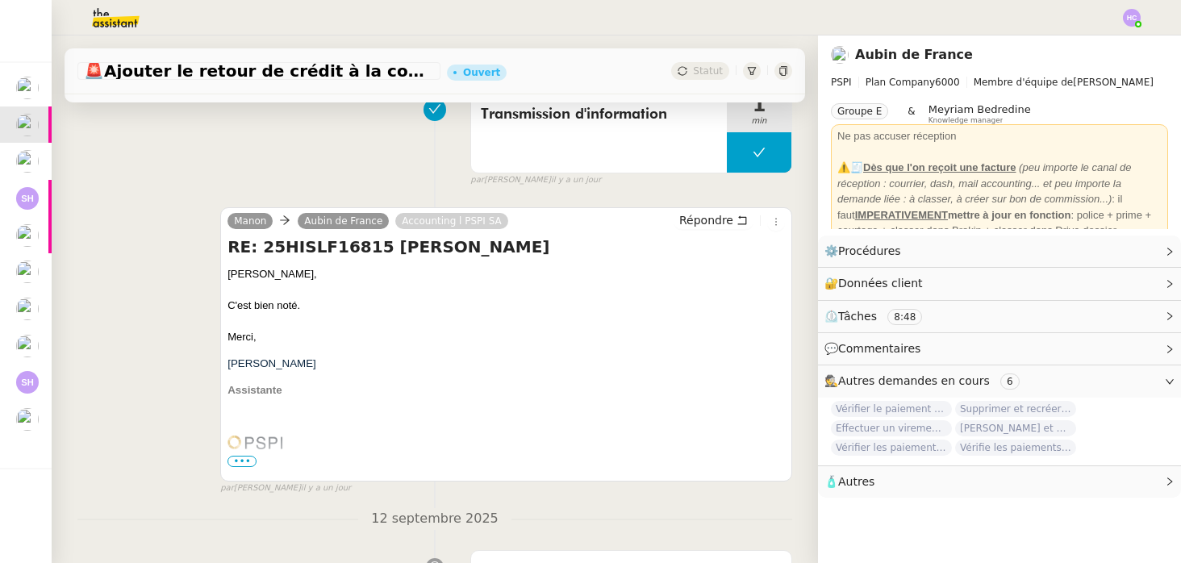
scroll to position [6, 0]
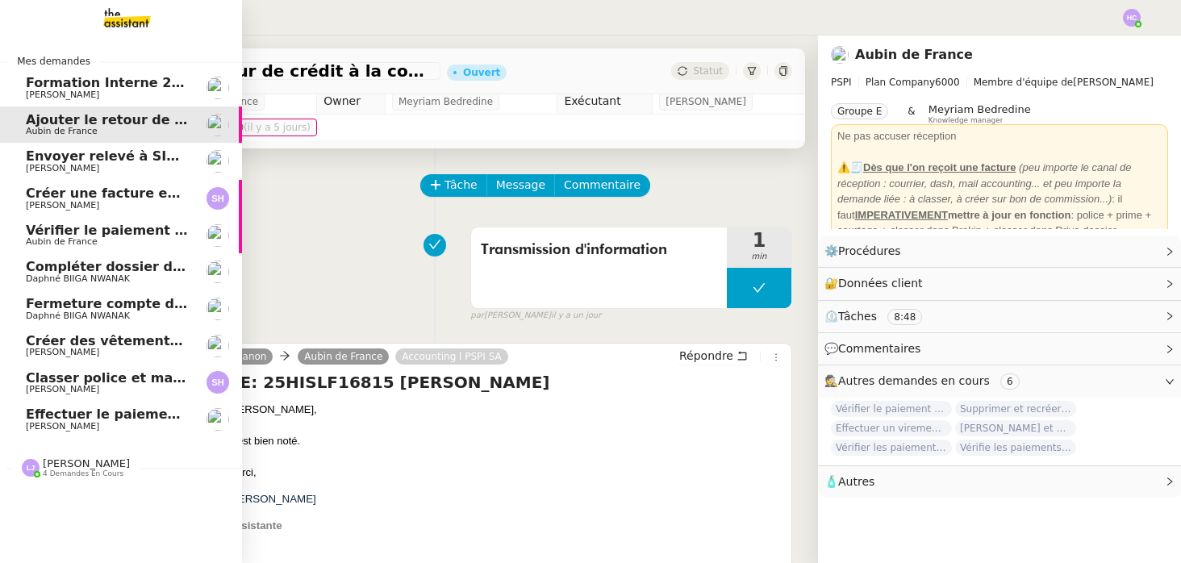
click at [40, 159] on span "Envoyer relevé à SIP pour [PERSON_NAME]" at bounding box center [182, 155] width 313 height 15
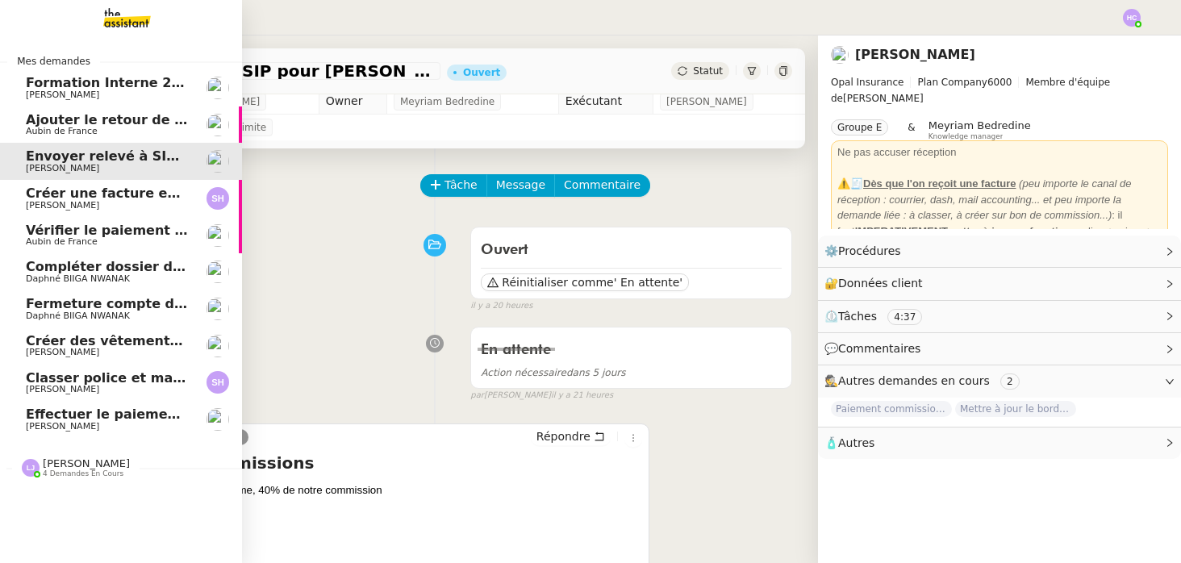
click at [67, 463] on span "[PERSON_NAME]" at bounding box center [86, 463] width 87 height 12
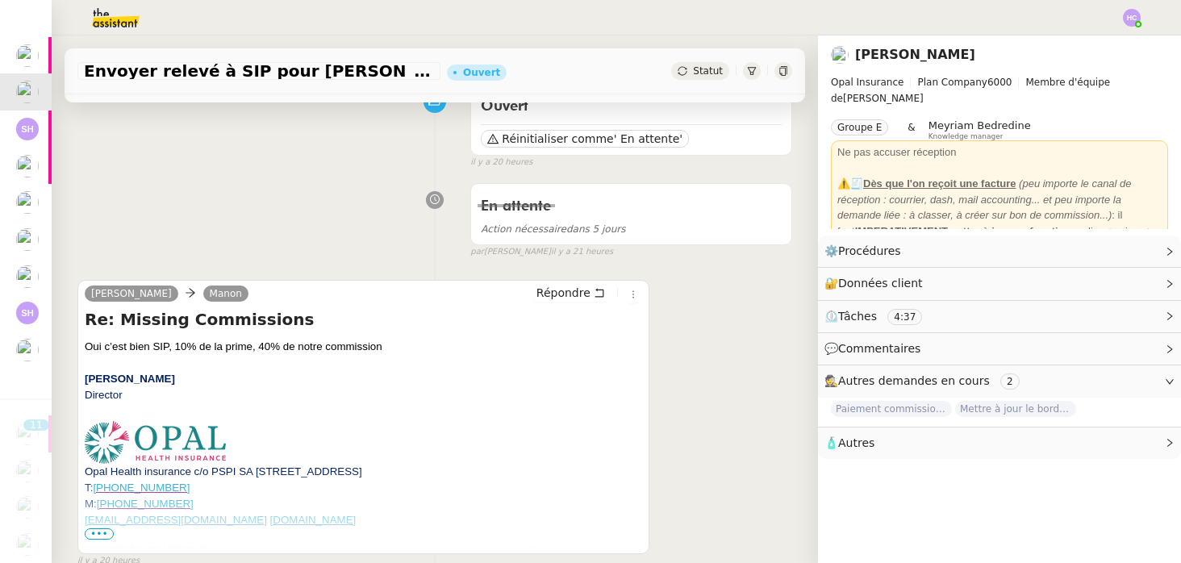
scroll to position [212, 0]
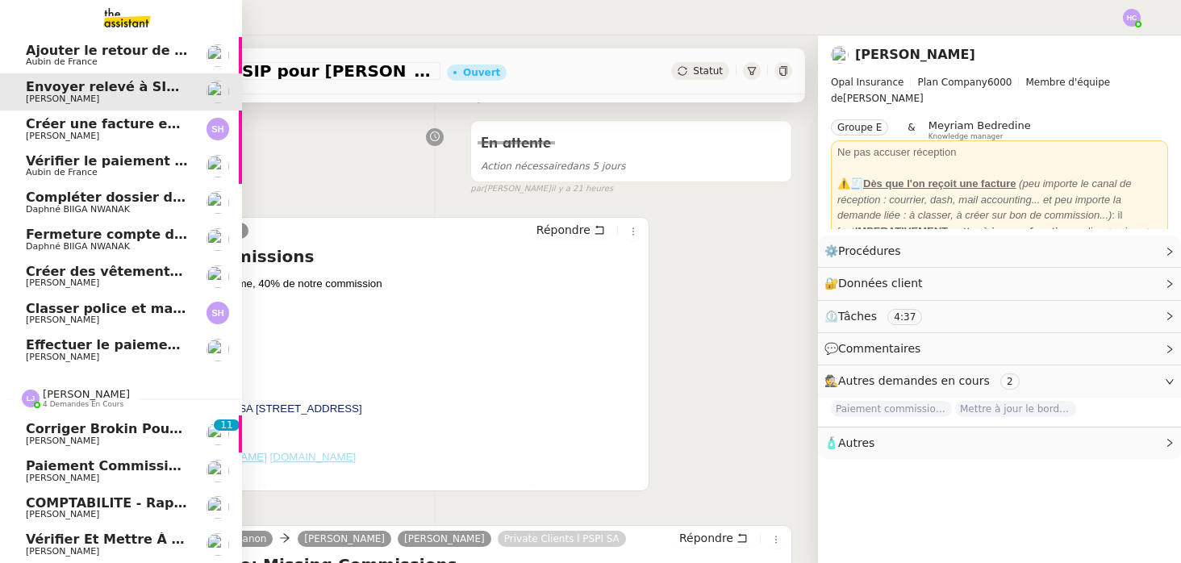
click at [85, 394] on span "[PERSON_NAME]" at bounding box center [86, 394] width 87 height 12
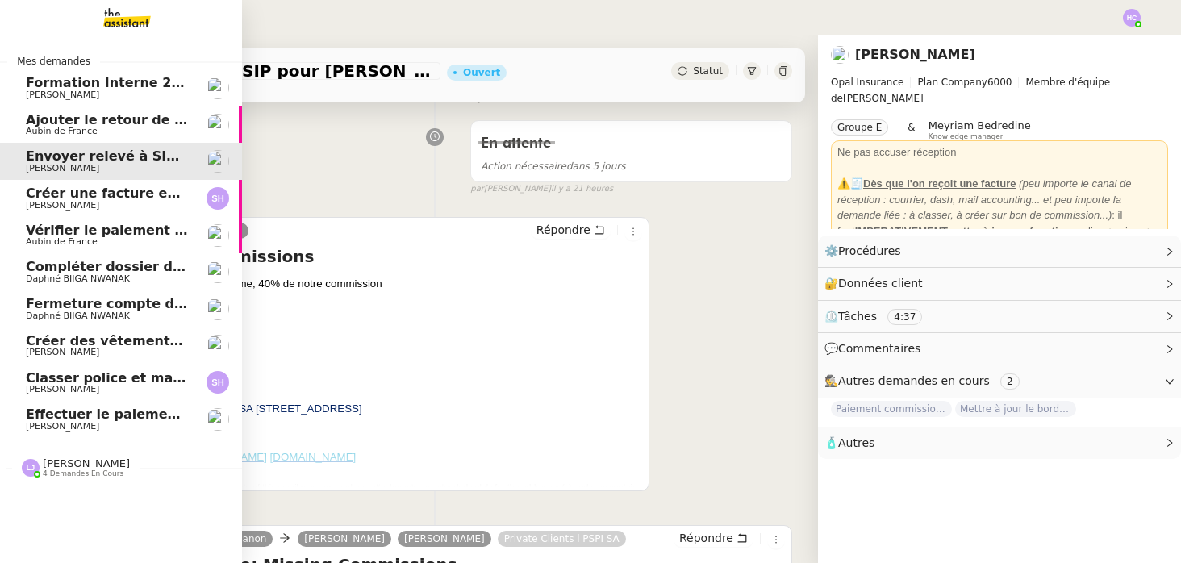
click at [52, 202] on span "[PERSON_NAME]" at bounding box center [62, 205] width 73 height 10
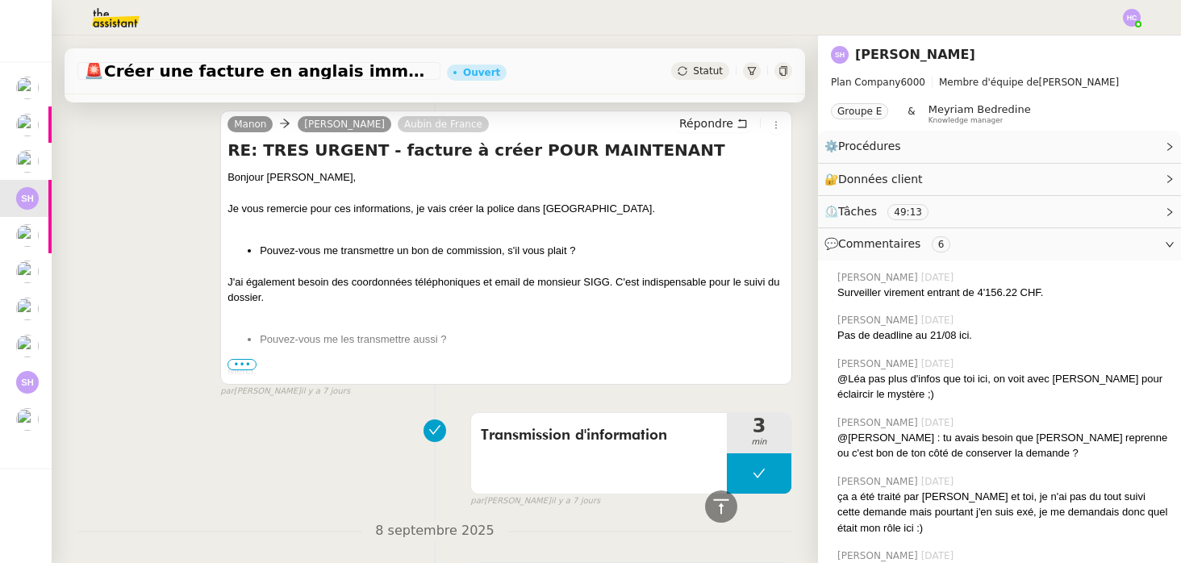
scroll to position [371, 0]
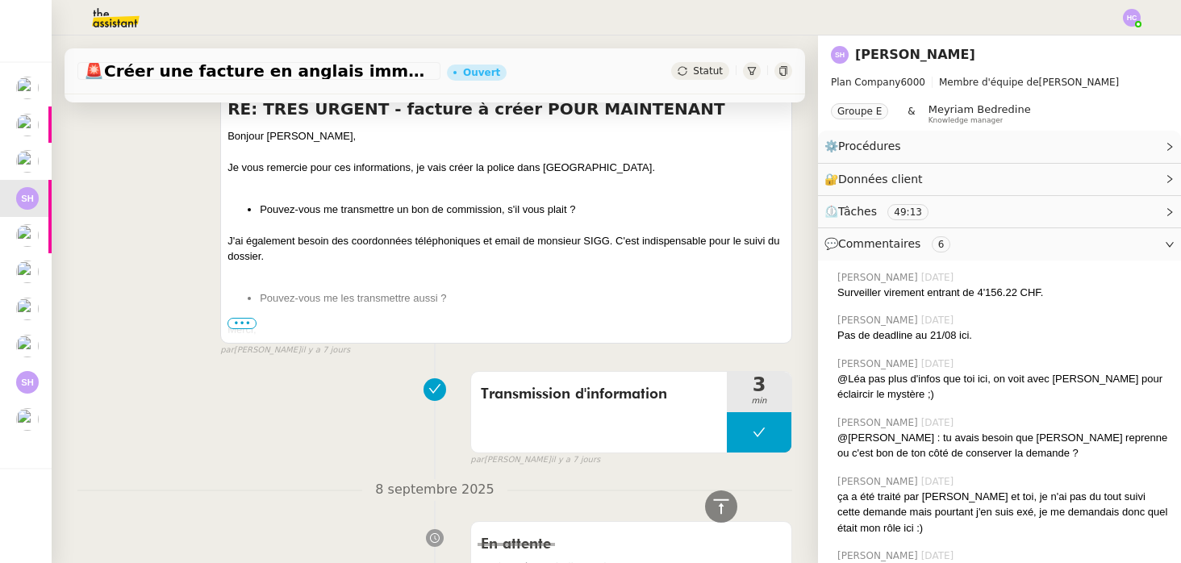
click at [238, 319] on span "•••" at bounding box center [241, 323] width 29 height 11
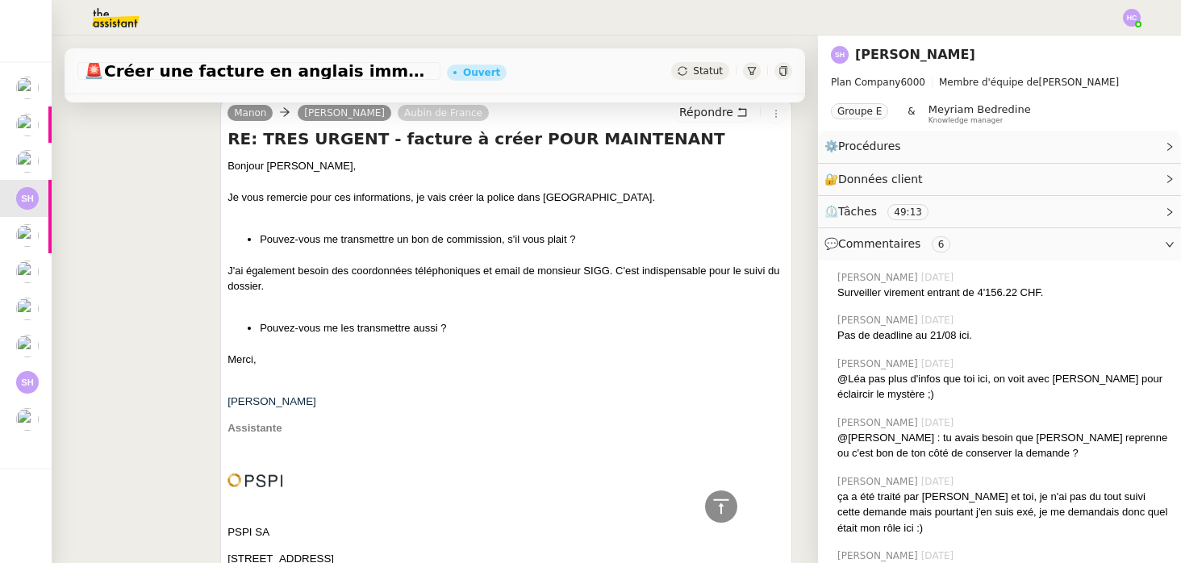
scroll to position [340, 0]
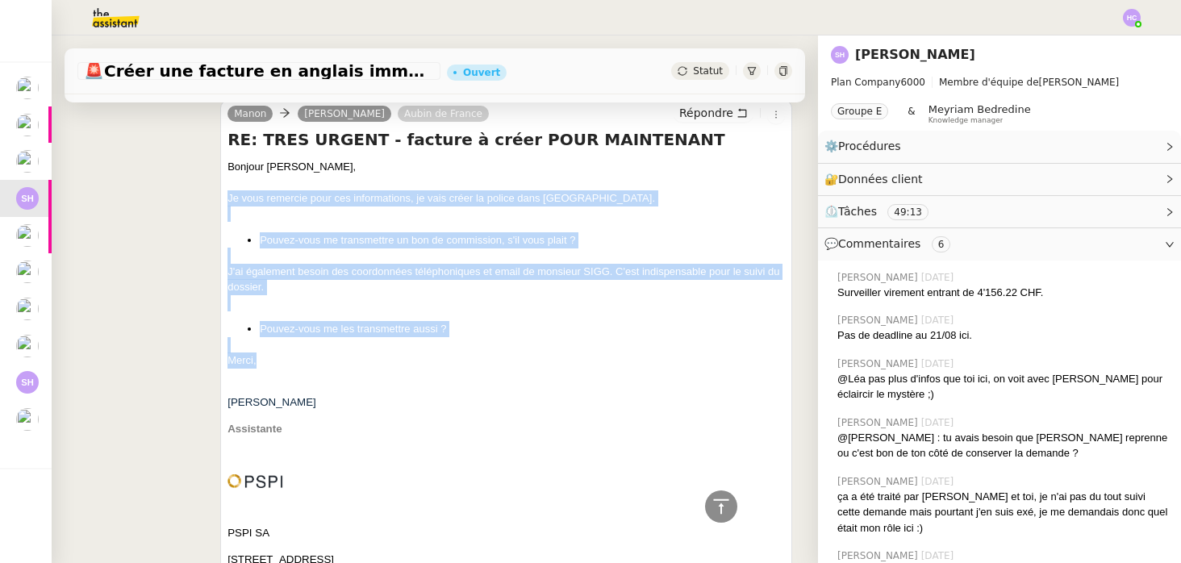
drag, startPoint x: 265, startPoint y: 364, endPoint x: 222, endPoint y: 199, distance: 170.2
copy div "Je vous remercie pour ces informations, je vais créer la police dans [GEOGRAPHI…"
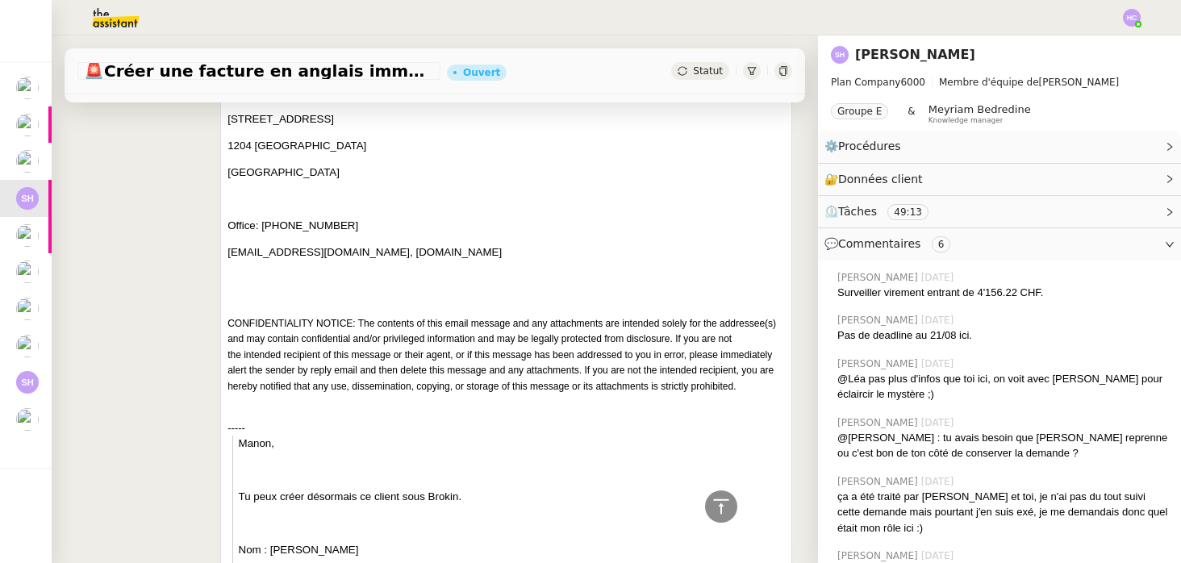
scroll to position [694, 0]
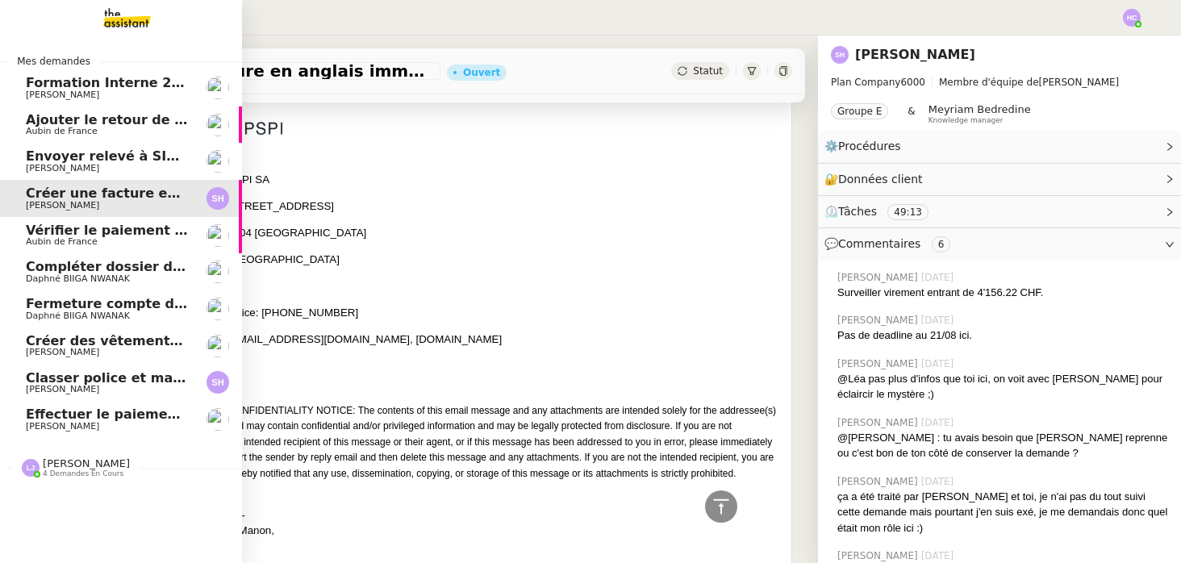
click at [40, 231] on span "Vérifier le paiement Sambouk Properties" at bounding box center [174, 230] width 297 height 15
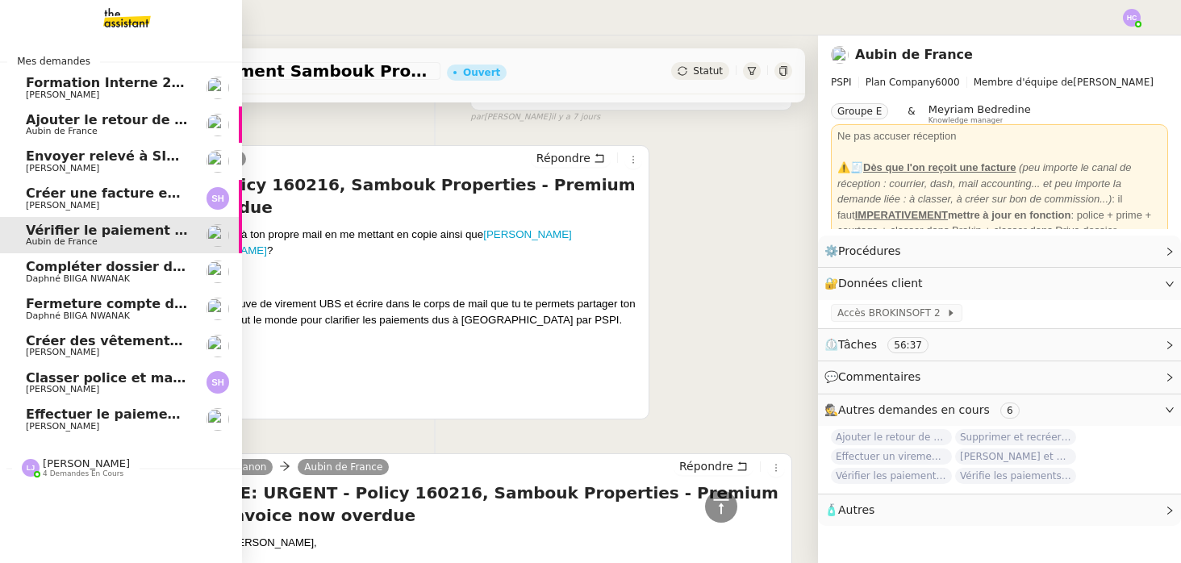
click at [58, 196] on span "Créer une facture en anglais immédiatement" at bounding box center [189, 193] width 327 height 15
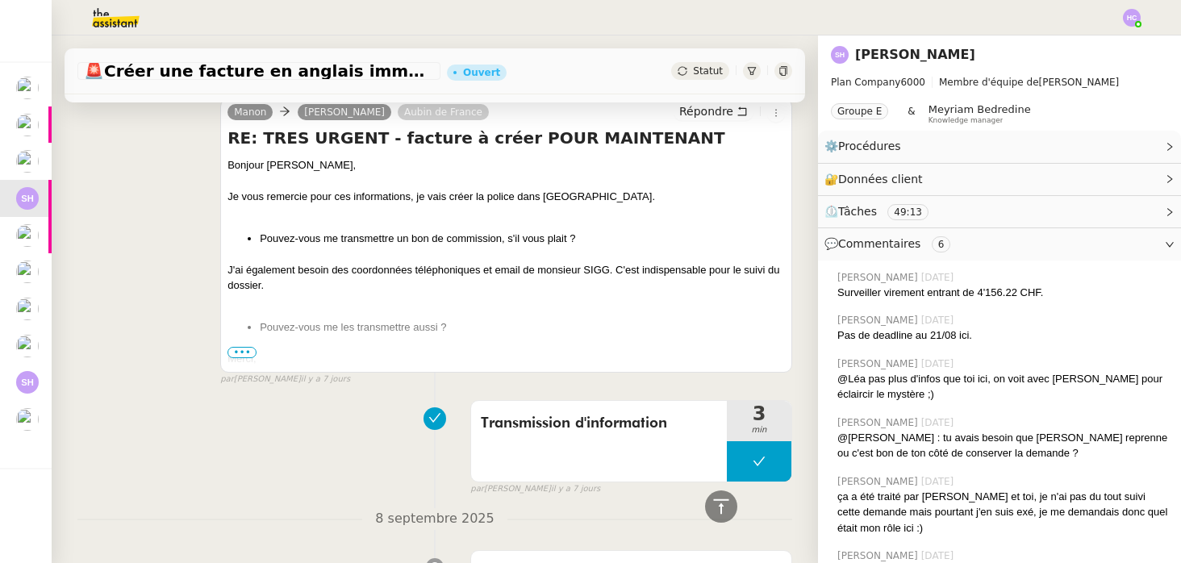
scroll to position [280, 0]
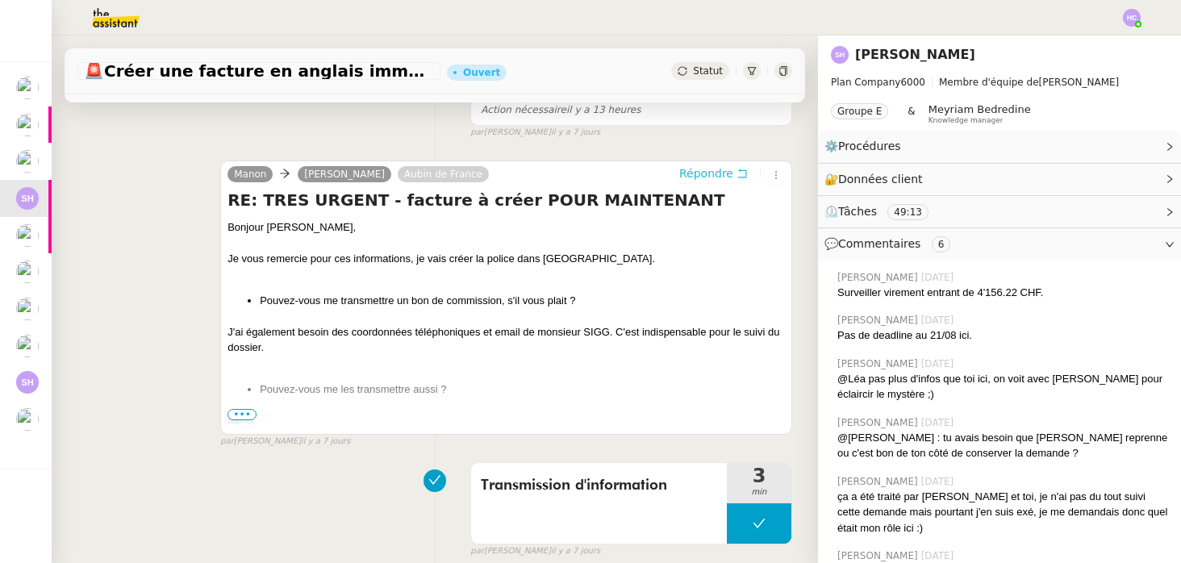
click at [723, 172] on span "Répondre" at bounding box center [706, 173] width 54 height 16
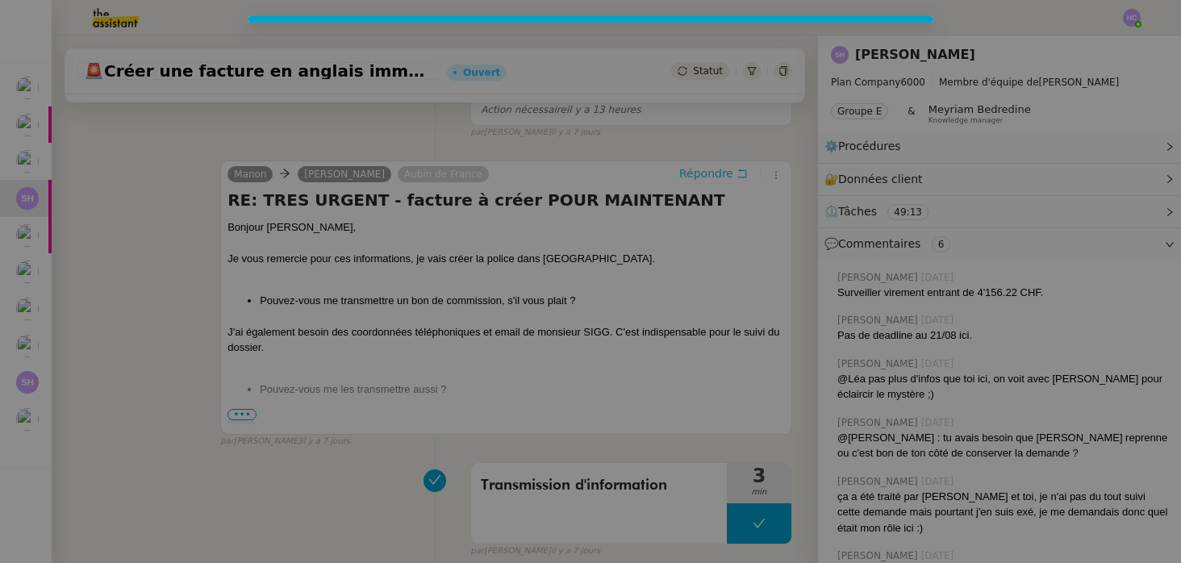
scroll to position [402, 0]
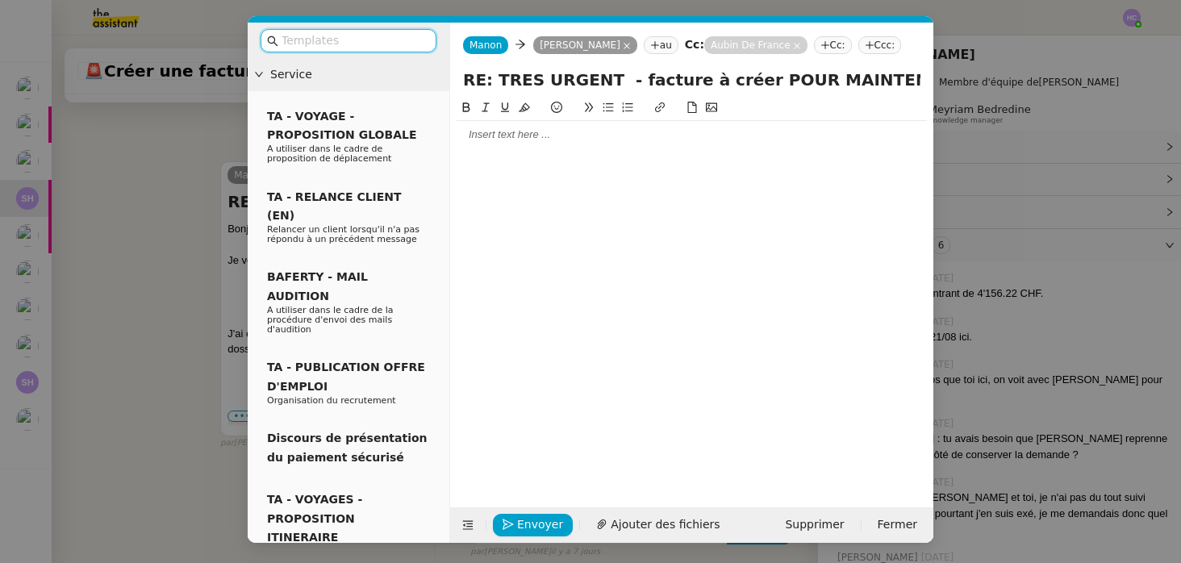
click at [175, 256] on nz-modal-container "Service TA - VOYAGE - PROPOSITION GLOBALE A utiliser dans le cadre de propositi…" at bounding box center [590, 281] width 1181 height 563
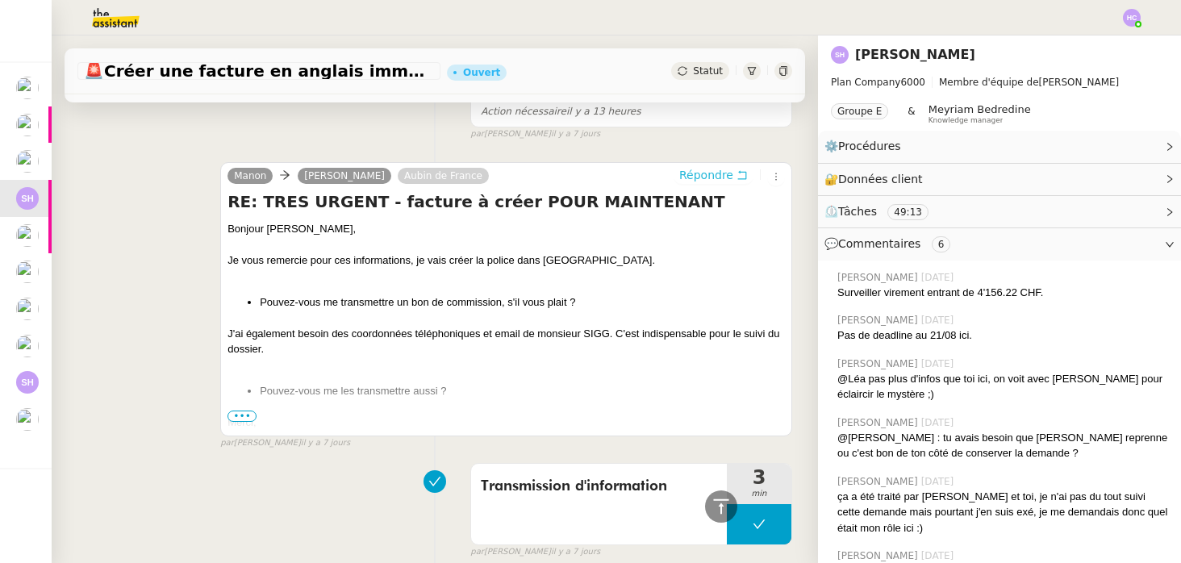
scroll to position [0, 0]
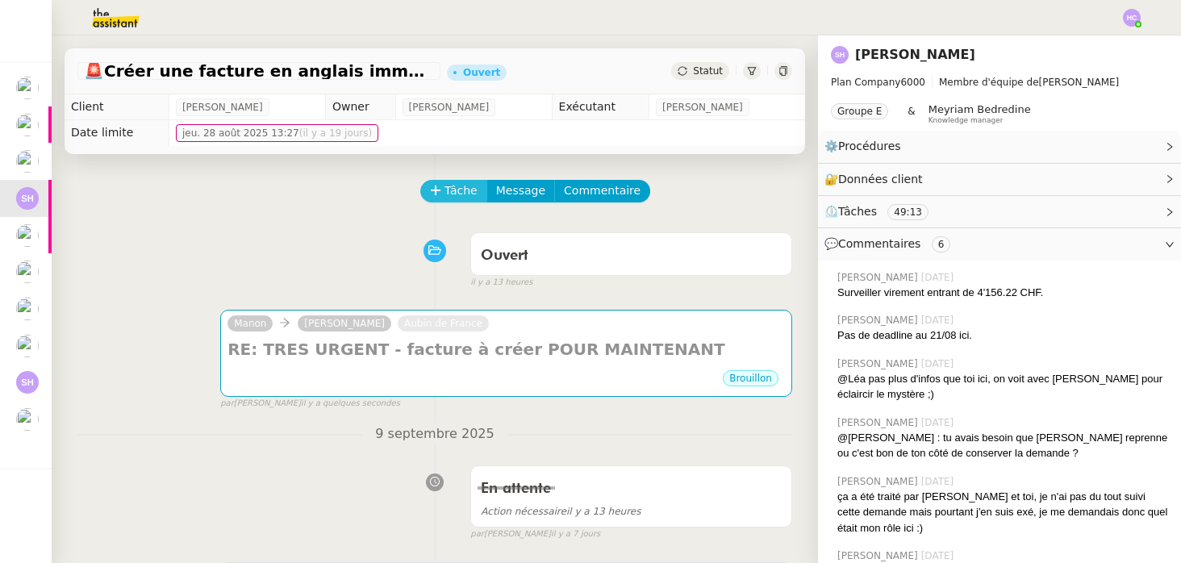
click at [454, 198] on span "Tâche" at bounding box center [460, 190] width 33 height 19
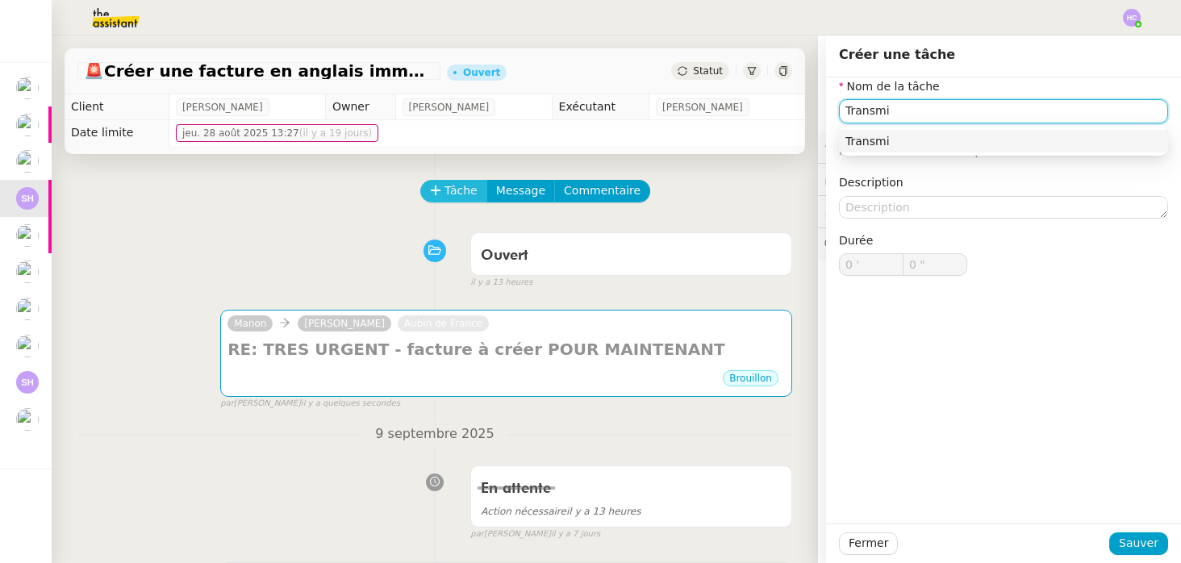
type input "Transmis"
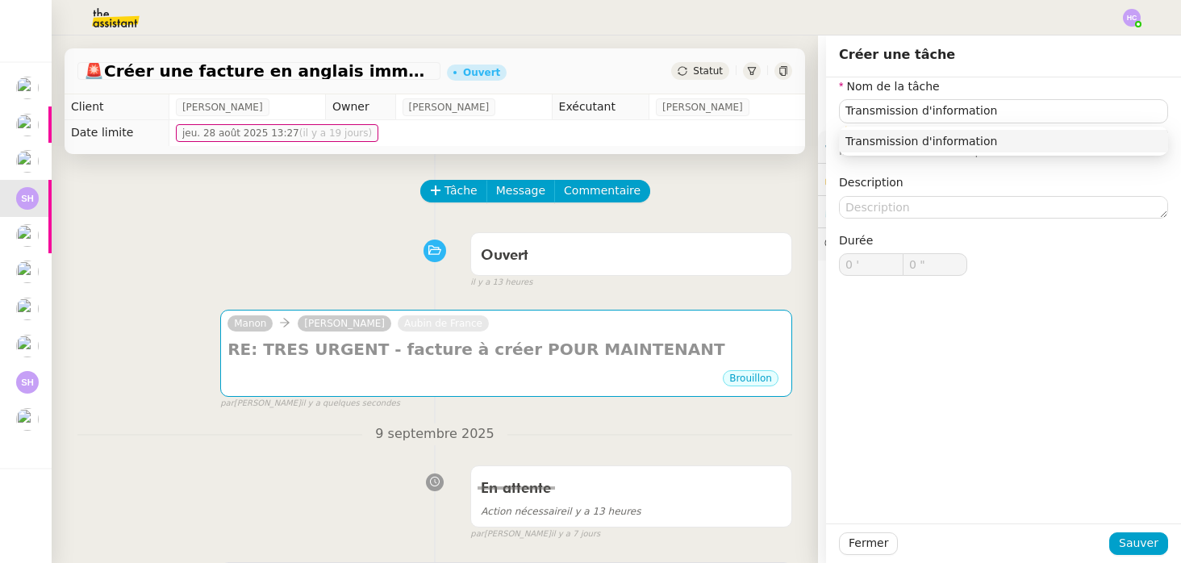
click at [931, 139] on div "Transmission d'information" at bounding box center [1003, 141] width 316 height 15
type input "Transmission d'information"
click at [1136, 541] on span "Sauver" at bounding box center [1139, 543] width 40 height 19
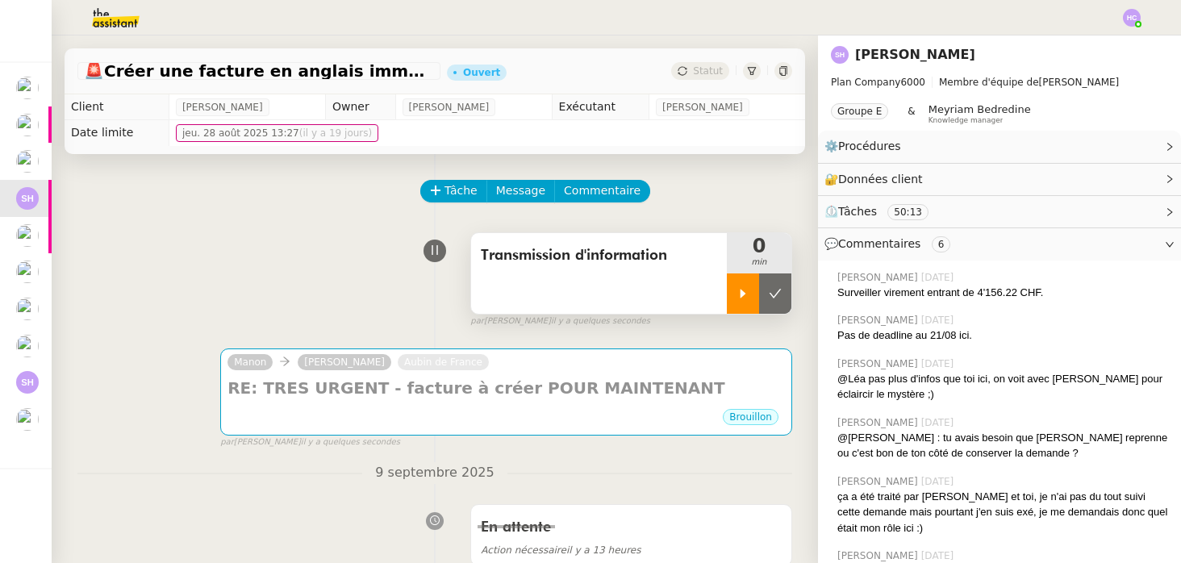
click at [737, 294] on icon at bounding box center [742, 293] width 13 height 13
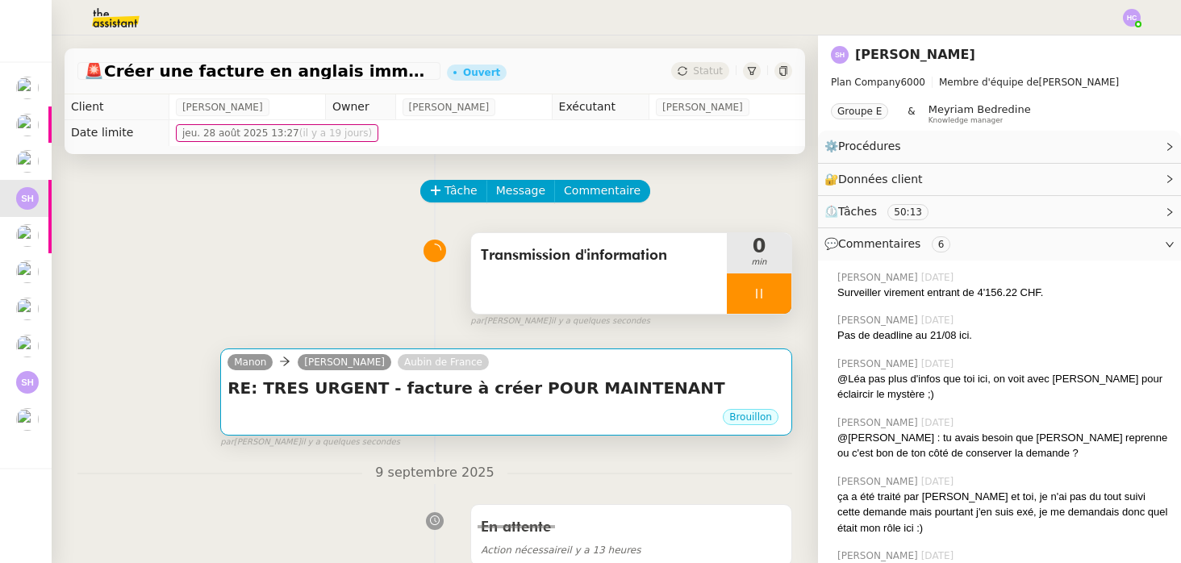
click at [566, 396] on h4 "RE: TRES URGENT - facture à créer POUR MAINTENANT" at bounding box center [505, 388] width 557 height 23
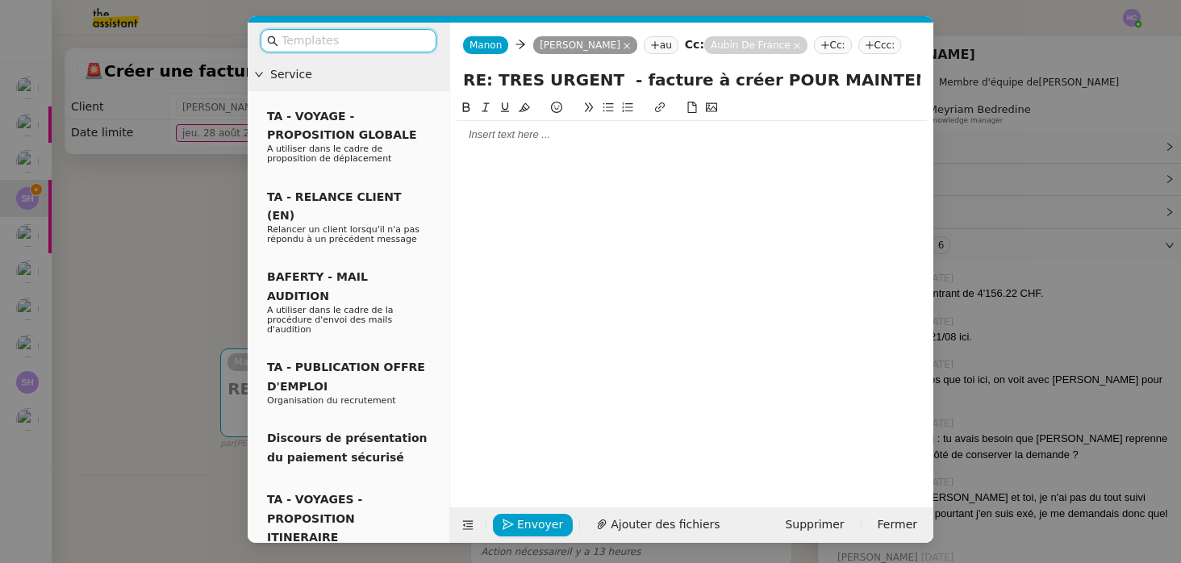
click at [478, 140] on div at bounding box center [691, 134] width 470 height 15
click at [333, 39] on input "text" at bounding box center [353, 40] width 145 height 19
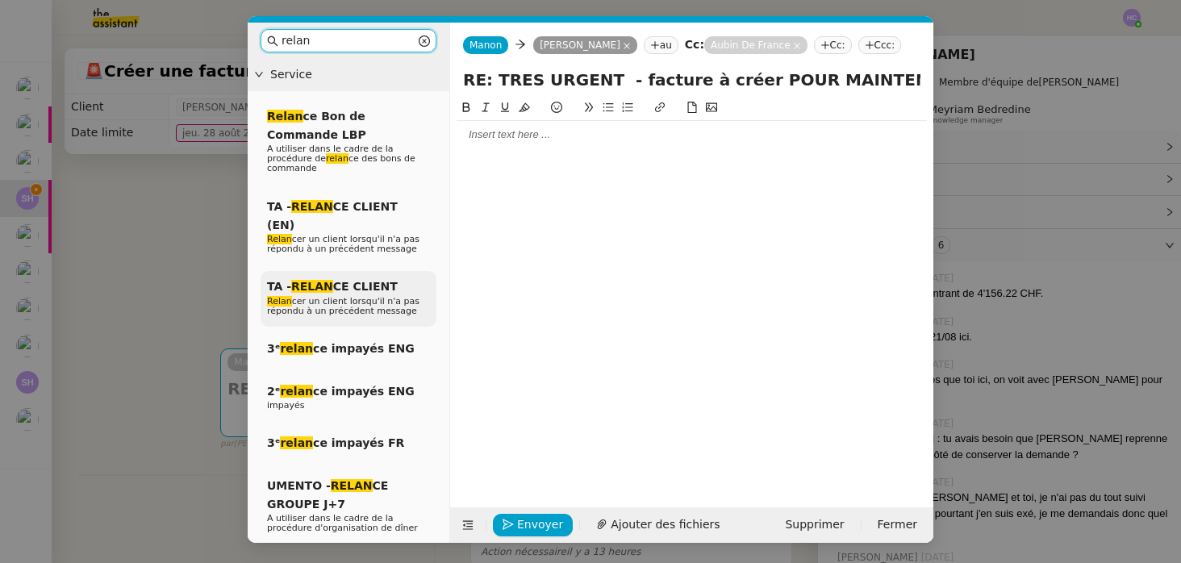
type input "relan"
click at [335, 296] on span "Relan cer un client lorsqu'il n'a pas répondu à un précédent message" at bounding box center [343, 306] width 152 height 20
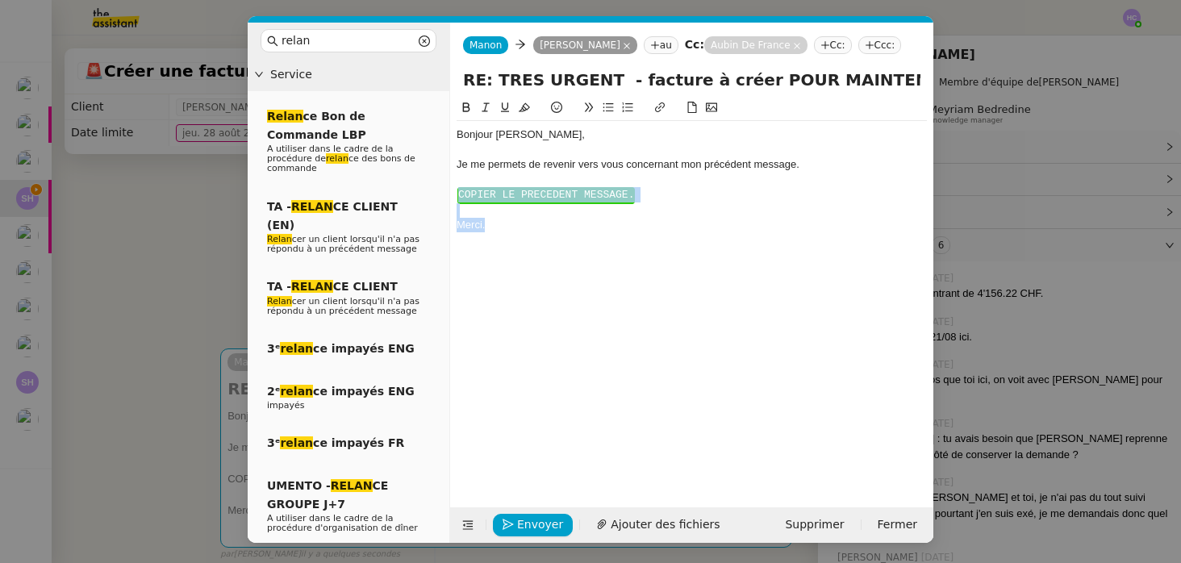
drag, startPoint x: 511, startPoint y: 235, endPoint x: 457, endPoint y: 193, distance: 67.8
click at [457, 193] on div "Bonjour ﻿Sarah ﻿, Je me permets de revenir vers vous concernant mon précédent m…" at bounding box center [691, 180] width 470 height 118
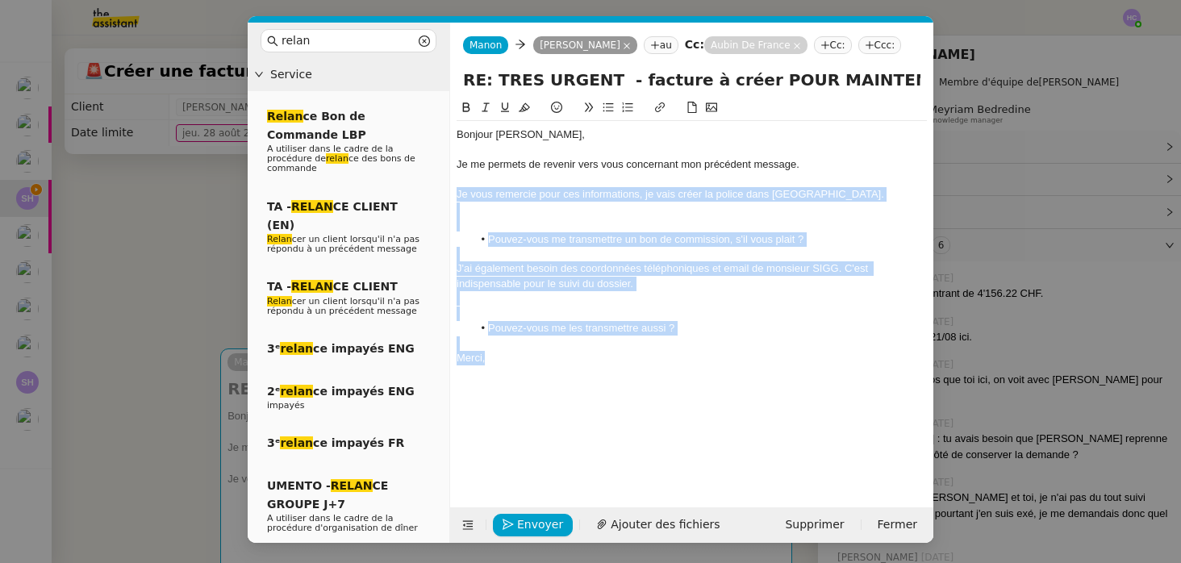
drag, startPoint x: 504, startPoint y: 357, endPoint x: 456, endPoint y: 191, distance: 173.0
click at [456, 191] on div "Bonjour ﻿Sarah ﻿, Je me permets de revenir vers vous concernant mon précédent m…" at bounding box center [691, 246] width 470 height 251
click at [636, 282] on div "J'ai également besoin des coordonnées téléphoniques et email de monsieur SIGG. …" at bounding box center [691, 276] width 470 height 30
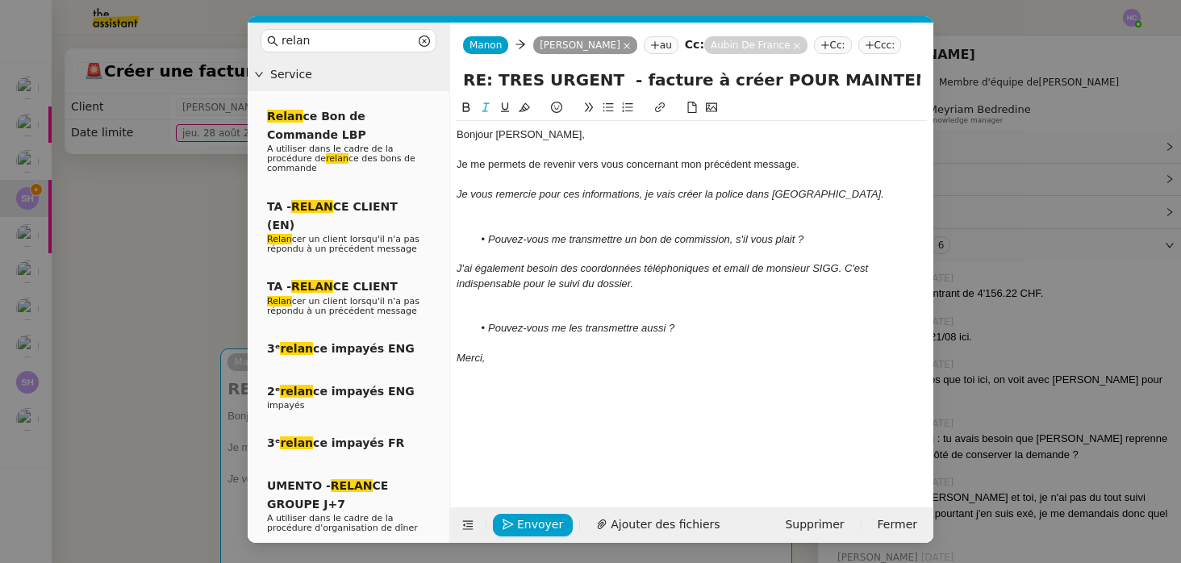
click at [467, 215] on div at bounding box center [691, 209] width 470 height 15
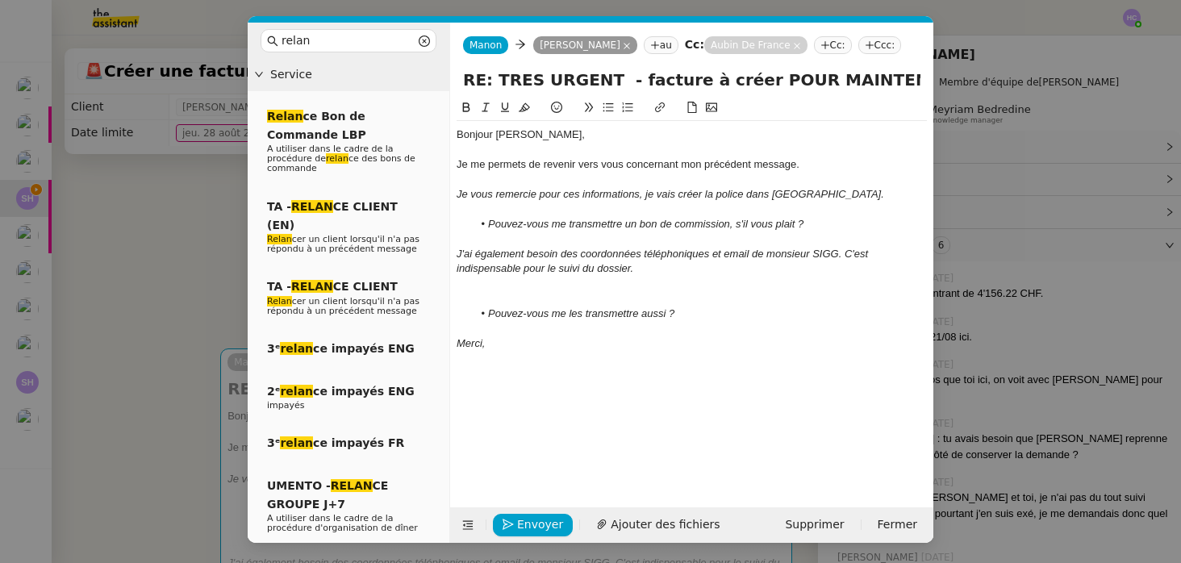
click at [524, 306] on li "Pouvez-vous me les transmettre aussi ?" at bounding box center [700, 313] width 455 height 15
click at [514, 292] on div at bounding box center [691, 298] width 470 height 15
click at [536, 523] on span "Envoyer" at bounding box center [540, 524] width 46 height 19
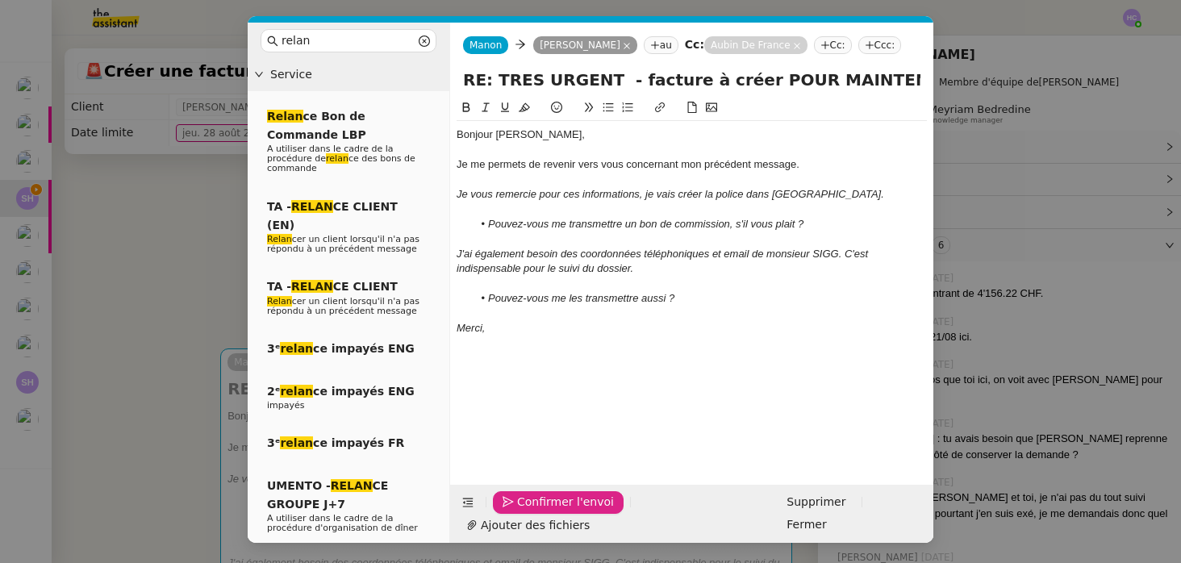
click at [536, 511] on span "Confirmer l'envoi" at bounding box center [565, 502] width 97 height 19
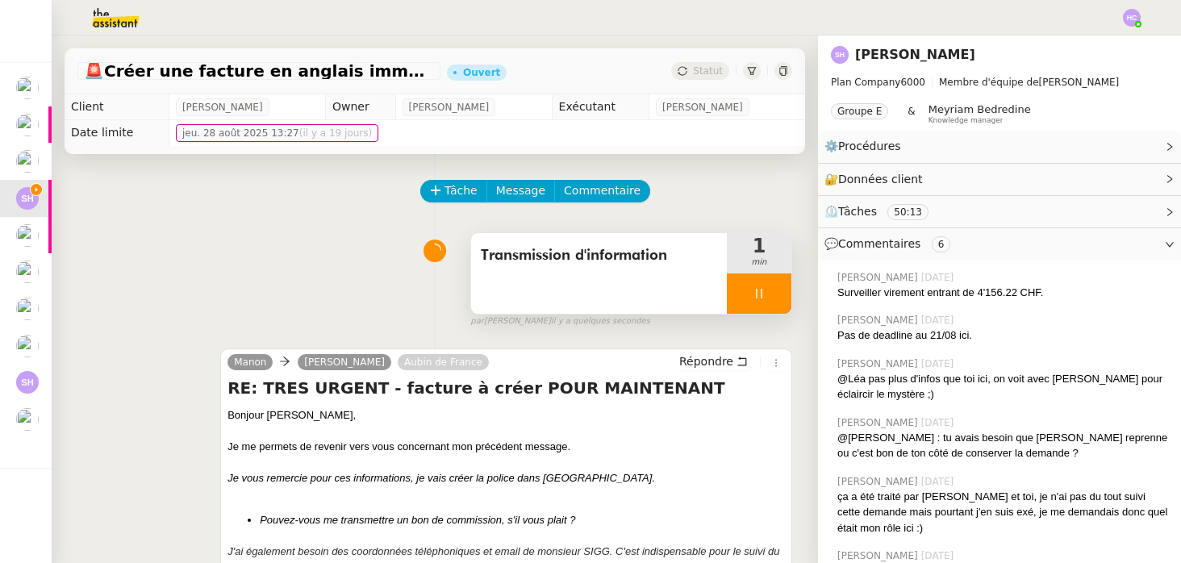
click at [757, 301] on div at bounding box center [759, 293] width 65 height 40
click at [777, 302] on button at bounding box center [775, 293] width 32 height 40
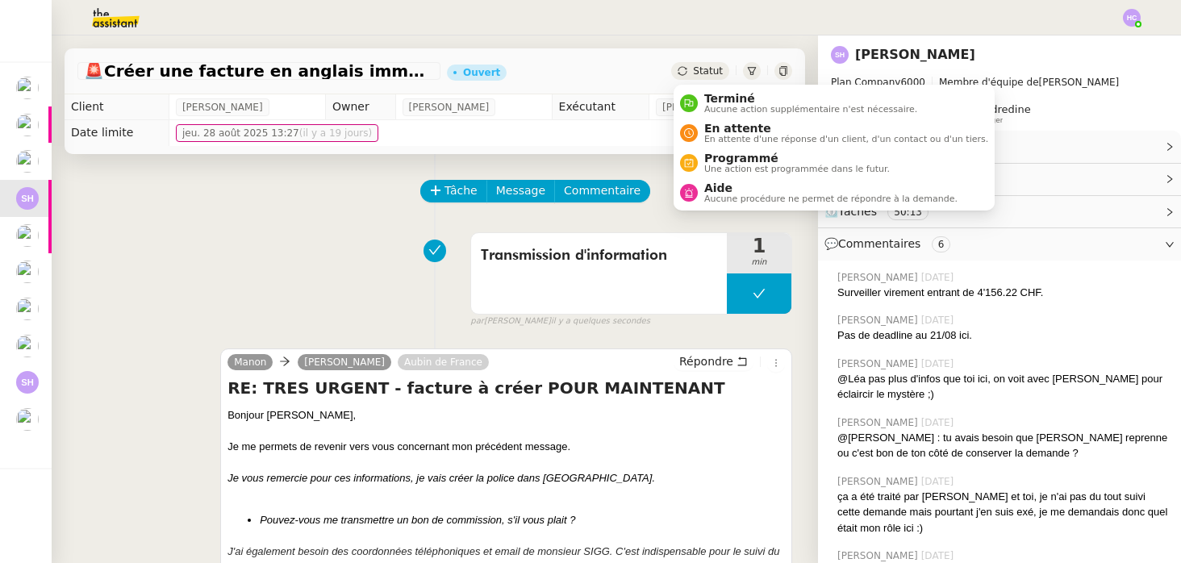
click at [690, 73] on div "Statut" at bounding box center [700, 71] width 58 height 18
click at [710, 131] on span "En attente" at bounding box center [846, 128] width 284 height 13
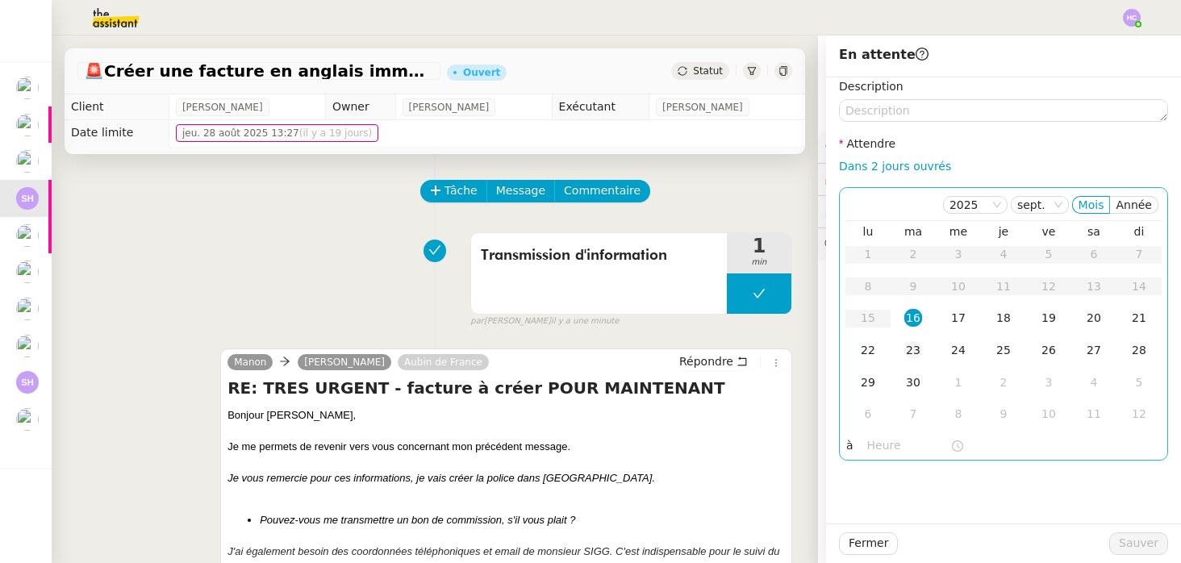
click at [919, 348] on div "23" at bounding box center [913, 350] width 18 height 18
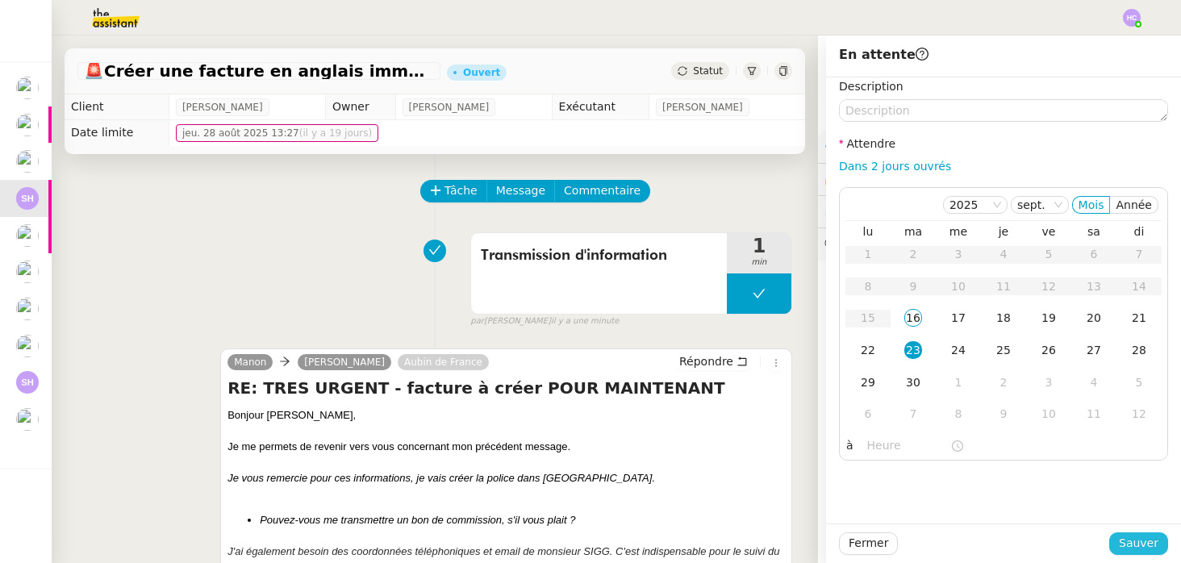
click at [1130, 540] on span "Sauver" at bounding box center [1139, 543] width 40 height 19
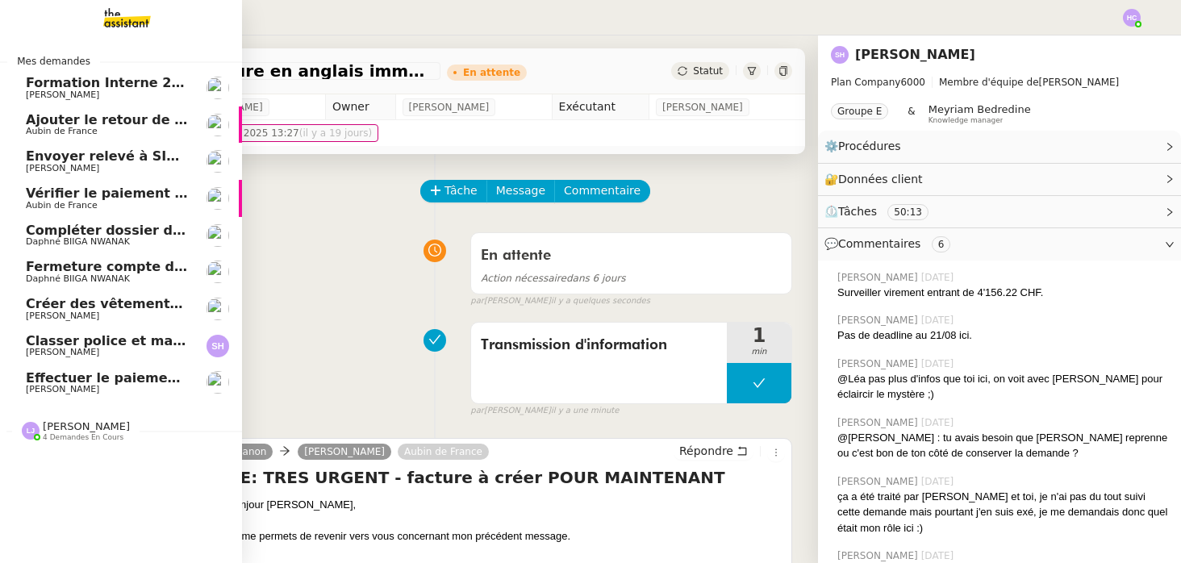
click at [98, 164] on span "[PERSON_NAME]" at bounding box center [107, 169] width 163 height 10
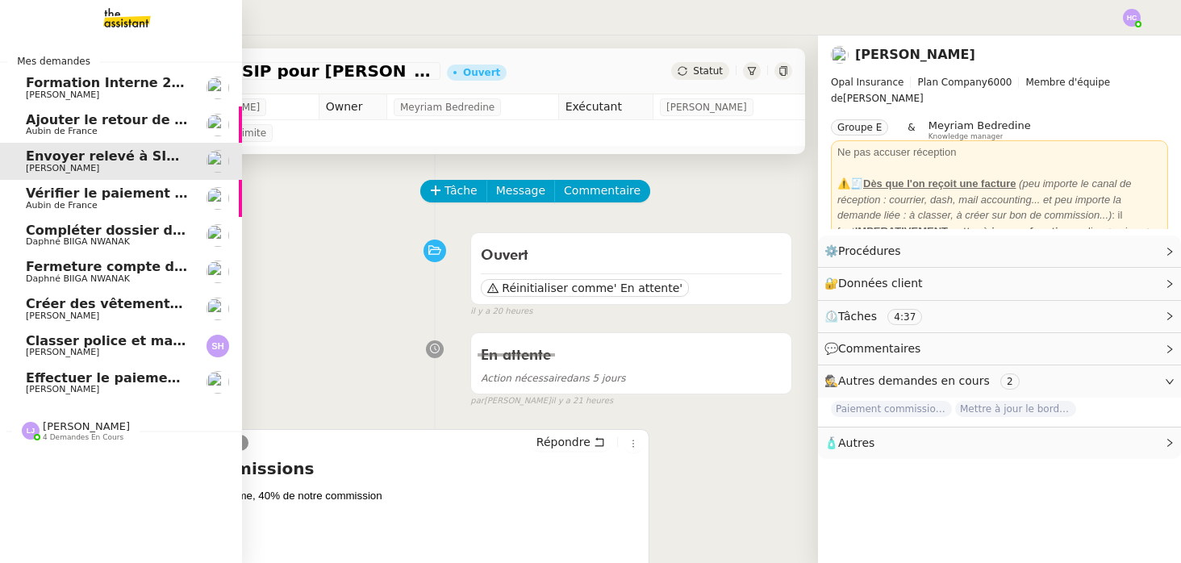
click at [54, 202] on span "Aubin de France" at bounding box center [62, 205] width 72 height 10
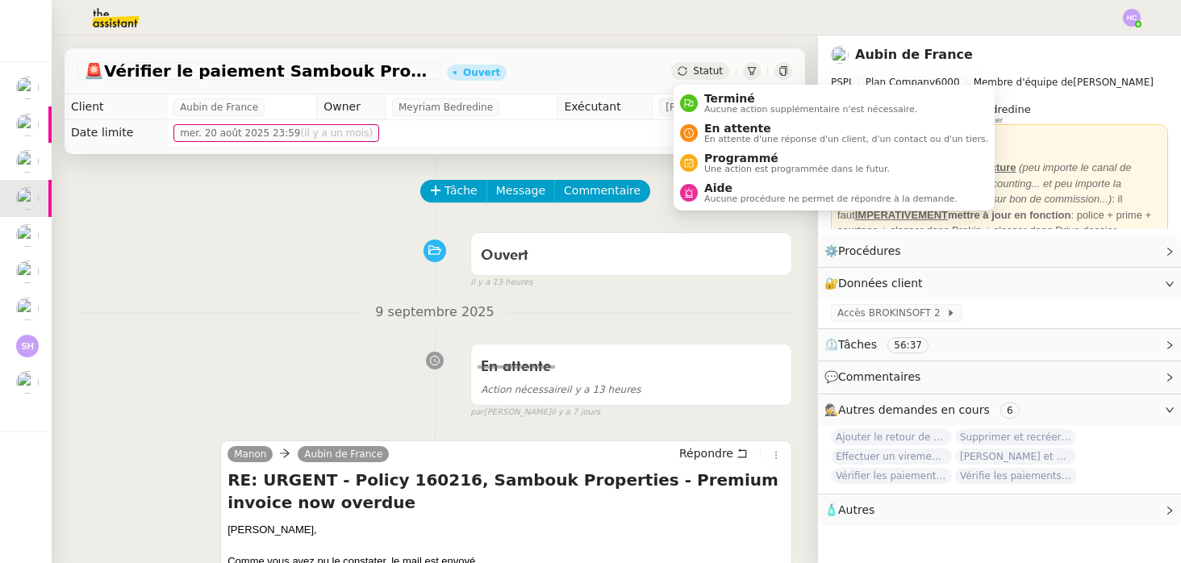
click at [695, 74] on span "Statut" at bounding box center [708, 70] width 30 height 11
click at [704, 103] on span "Terminé" at bounding box center [810, 98] width 213 height 13
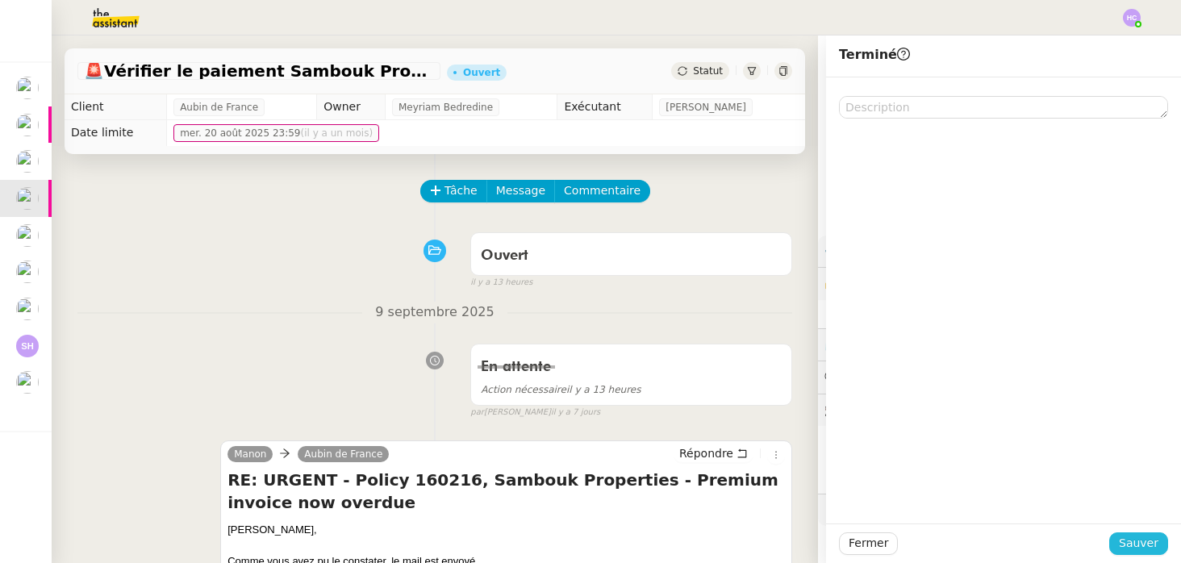
click at [1129, 545] on span "Sauver" at bounding box center [1139, 543] width 40 height 19
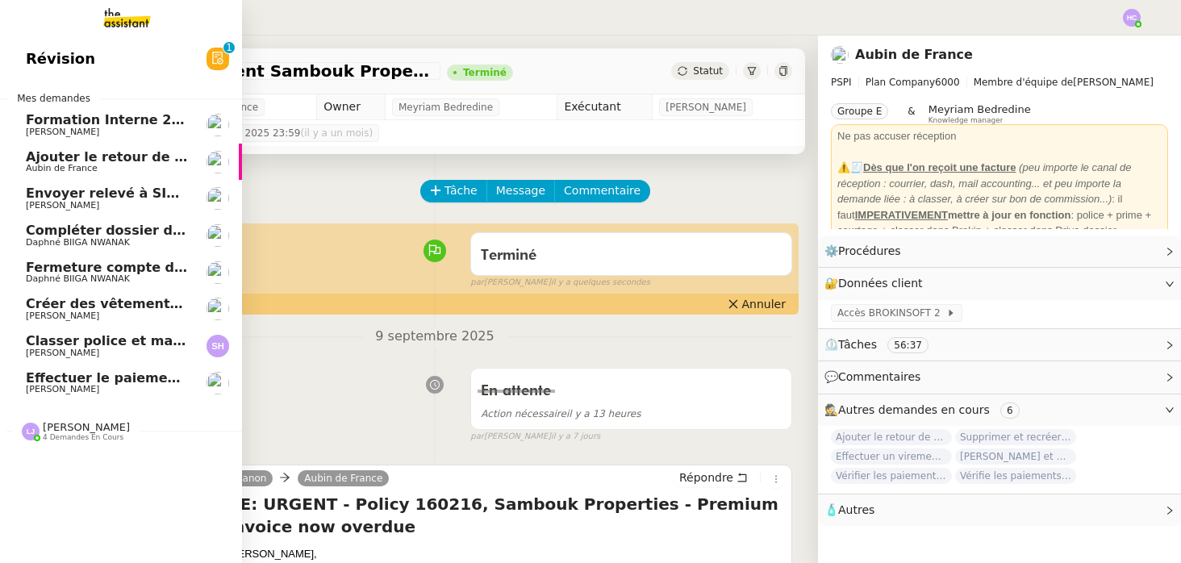
click at [77, 226] on span "Compléter dossier domiciliation asso sur Se Domicilier" at bounding box center [225, 230] width 398 height 15
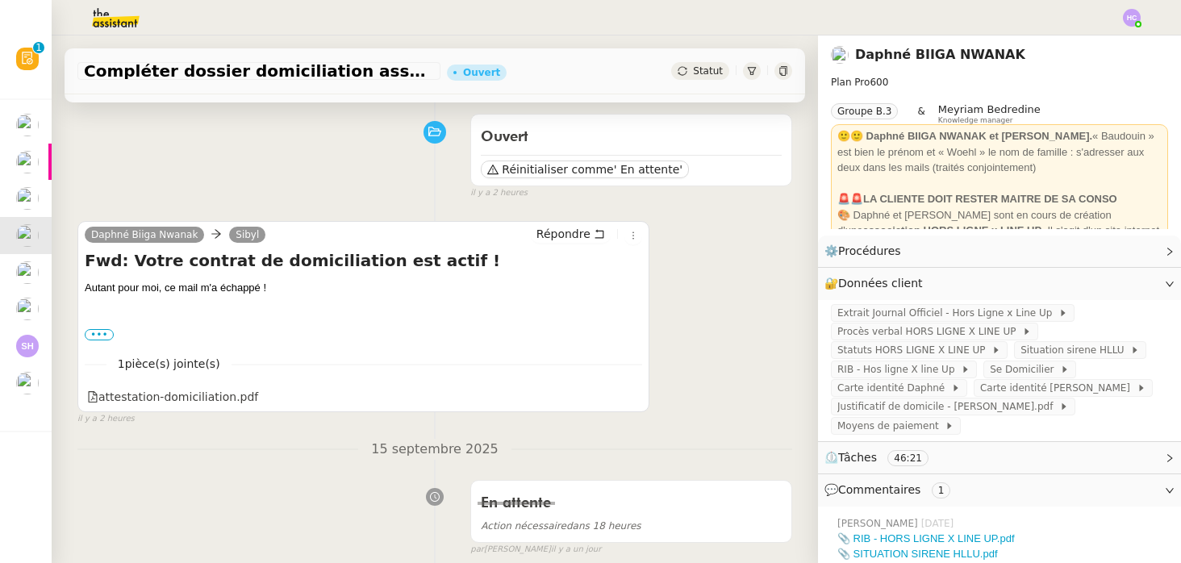
scroll to position [187, 0]
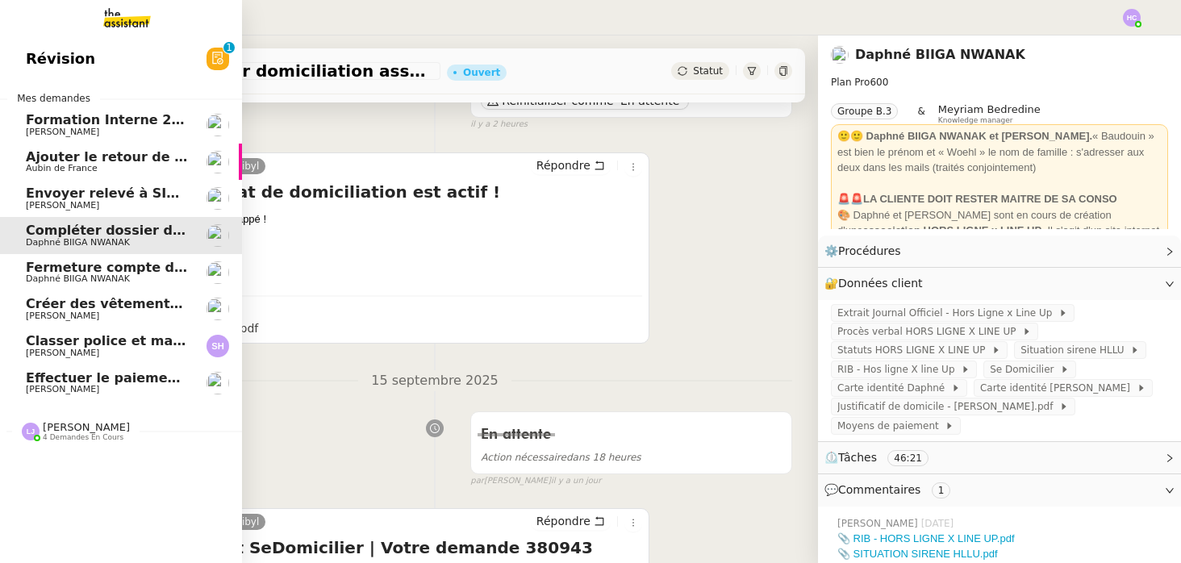
click at [78, 271] on span "Fermeture compte domiciliation Kandbaz" at bounding box center [176, 267] width 301 height 15
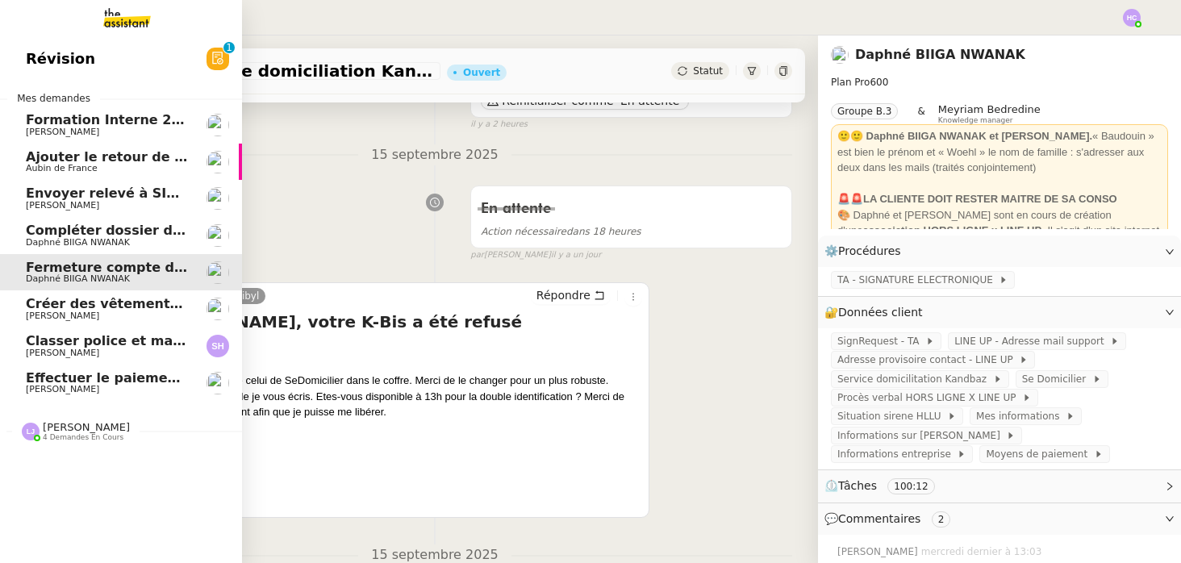
click at [65, 311] on span "Créer des vêtements de travail VEN" at bounding box center [156, 303] width 260 height 15
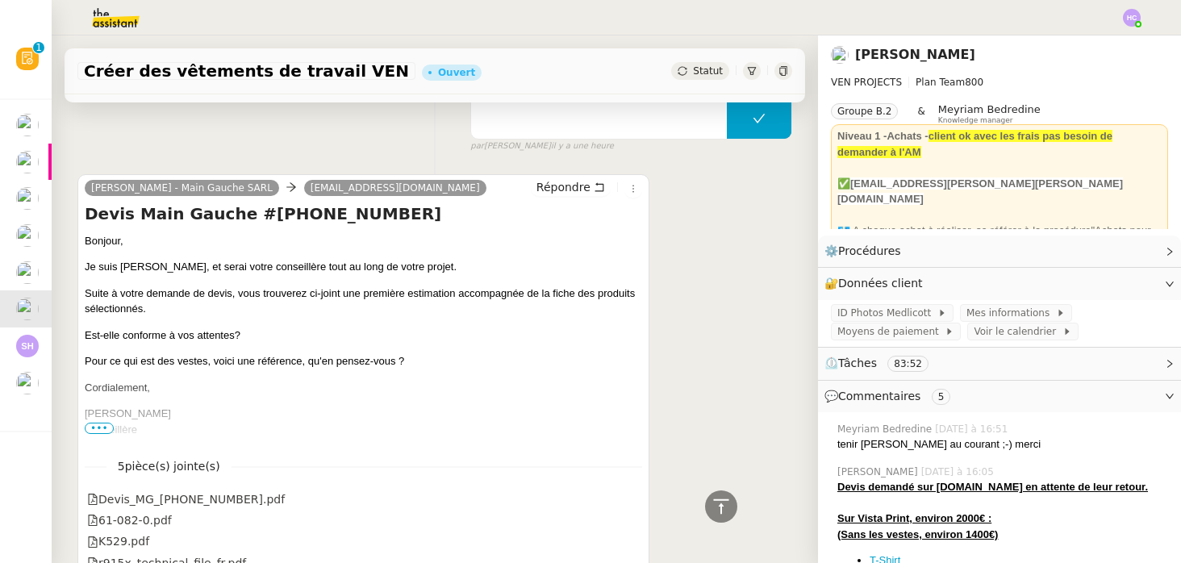
scroll to position [231, 0]
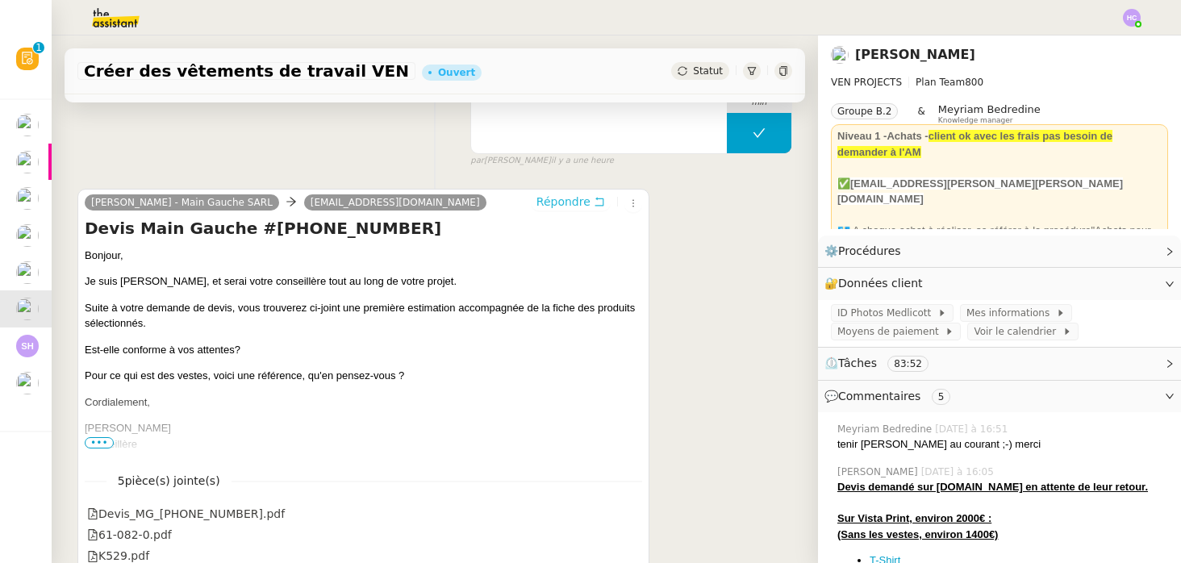
click at [570, 204] on span "Répondre" at bounding box center [563, 202] width 54 height 16
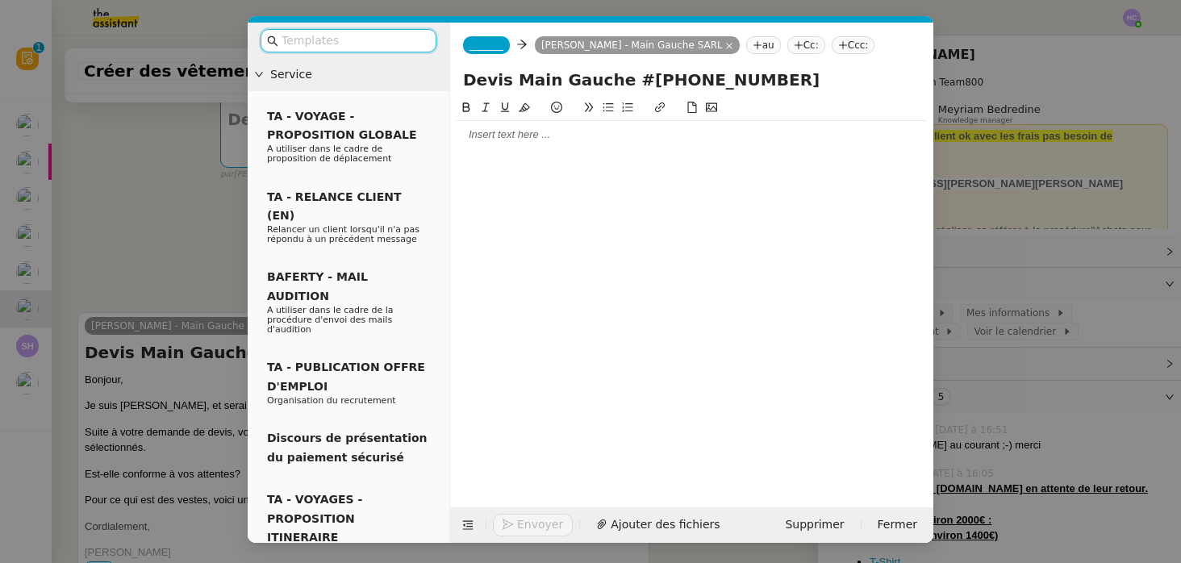
click at [483, 127] on div at bounding box center [691, 134] width 470 height 15
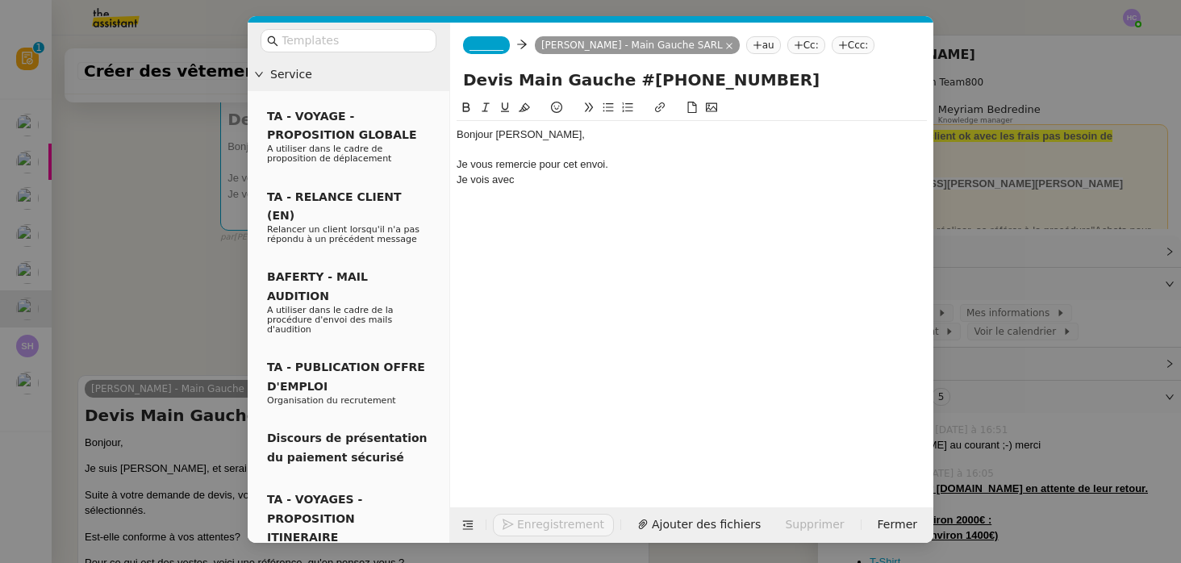
click at [110, 202] on nz-modal-container "Service TA - VOYAGE - PROPOSITION GLOBALE A utiliser dans le cadre de propositi…" at bounding box center [590, 281] width 1181 height 563
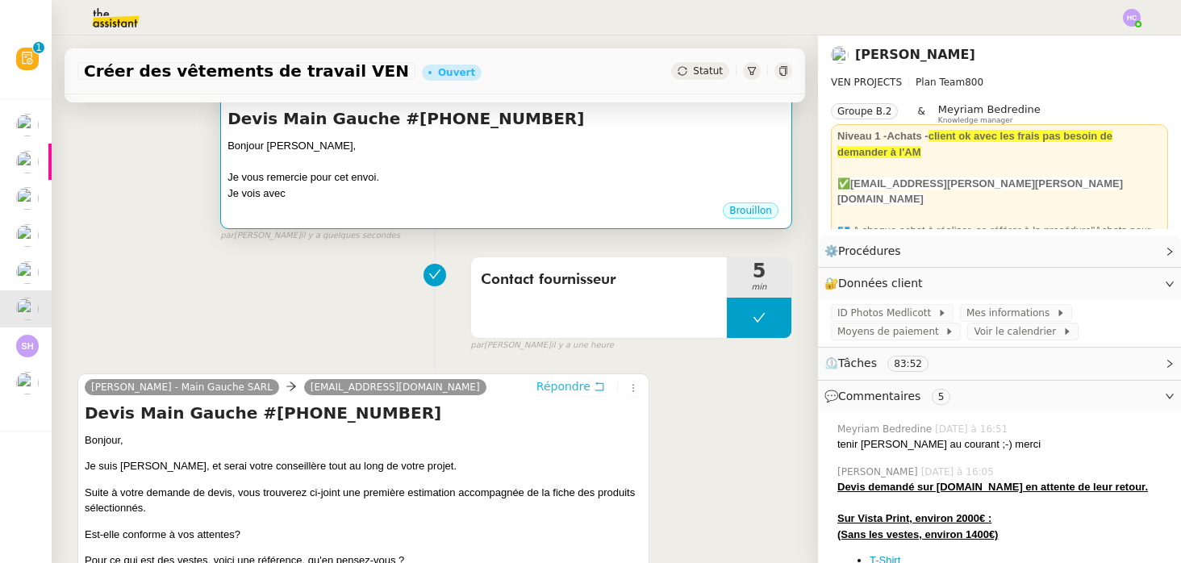
scroll to position [0, 0]
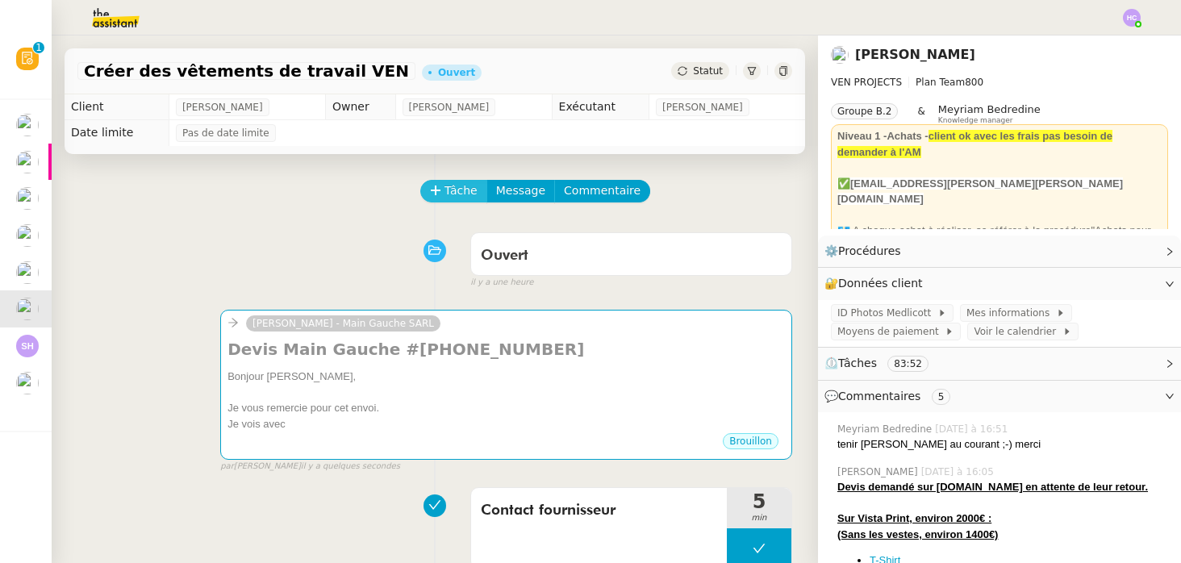
click at [466, 185] on span "Tâche" at bounding box center [460, 190] width 33 height 19
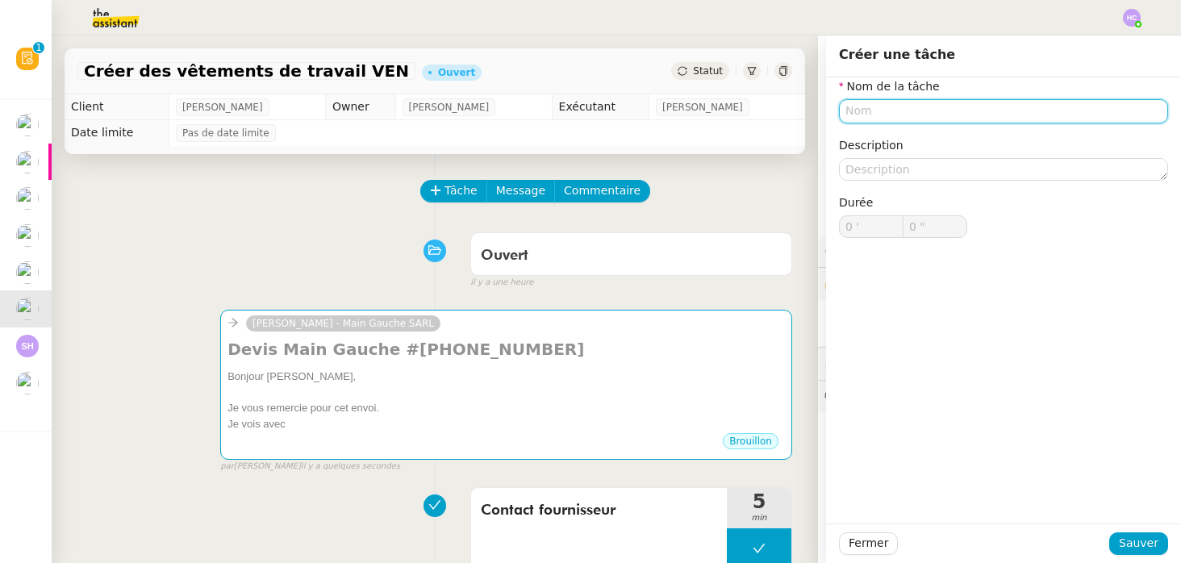
type input "T"
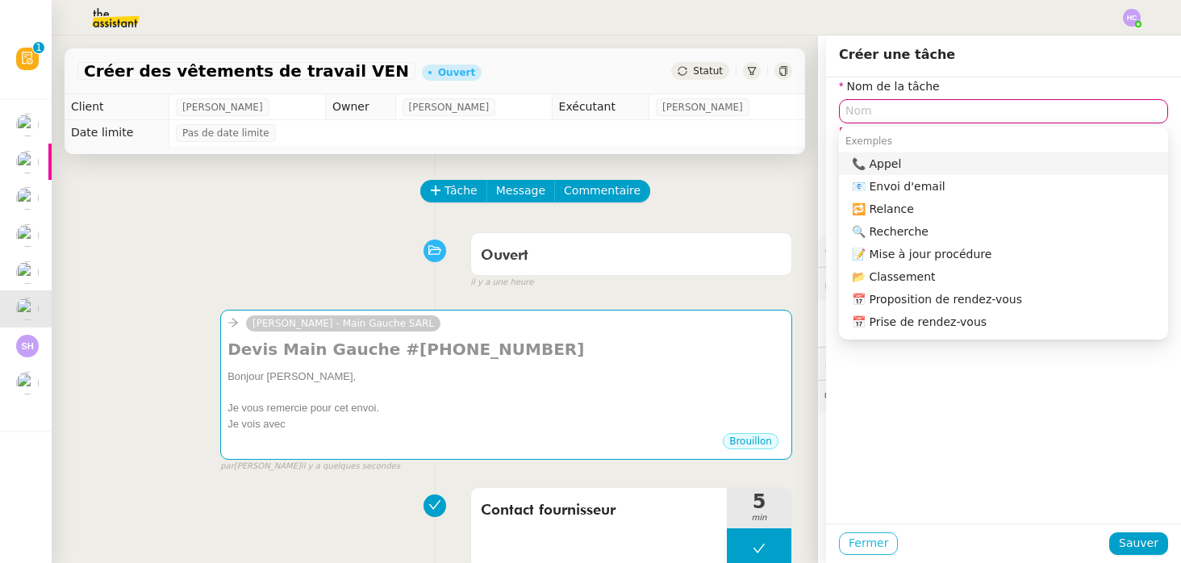
click at [855, 541] on span "Fermer" at bounding box center [868, 543] width 40 height 19
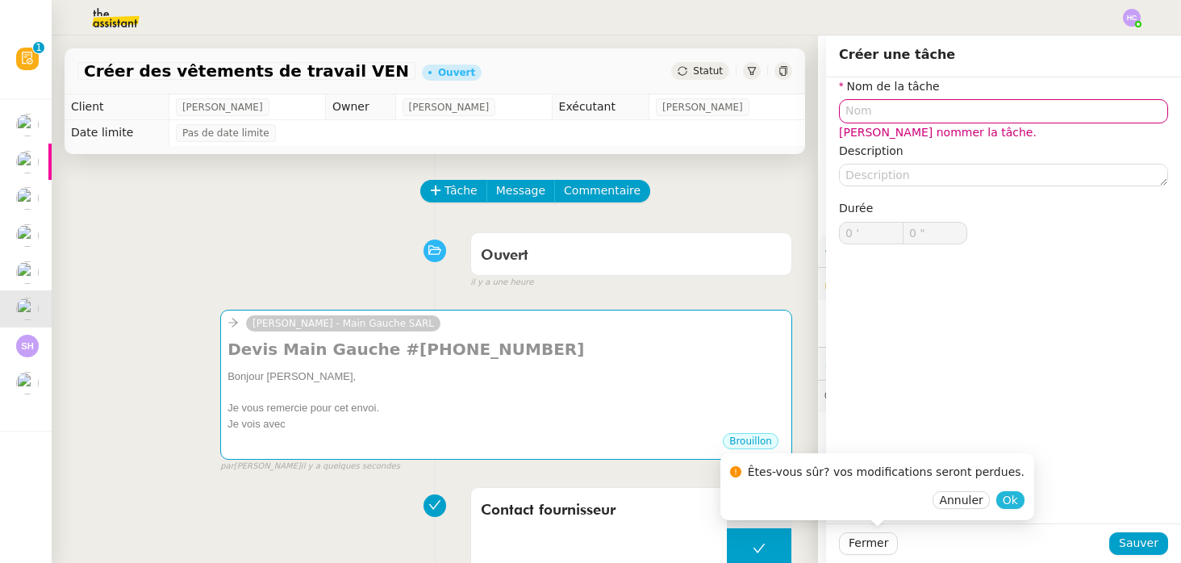
click at [1003, 499] on span "Ok" at bounding box center [1010, 500] width 15 height 16
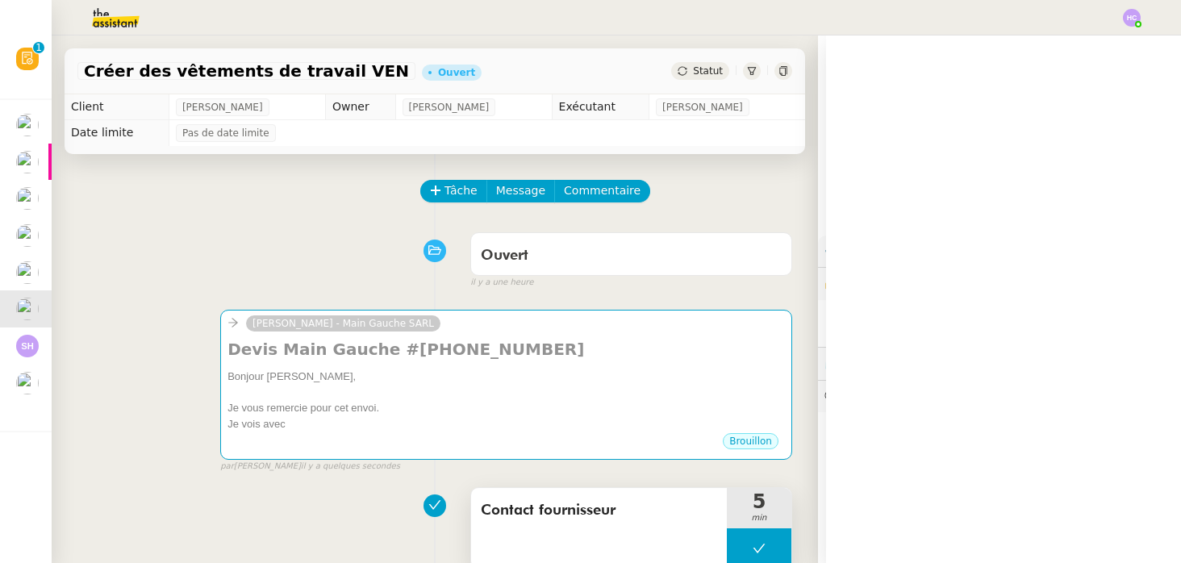
click at [757, 544] on icon at bounding box center [758, 548] width 13 height 13
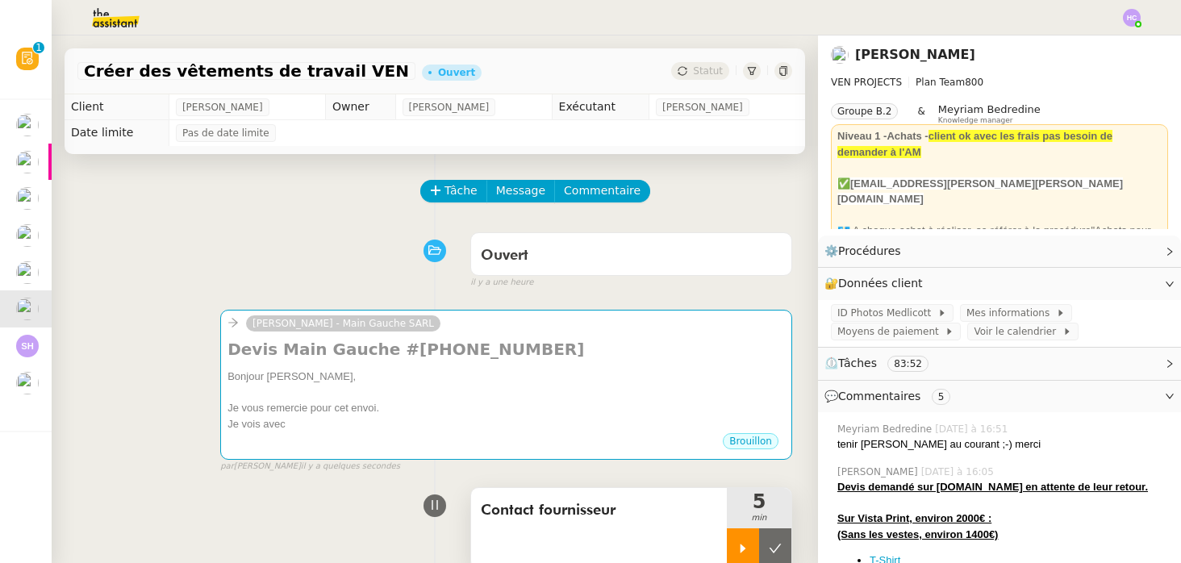
click at [744, 542] on icon at bounding box center [742, 548] width 13 height 13
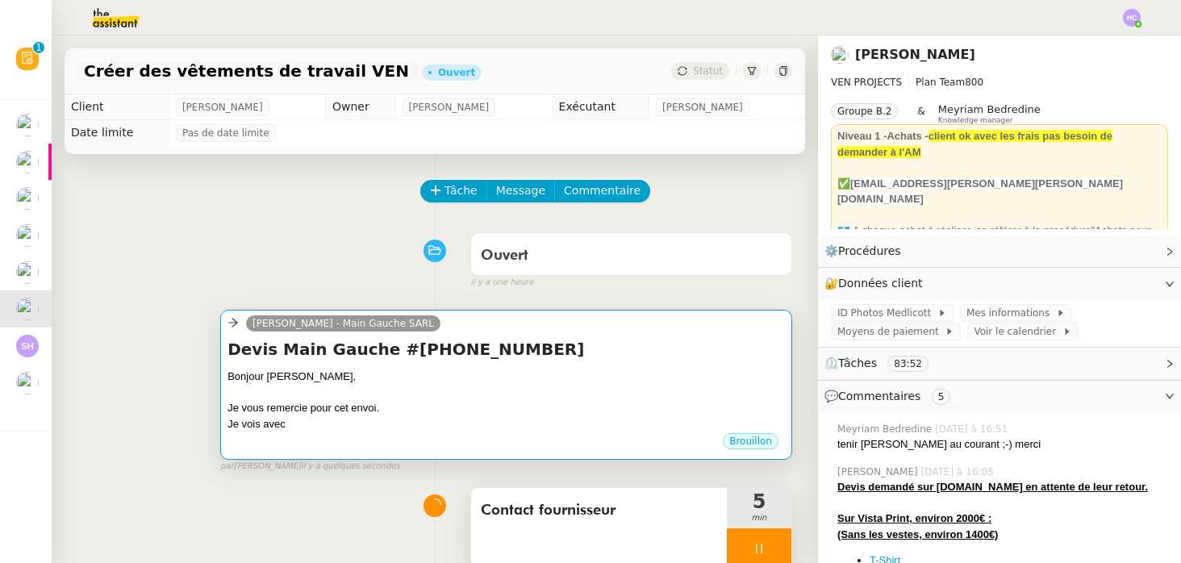
click at [390, 413] on div "Je vous remercie pour cet envoi." at bounding box center [505, 408] width 557 height 16
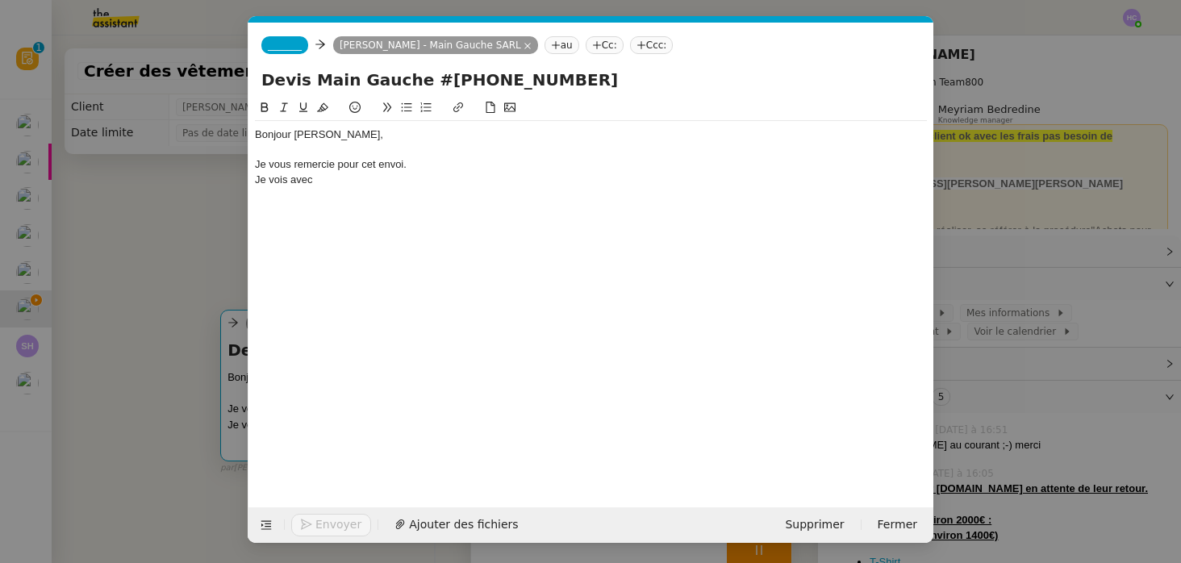
scroll to position [0, 34]
click at [352, 181] on div "Je vois avec" at bounding box center [591, 180] width 672 height 15
drag, startPoint x: 398, startPoint y: 181, endPoint x: 303, endPoint y: 180, distance: 95.2
click at [302, 181] on div "Je vois avec le client et je vous tiens informée." at bounding box center [591, 180] width 672 height 15
click at [437, 181] on div "Je vois avec le client et je vous tiens informée." at bounding box center [591, 180] width 672 height 15
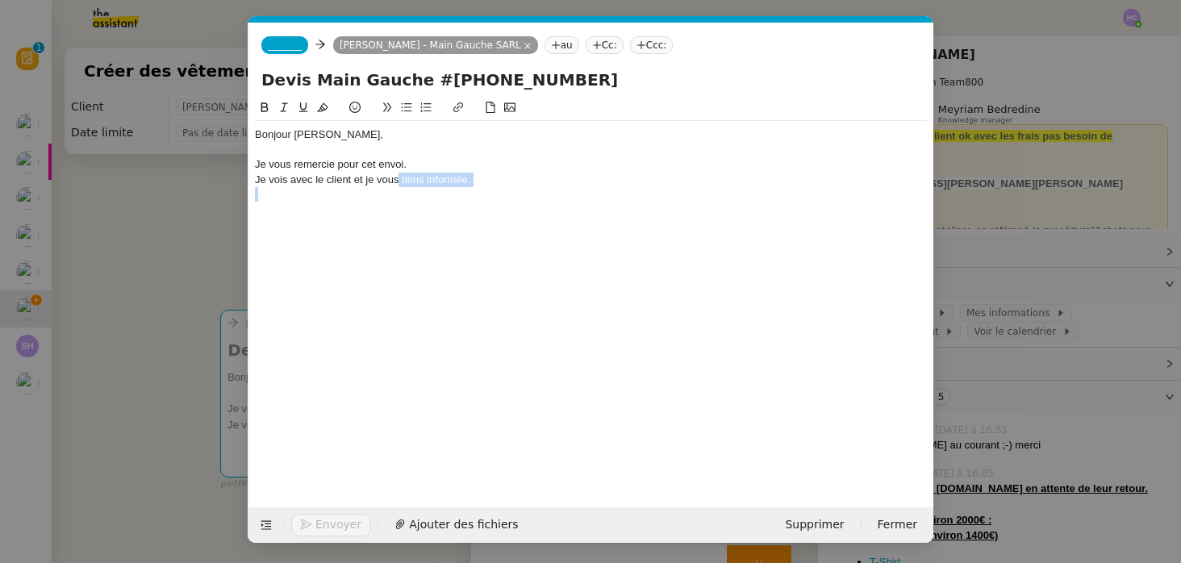
drag, startPoint x: 399, startPoint y: 181, endPoint x: 370, endPoint y: 189, distance: 30.1
click at [370, 189] on div "Bonjour Athenais, Je vous remercie pour cet envoi. Je vois avec le client et je…" at bounding box center [591, 164] width 672 height 87
click at [370, 181] on div "Je vois avec le client et je vous tiens informée." at bounding box center [591, 180] width 672 height 15
click at [411, 185] on div "Je vois avec le client et vous tiens informée." at bounding box center [591, 180] width 672 height 15
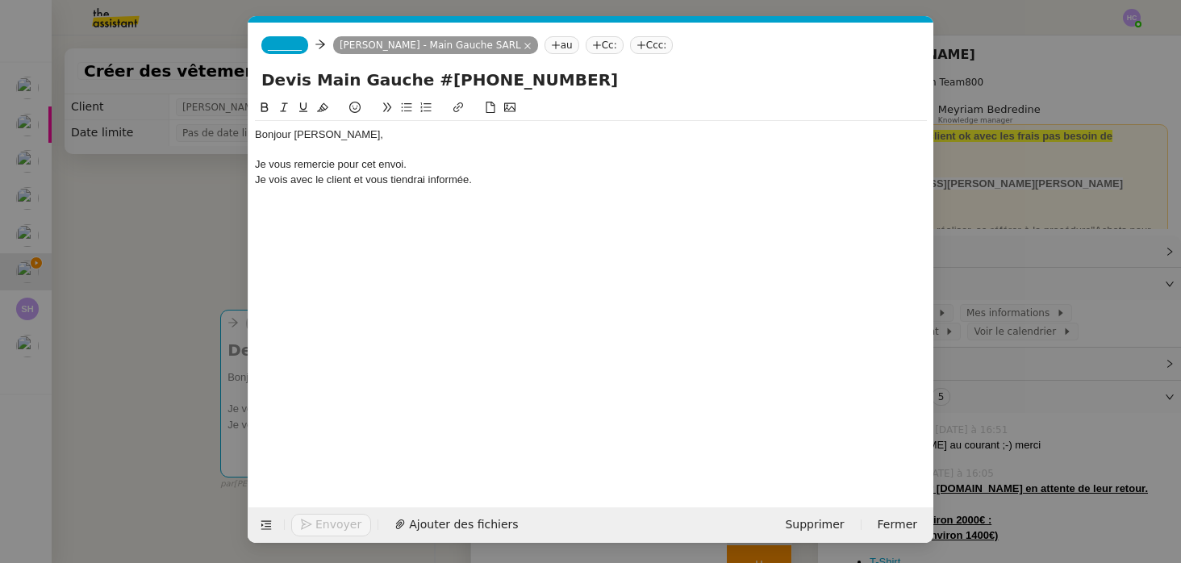
click at [473, 186] on div "Je vois avec le client et vous tiendrai informée." at bounding box center [591, 180] width 672 height 15
click at [315, 136] on div "Bonjour Athenais," at bounding box center [591, 134] width 672 height 15
click at [0, 0] on lt-div "Correct Basic Close" at bounding box center [0, 0] width 0 height 0
click at [381, 134] on div "Bonjour Athenais," at bounding box center [591, 134] width 672 height 15
click at [302, 42] on span "_______" at bounding box center [285, 45] width 34 height 11
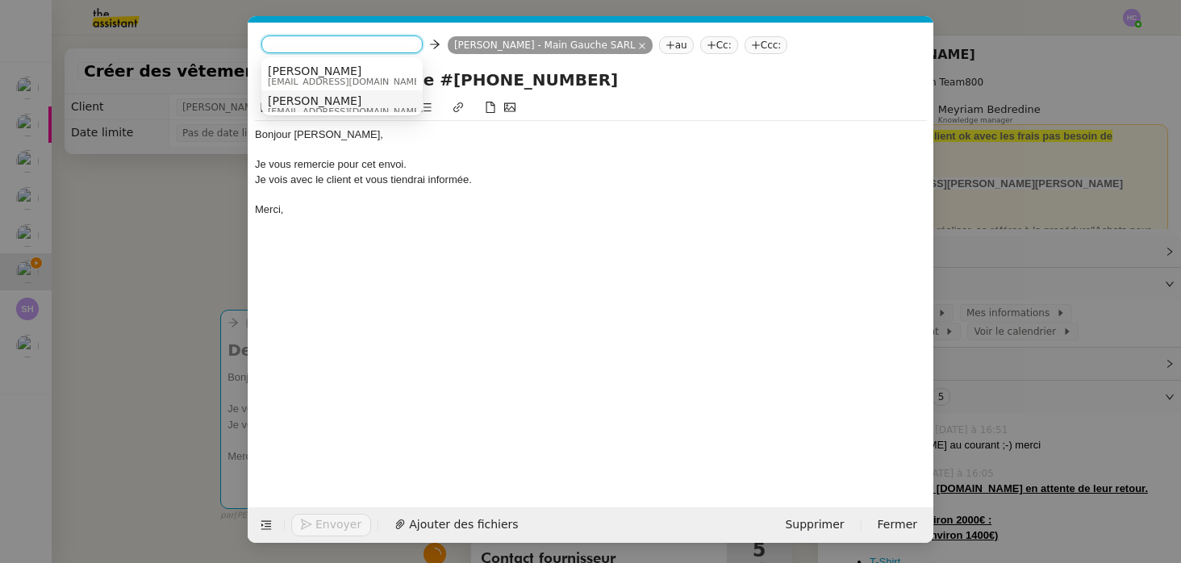
click at [322, 102] on span "[PERSON_NAME]" at bounding box center [345, 100] width 155 height 13
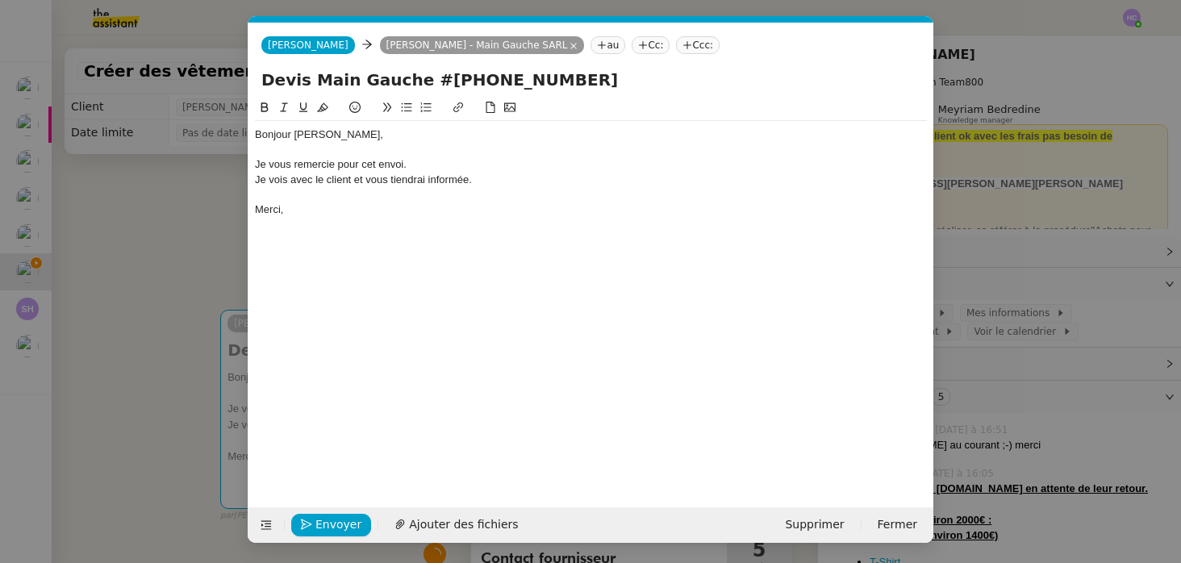
click at [433, 165] on div "Je vous remercie pour cet envoi." at bounding box center [591, 164] width 672 height 15
drag, startPoint x: 324, startPoint y: 181, endPoint x: 259, endPoint y: 181, distance: 65.3
click at [259, 181] on div "Je vois avec le client et vous tiendrai informée." at bounding box center [591, 180] width 672 height 15
click at [299, 188] on div at bounding box center [591, 194] width 672 height 15
drag, startPoint x: 352, startPoint y: 181, endPoint x: 259, endPoint y: 177, distance: 93.6
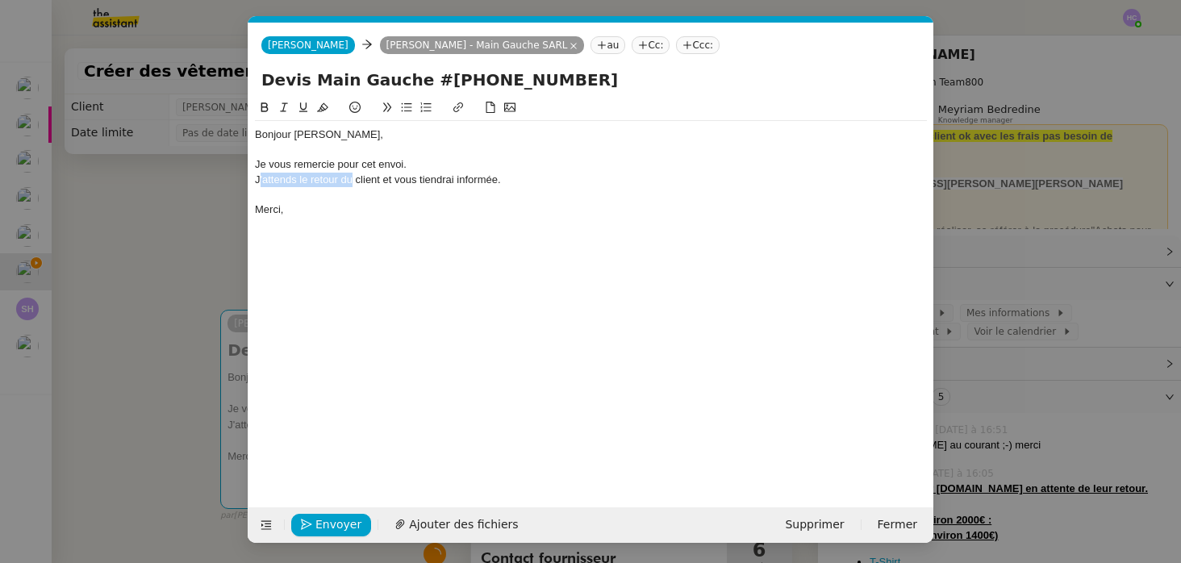
click at [259, 177] on div "J'attends le retour du client et vous tiendrai informée." at bounding box center [591, 180] width 672 height 15
click at [342, 520] on span "Envoyer" at bounding box center [338, 524] width 46 height 19
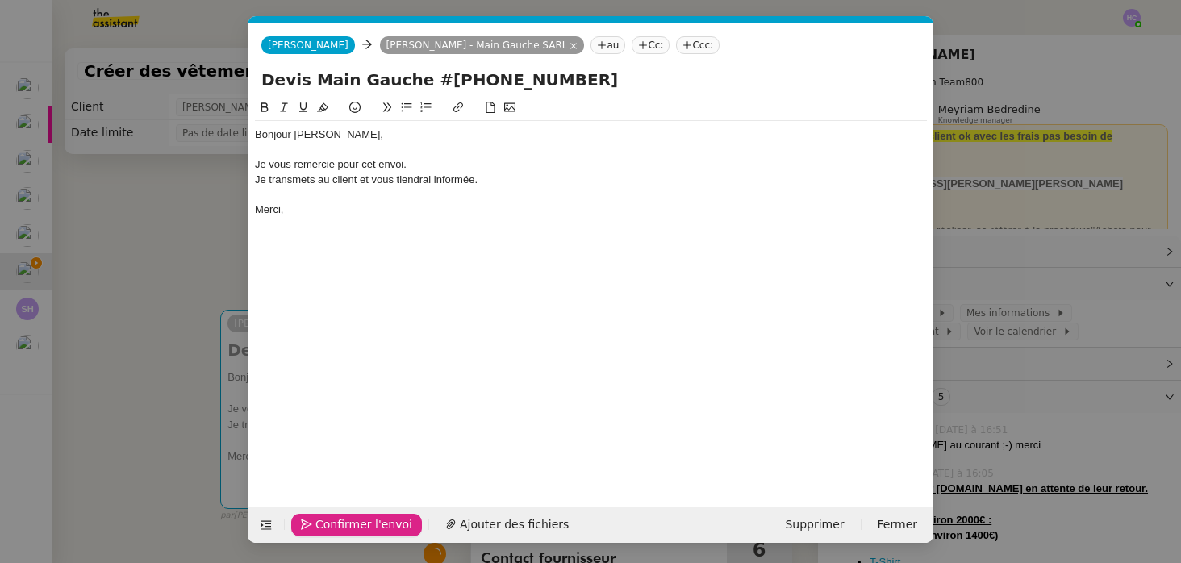
click at [342, 520] on span "Confirmer l'envoi" at bounding box center [363, 524] width 97 height 19
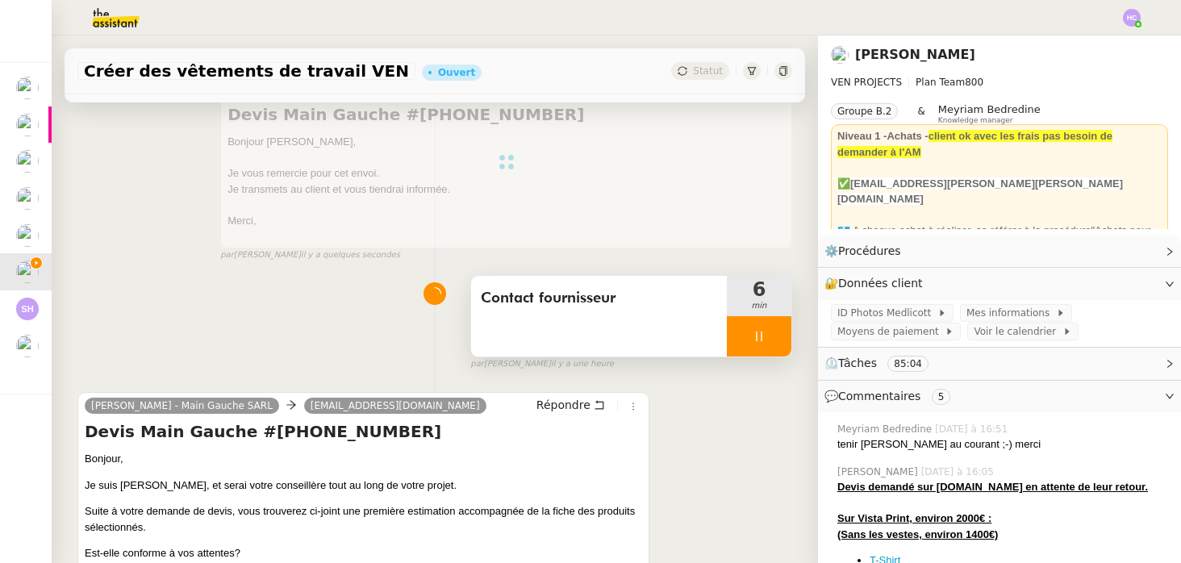
scroll to position [252, 0]
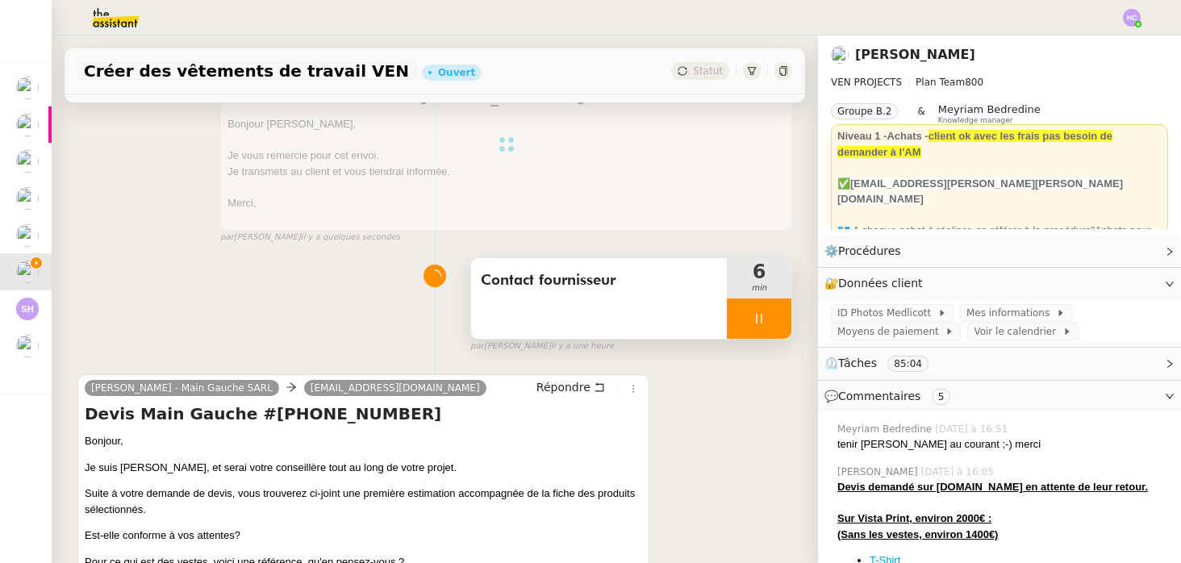
click at [771, 323] on div at bounding box center [759, 318] width 65 height 40
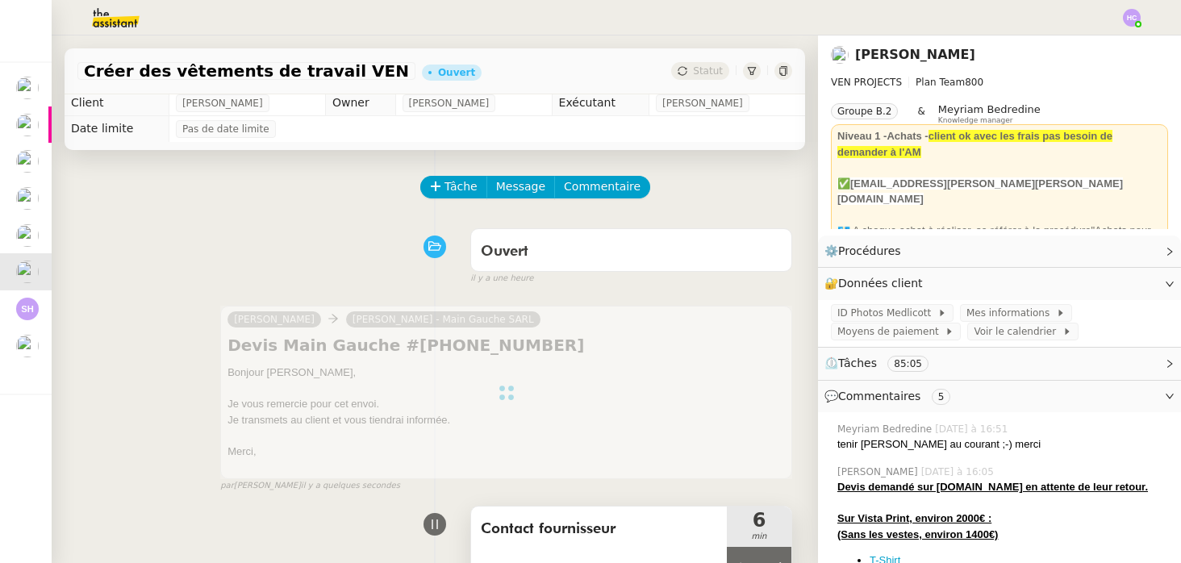
scroll to position [0, 0]
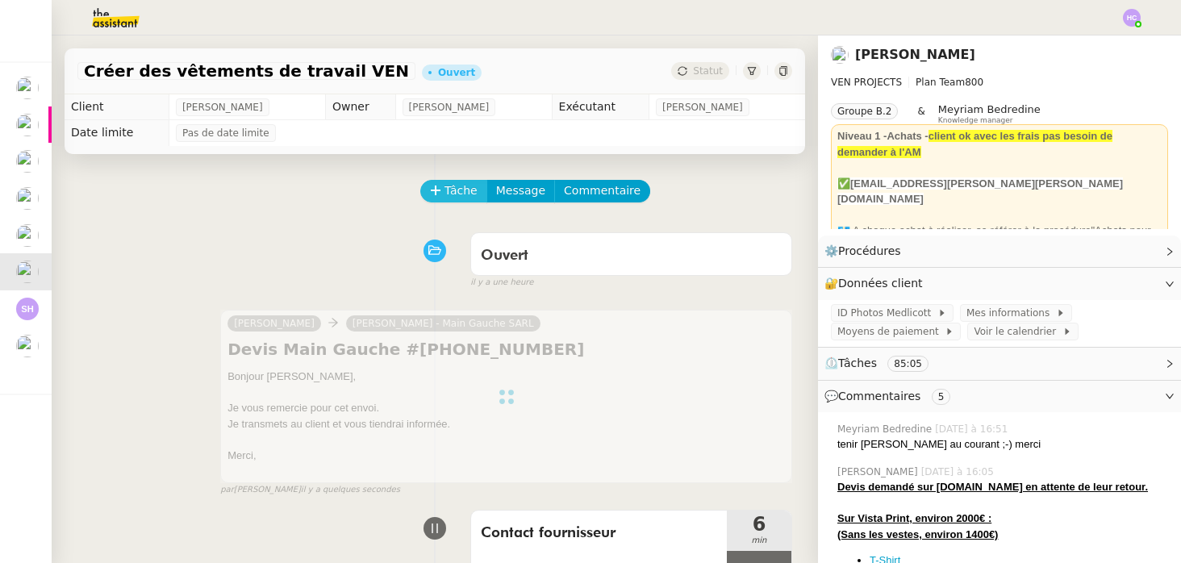
click at [464, 195] on span "Tâche" at bounding box center [460, 190] width 33 height 19
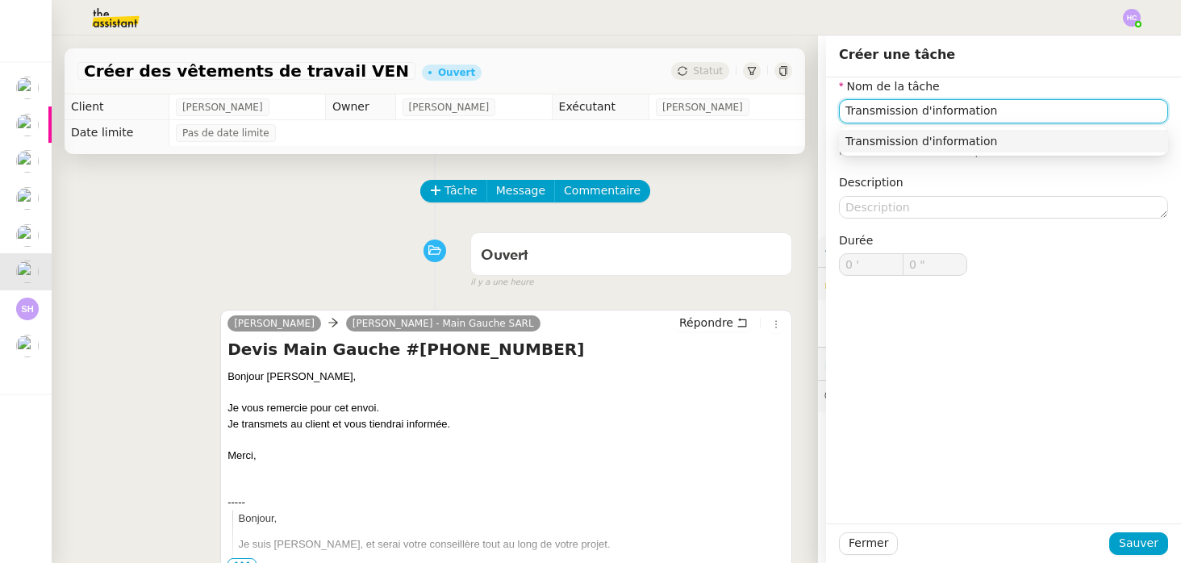
click at [1040, 144] on div "Transmission d'information" at bounding box center [1003, 141] width 316 height 15
type input "Transmission d'information"
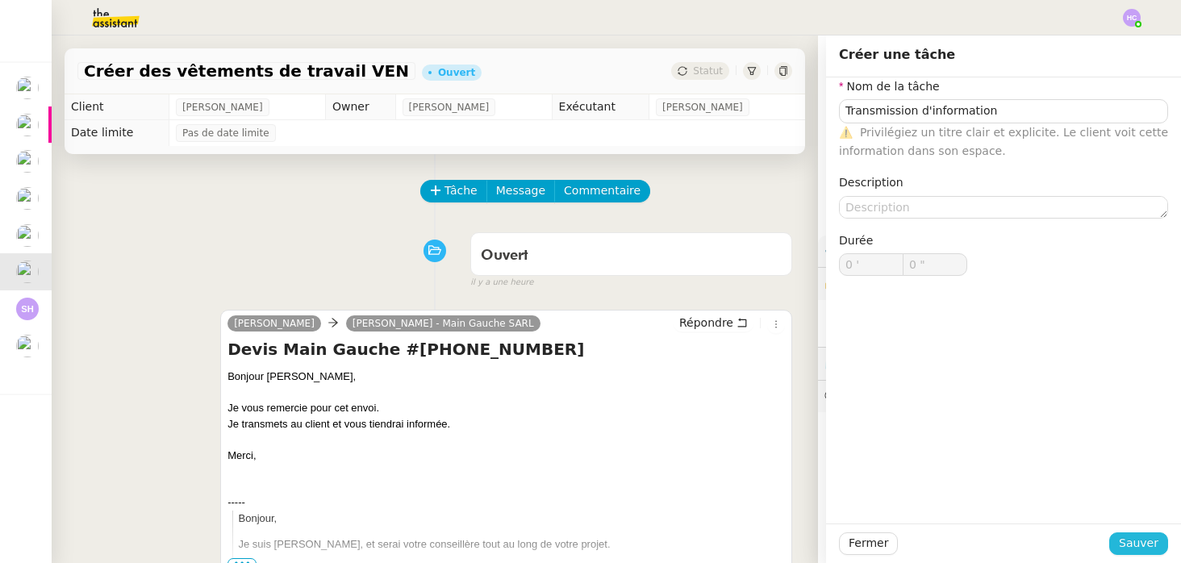
click at [1132, 538] on span "Sauver" at bounding box center [1139, 543] width 40 height 19
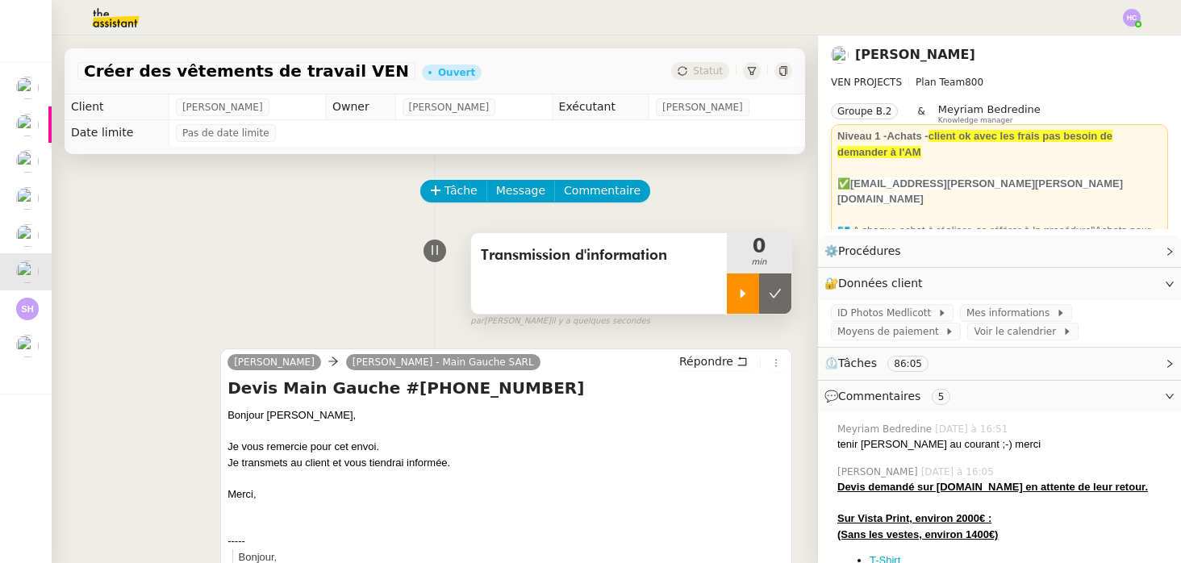
click at [745, 287] on icon at bounding box center [742, 293] width 13 height 13
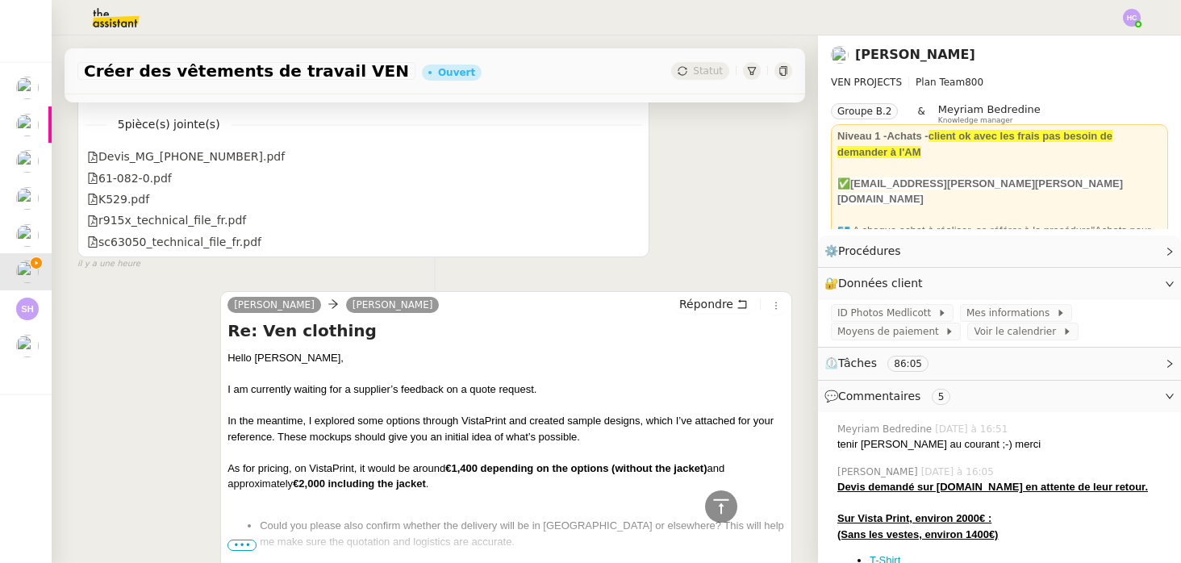
scroll to position [957, 0]
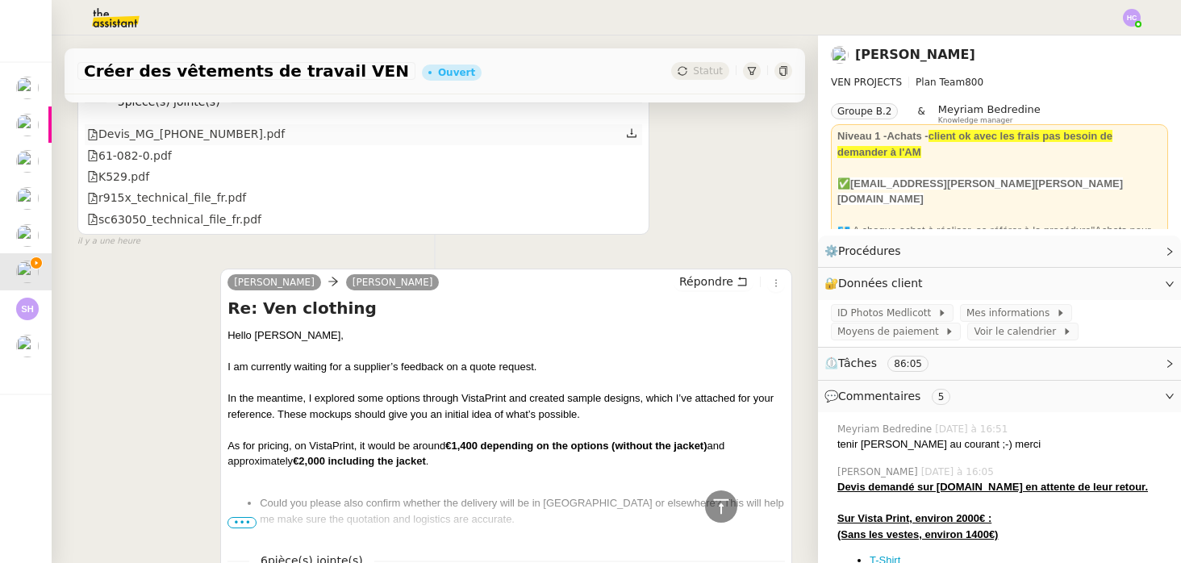
click at [632, 133] on icon at bounding box center [631, 132] width 11 height 11
click at [633, 152] on icon at bounding box center [631, 153] width 11 height 11
click at [631, 177] on icon at bounding box center [632, 175] width 10 height 9
click at [629, 197] on icon at bounding box center [631, 196] width 11 height 11
click at [631, 219] on icon at bounding box center [632, 218] width 10 height 9
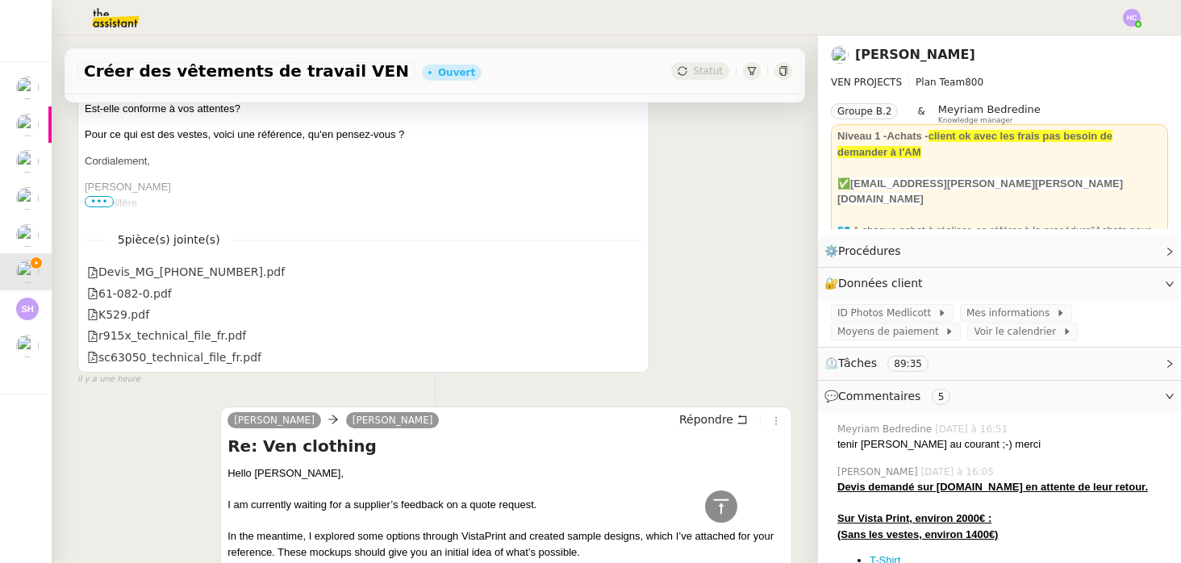
scroll to position [888, 0]
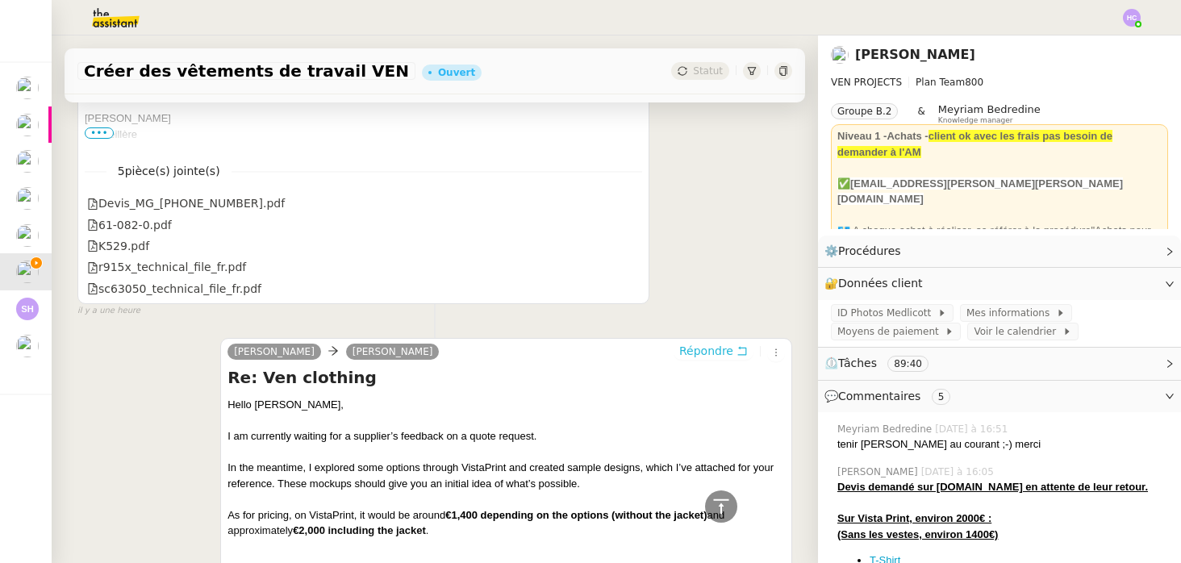
click at [710, 354] on span "Répondre" at bounding box center [706, 351] width 54 height 16
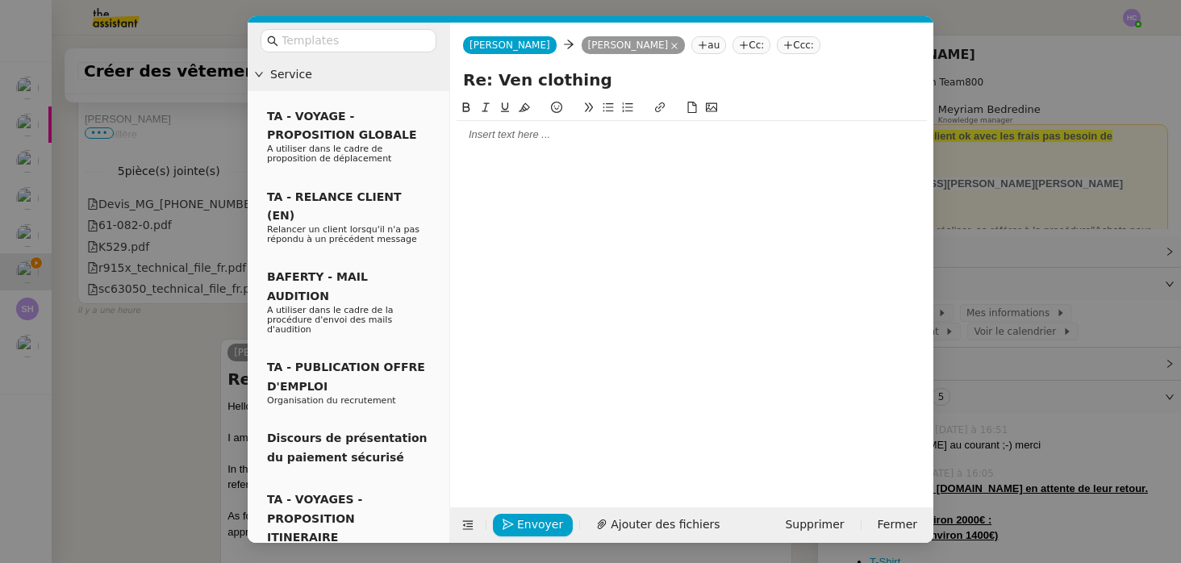
scroll to position [1013, 0]
click at [590, 147] on div at bounding box center [691, 134] width 470 height 27
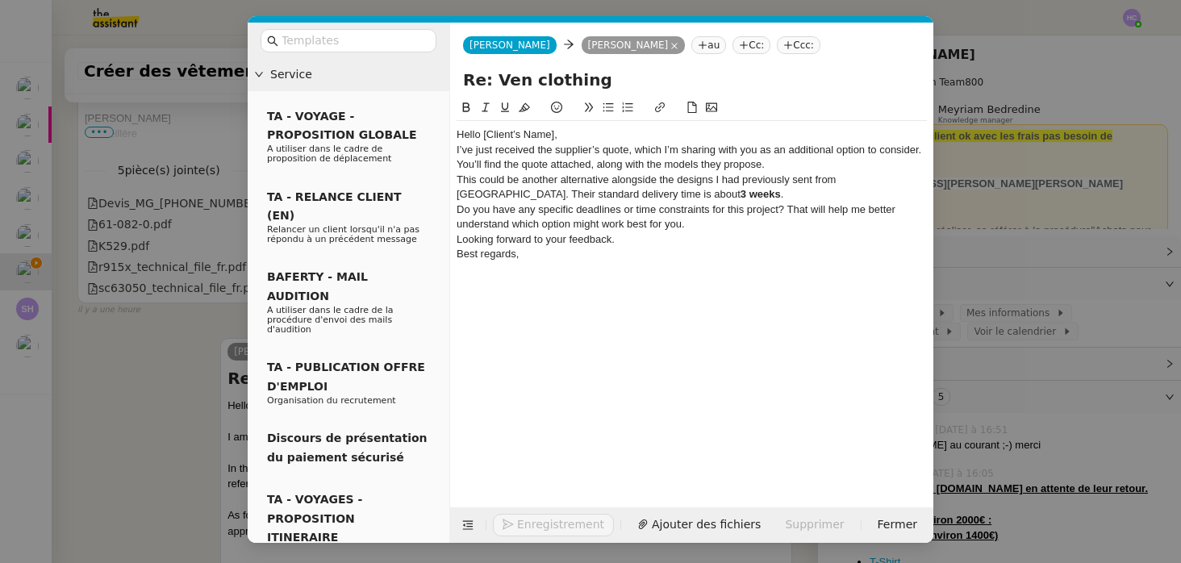
scroll to position [1170, 0]
drag, startPoint x: 580, startPoint y: 136, endPoint x: 484, endPoint y: 135, distance: 96.0
click at [484, 135] on div "Hello [Client’s Name]," at bounding box center [691, 134] width 470 height 15
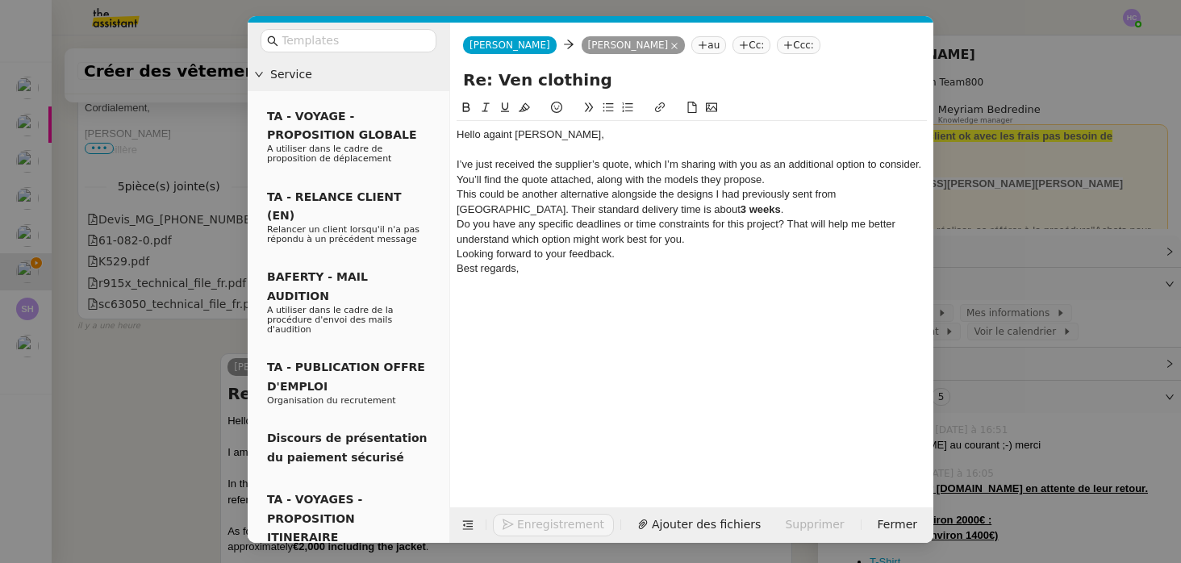
scroll to position [1186, 0]
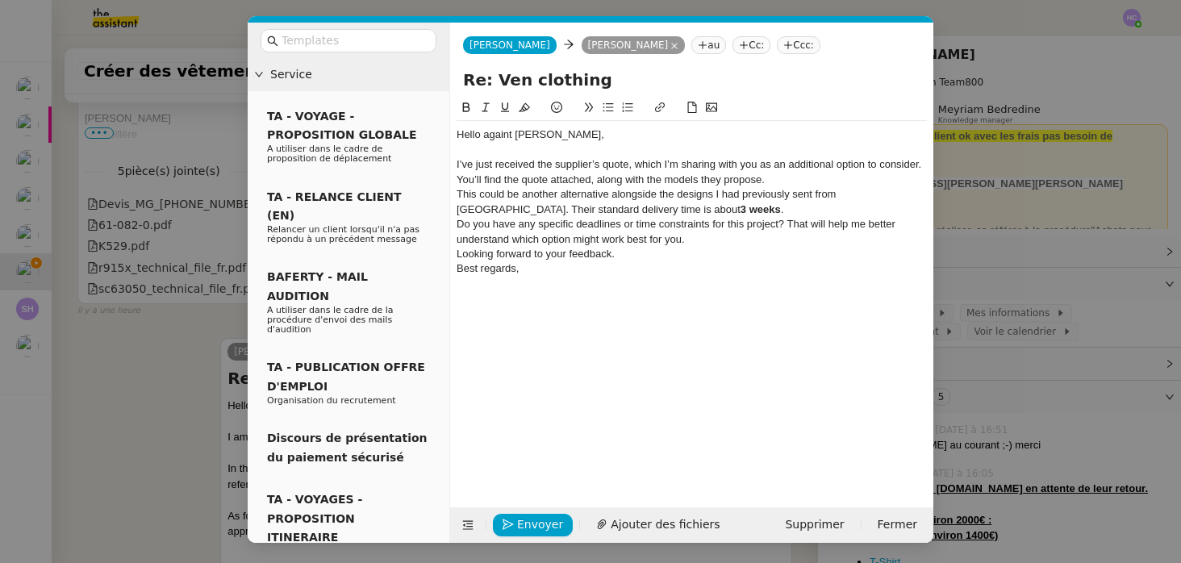
click at [785, 181] on div "I’ve just received the supplier’s quote, which I’m sharing with you as an addit…" at bounding box center [691, 172] width 470 height 30
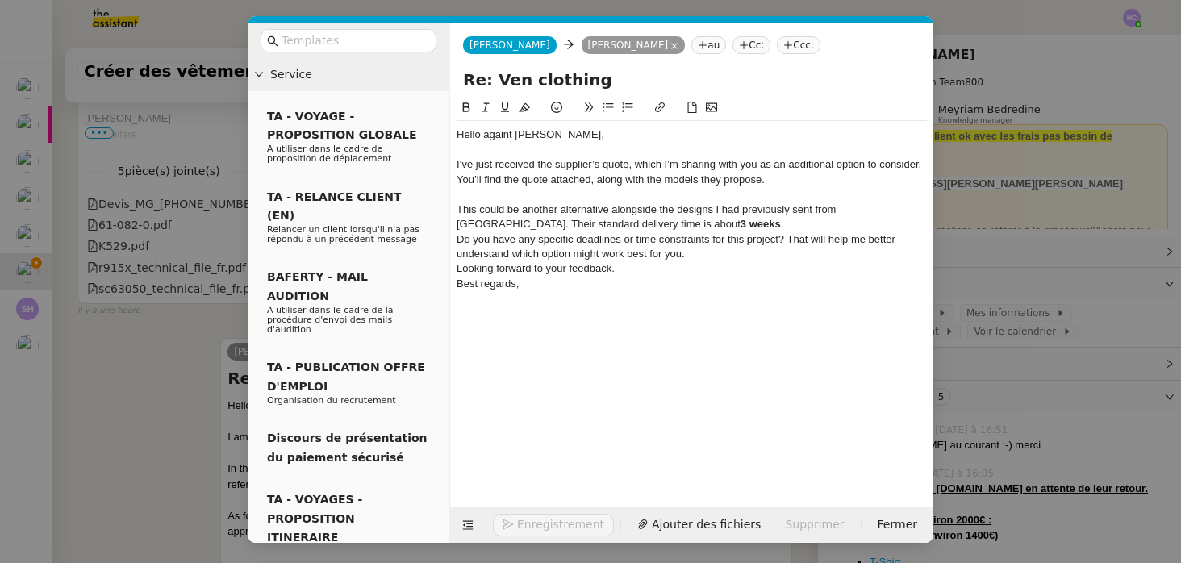
scroll to position [1202, 0]
click at [688, 223] on div "This could be another alternative alongside the designs I had previously sent f…" at bounding box center [691, 217] width 470 height 30
click at [889, 211] on div "This could be another alternative alongside the designs I had previously sent f…" at bounding box center [691, 217] width 470 height 30
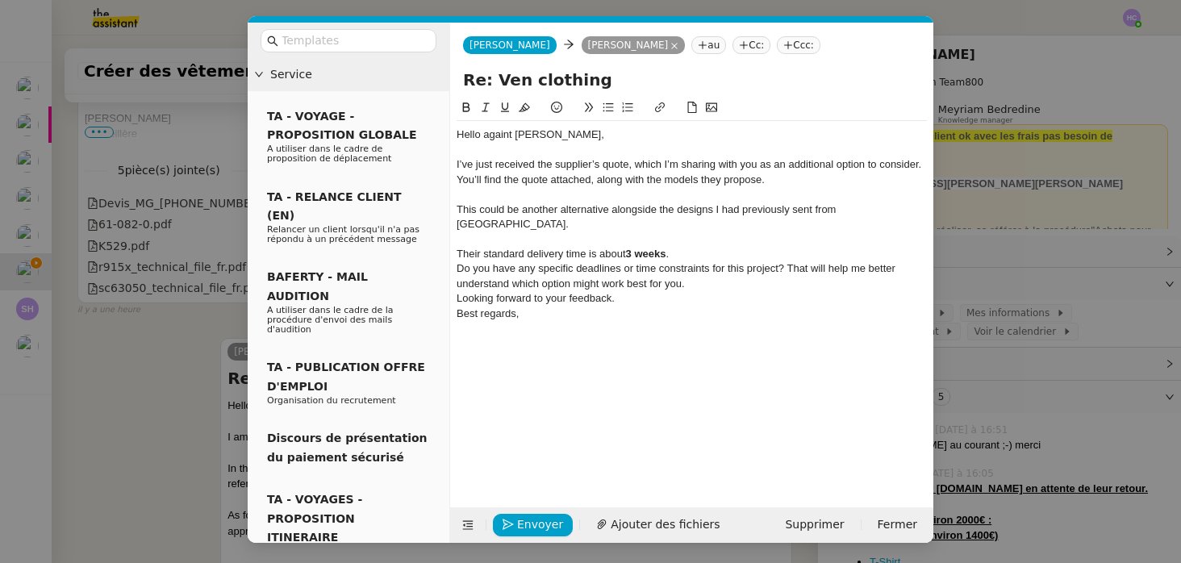
scroll to position [1217, 0]
click at [729, 272] on div "Do you have any specific deadlines or time constraints for this project? That w…" at bounding box center [691, 276] width 470 height 30
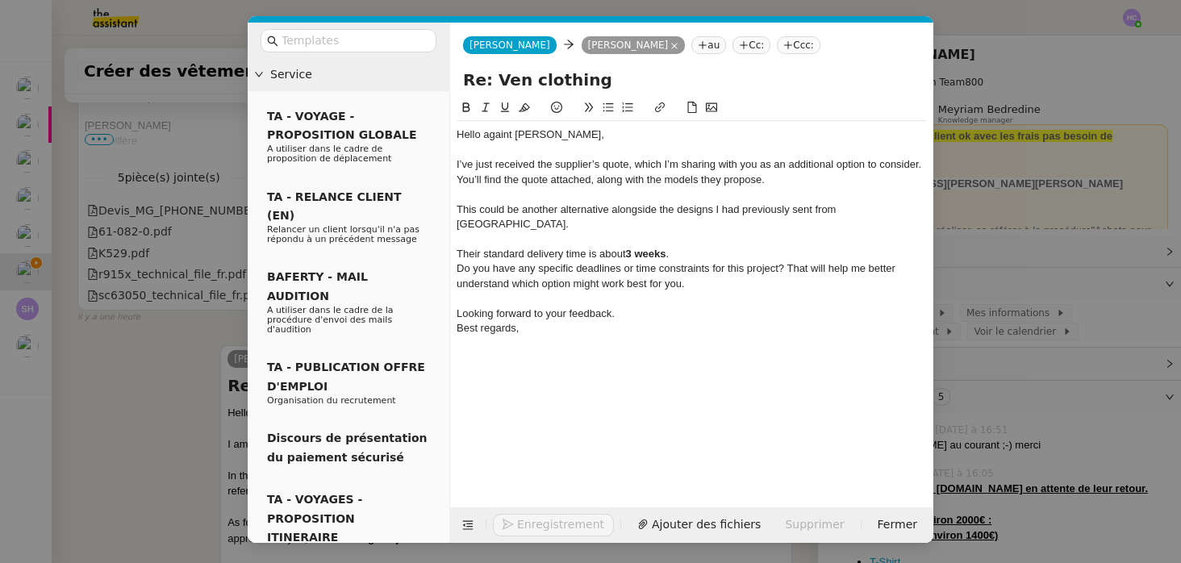
scroll to position [1224, 0]
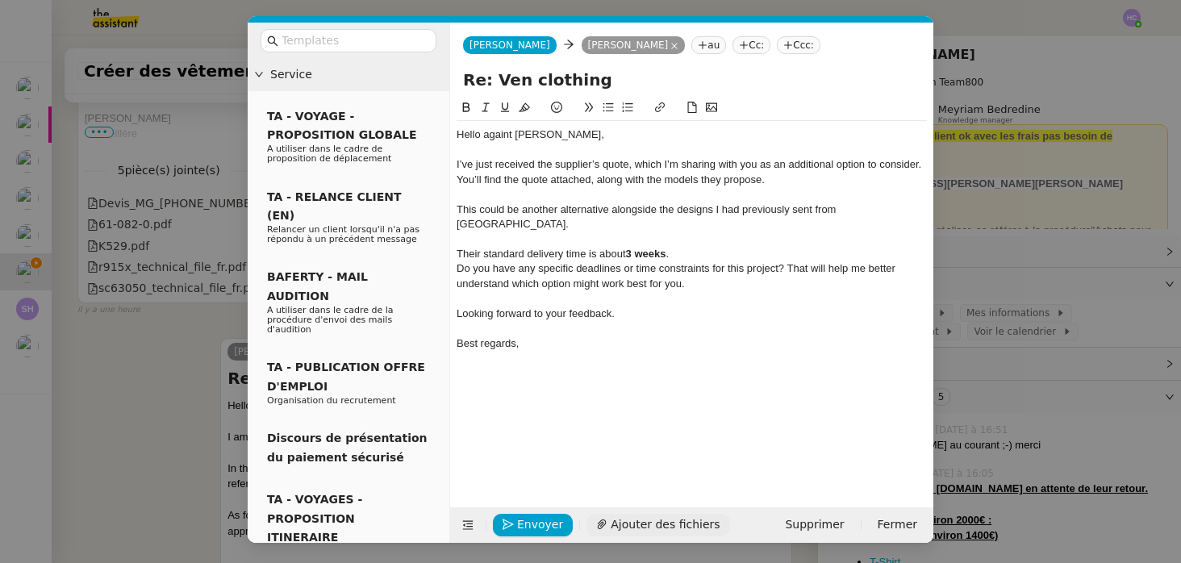
click at [651, 520] on span "Ajouter des fichiers" at bounding box center [665, 524] width 109 height 19
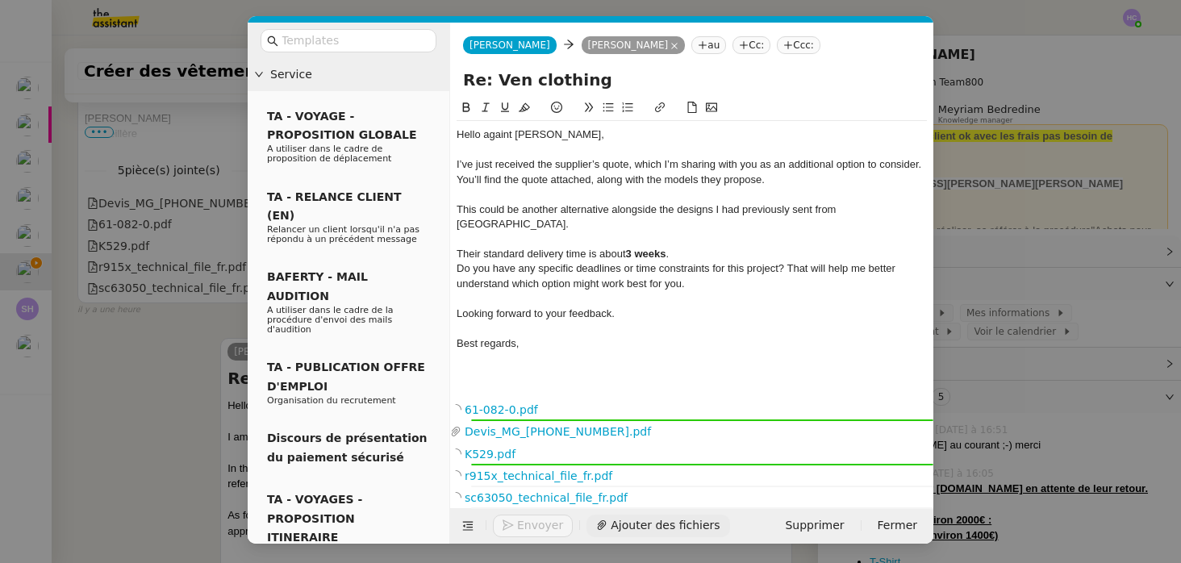
scroll to position [1375, 0]
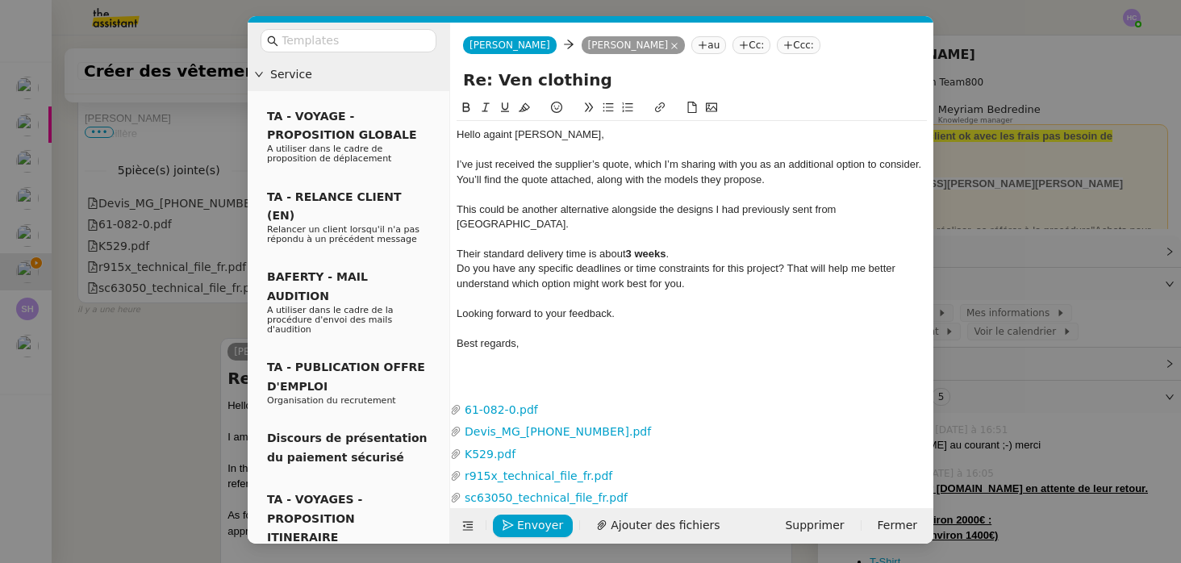
click at [101, 447] on nz-modal-container "Service TA - VOYAGE - PROPOSITION GLOBALE A utiliser dans le cadre de propositi…" at bounding box center [590, 281] width 1181 height 563
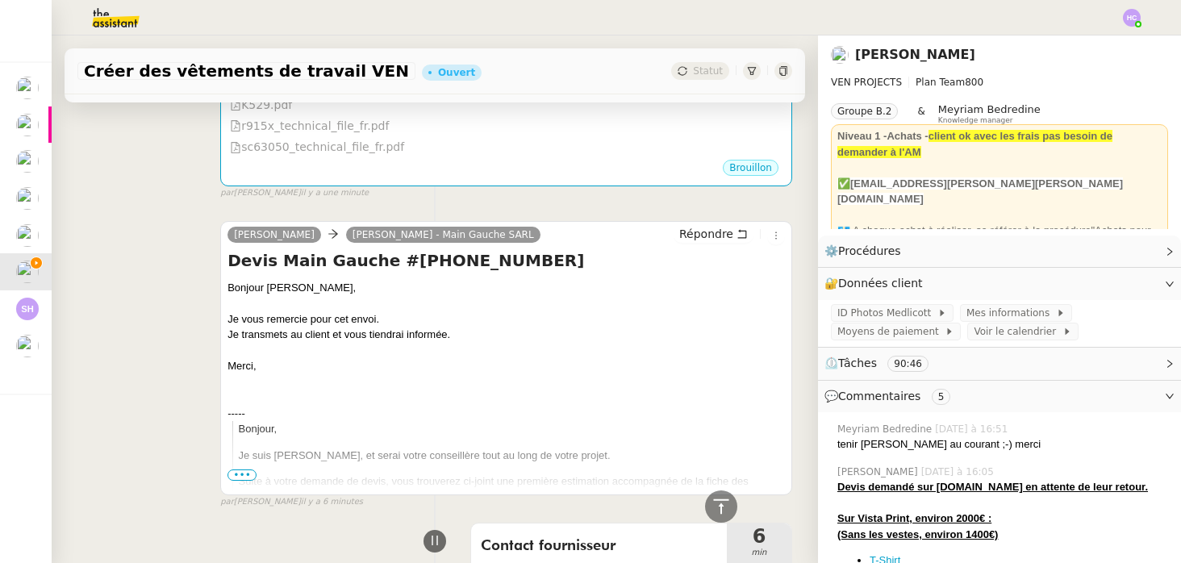
scroll to position [664, 0]
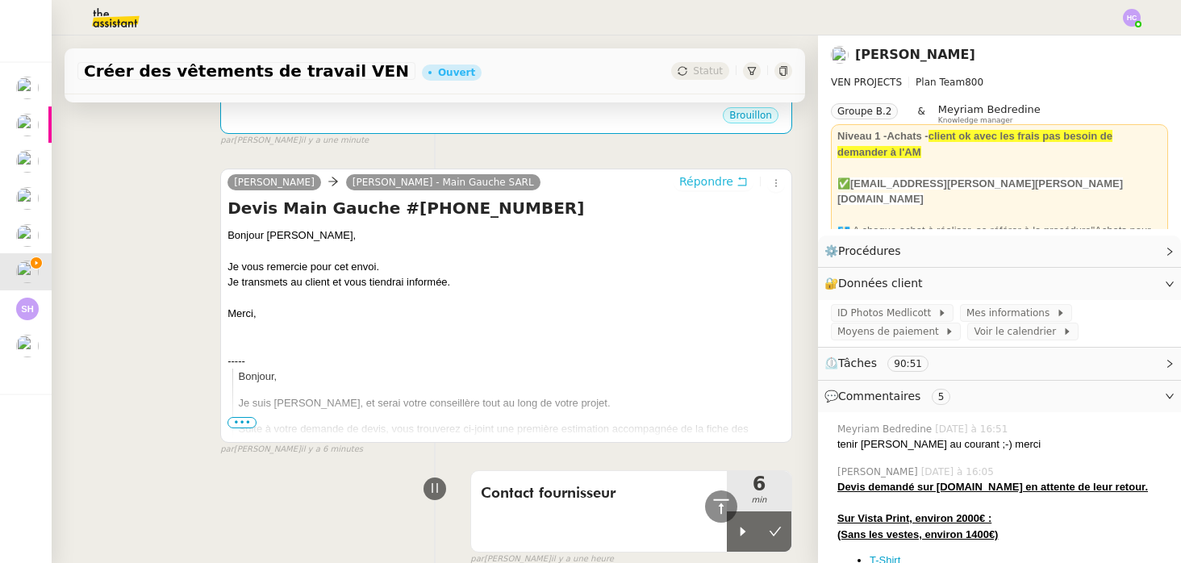
click at [689, 185] on span "Répondre" at bounding box center [706, 181] width 54 height 16
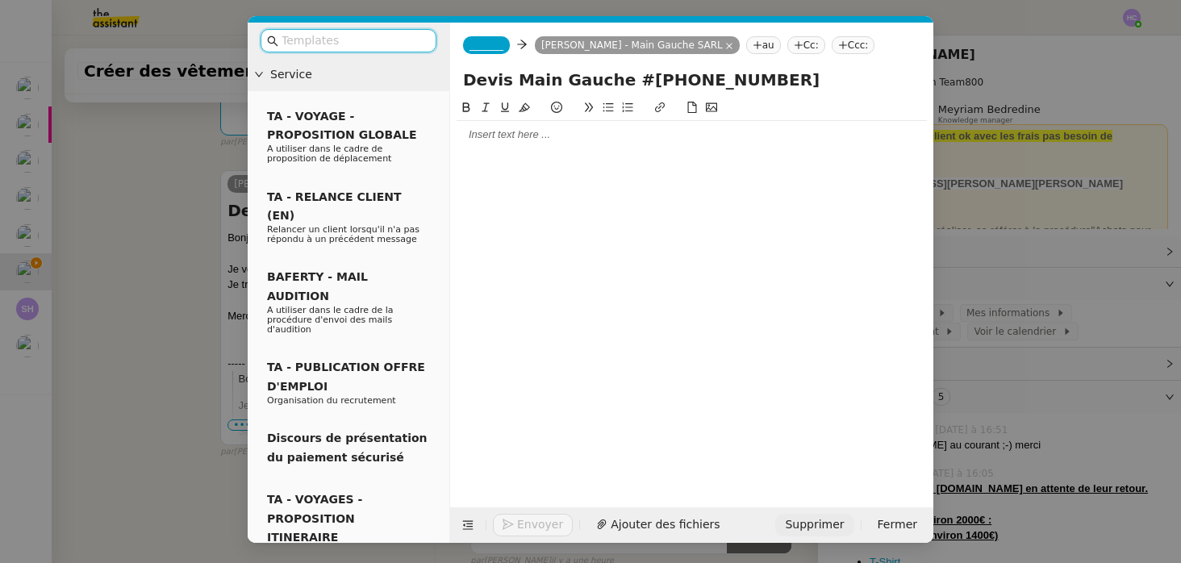
click at [826, 523] on span "Supprimer" at bounding box center [814, 524] width 59 height 19
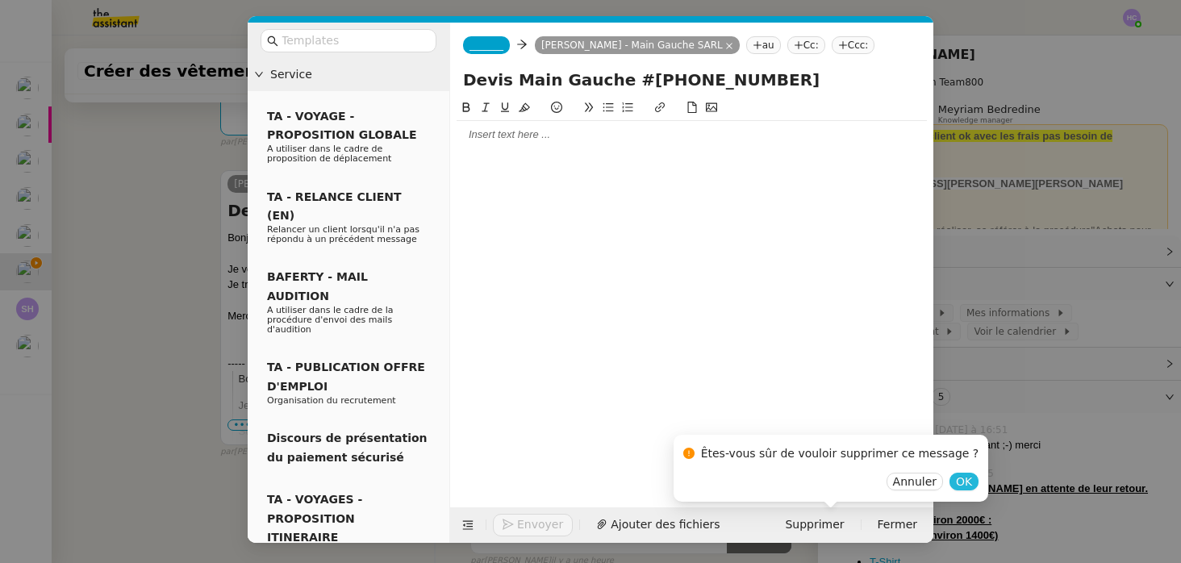
click at [956, 482] on span "OK" at bounding box center [964, 481] width 16 height 16
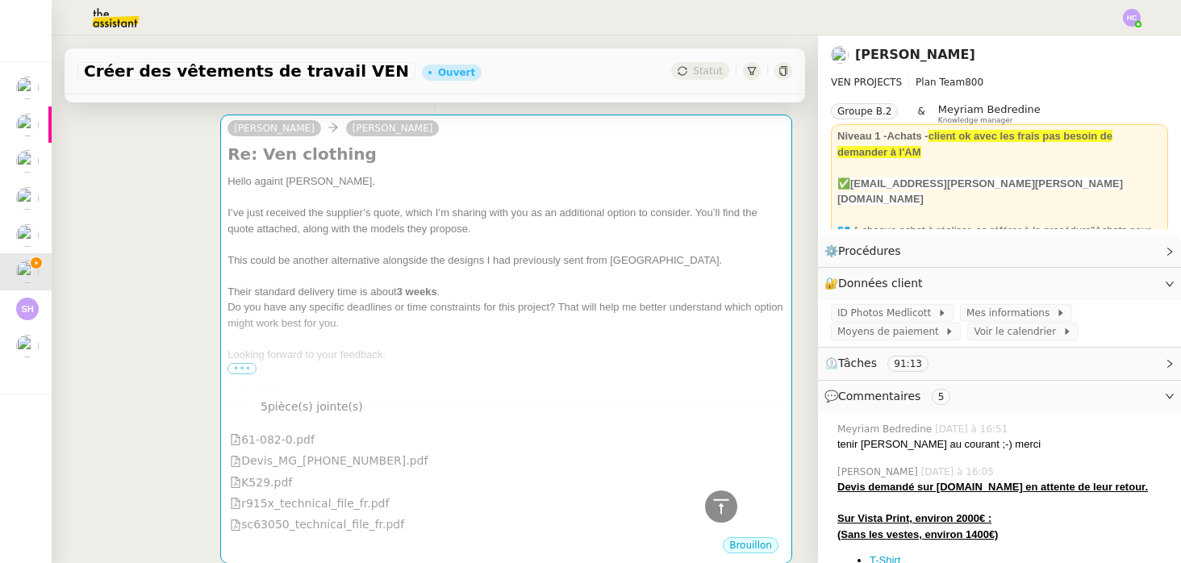
scroll to position [230, 0]
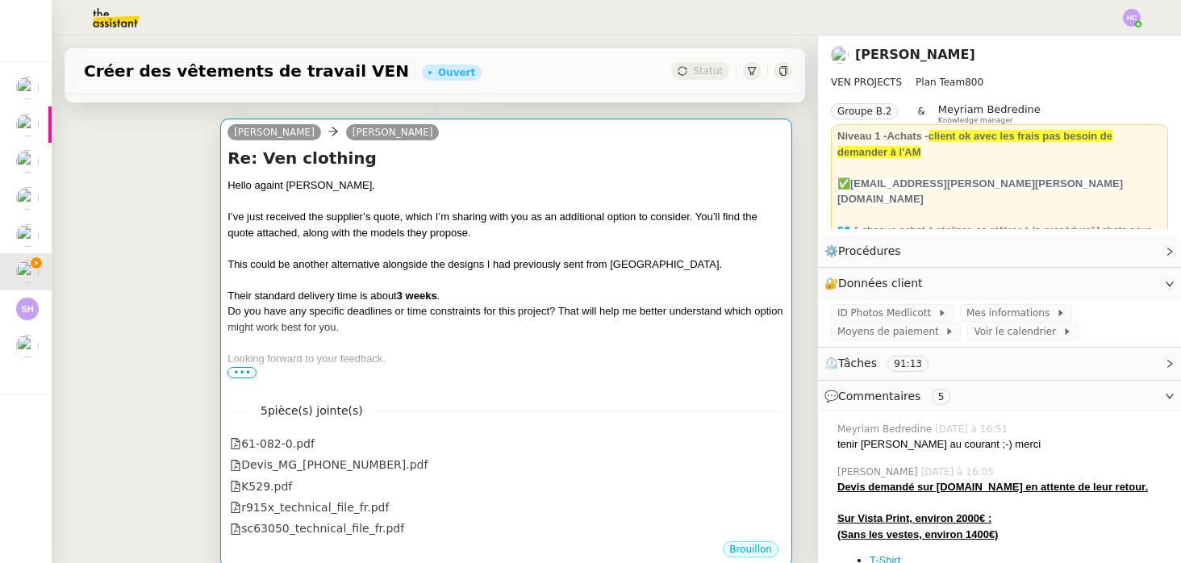
click at [461, 297] on div "Their standard delivery time is about 3 weeks ." at bounding box center [505, 296] width 557 height 16
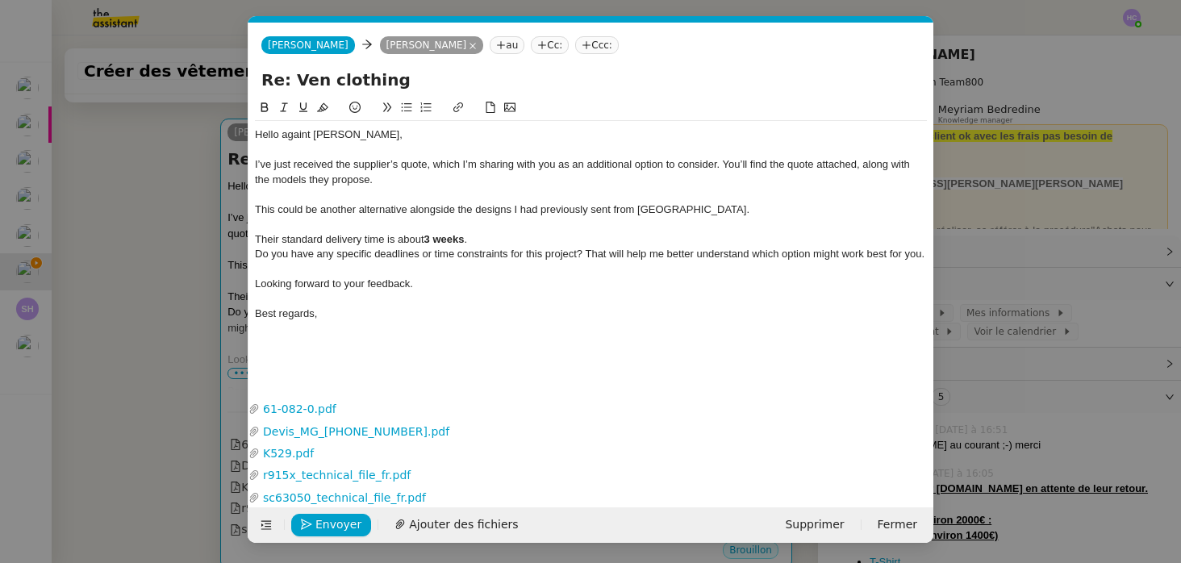
scroll to position [0, 34]
click at [709, 208] on div "This could be another alternative alongside the designs I had previously sent f…" at bounding box center [591, 209] width 672 height 15
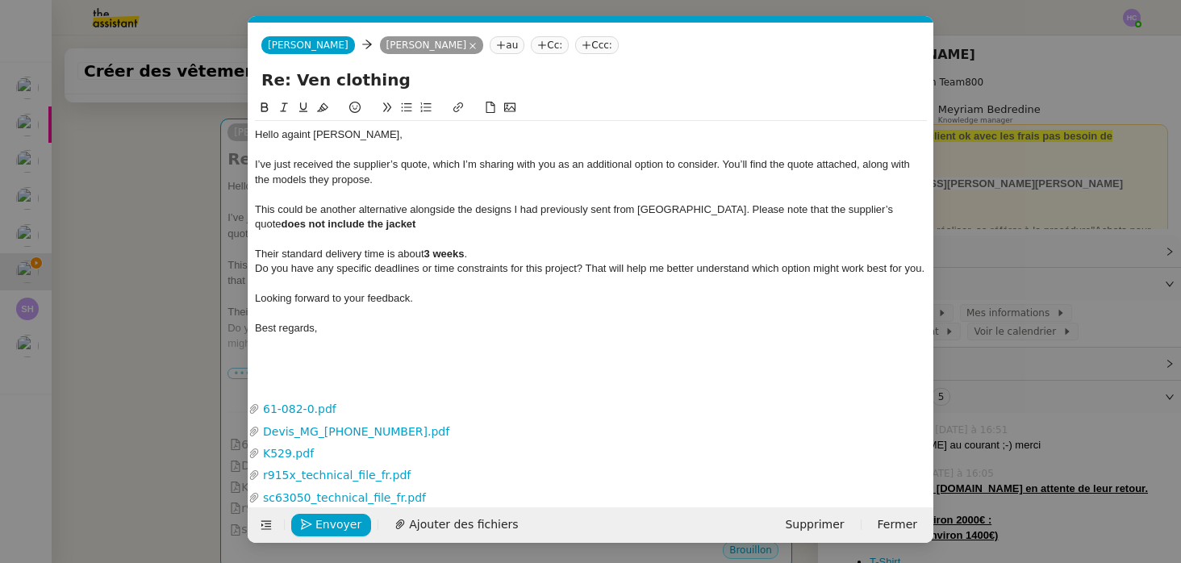
click at [671, 207] on div "This could be another alternative alongside the designs I had previously sent f…" at bounding box center [591, 217] width 672 height 30
click at [0, 0] on lt-span "Ignore" at bounding box center [0, 0] width 0 height 0
click at [301, 136] on div "Hello againt Charles," at bounding box center [591, 134] width 672 height 15
click at [0, 0] on lt-em "again" at bounding box center [0, 0] width 0 height 0
click at [358, 138] on div "Hello again Charles," at bounding box center [591, 134] width 672 height 15
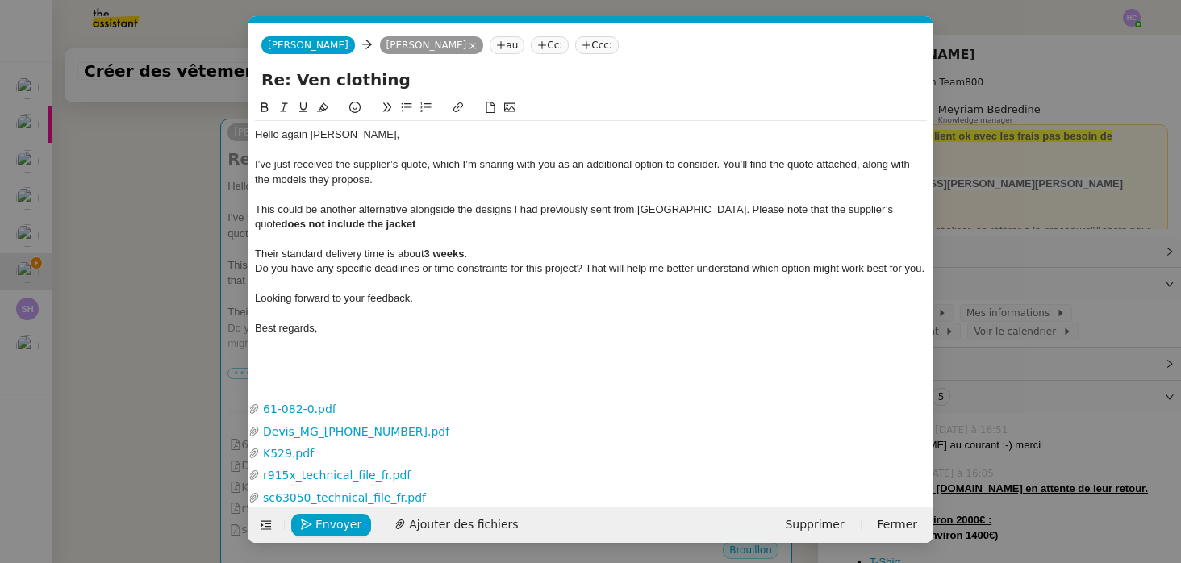
click at [392, 190] on div at bounding box center [591, 194] width 672 height 15
click at [352, 165] on div "I’ve just received the supplier’s quote, which I’m sharing with you as an addit…" at bounding box center [591, 172] width 672 height 30
drag, startPoint x: 399, startPoint y: 166, endPoint x: 352, endPoint y: 165, distance: 46.8
click at [352, 165] on div "I’ve just received the supplier’s quote, which I’m sharing with you as an addit…" at bounding box center [591, 172] width 672 height 30
click at [221, 133] on nz-modal-container "Service TA - VOYAGE - PROPOSITION GLOBALE A utiliser dans le cadre de propositi…" at bounding box center [590, 281] width 1181 height 563
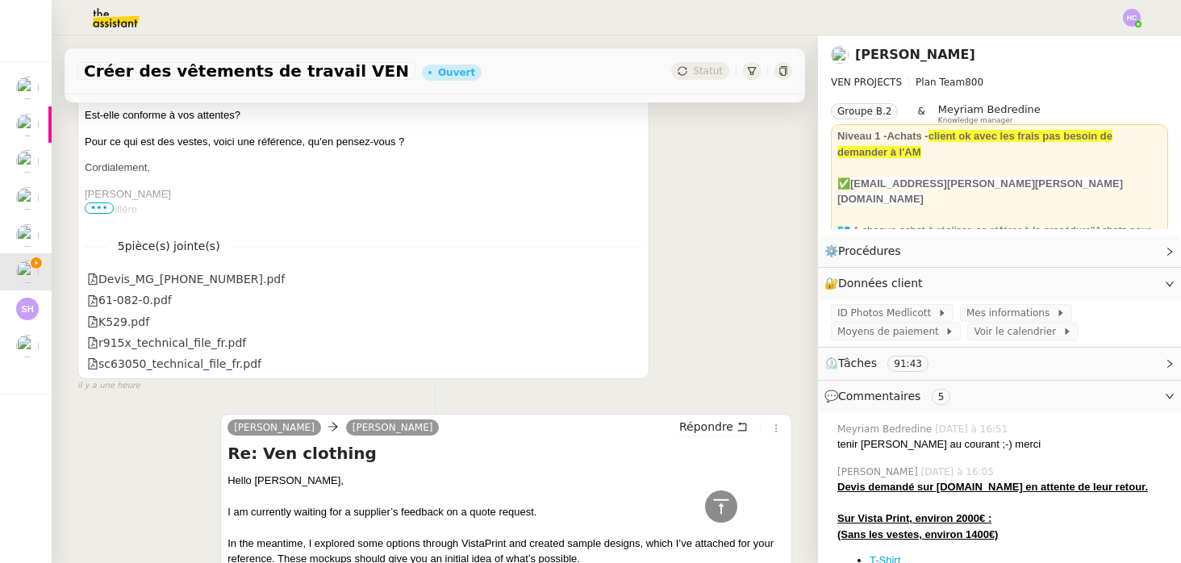
scroll to position [1297, 0]
click at [109, 209] on span "•••" at bounding box center [99, 207] width 29 height 11
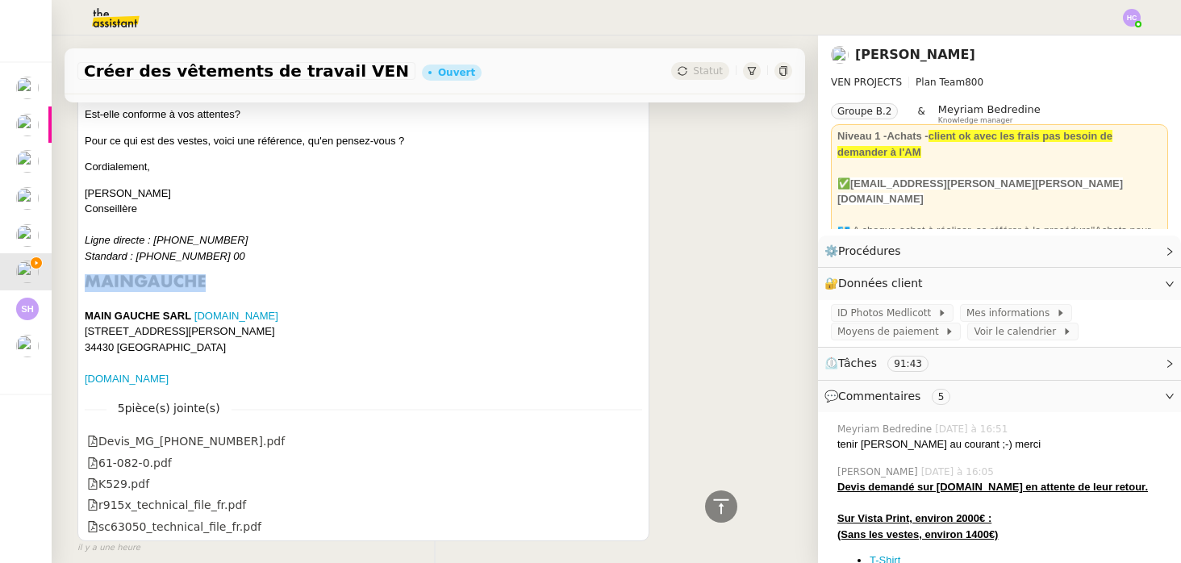
drag, startPoint x: 209, startPoint y: 282, endPoint x: 105, endPoint y: 282, distance: 104.0
click at [105, 282] on div "MAIN GAUCHE SARL www.main-gauche.com 50 rue Henri Farman 34430 St Jean de Vedas" at bounding box center [363, 314] width 557 height 81
copy div
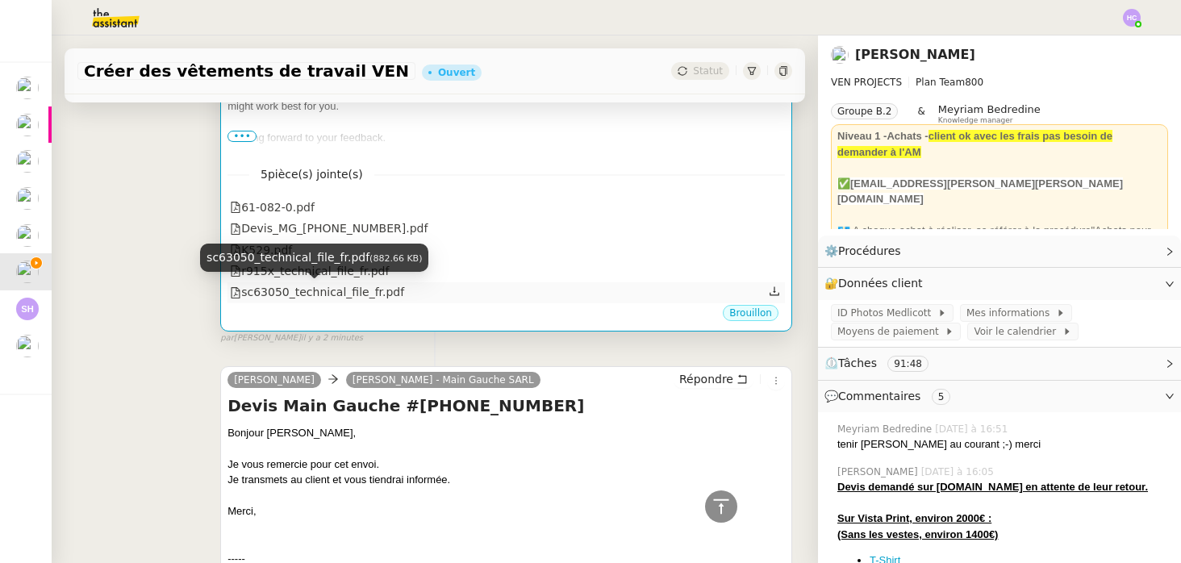
scroll to position [0, 0]
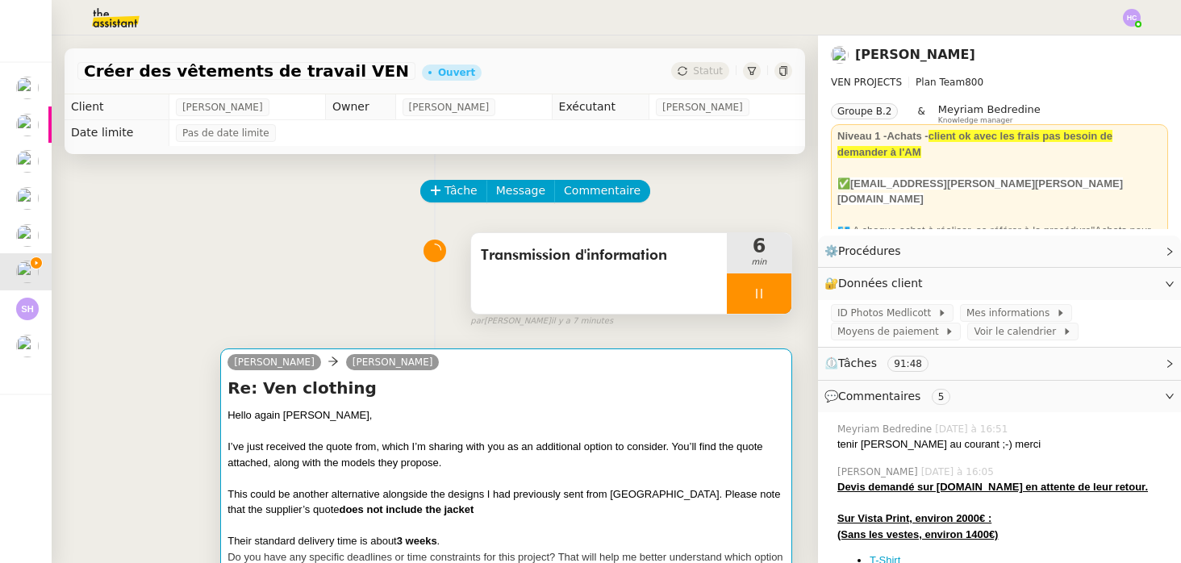
click at [350, 441] on div "I’ve just received the quote from, which I’m sharing with you as an additional …" at bounding box center [505, 454] width 557 height 31
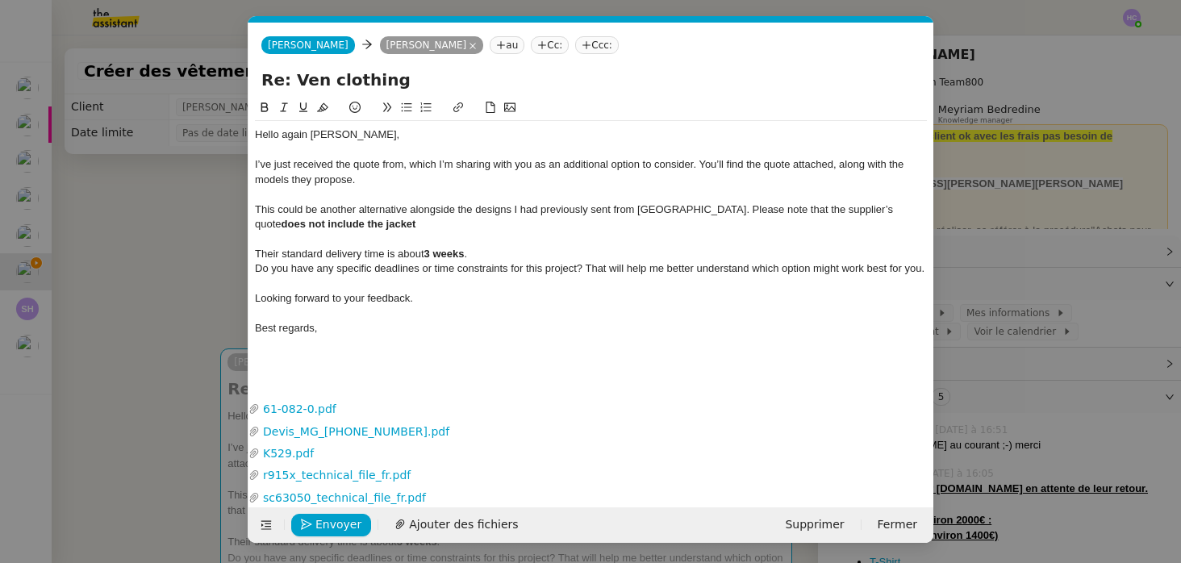
scroll to position [0, 34]
click at [402, 165] on div "I’ve just received the quote from, which I’m sharing with you as an additional …" at bounding box center [591, 172] width 672 height 30
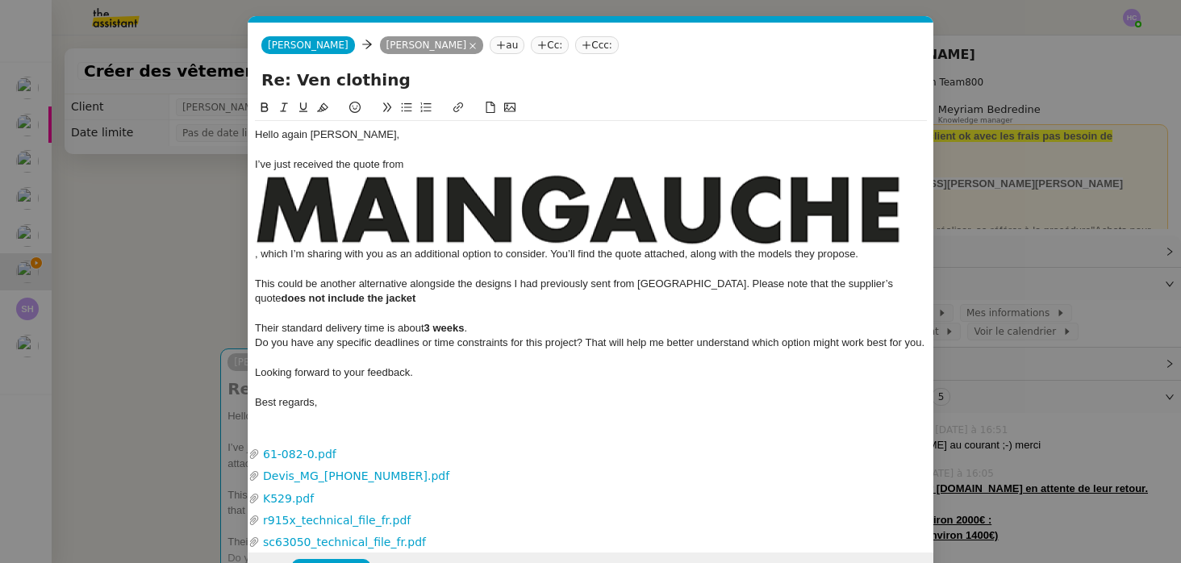
scroll to position [0, 0]
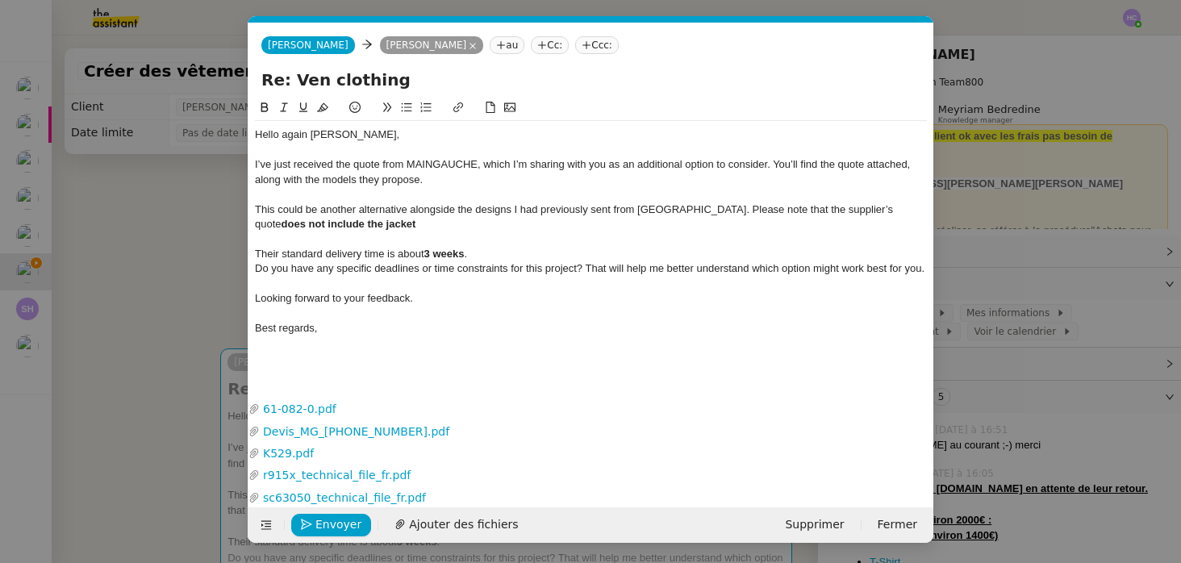
click at [445, 151] on div at bounding box center [591, 150] width 672 height 15
click at [443, 163] on div "I’ve just received the quote from MAINGAUCHE, which I’m sharing with you as an …" at bounding box center [591, 172] width 672 height 30
click at [486, 182] on div "I’ve just received the quote from Maingauche , which I’m sharing with you as an…" at bounding box center [591, 172] width 672 height 30
click at [519, 185] on div "I’ve just received the quote from Maingauche , which I’m sharing with you as an…" at bounding box center [591, 172] width 672 height 30
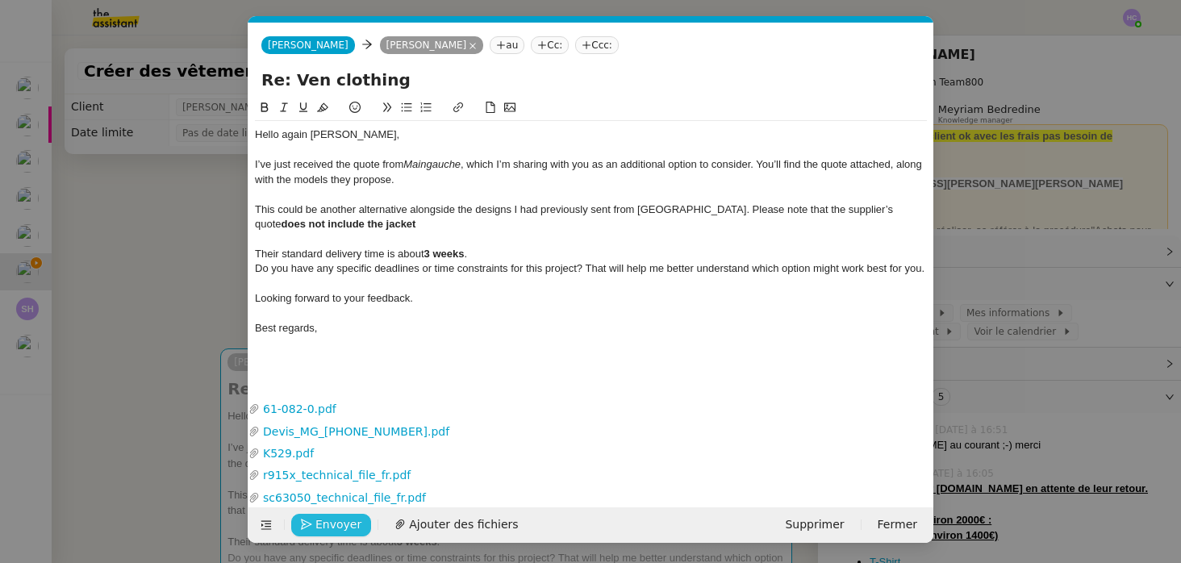
click at [315, 524] on span "Envoyer" at bounding box center [338, 524] width 46 height 19
drag, startPoint x: 327, startPoint y: 524, endPoint x: 386, endPoint y: 298, distance: 234.2
click at [386, 298] on form "Dee Dee Charles Medlicott au Cc: Ccc: Re: Ven clothing Hello again Charles, I’v…" at bounding box center [591, 283] width 686 height 520
click at [490, 256] on div "Their standard delivery time is about 3 weeks ." at bounding box center [591, 254] width 672 height 15
click at [353, 523] on span "Confirmer l'envoi" at bounding box center [363, 524] width 97 height 19
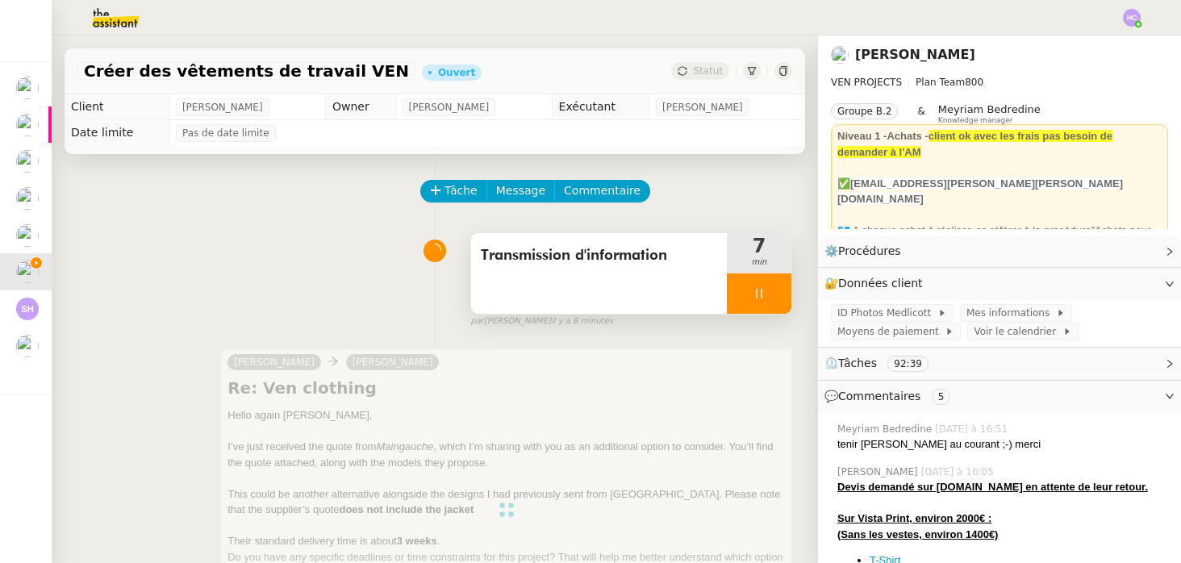
click at [755, 290] on icon at bounding box center [758, 293] width 13 height 13
click at [777, 298] on icon at bounding box center [775, 293] width 13 height 13
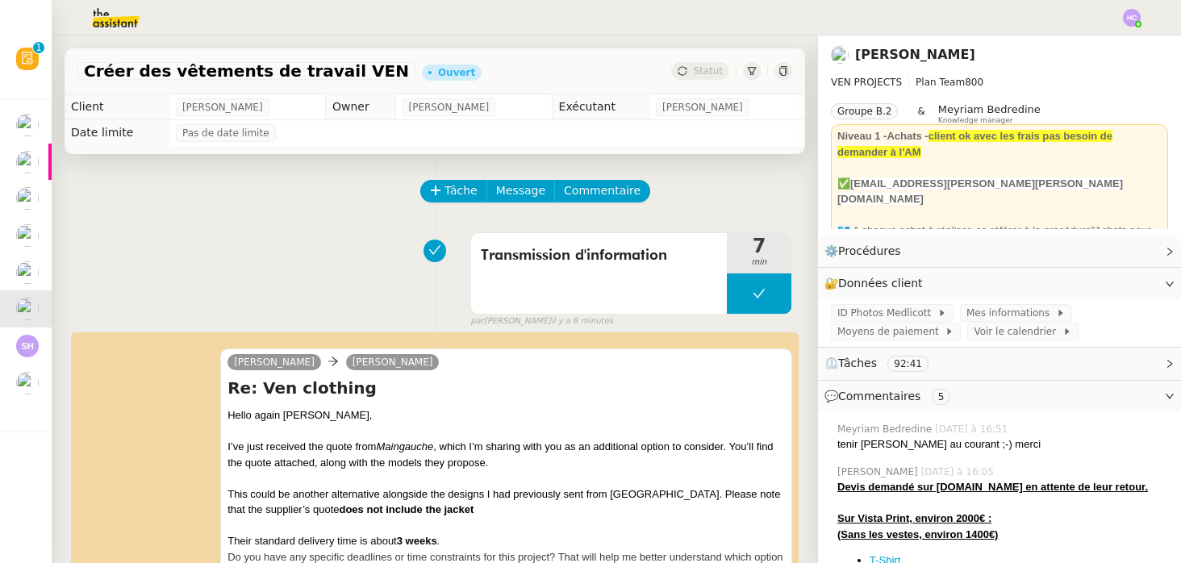
click at [686, 72] on icon at bounding box center [681, 70] width 9 height 9
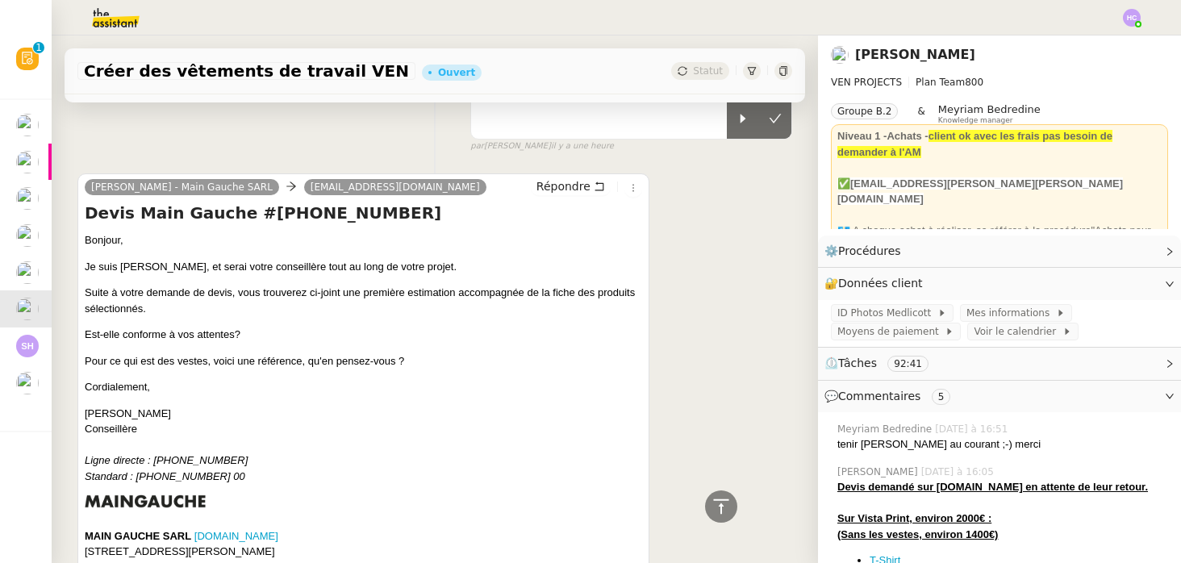
scroll to position [1093, 0]
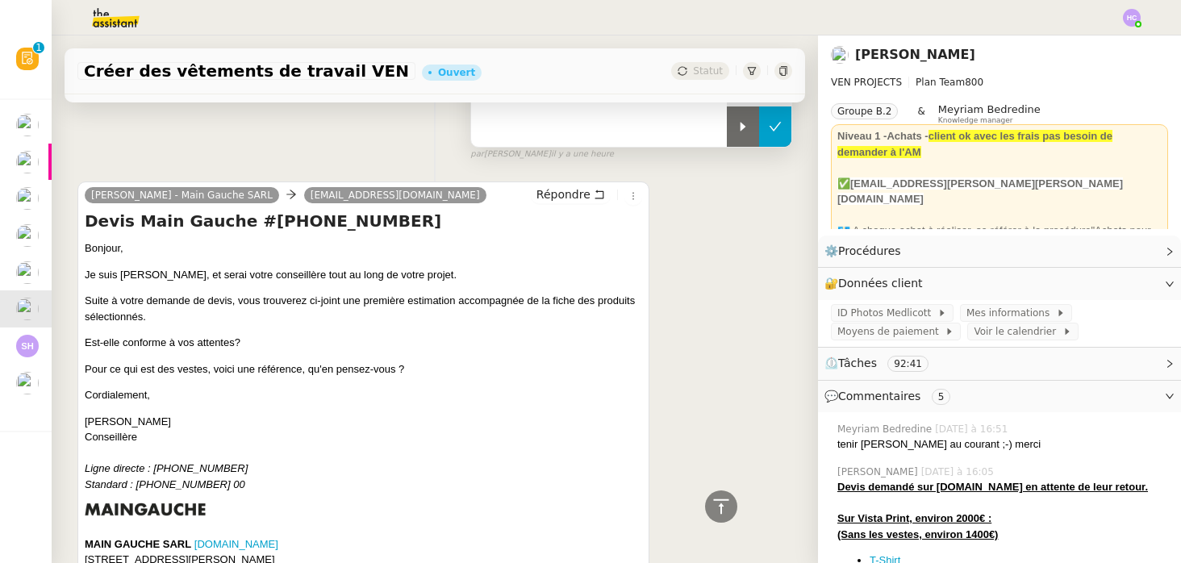
click at [772, 136] on button at bounding box center [775, 126] width 32 height 40
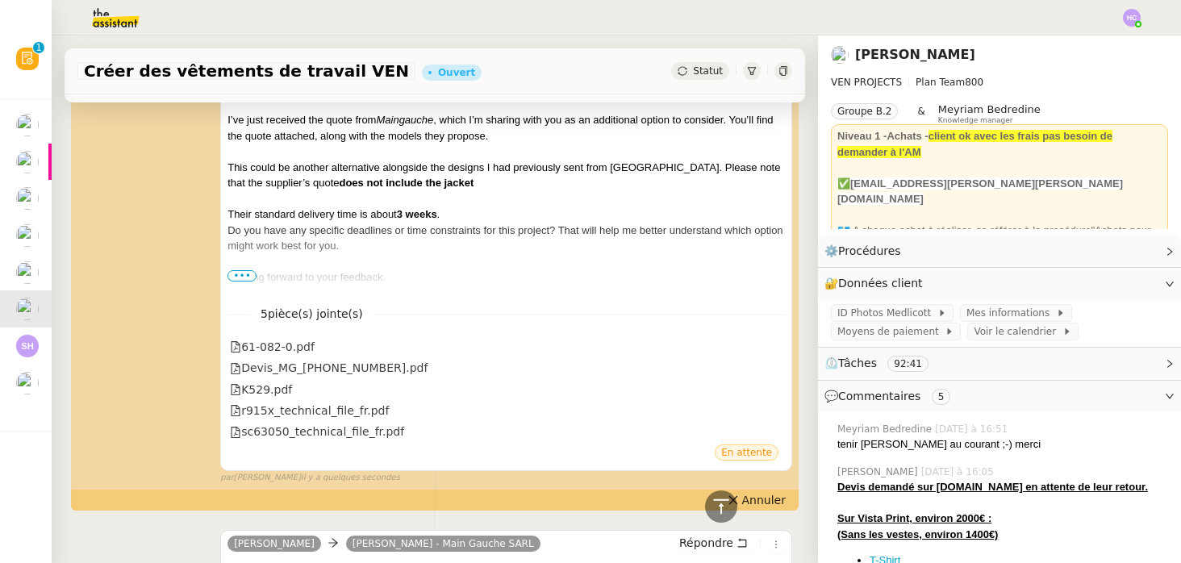
scroll to position [0, 0]
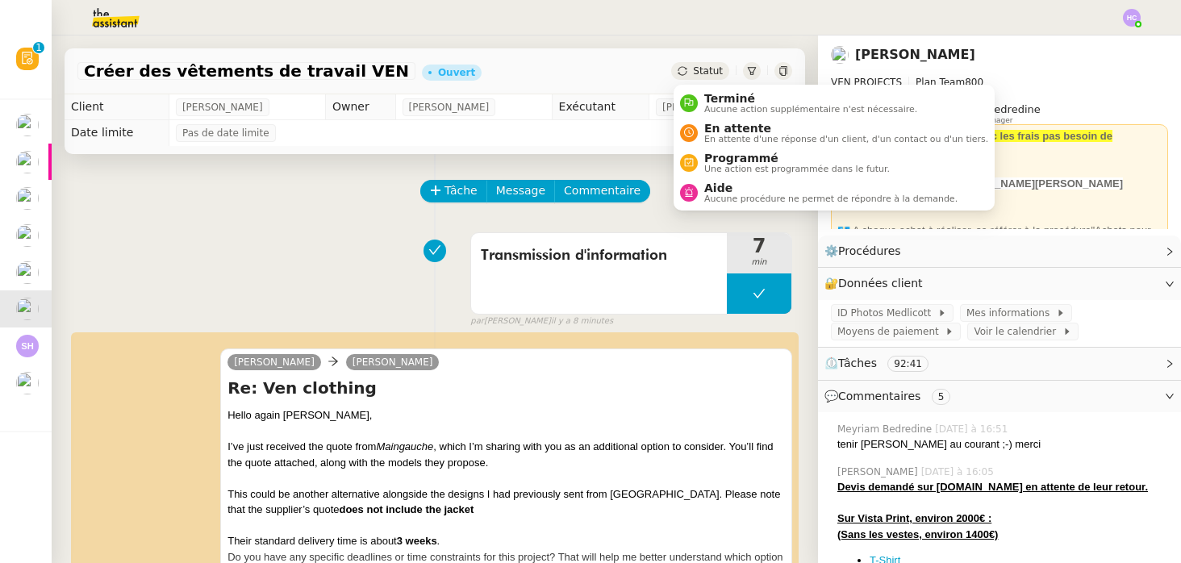
click at [711, 71] on span "Statut" at bounding box center [708, 70] width 30 height 11
click at [731, 126] on span "En attente" at bounding box center [846, 128] width 284 height 13
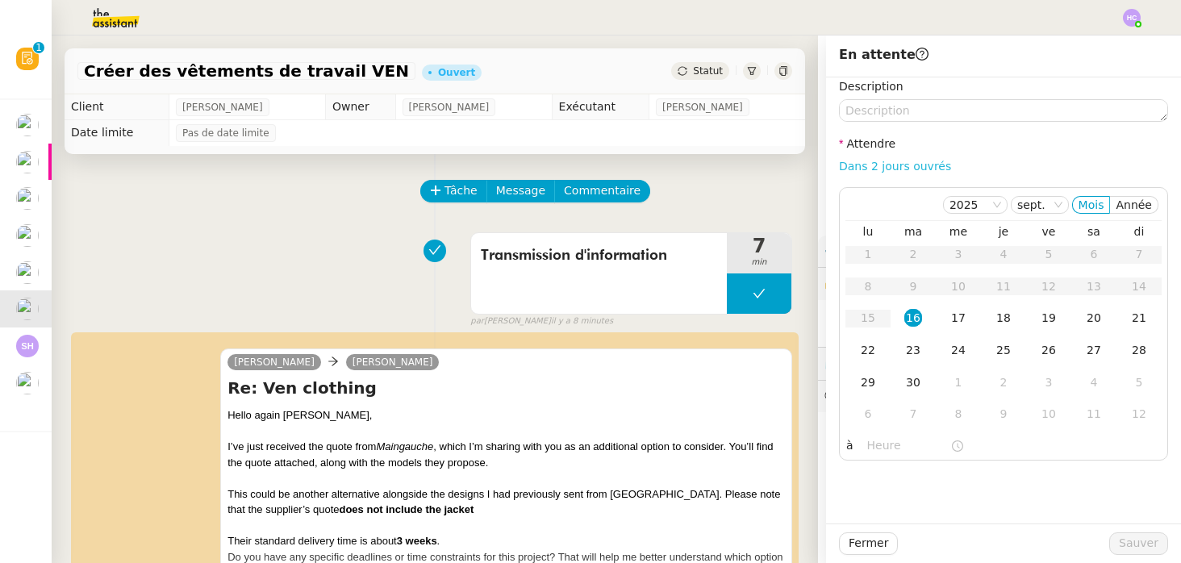
click at [906, 167] on link "Dans 2 jours ouvrés" at bounding box center [895, 166] width 112 height 13
type input "07:00"
click at [1128, 536] on span "Sauver" at bounding box center [1139, 543] width 40 height 19
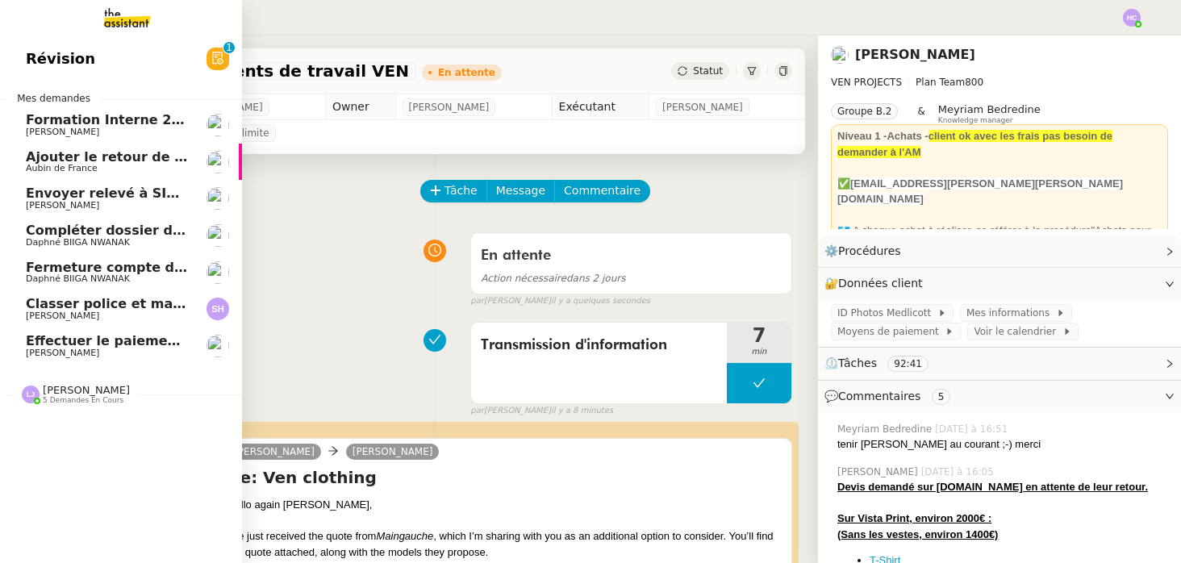
click at [113, 239] on span "Daphné BIIGA NWANAK" at bounding box center [78, 242] width 104 height 10
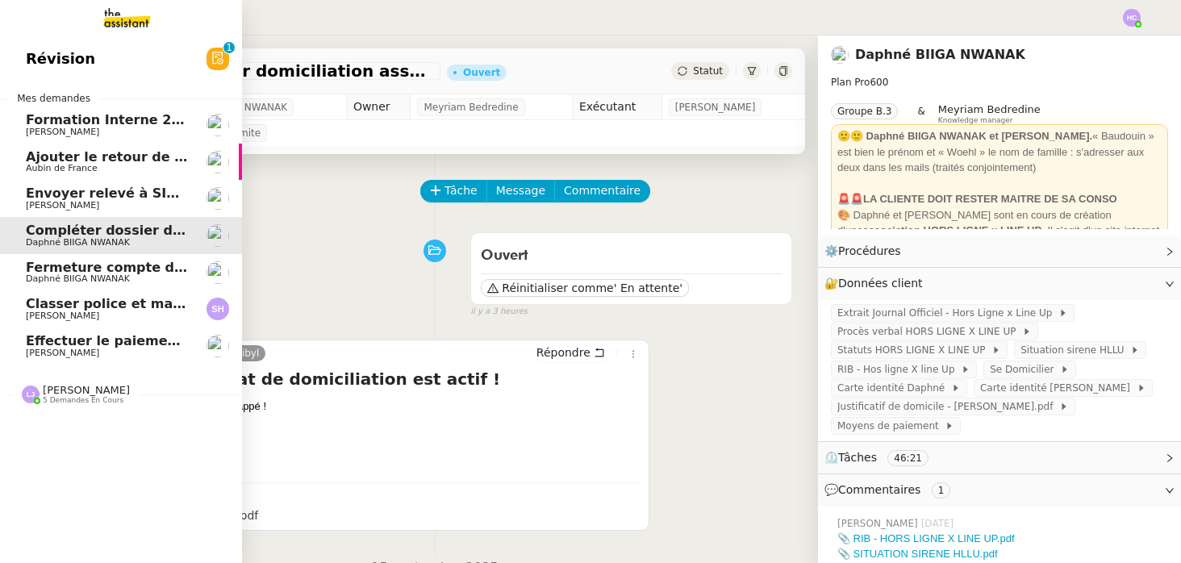
click at [70, 268] on span "Fermeture compte domiciliation Kandbaz" at bounding box center [176, 267] width 301 height 15
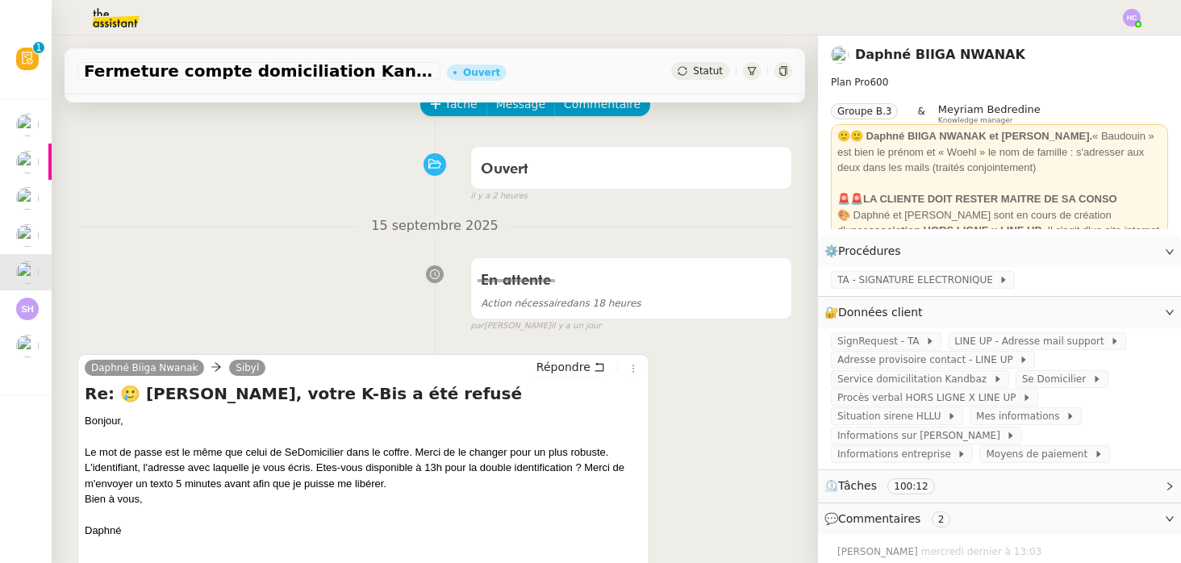
scroll to position [173, 0]
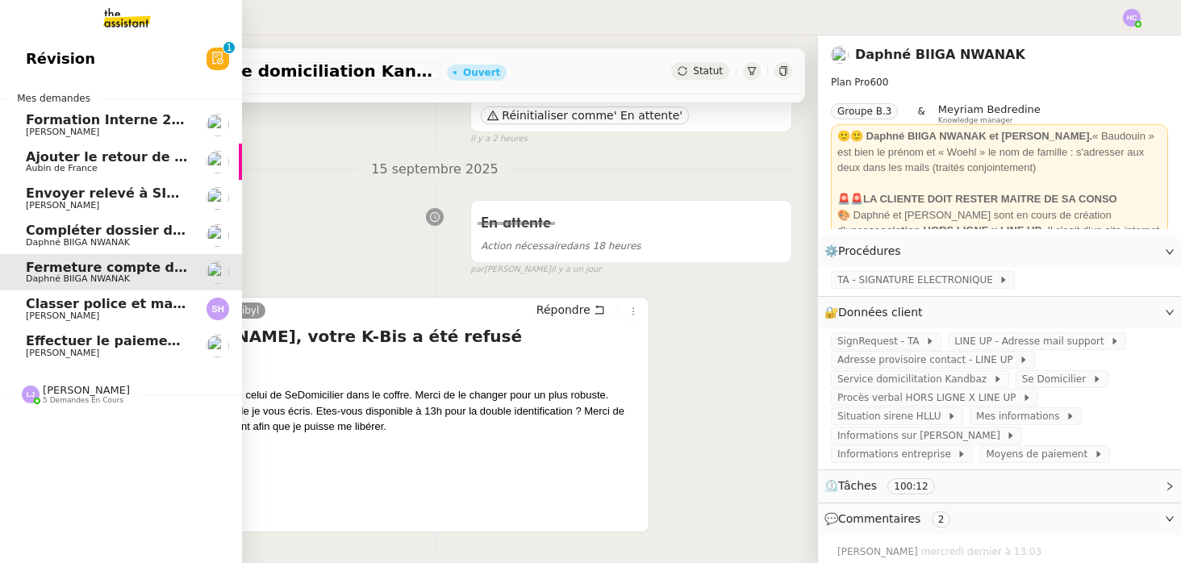
click at [88, 307] on span "Classer police et mandat dans brokin" at bounding box center [161, 303] width 271 height 15
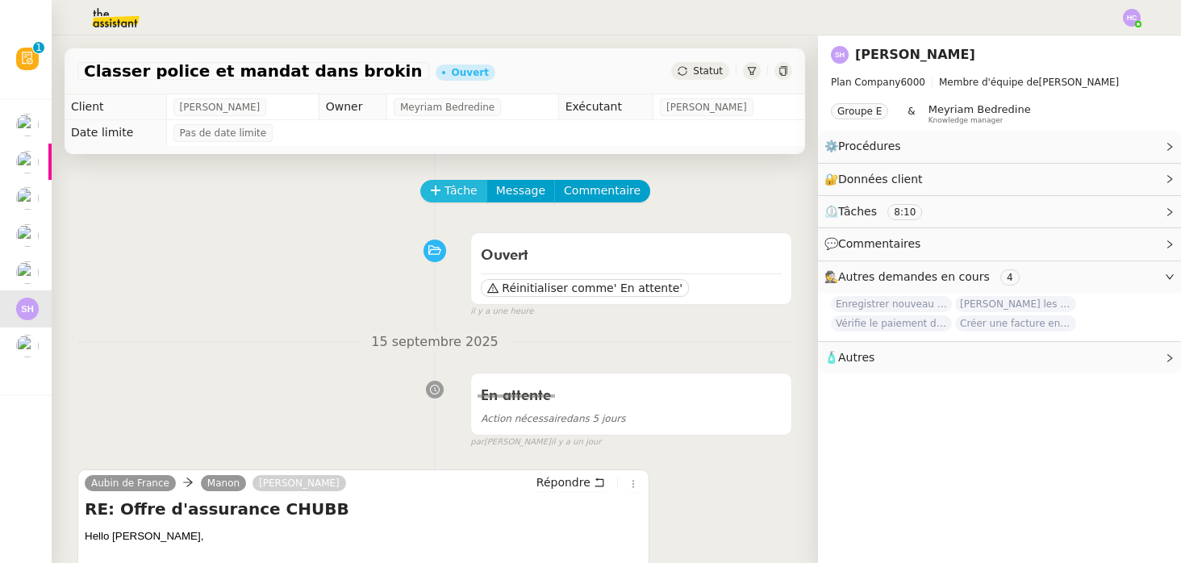
click at [456, 189] on span "Tâche" at bounding box center [460, 190] width 33 height 19
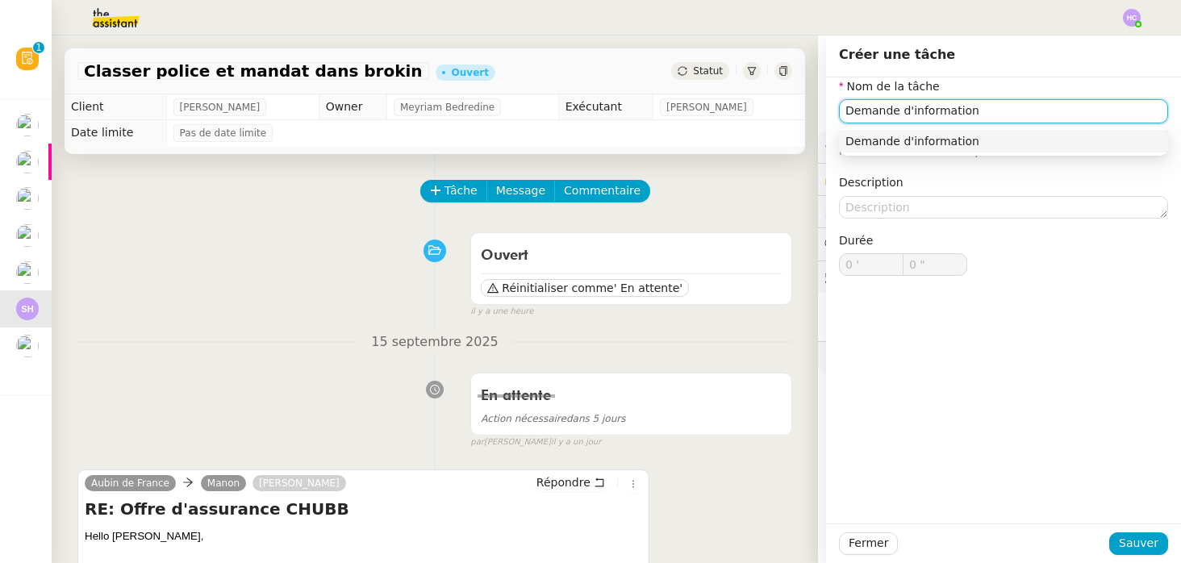
click at [959, 140] on div "Demande d'information" at bounding box center [1003, 141] width 316 height 15
type input "Demande d'information"
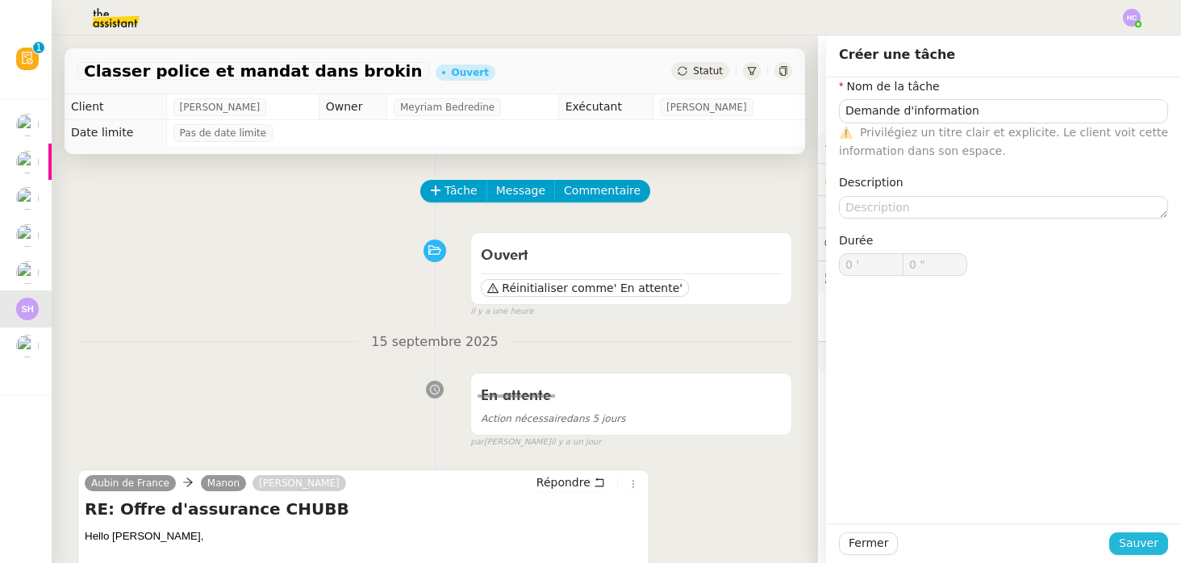
click at [1141, 539] on span "Sauver" at bounding box center [1139, 543] width 40 height 19
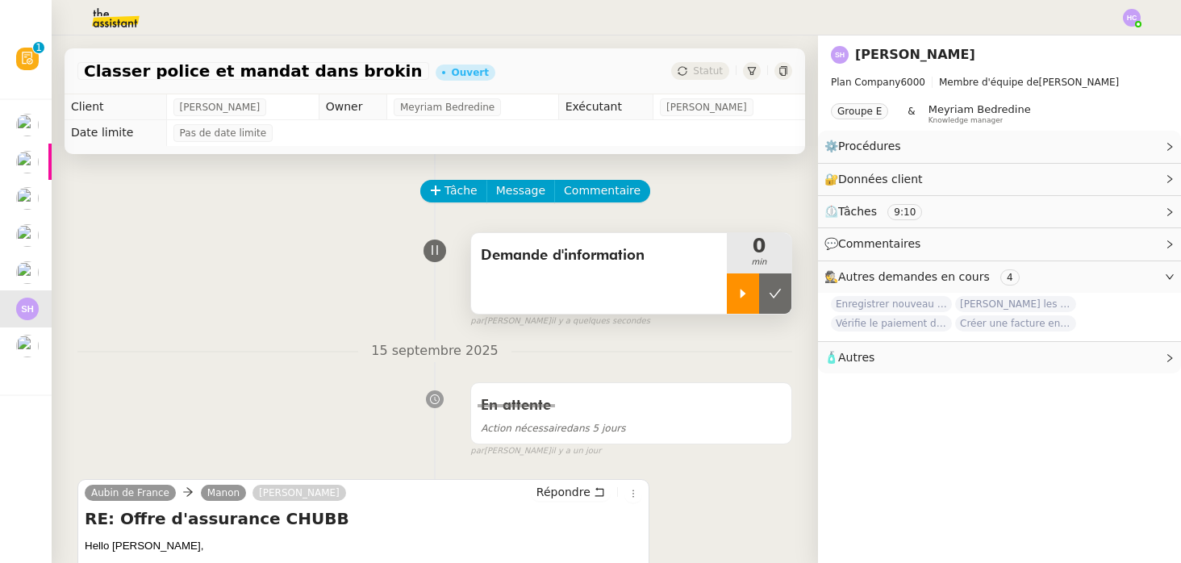
click at [743, 300] on div at bounding box center [743, 293] width 32 height 40
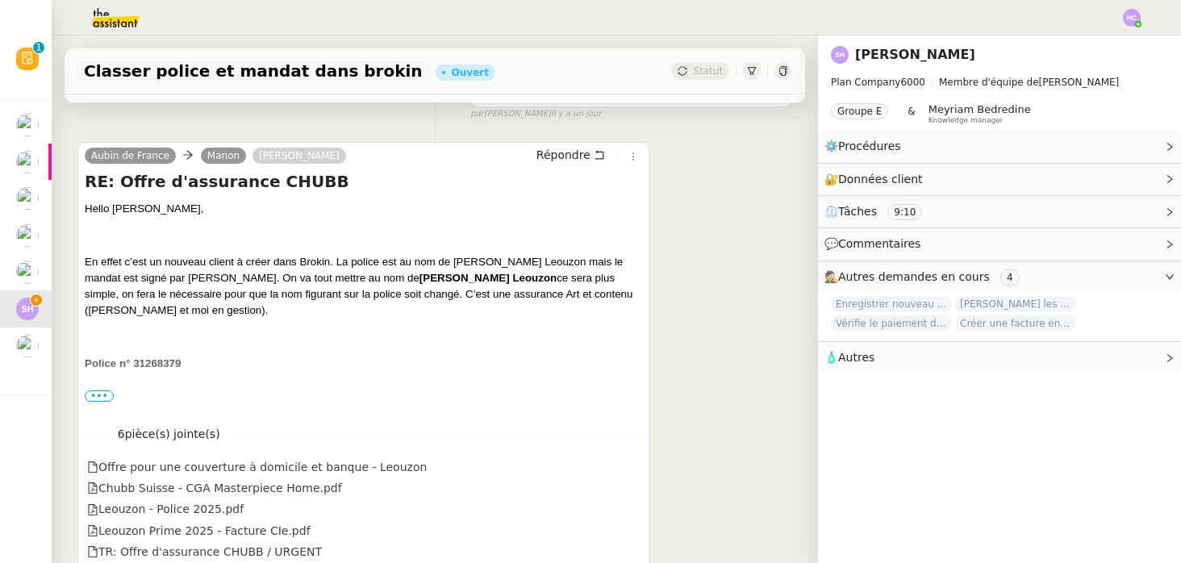
scroll to position [347, 0]
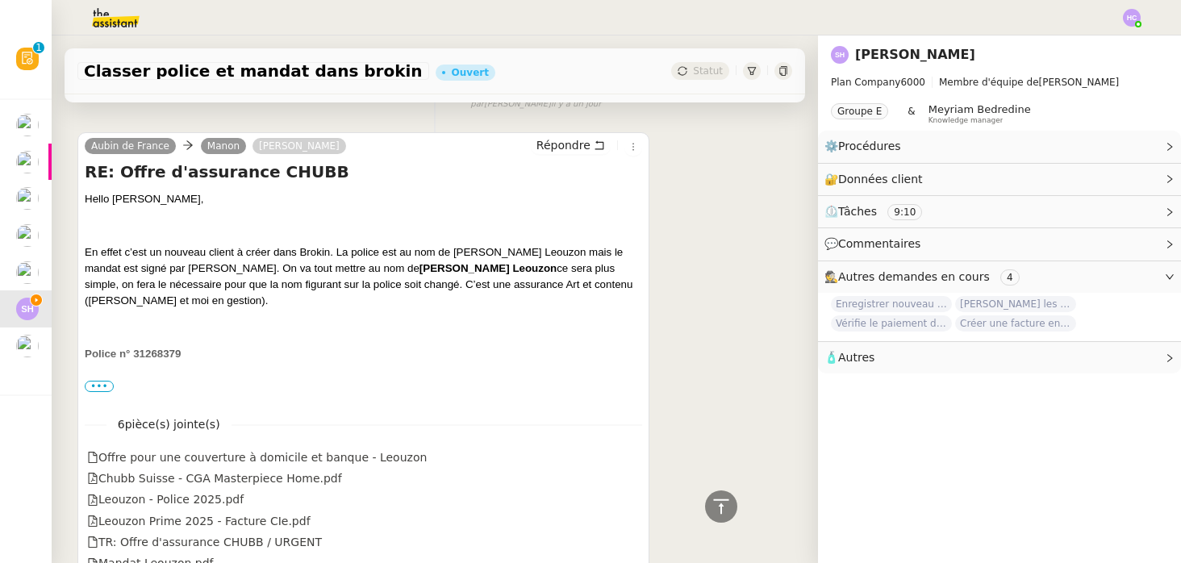
click at [102, 381] on span "•••" at bounding box center [99, 386] width 29 height 11
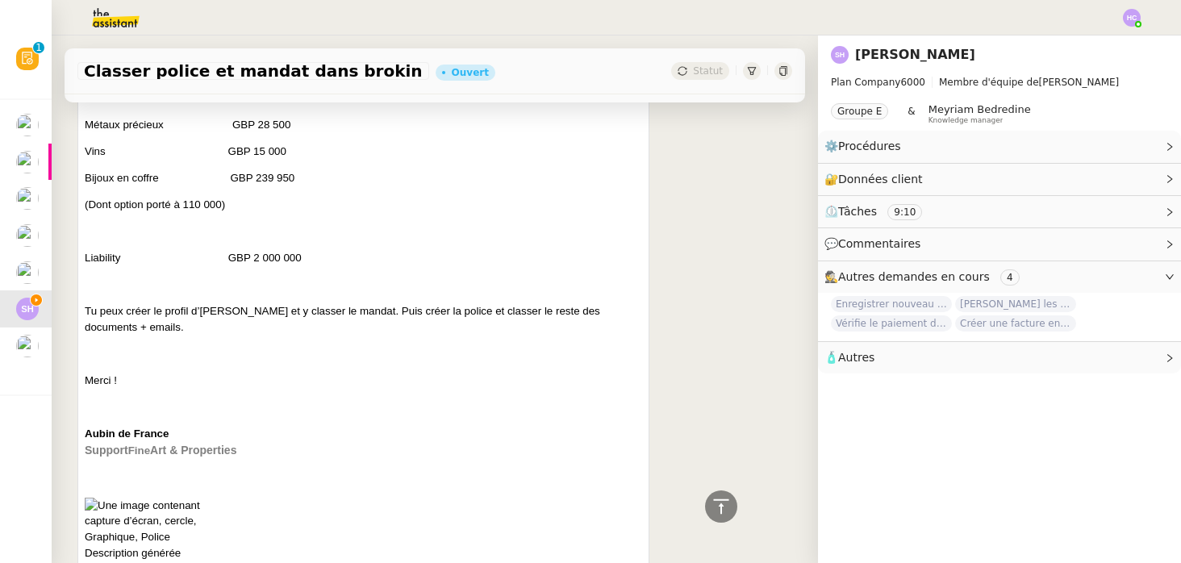
scroll to position [857, 0]
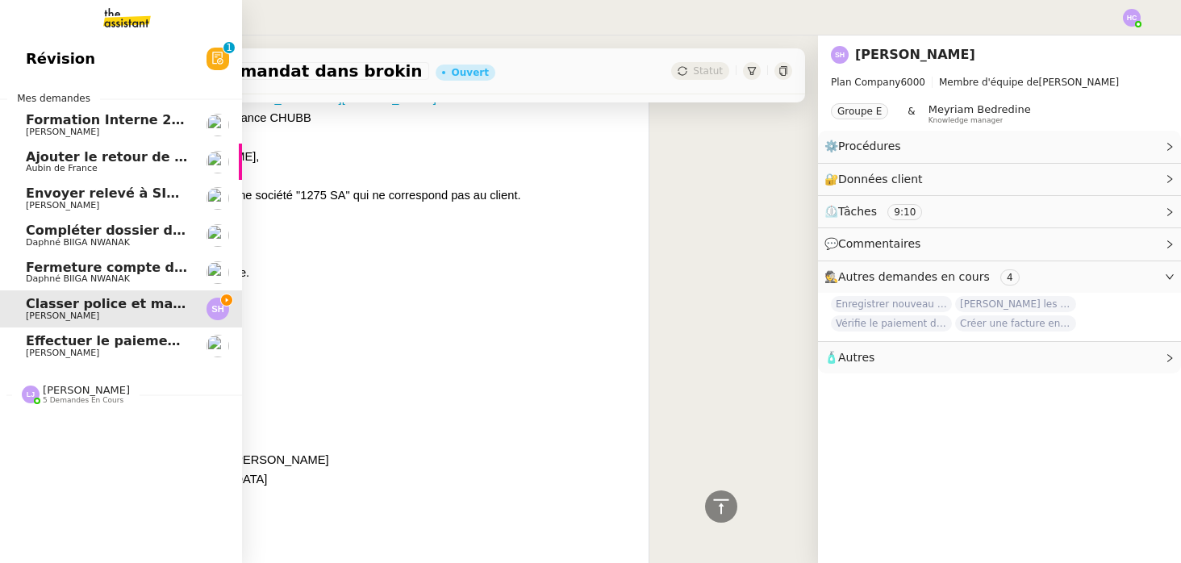
click at [57, 344] on span "Effectuer le paiement des primes [PERSON_NAME]" at bounding box center [209, 340] width 366 height 15
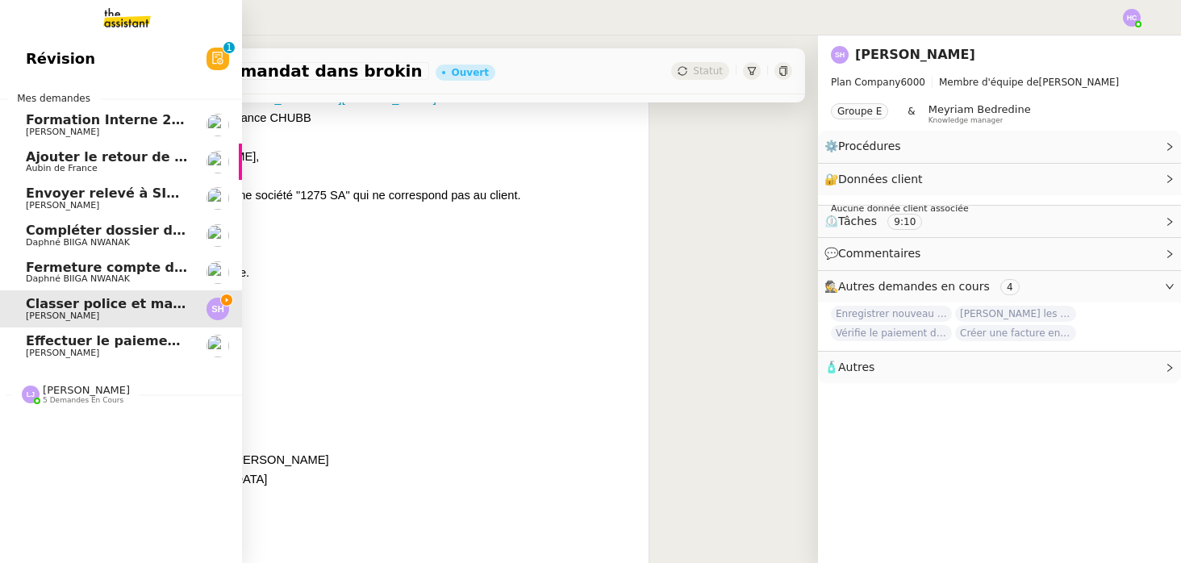
scroll to position [205, 0]
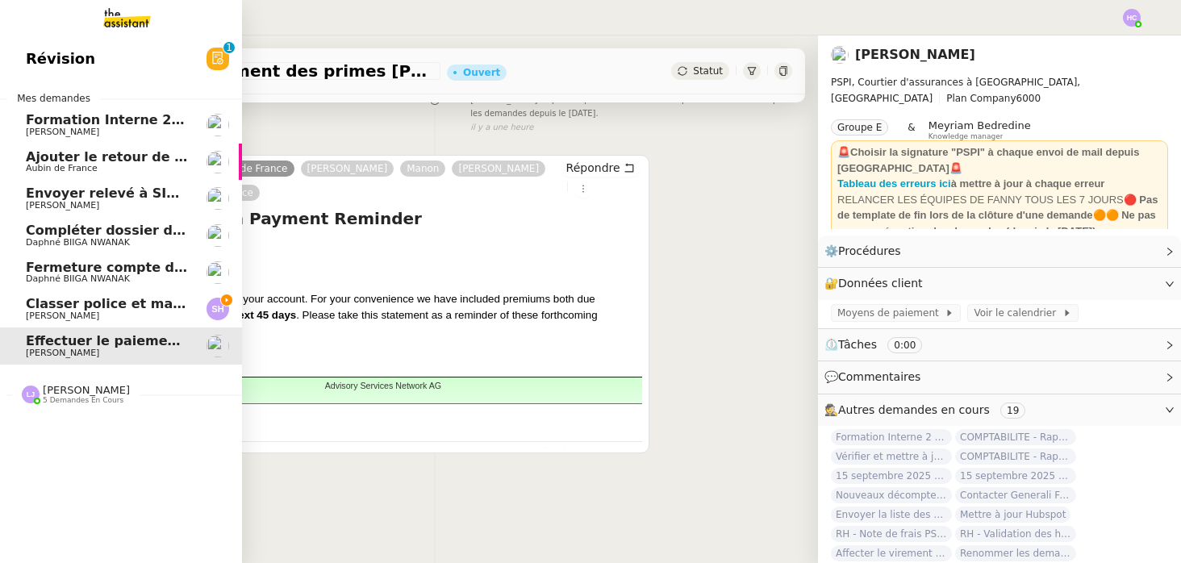
click at [81, 306] on span "Classer police et mandat dans brokin" at bounding box center [161, 303] width 271 height 15
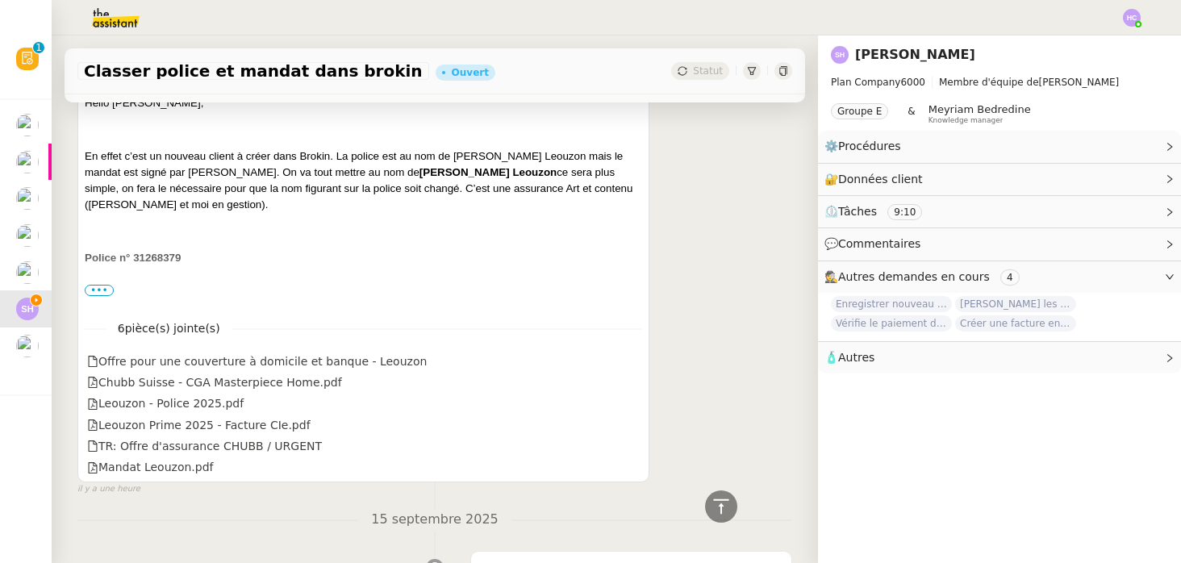
scroll to position [436, 0]
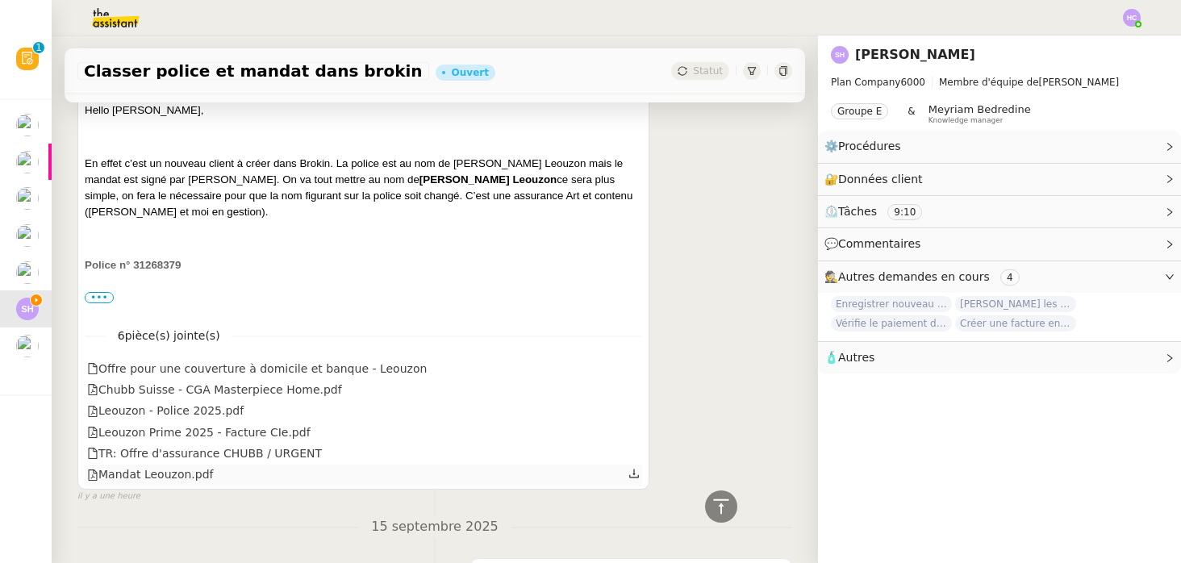
click at [169, 472] on div "Mandat Leouzon.pdf" at bounding box center [150, 474] width 126 height 19
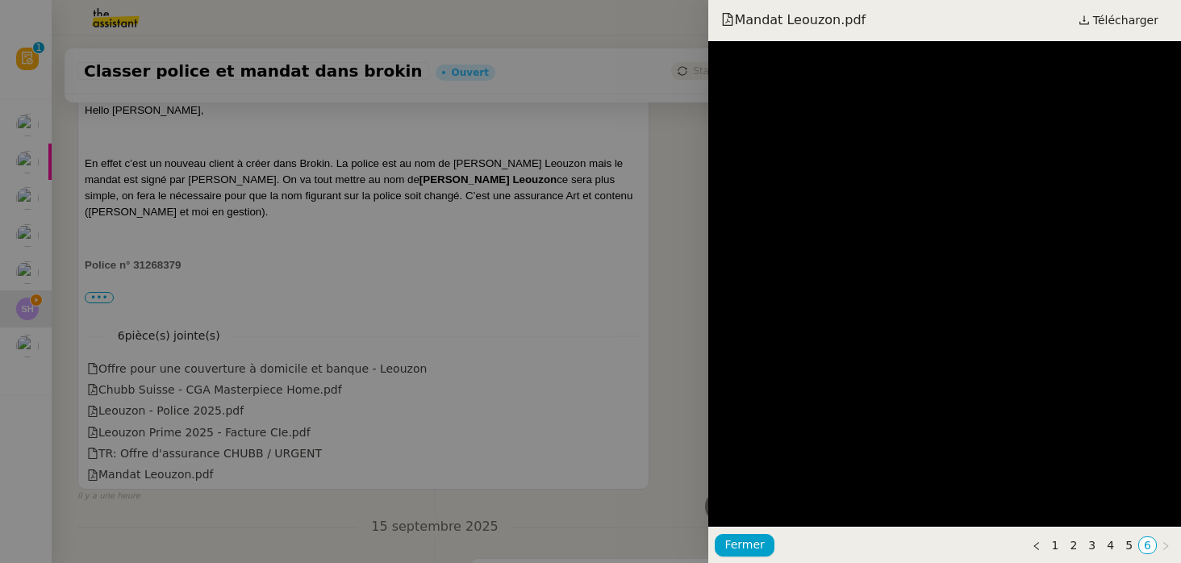
click at [628, 338] on div at bounding box center [590, 281] width 1181 height 563
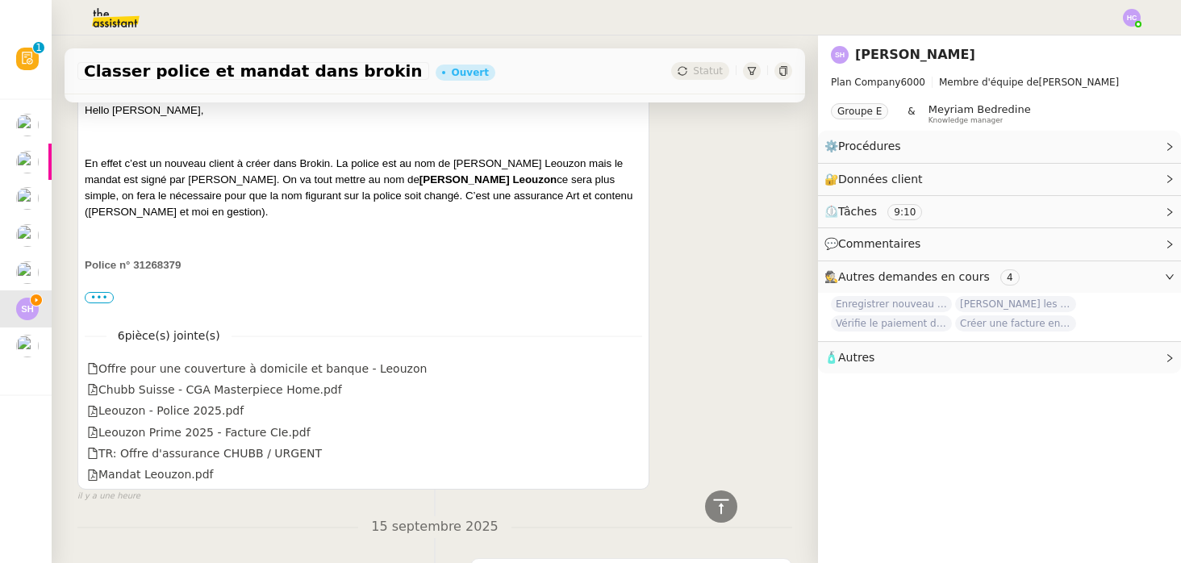
scroll to position [0, 0]
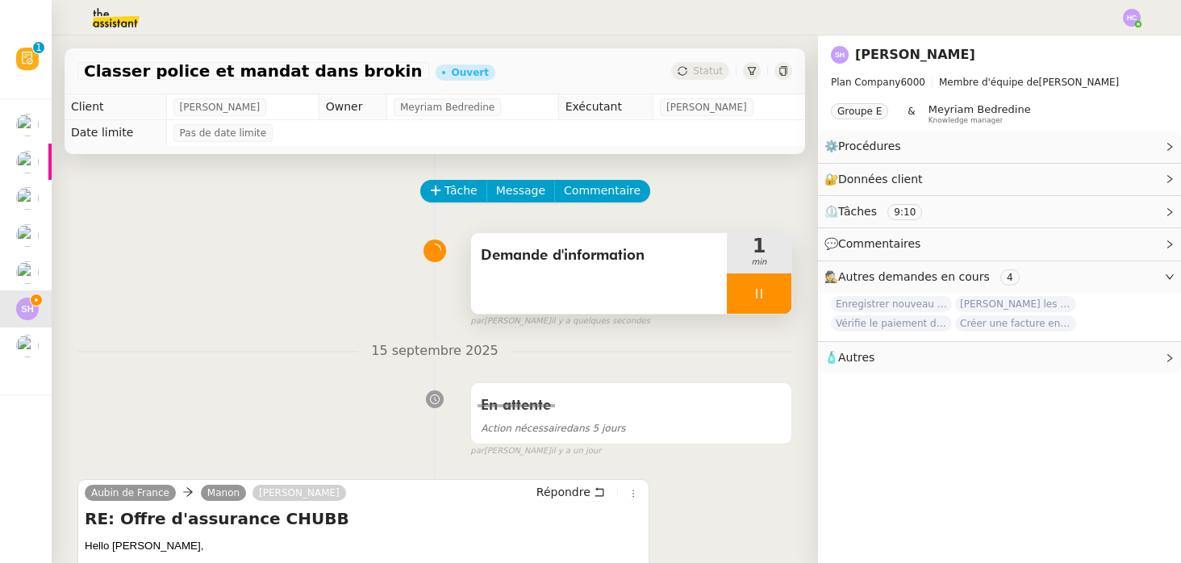
click at [604, 289] on div "Demande d'information" at bounding box center [599, 273] width 256 height 81
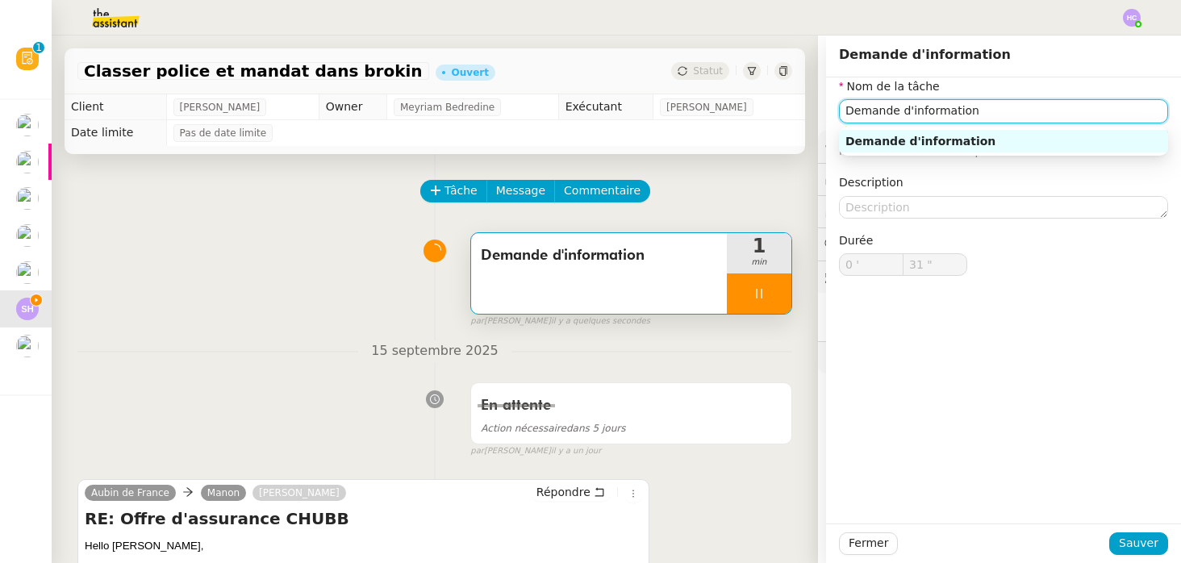
type input "32 ""
drag, startPoint x: 1009, startPoint y: 107, endPoint x: 726, endPoint y: 106, distance: 283.1
click at [726, 106] on app-ticket "Classer police et mandat dans brokin Ouvert Statut Client Sarah Hadj Owner Meyr…" at bounding box center [616, 298] width 1129 height 527
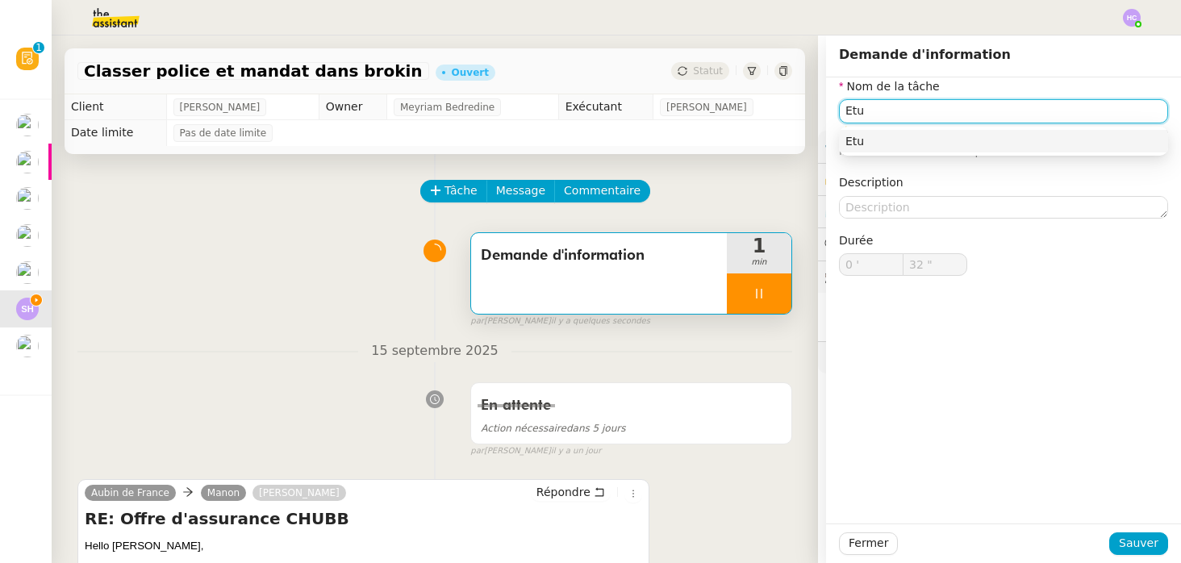
type input "Etud"
type input "33 ""
type input "Etude"
click at [865, 137] on div "Etude" at bounding box center [1003, 141] width 316 height 15
type input "35 ""
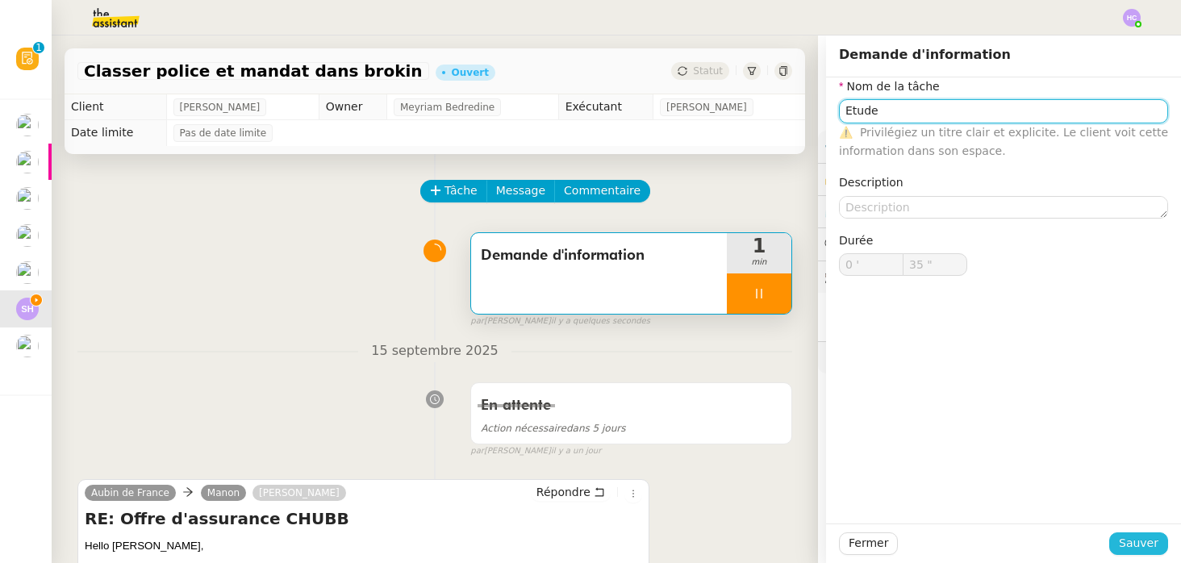
type input "Etude"
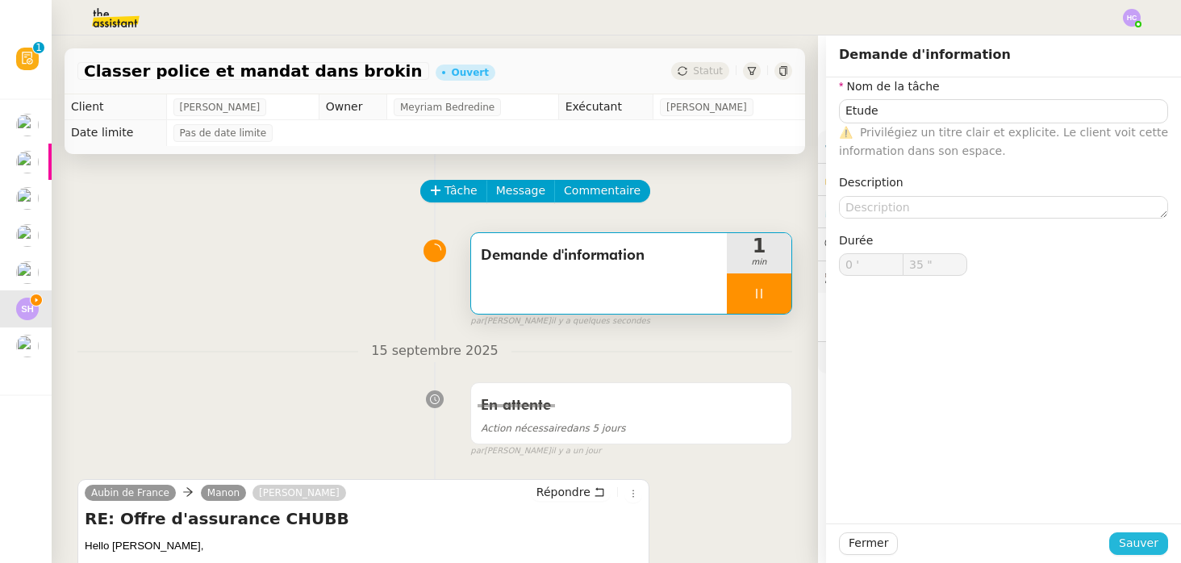
click at [1133, 540] on span "Sauver" at bounding box center [1139, 543] width 40 height 19
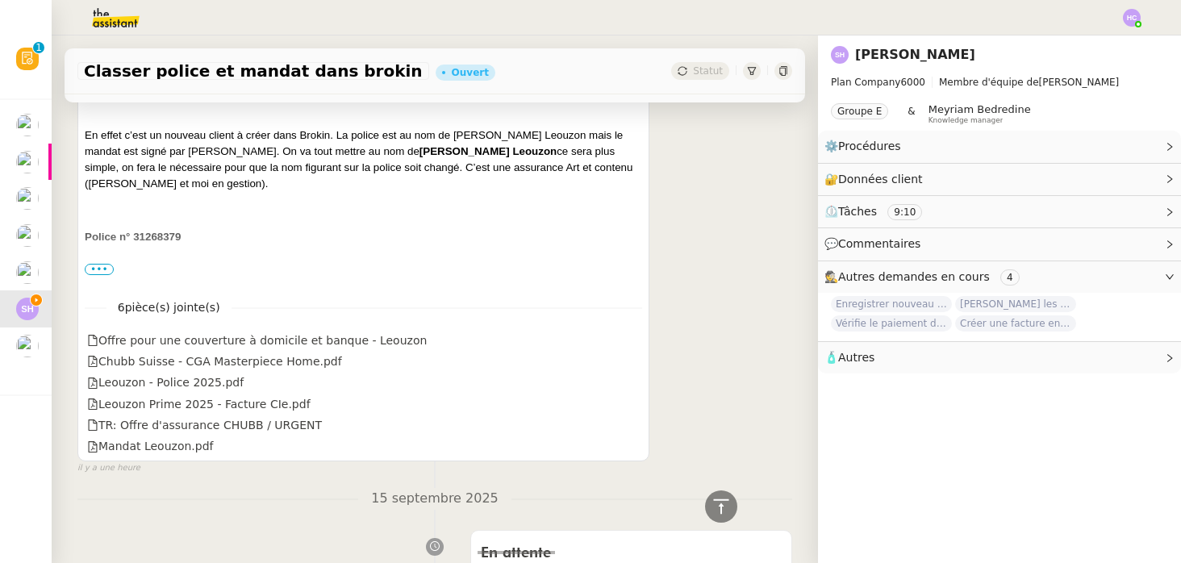
scroll to position [468, 0]
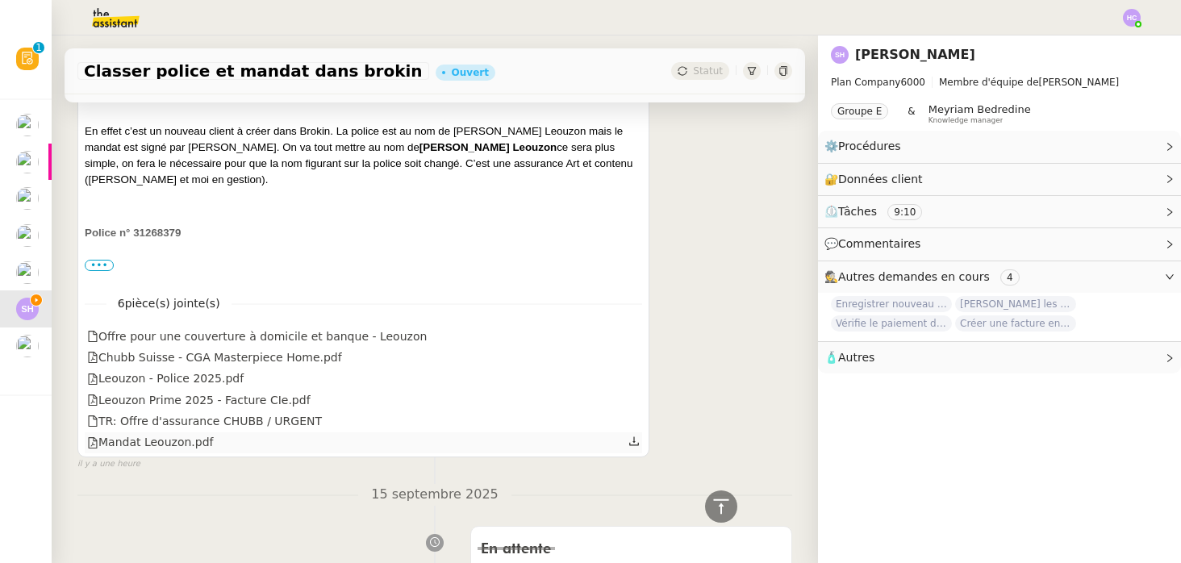
click at [636, 443] on icon at bounding box center [633, 441] width 11 height 11
click at [637, 443] on icon at bounding box center [633, 441] width 11 height 11
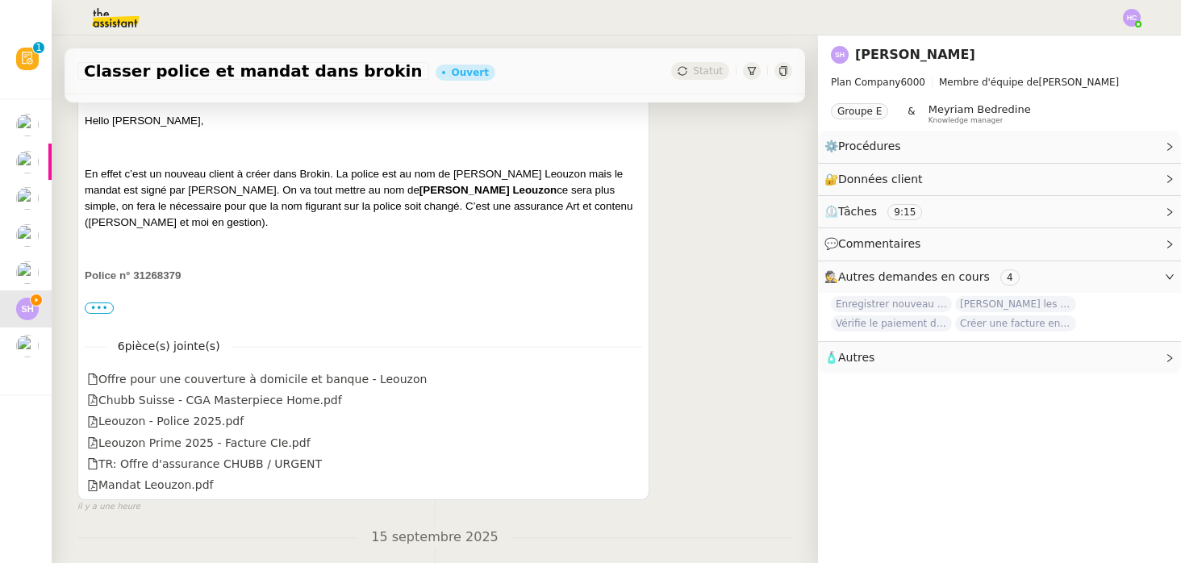
scroll to position [477, 0]
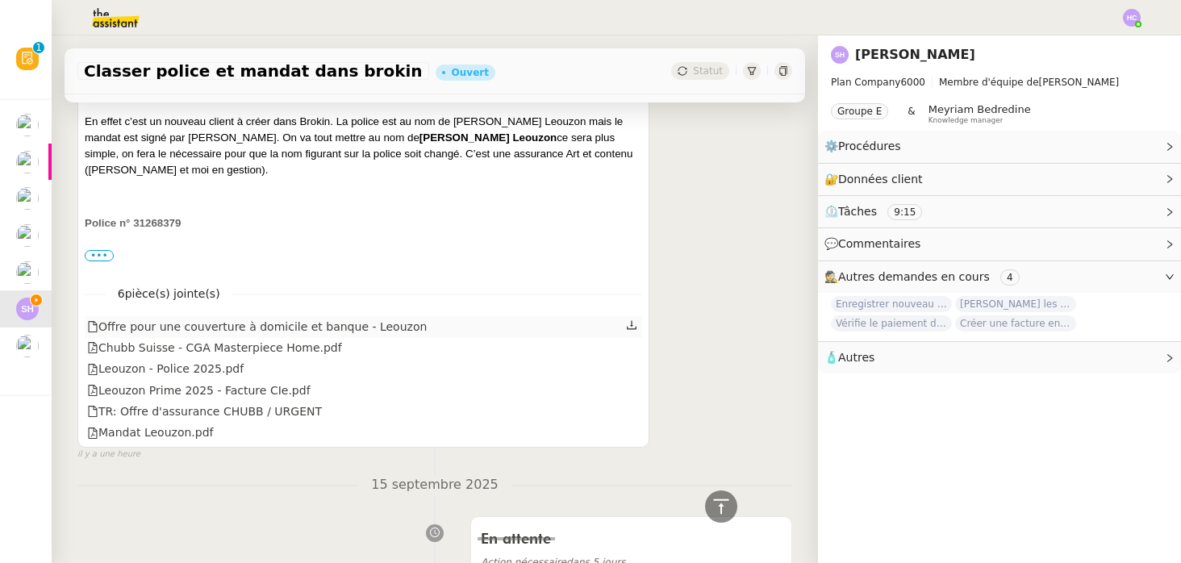
click at [633, 325] on icon at bounding box center [631, 324] width 11 height 11
click at [155, 348] on div "Chubb Suisse - CGA Masterpiece Home.pdf" at bounding box center [214, 348] width 255 height 19
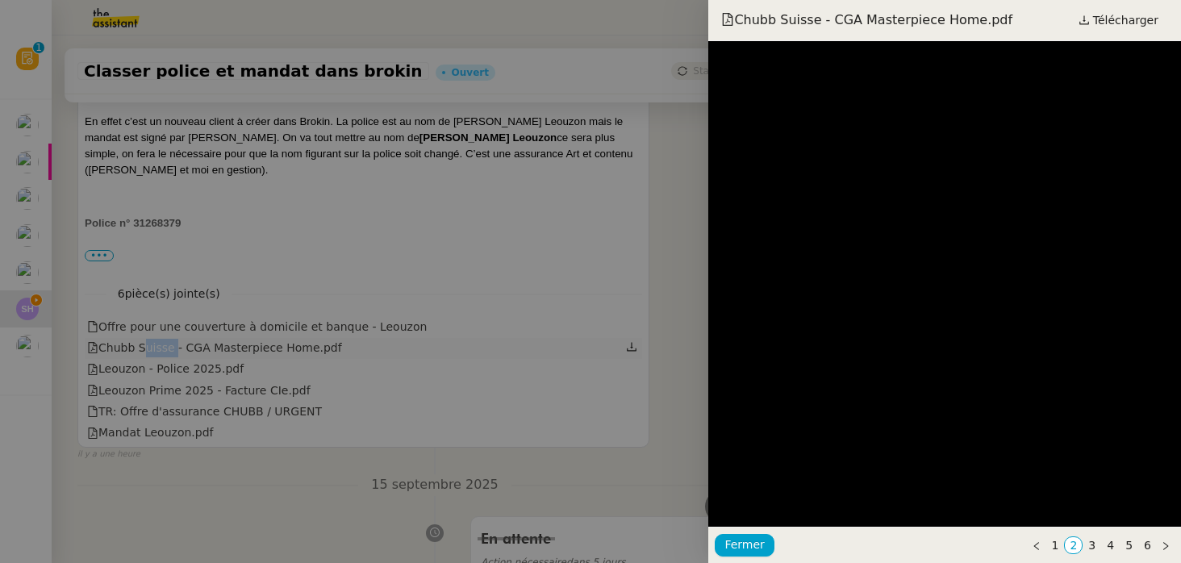
click at [155, 348] on body "Révision 0 1 2 3 4 5 6 7 8 9 Mes demandes Formation Interne 2 - FANNY EYRAUD Fa…" at bounding box center [590, 281] width 1181 height 563
click at [265, 358] on div at bounding box center [590, 281] width 1181 height 563
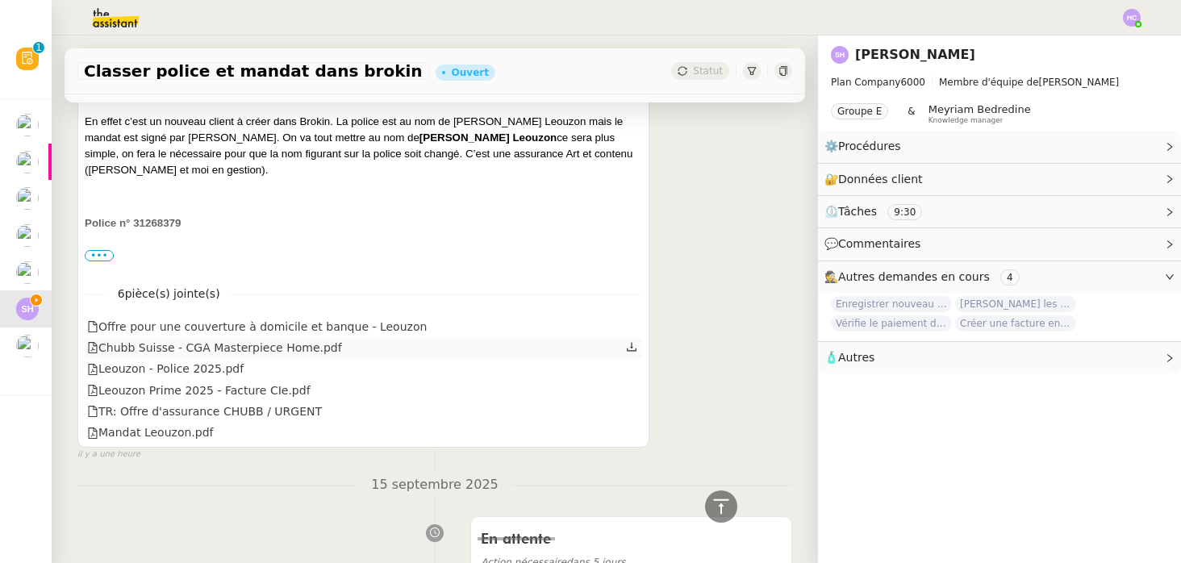
click at [630, 348] on icon at bounding box center [631, 346] width 11 height 11
click at [637, 386] on div at bounding box center [633, 390] width 14 height 21
click at [628, 387] on icon at bounding box center [631, 388] width 11 height 11
click at [631, 411] on icon at bounding box center [633, 410] width 11 height 11
click at [392, 321] on div "Offre pour une couverture à domicile et banque - Leouzon" at bounding box center [257, 327] width 340 height 19
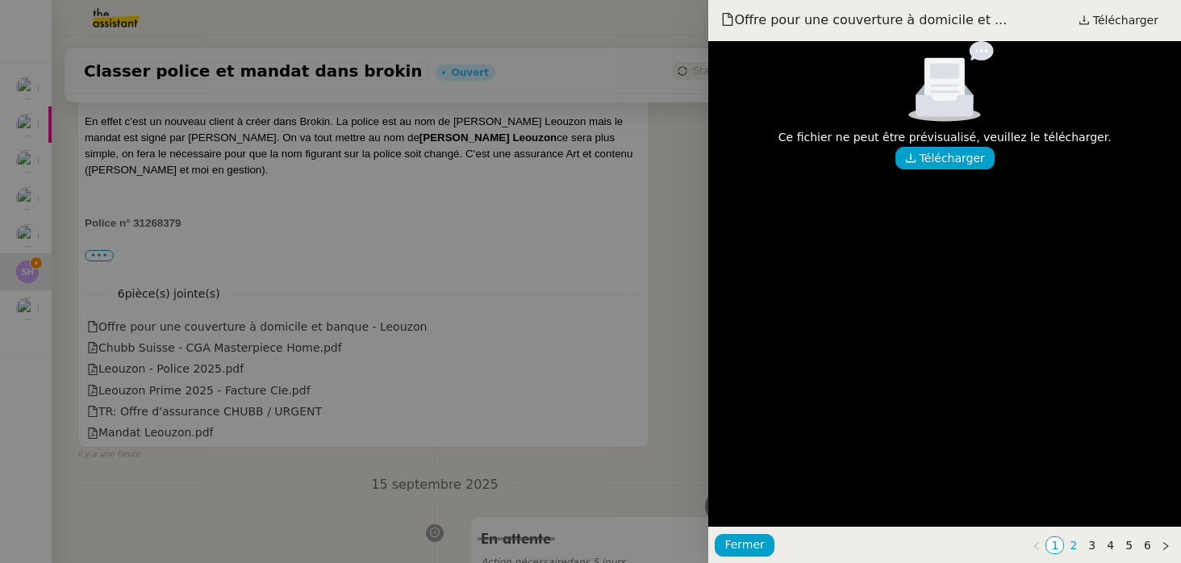
click at [1075, 549] on link "2" at bounding box center [1073, 545] width 17 height 16
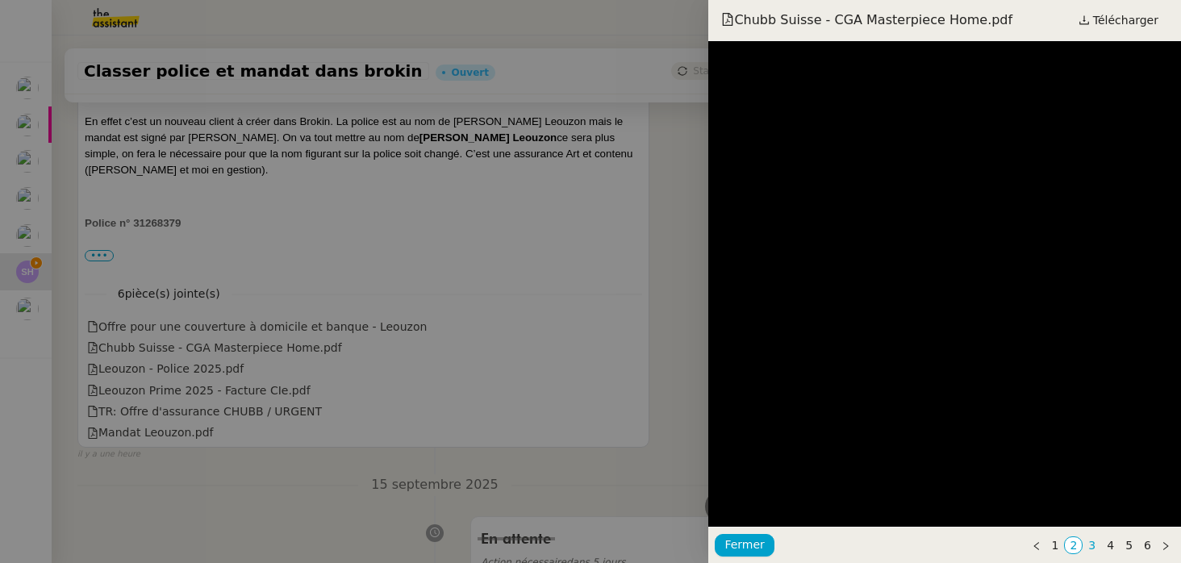
click at [1100, 544] on link "3" at bounding box center [1091, 545] width 17 height 16
click at [722, 472] on ngx-doc-viewer at bounding box center [944, 284] width 473 height 486
click at [736, 550] on span "Fermer" at bounding box center [744, 545] width 40 height 19
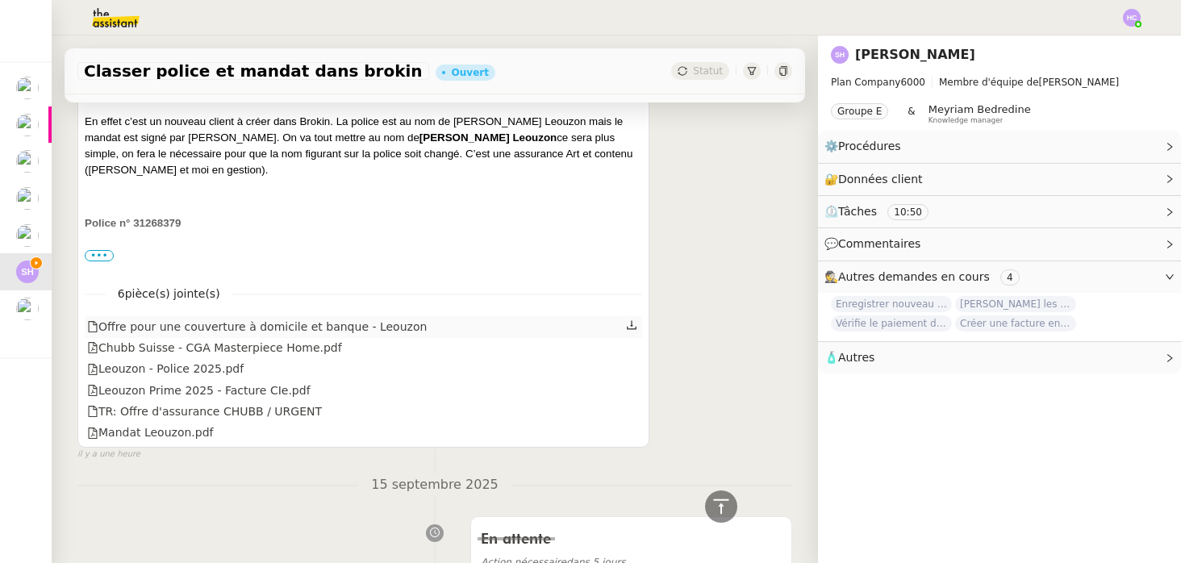
click at [629, 324] on icon at bounding box center [631, 324] width 11 height 11
click at [632, 349] on icon at bounding box center [631, 346] width 11 height 11
click at [628, 370] on icon at bounding box center [633, 367] width 11 height 11
click at [638, 390] on div at bounding box center [633, 390] width 14 height 21
click at [633, 389] on icon at bounding box center [631, 388] width 11 height 11
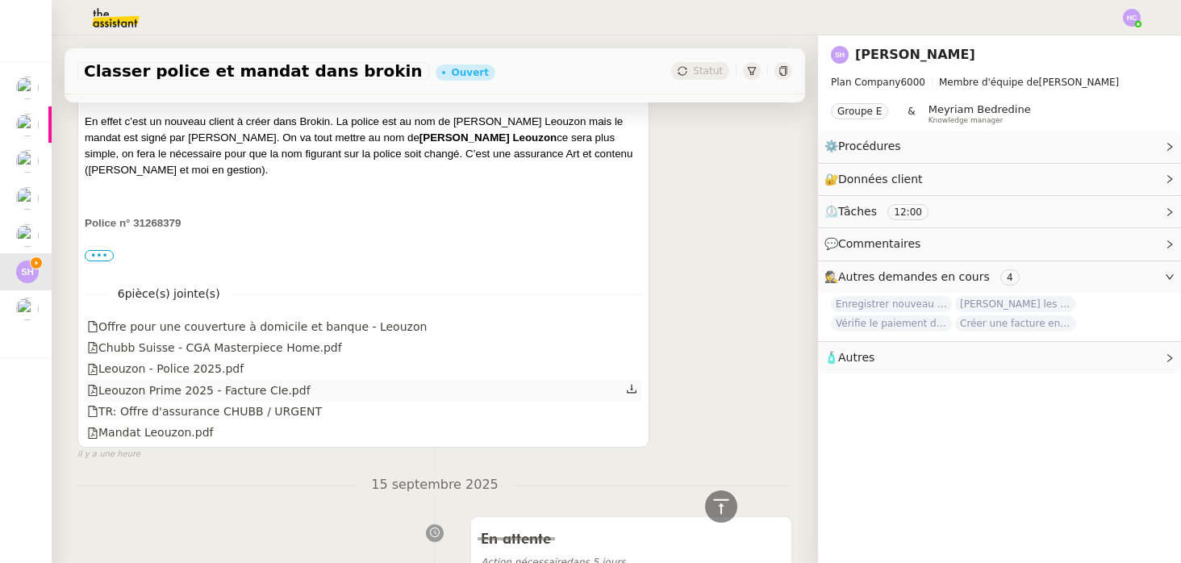
click at [631, 388] on icon at bounding box center [632, 389] width 10 height 9
click at [623, 327] on div "Offre pour une couverture à domicile et banque - Leouzon" at bounding box center [363, 326] width 557 height 21
click at [632, 326] on icon at bounding box center [632, 325] width 10 height 9
click at [632, 343] on icon at bounding box center [631, 346] width 11 height 11
click at [633, 371] on icon at bounding box center [633, 367] width 11 height 11
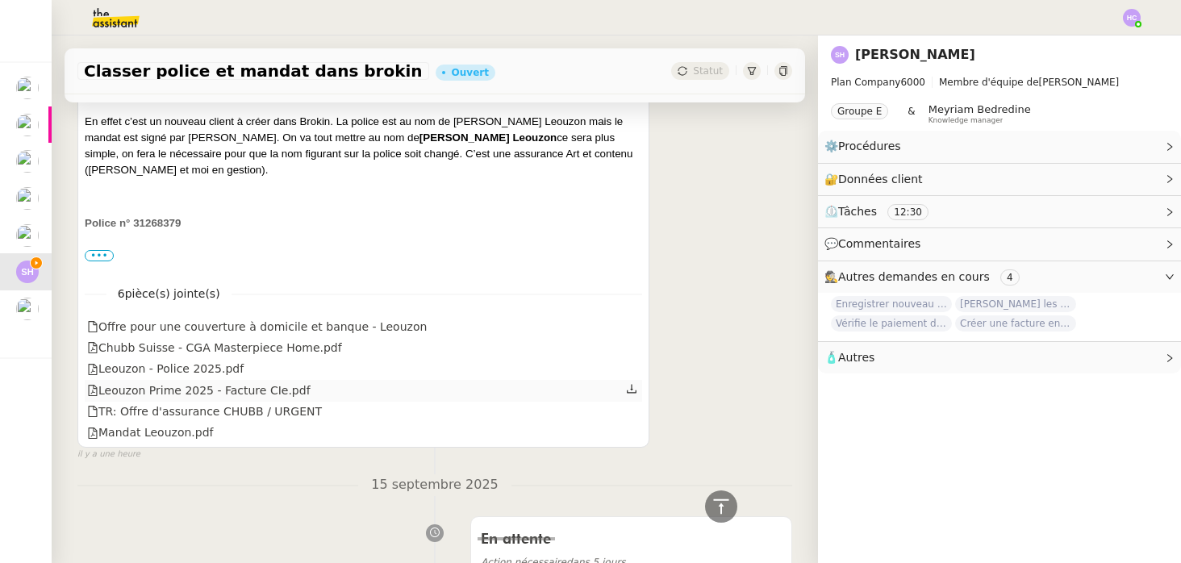
click at [636, 394] on icon at bounding box center [631, 388] width 11 height 11
click at [632, 369] on icon at bounding box center [633, 367] width 11 height 11
click at [637, 322] on div at bounding box center [633, 326] width 14 height 21
click at [630, 322] on icon at bounding box center [631, 324] width 11 height 11
click at [627, 349] on icon at bounding box center [632, 346] width 10 height 9
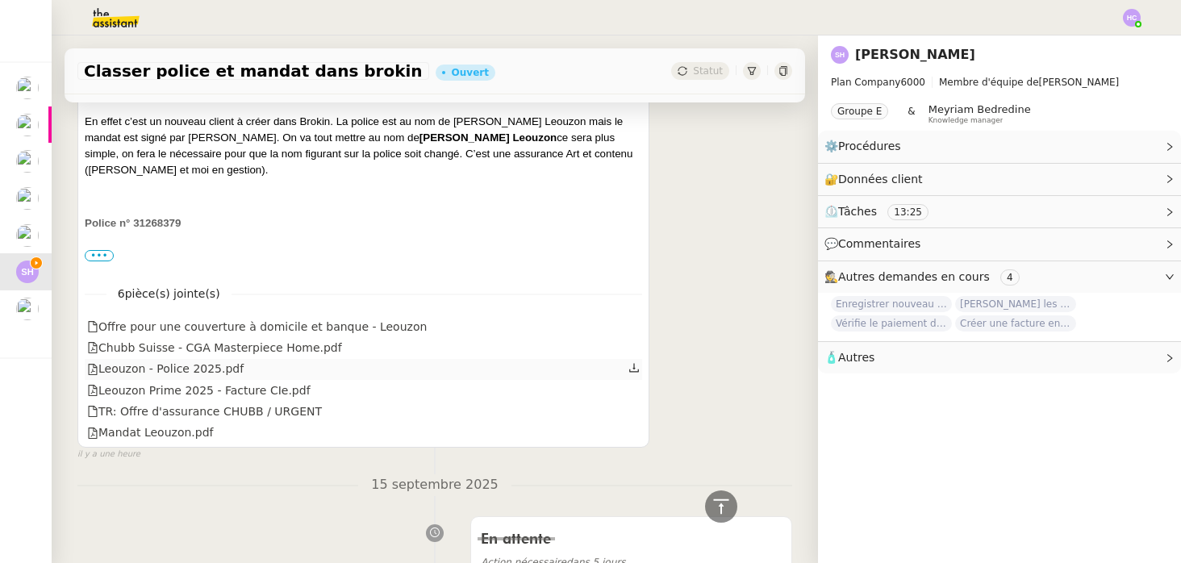
click at [632, 369] on icon at bounding box center [633, 367] width 11 height 11
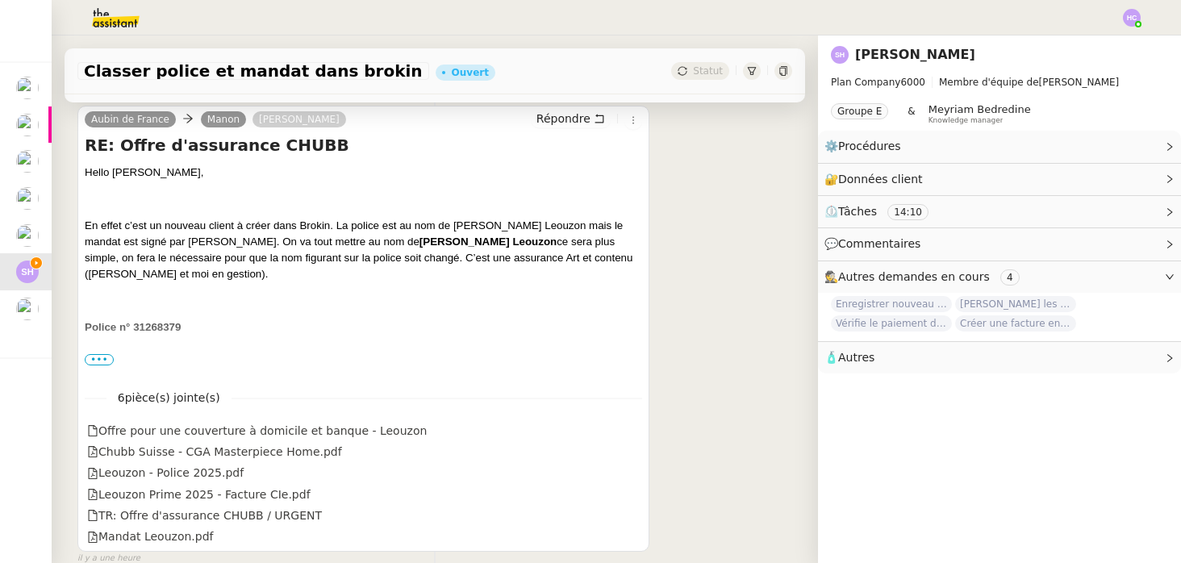
scroll to position [436, 0]
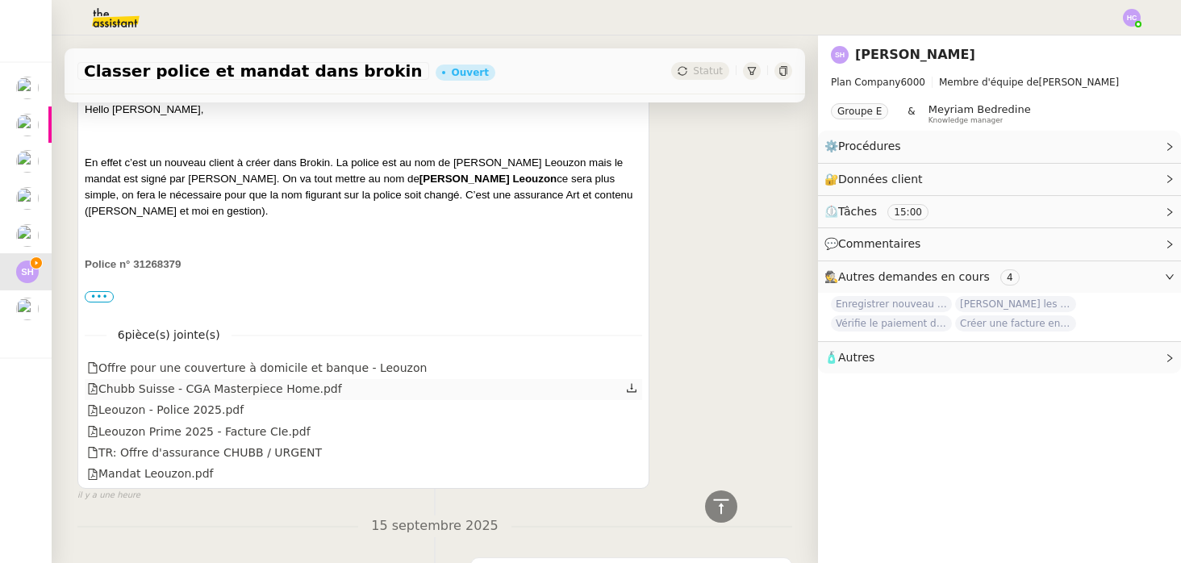
click at [632, 391] on icon at bounding box center [631, 387] width 11 height 11
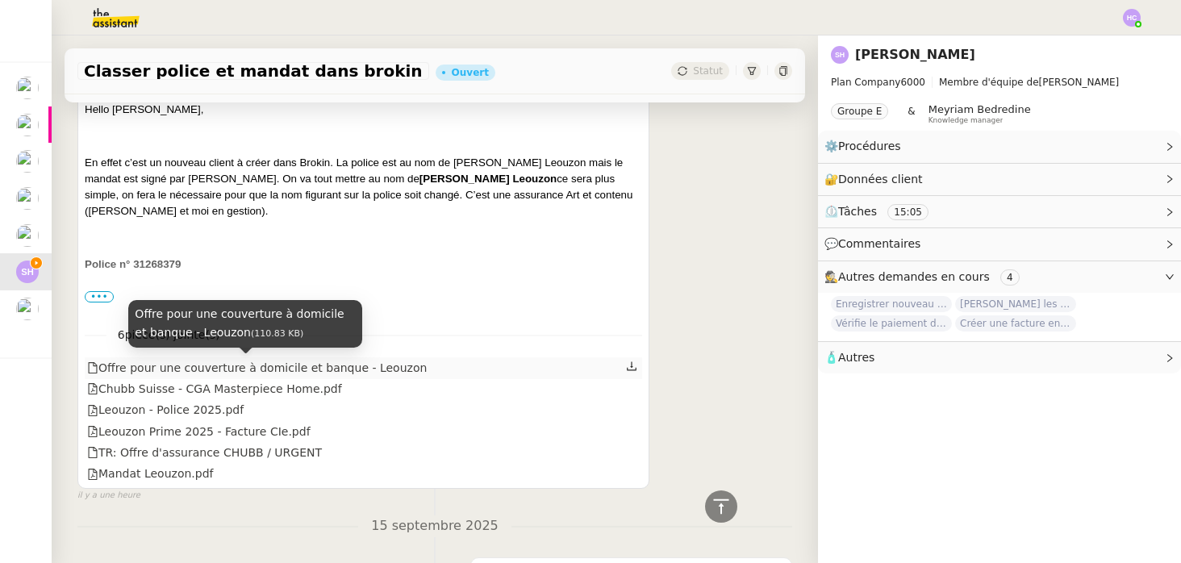
drag, startPoint x: 406, startPoint y: 367, endPoint x: 93, endPoint y: 361, distance: 313.8
click at [93, 361] on div "Offre pour une couverture à domicile et banque - Leouzon" at bounding box center [363, 367] width 557 height 21
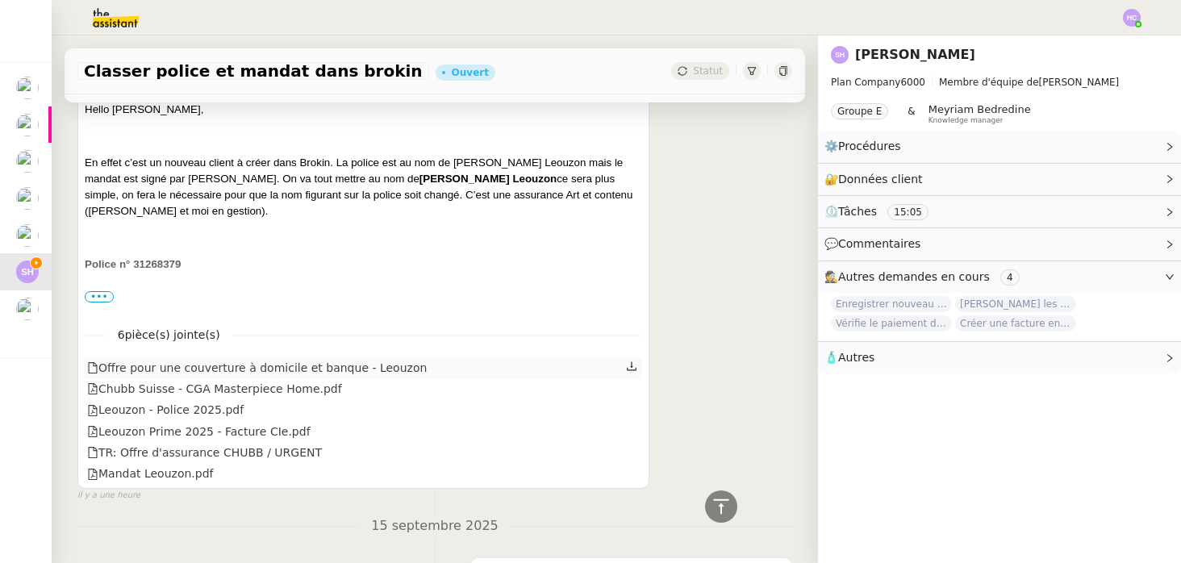
copy div "Offre pour une couverture à domicile et banque - Leouzon"
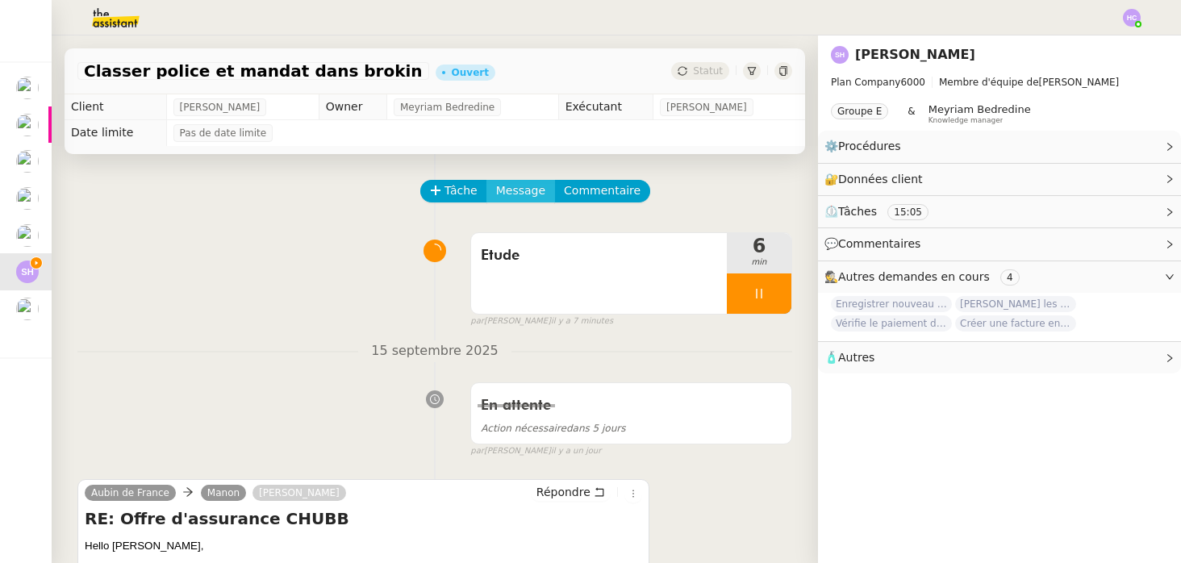
click at [502, 188] on span "Message" at bounding box center [520, 190] width 49 height 19
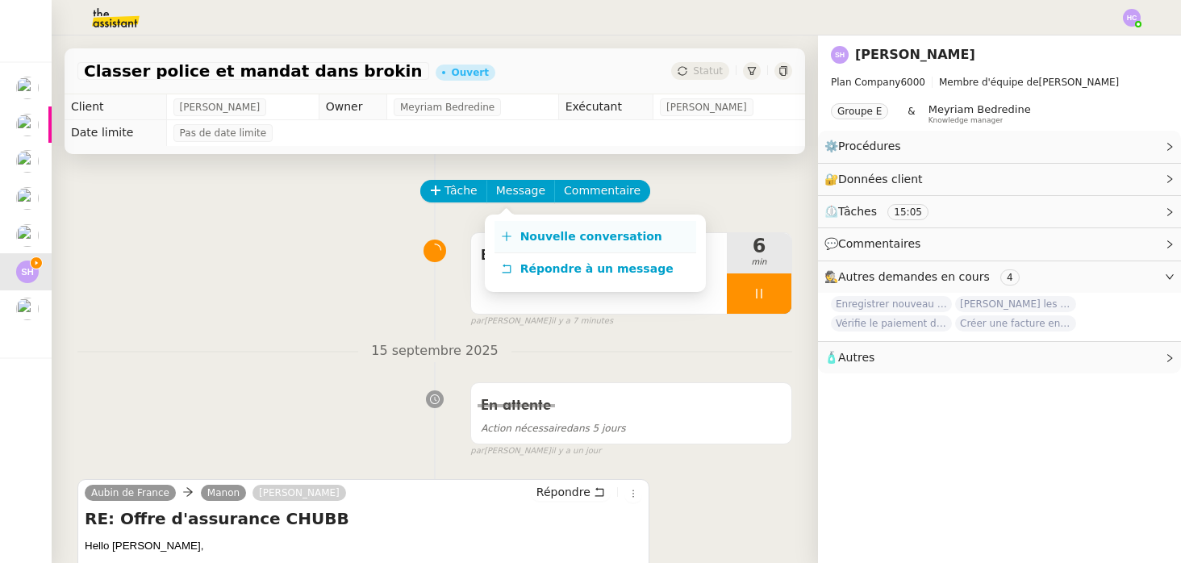
click at [538, 236] on span "Nouvelle conversation" at bounding box center [591, 236] width 142 height 13
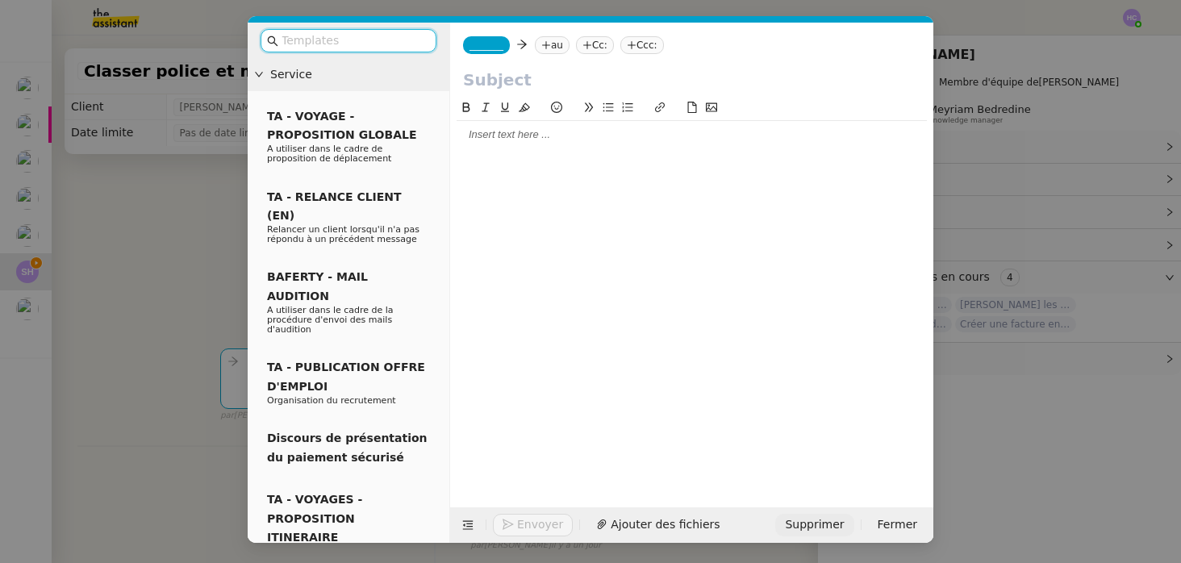
click at [827, 523] on span "Supprimer" at bounding box center [814, 524] width 59 height 19
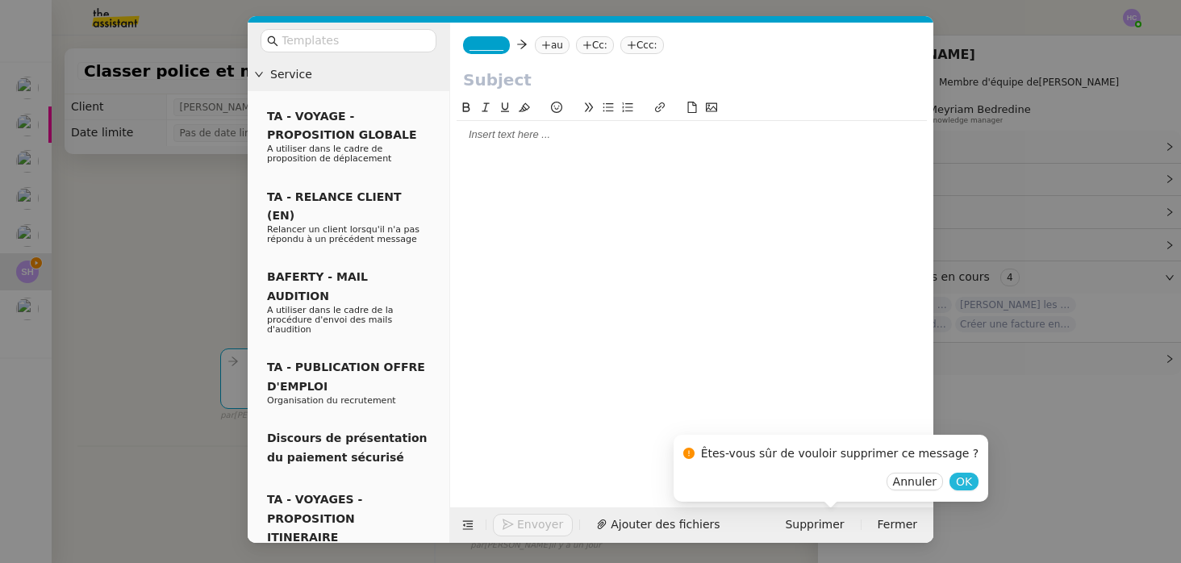
click at [956, 477] on span "OK" at bounding box center [964, 481] width 16 height 16
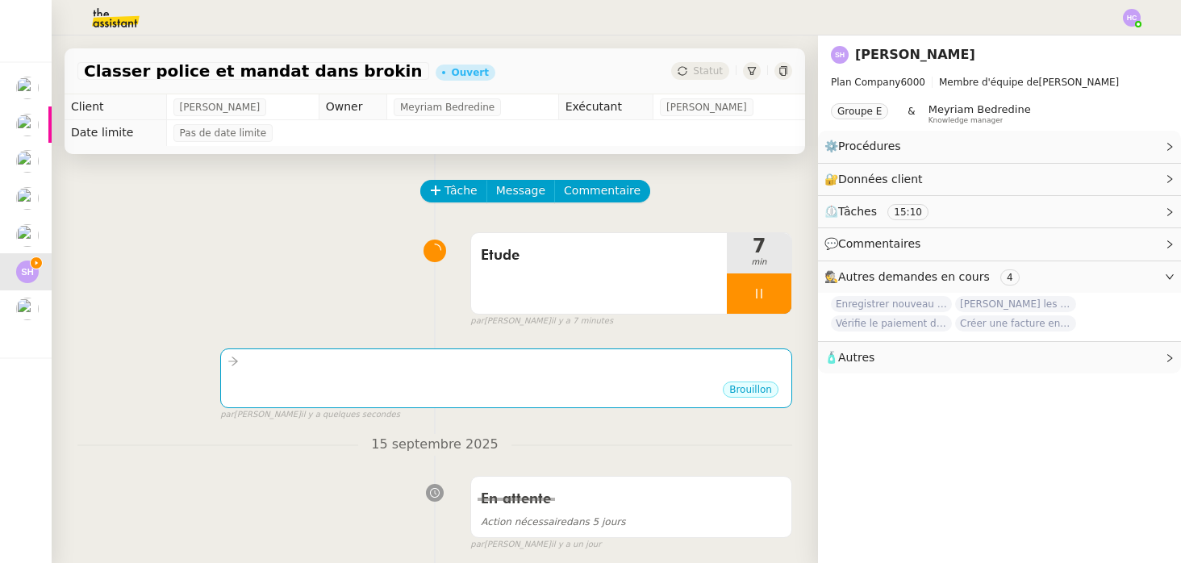
scroll to position [315, 0]
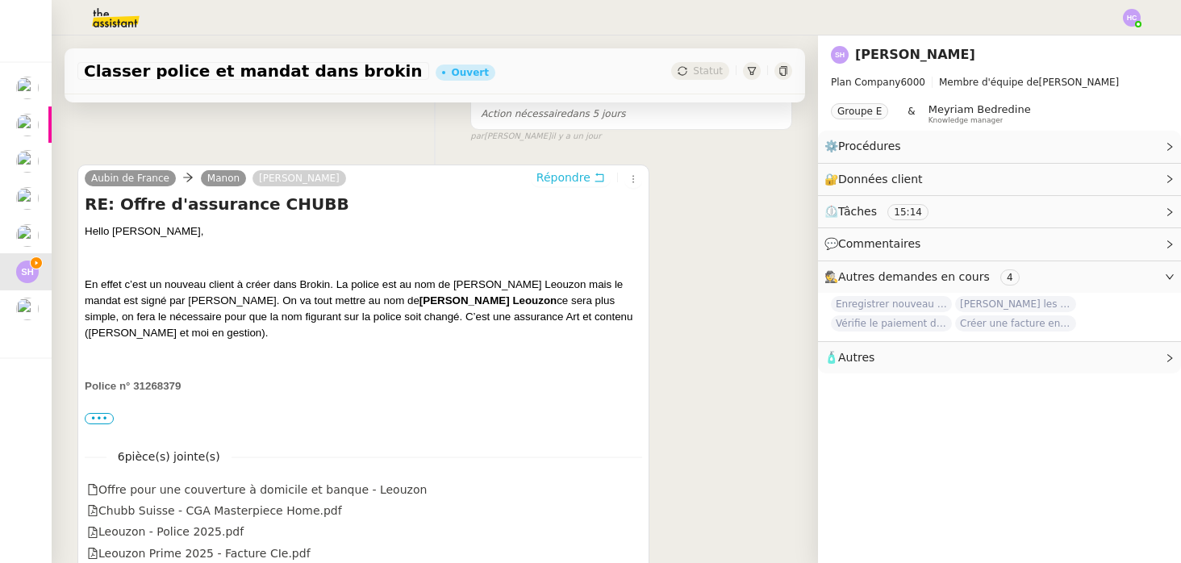
click at [587, 174] on span "Répondre" at bounding box center [563, 177] width 54 height 16
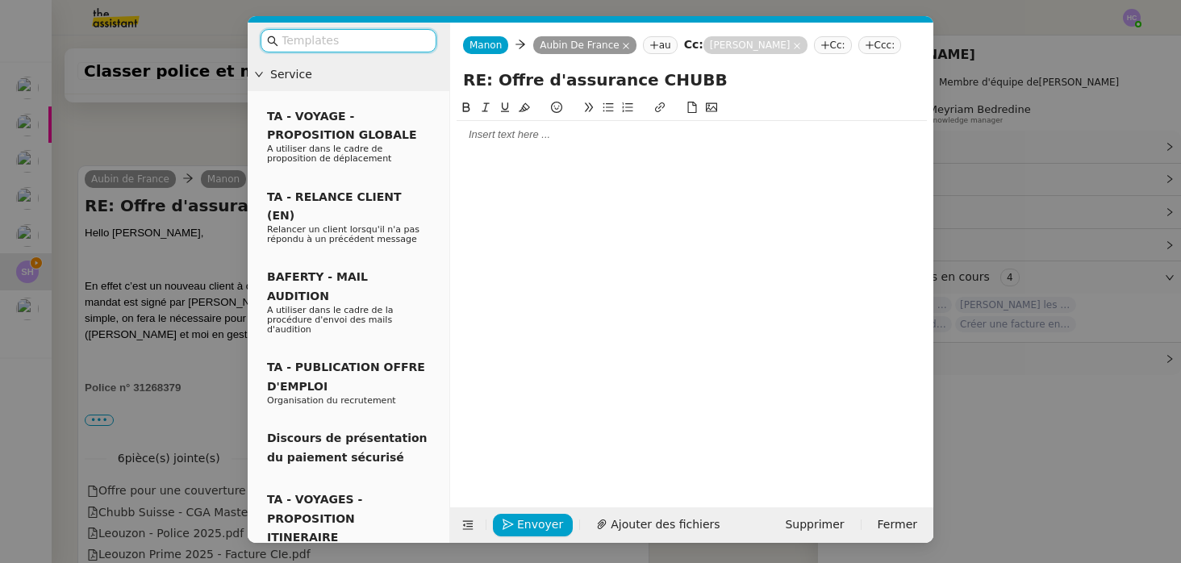
scroll to position [438, 0]
click at [578, 139] on div at bounding box center [691, 134] width 470 height 15
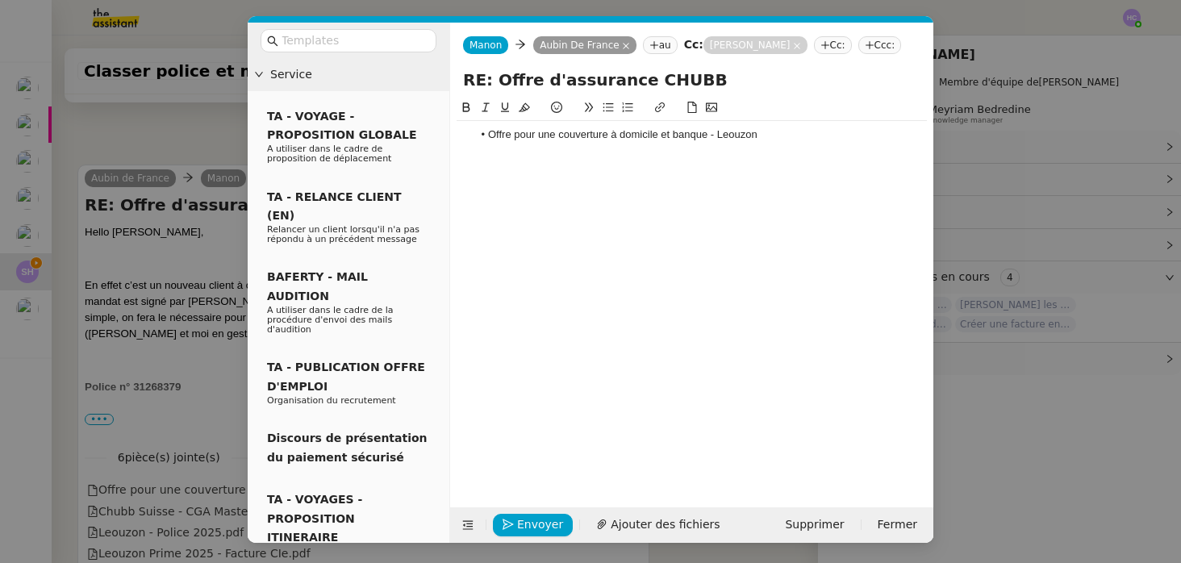
click at [157, 137] on nz-modal-container "Service TA - VOYAGE - PROPOSITION GLOBALE A utiliser dans le cadre de propositi…" at bounding box center [590, 281] width 1181 height 563
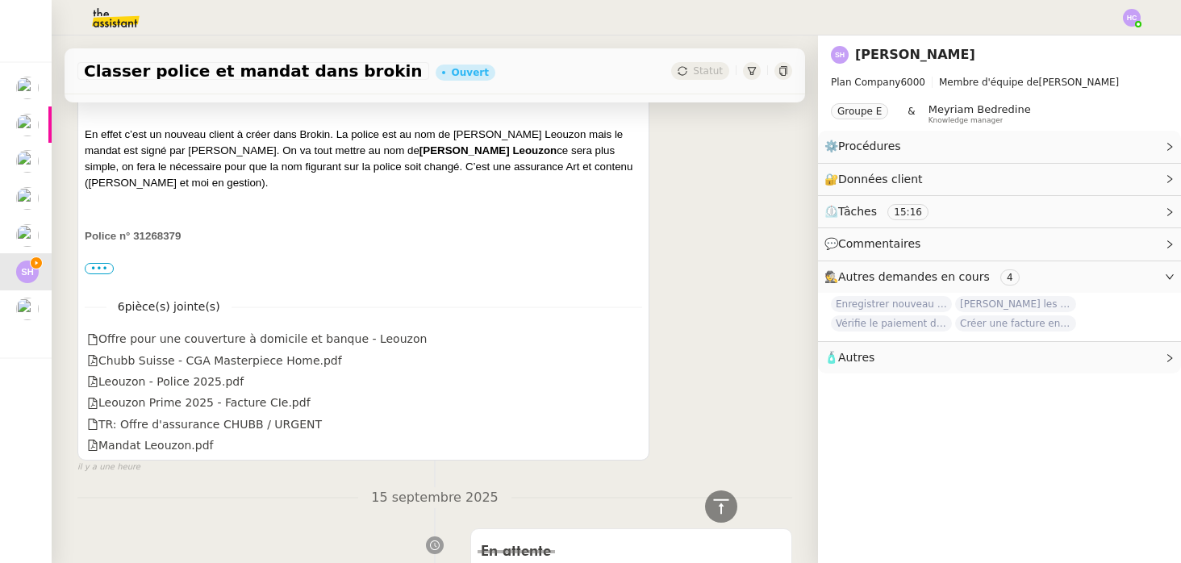
scroll to position [655, 0]
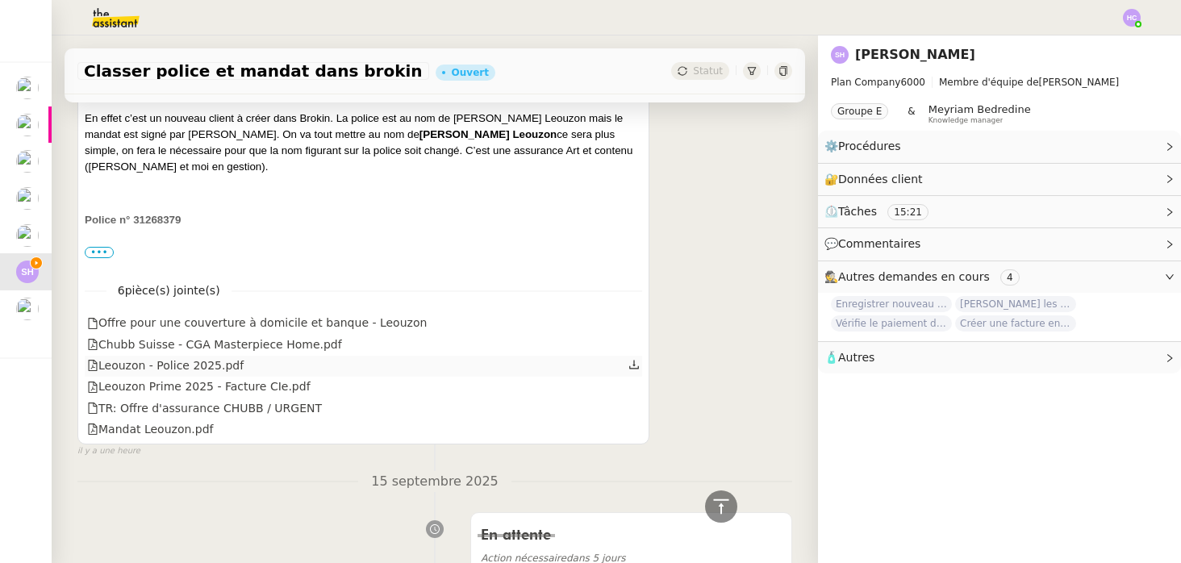
click at [632, 367] on icon at bounding box center [633, 364] width 11 height 11
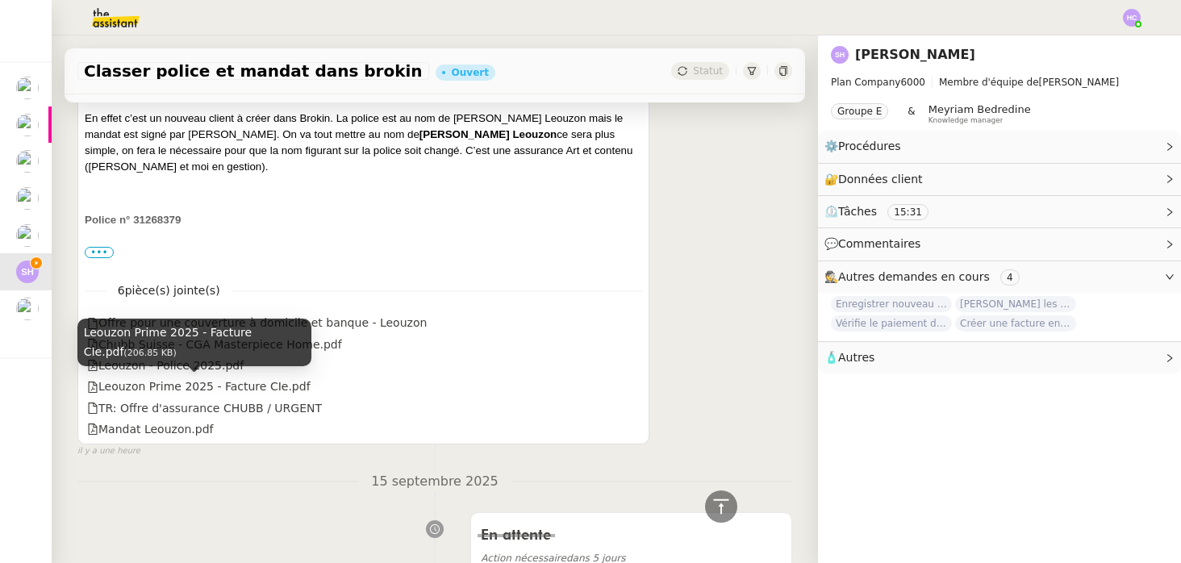
drag, startPoint x: 241, startPoint y: 367, endPoint x: 152, endPoint y: 361, distance: 89.7
click at [152, 361] on div "Leouzon Prime 2025 - Facture CIe.pdf (206.85 KB)" at bounding box center [194, 348] width 234 height 59
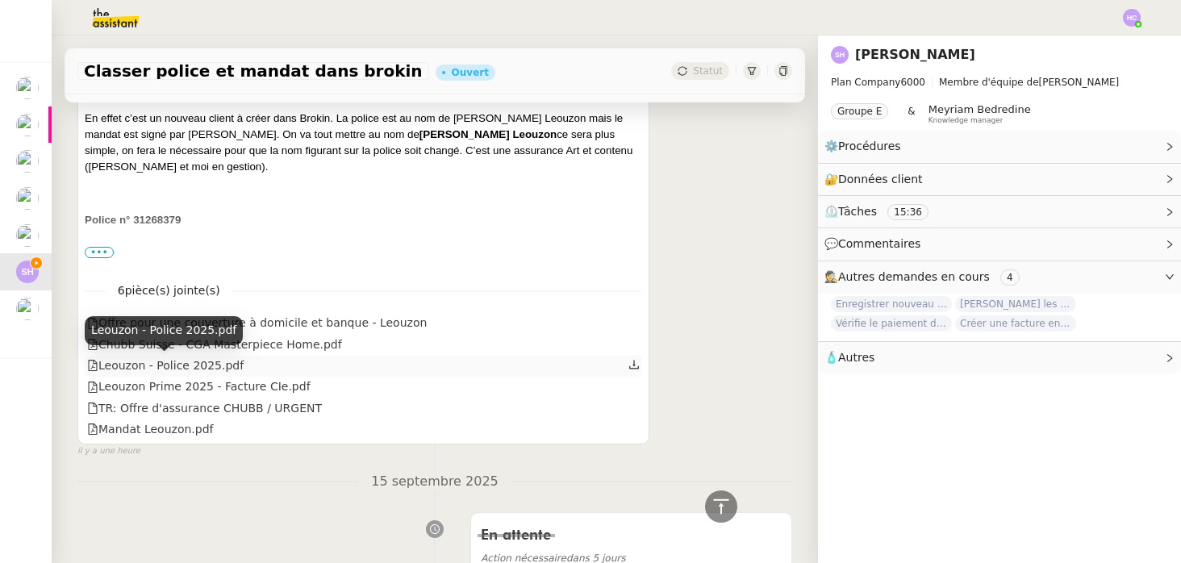
copy div "Leouzon - Police 2025.pdf"
drag, startPoint x: 102, startPoint y: 365, endPoint x: 236, endPoint y: 368, distance: 134.7
click at [236, 368] on div "Leouzon - Police 2025.pdf" at bounding box center [165, 365] width 156 height 19
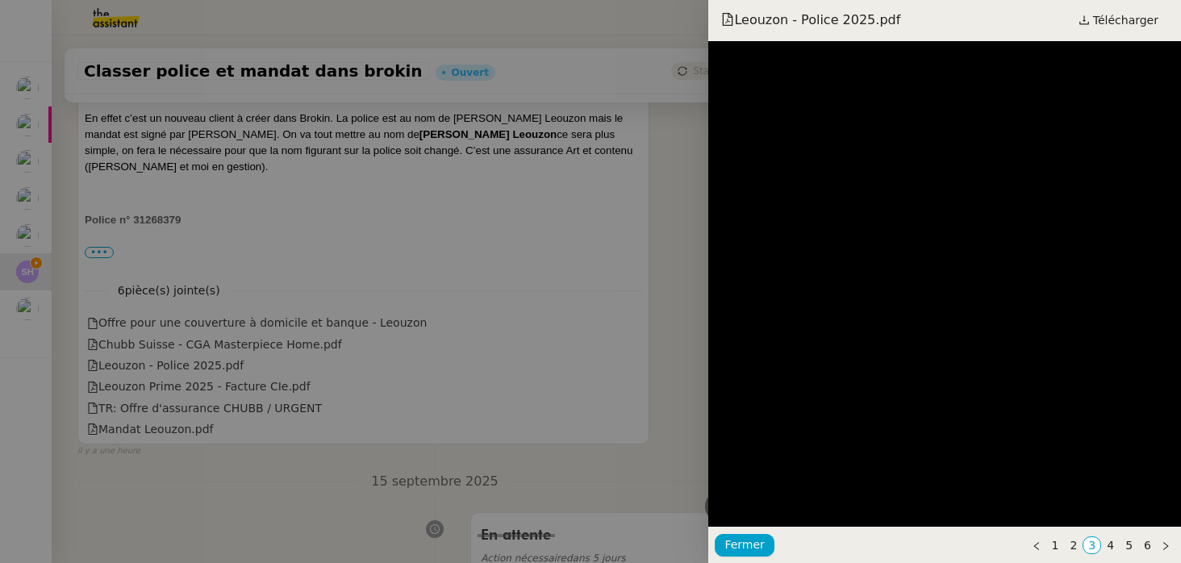
click at [624, 326] on div at bounding box center [590, 281] width 1181 height 563
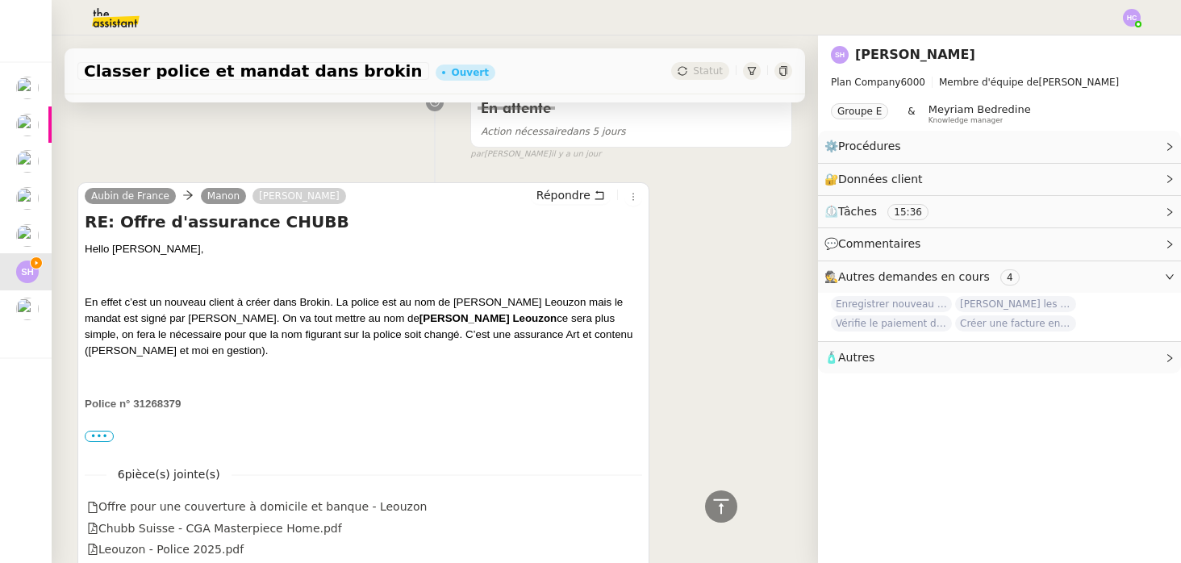
scroll to position [0, 0]
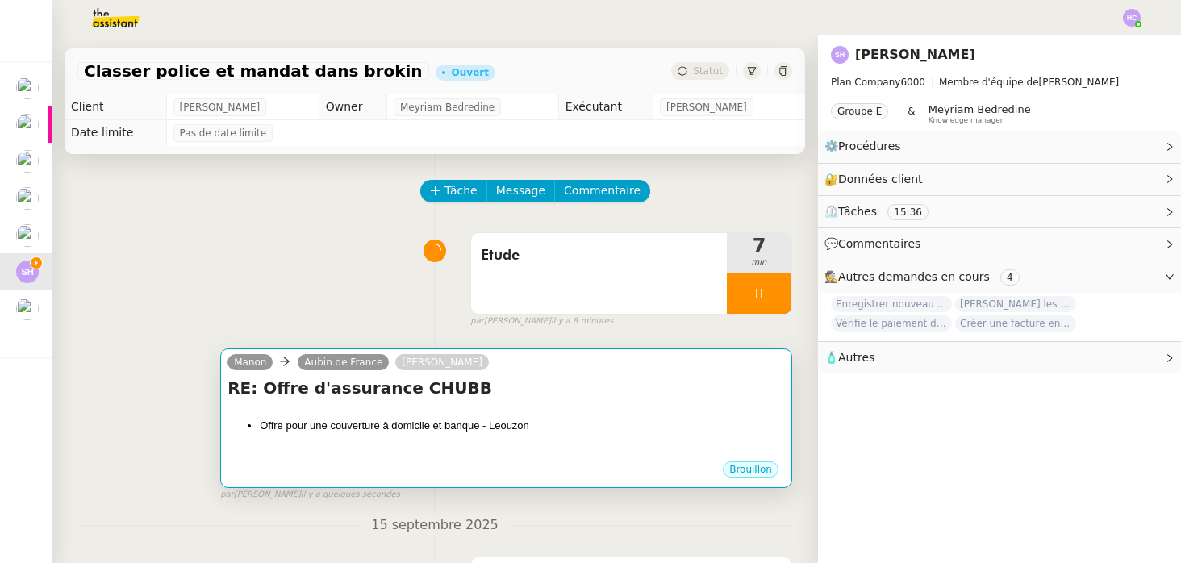
click at [558, 381] on h4 "RE: Offre d'assurance CHUBB" at bounding box center [505, 388] width 557 height 23
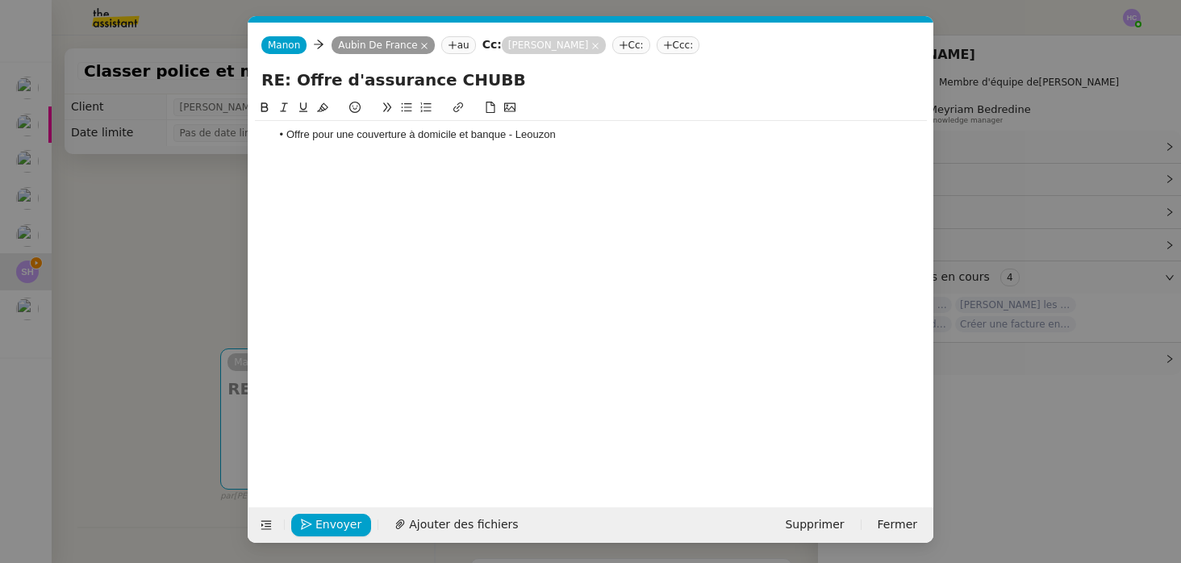
scroll to position [0, 34]
click at [574, 137] on li "Offre pour une couverture à domicile et banque - Leouzon" at bounding box center [599, 134] width 657 height 15
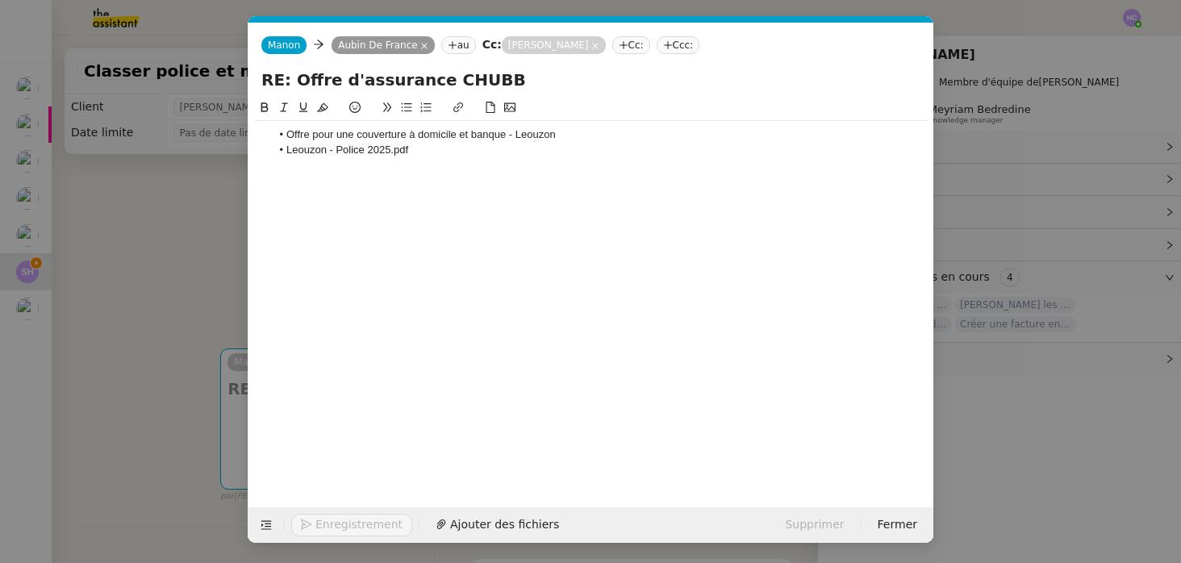
scroll to position [0, 0]
click at [158, 290] on nz-modal-container "Service TA - VOYAGE - PROPOSITION GLOBALE A utiliser dans le cadre de propositi…" at bounding box center [590, 281] width 1181 height 563
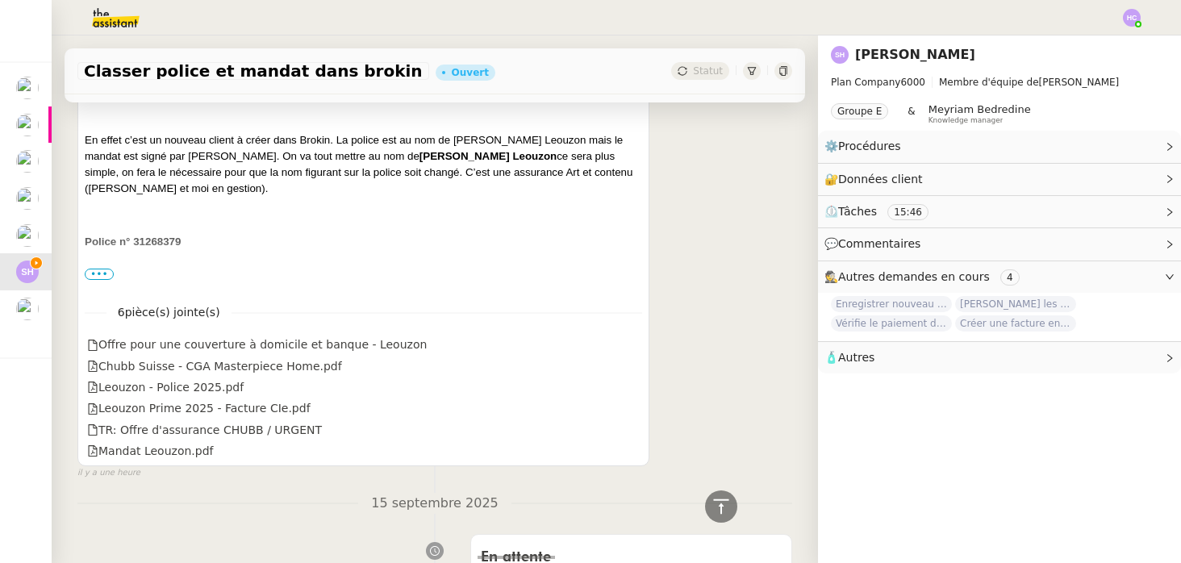
scroll to position [650, 0]
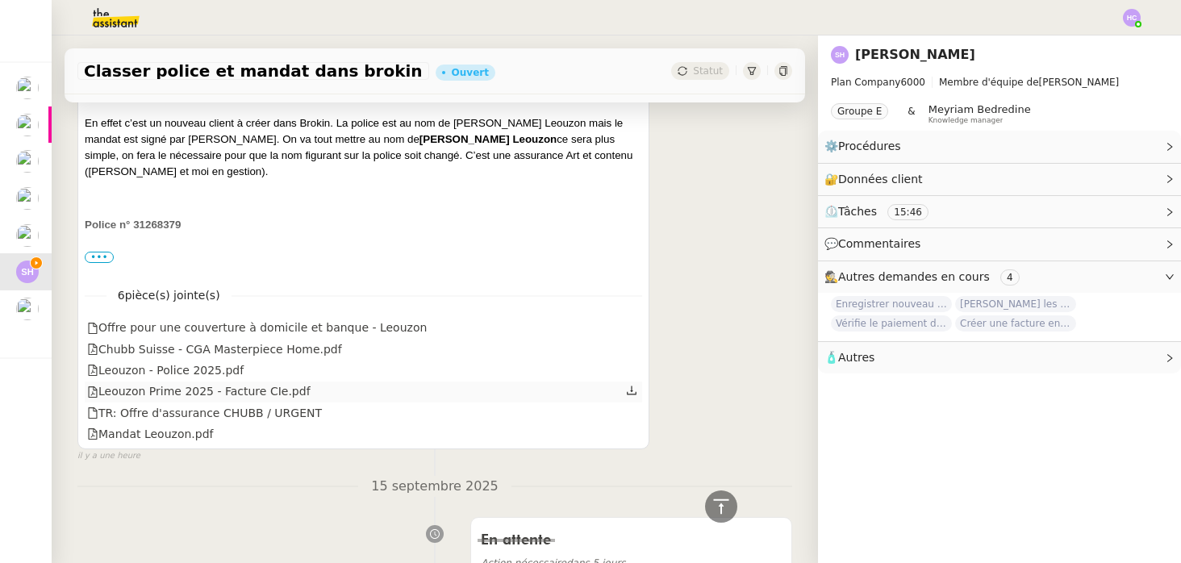
click at [633, 391] on icon at bounding box center [631, 390] width 11 height 11
click at [630, 412] on icon at bounding box center [633, 411] width 11 height 11
click at [636, 437] on icon at bounding box center [634, 432] width 10 height 9
drag, startPoint x: 222, startPoint y: 433, endPoint x: 104, endPoint y: 433, distance: 117.8
click at [104, 433] on div "Mandat Leouzon.pdf" at bounding box center [363, 434] width 557 height 21
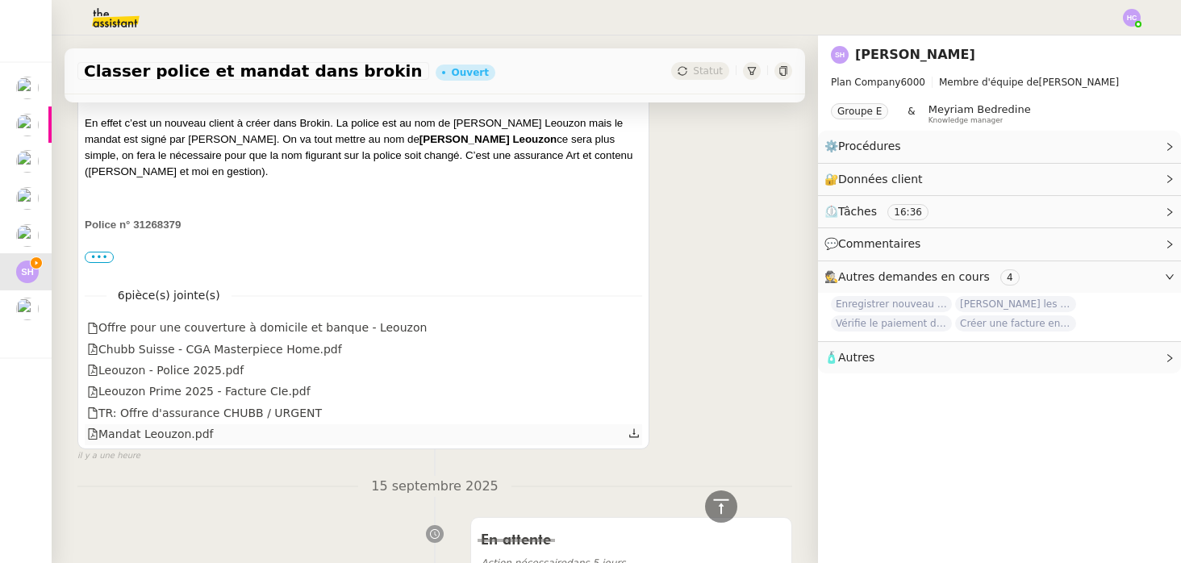
copy div "Mandat Leouzon.pdf"
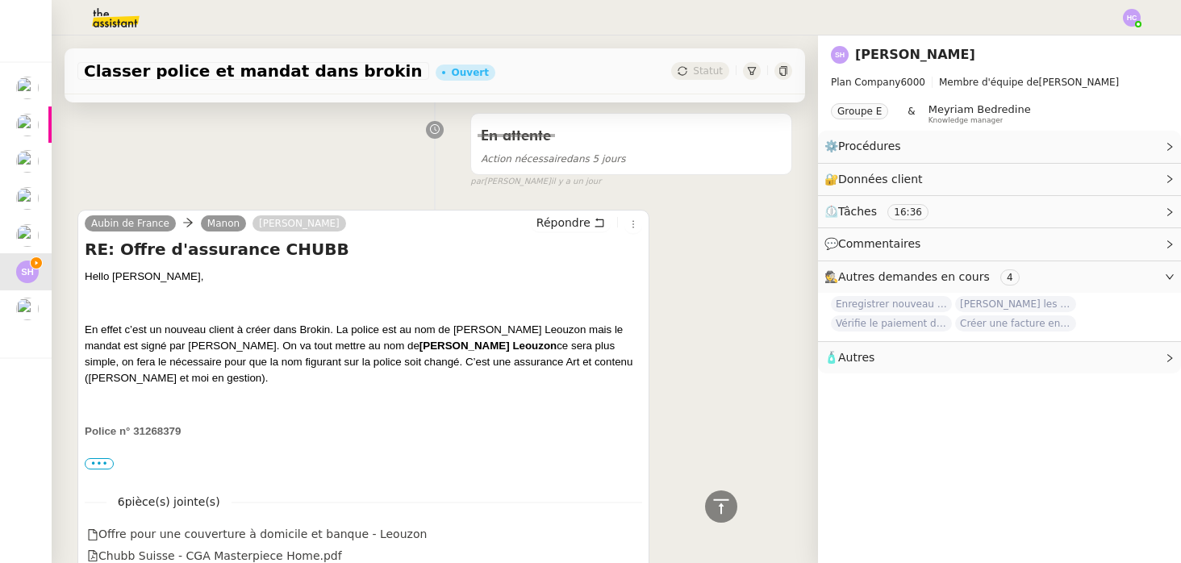
scroll to position [0, 0]
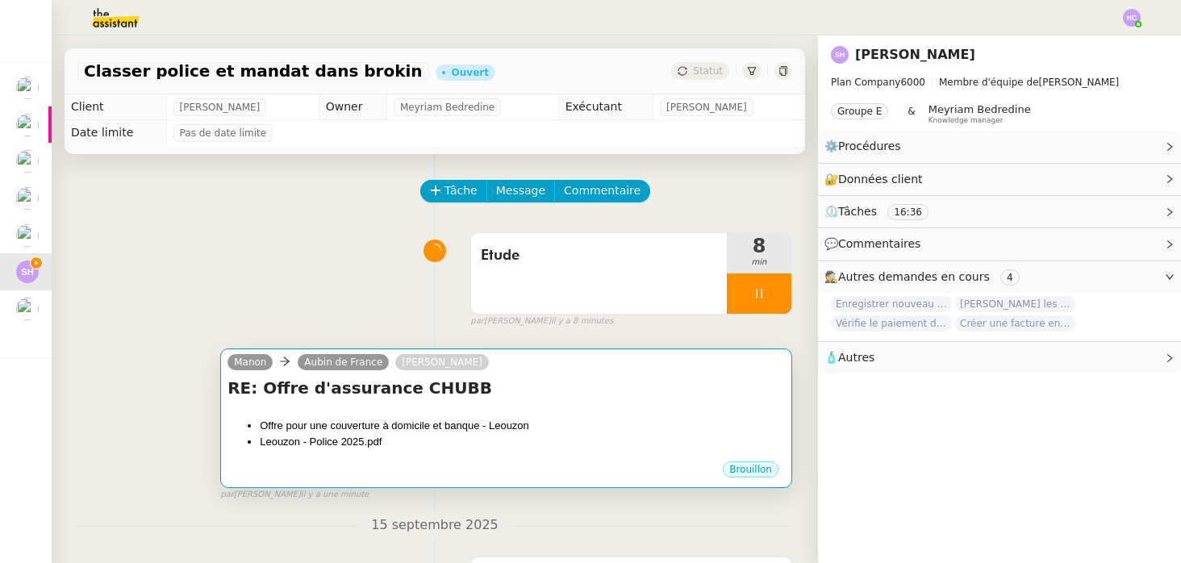
click at [347, 419] on li "Offre pour une couverture à domicile et banque - Leouzon" at bounding box center [522, 426] width 525 height 16
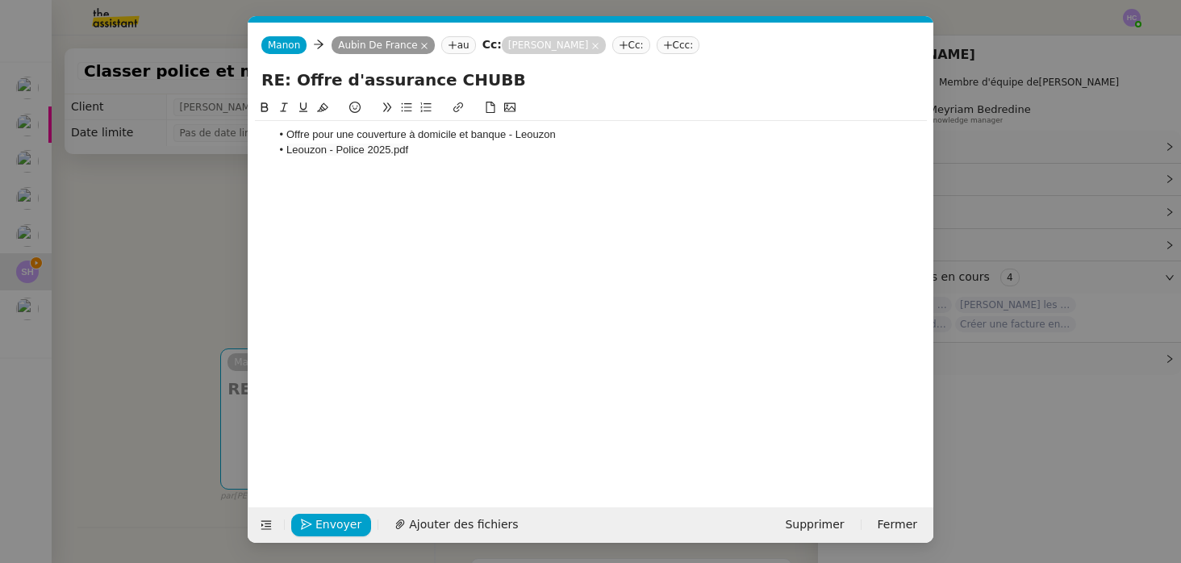
scroll to position [0, 34]
click at [444, 151] on li "Leouzon - Police 2025.pdf" at bounding box center [599, 150] width 657 height 15
click at [277, 134] on li "Offre pour une couverture à domicile et banque - Leouzon" at bounding box center [599, 134] width 657 height 15
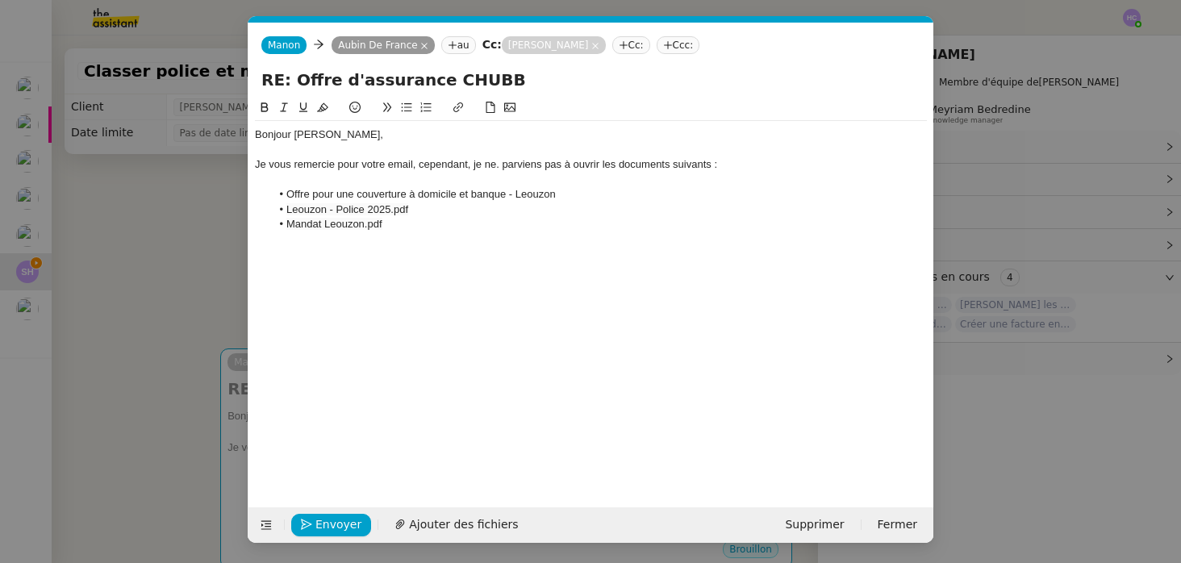
click at [422, 218] on li "Mandat Leouzon.pdf" at bounding box center [599, 224] width 657 height 15
click at [318, 520] on span "Envoyer" at bounding box center [338, 524] width 46 height 19
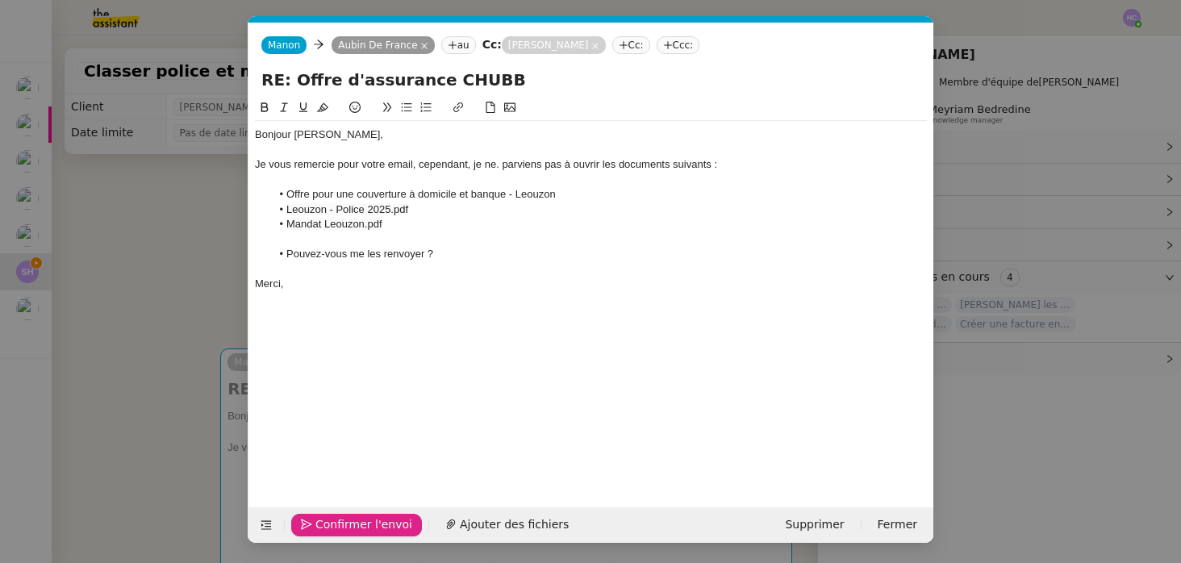
click at [318, 520] on span "Confirmer l'envoi" at bounding box center [363, 524] width 97 height 19
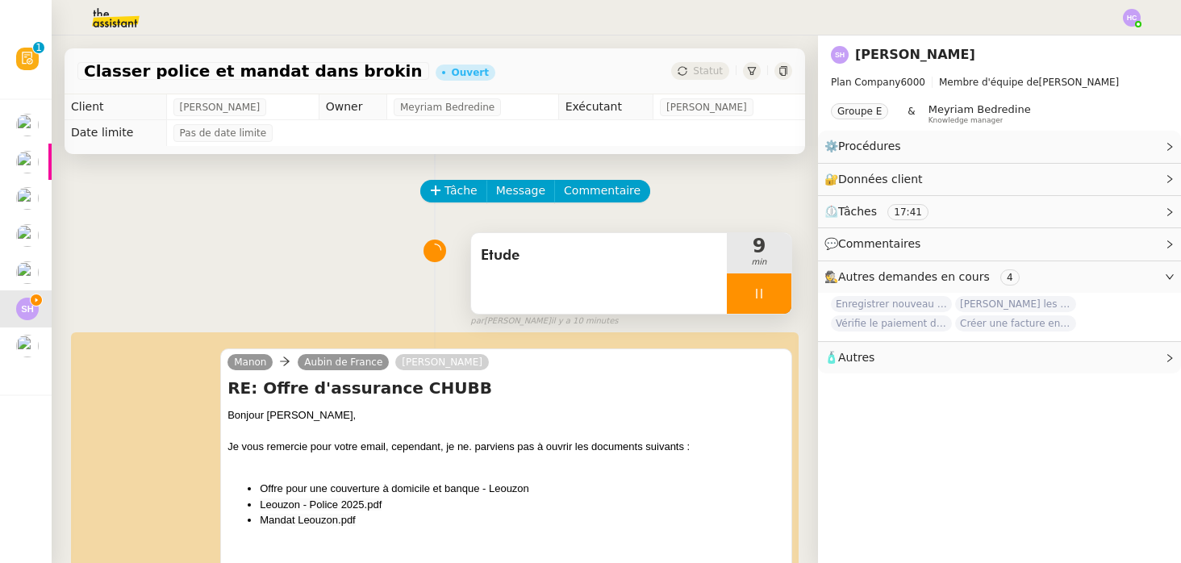
click at [745, 291] on div at bounding box center [759, 293] width 65 height 40
click at [759, 294] on button at bounding box center [775, 293] width 32 height 40
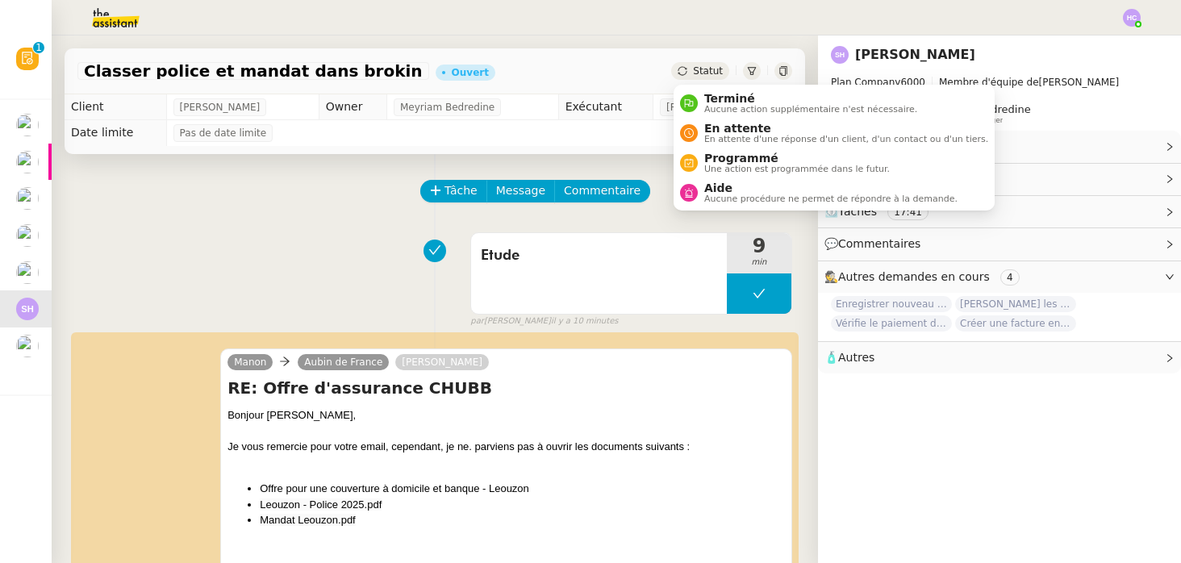
click at [704, 69] on span "Statut" at bounding box center [708, 70] width 30 height 11
click at [711, 133] on span "En attente" at bounding box center [846, 128] width 284 height 13
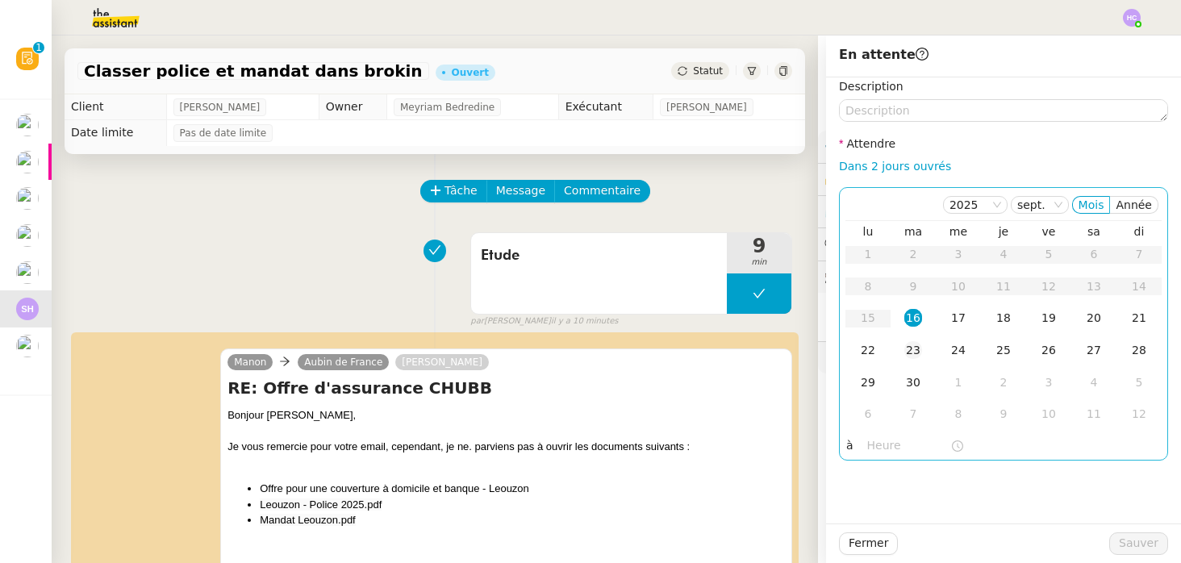
click at [920, 346] on div "23" at bounding box center [913, 350] width 18 height 18
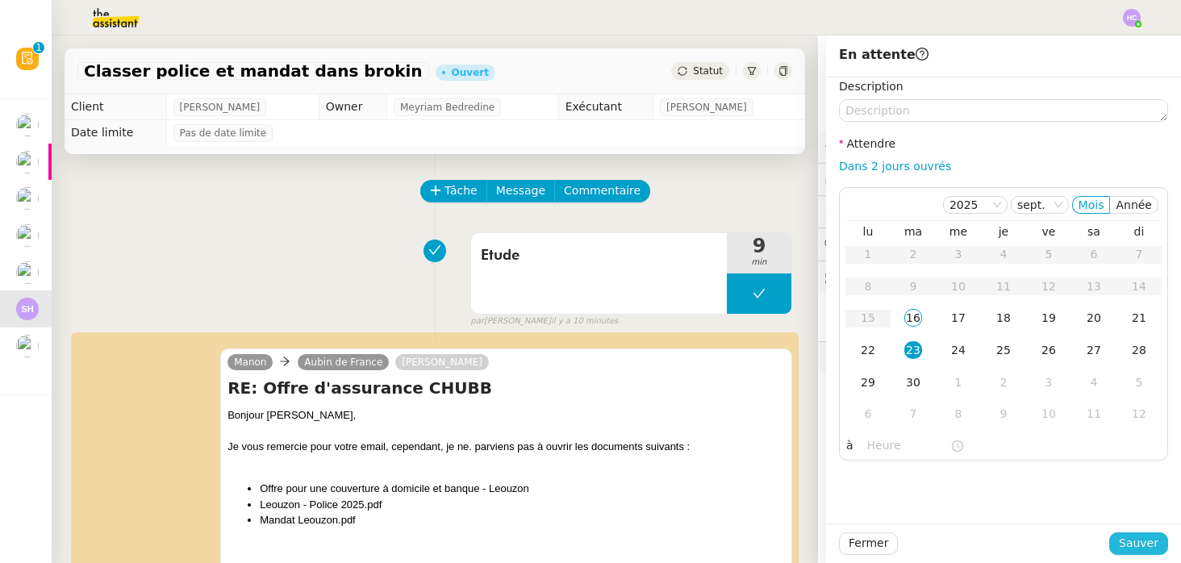
click at [1128, 537] on span "Sauver" at bounding box center [1139, 543] width 40 height 19
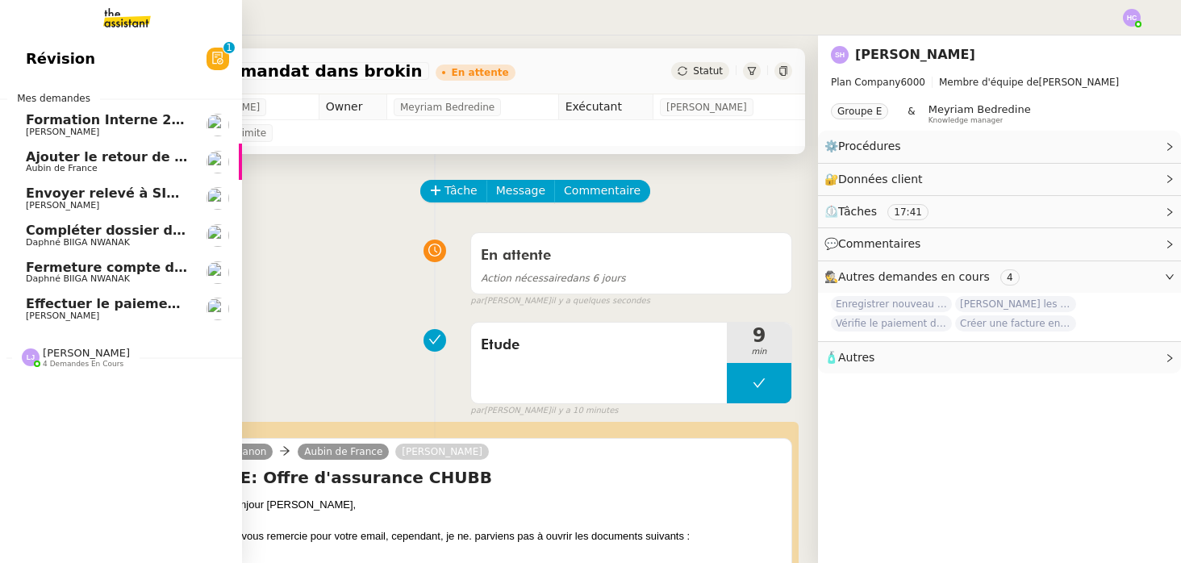
click at [115, 306] on span "Effectuer le paiement des primes [PERSON_NAME]" at bounding box center [209, 303] width 366 height 15
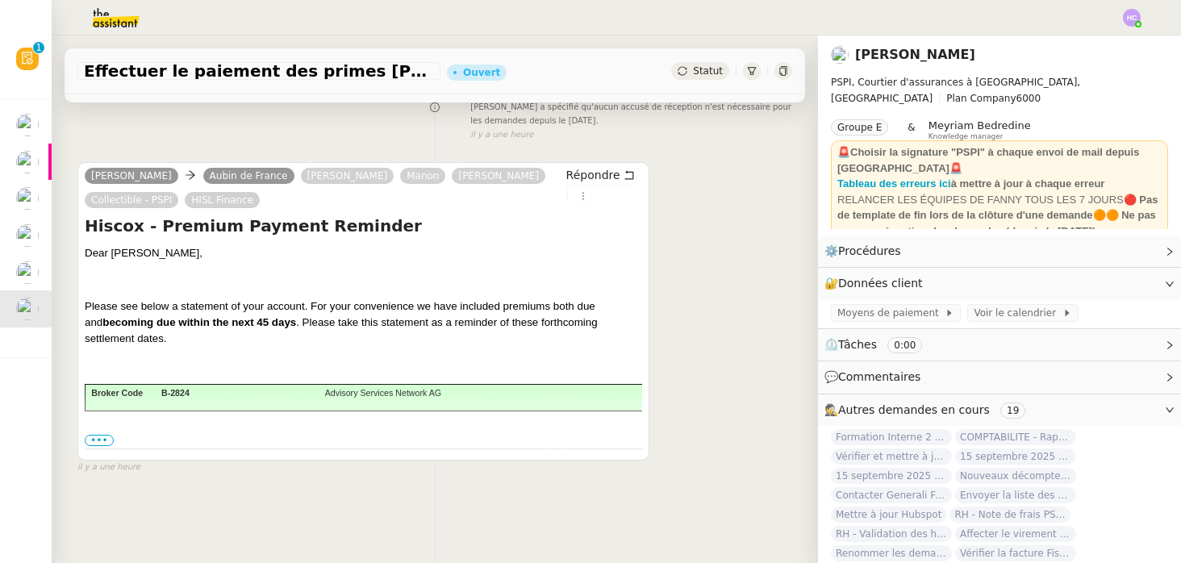
scroll to position [205, 0]
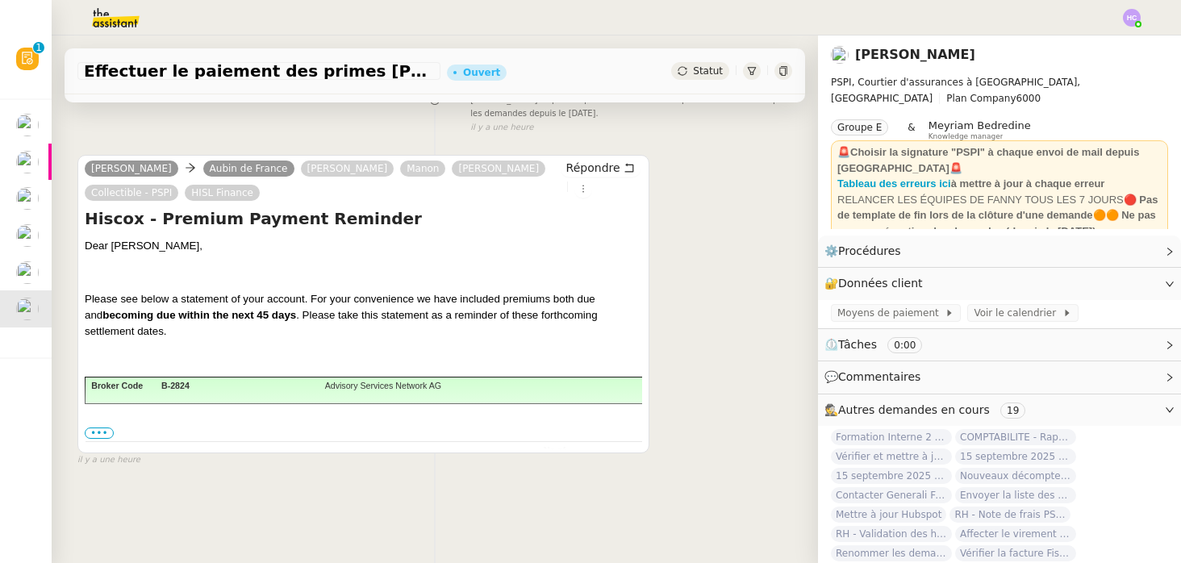
click at [101, 433] on span "•••" at bounding box center [99, 432] width 29 height 11
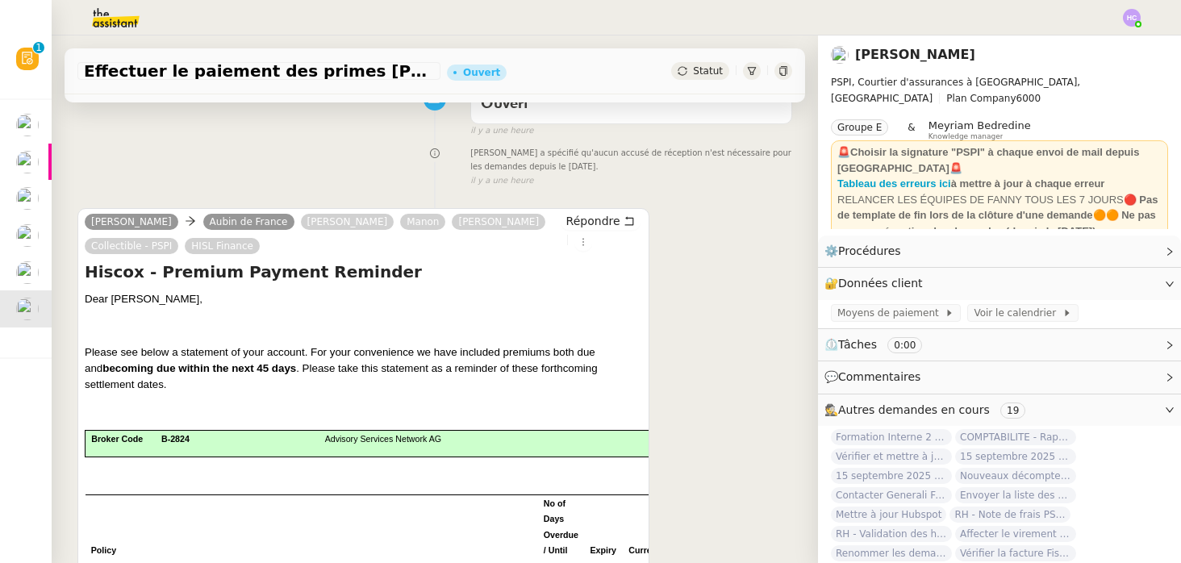
scroll to position [0, 0]
